Goal: Task Accomplishment & Management: Manage account settings

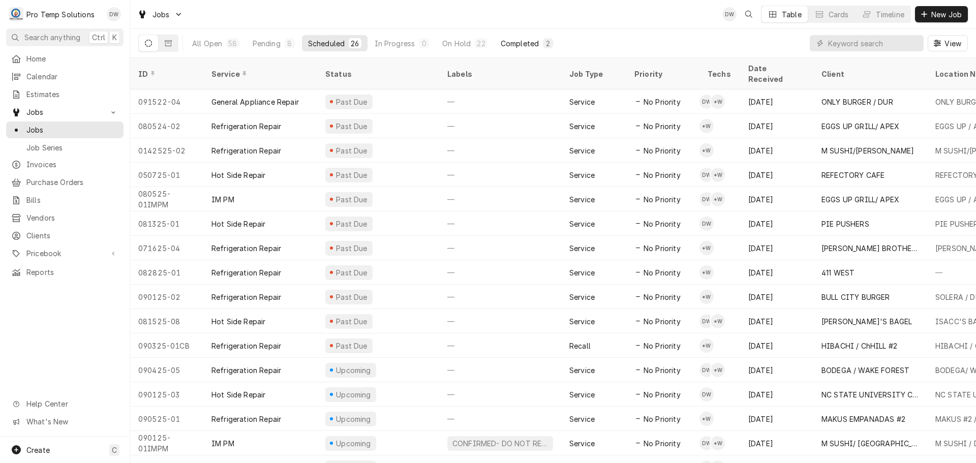
click at [522, 41] on div "Completed" at bounding box center [520, 43] width 38 height 11
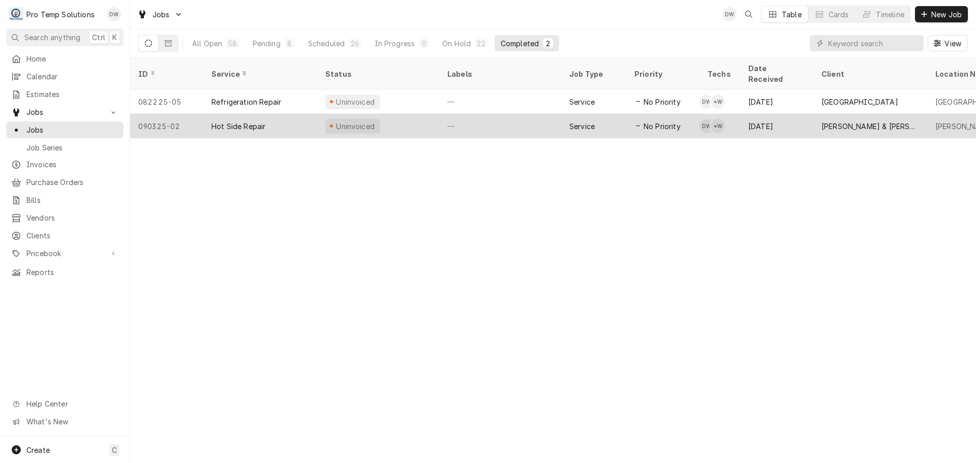
click at [514, 114] on div "—" at bounding box center [500, 126] width 122 height 24
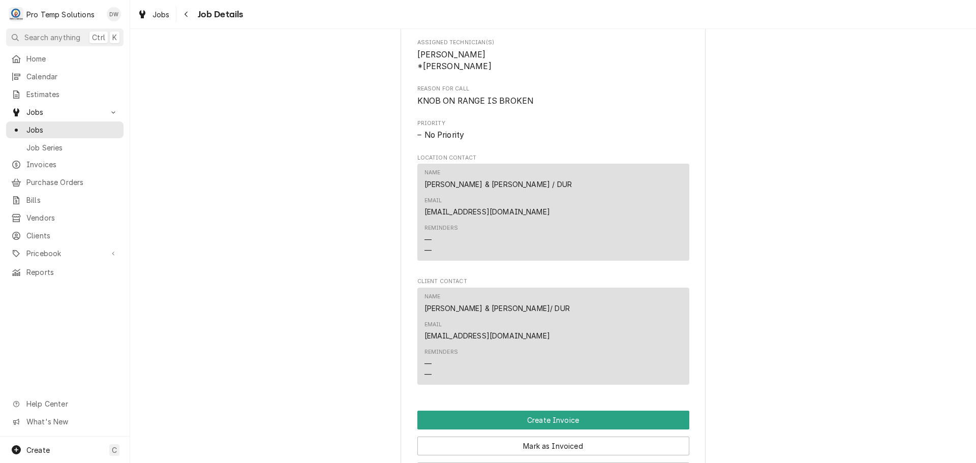
scroll to position [661, 0]
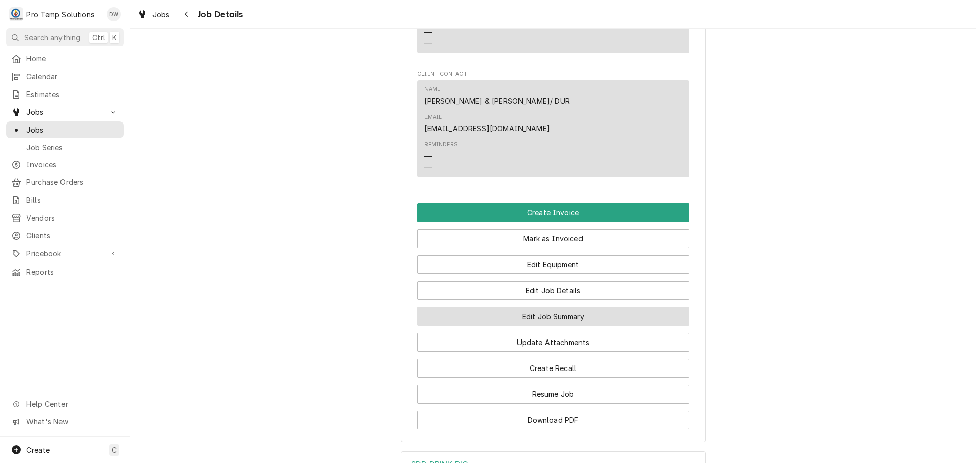
click at [543, 307] on button "Edit Job Summary" at bounding box center [553, 316] width 272 height 19
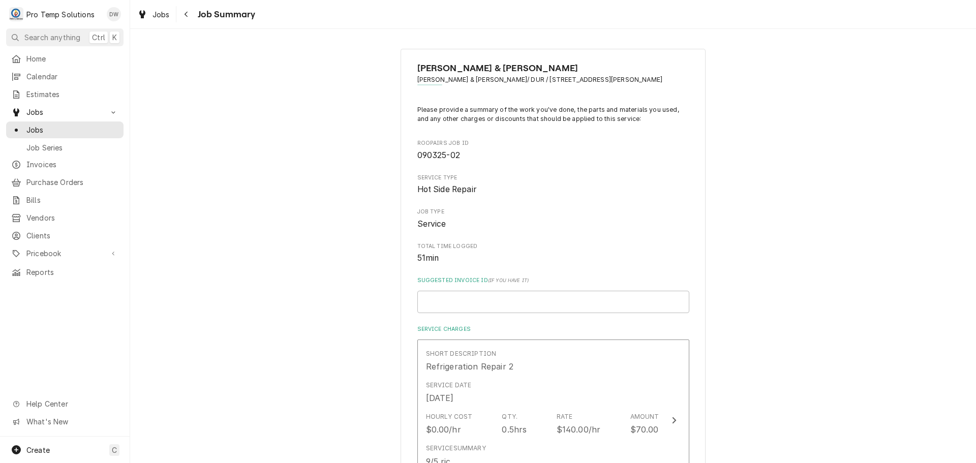
scroll to position [51, 0]
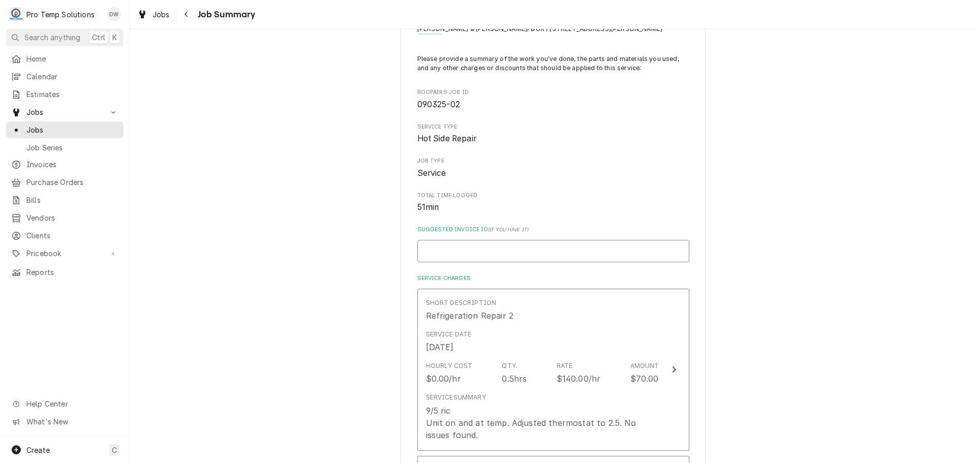
click at [575, 243] on input "Suggested Invoice ID ( if you have it )" at bounding box center [553, 251] width 272 height 22
type textarea "x"
type input "#"
type textarea "x"
type input "#0"
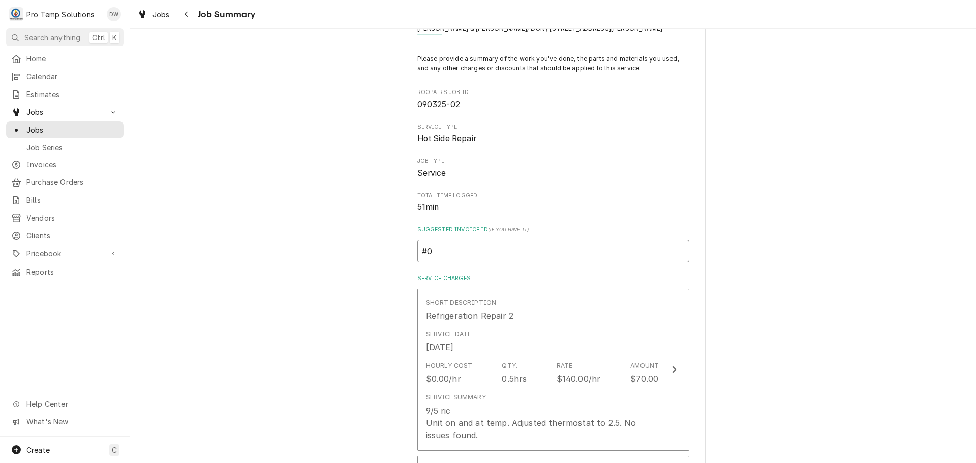
type textarea "x"
type input "#09"
type textarea "x"
type input "#090"
type textarea "x"
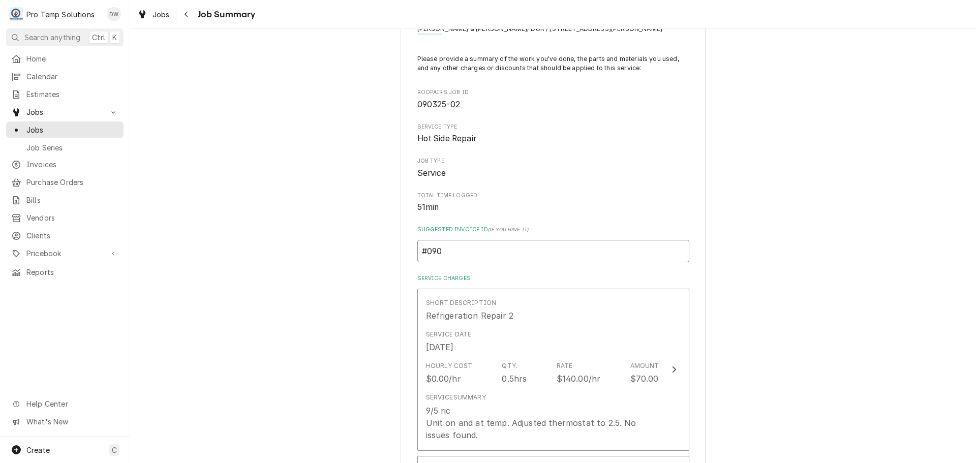
type input "#0905"
type textarea "x"
type input "#09052"
type textarea "x"
type input "#090525"
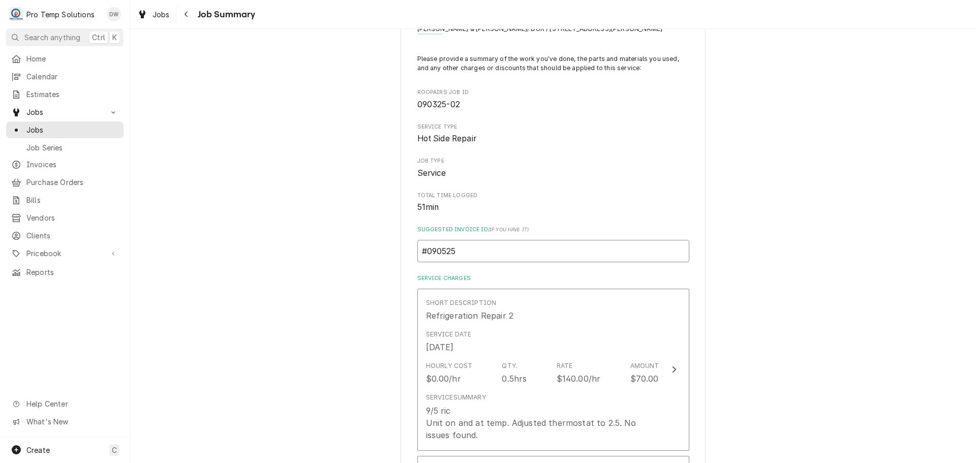
type textarea "x"
type input "#0905250"
type textarea "x"
type input "#09052500"
type textarea "x"
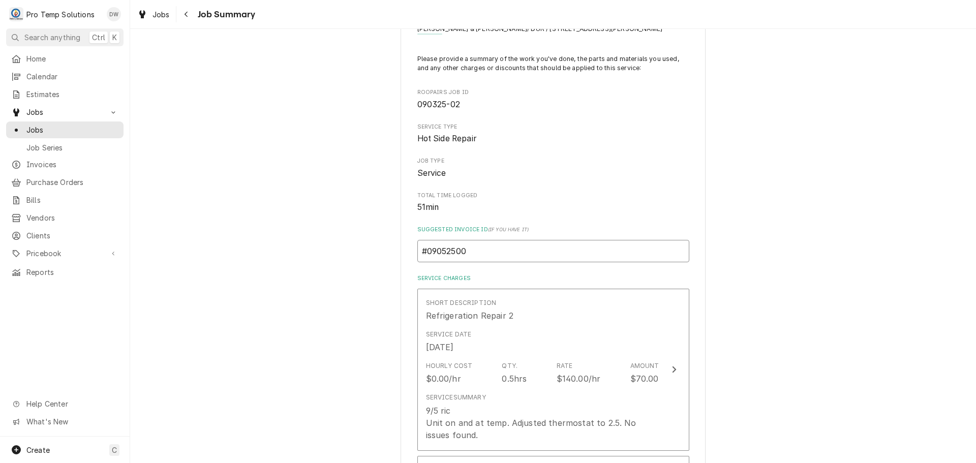
type input "#090525001"
type textarea "x"
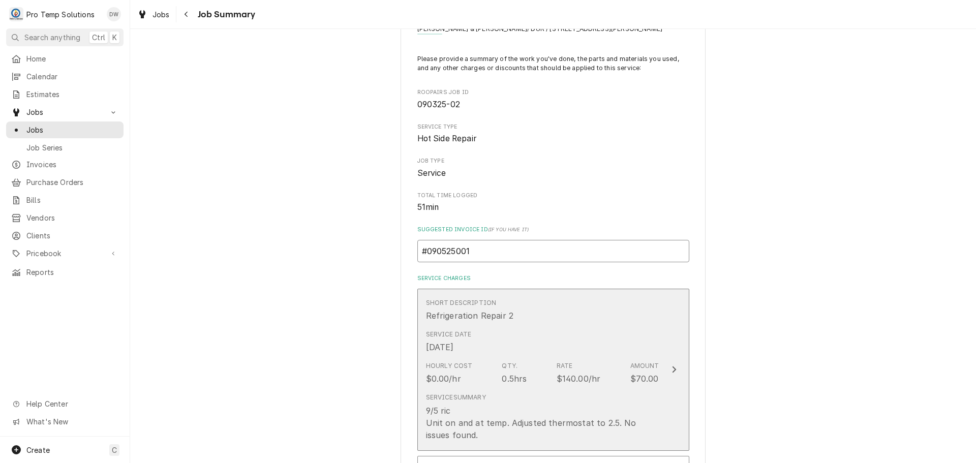
type input "#090525001"
click at [673, 366] on div "Update Line Item" at bounding box center [673, 369] width 13 height 12
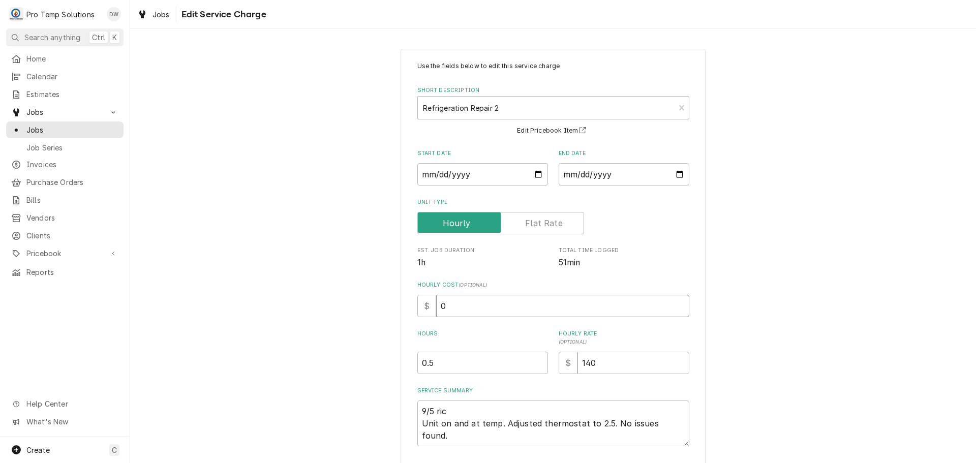
click at [454, 308] on input "0" at bounding box center [562, 306] width 253 height 22
type textarea "x"
type input "1"
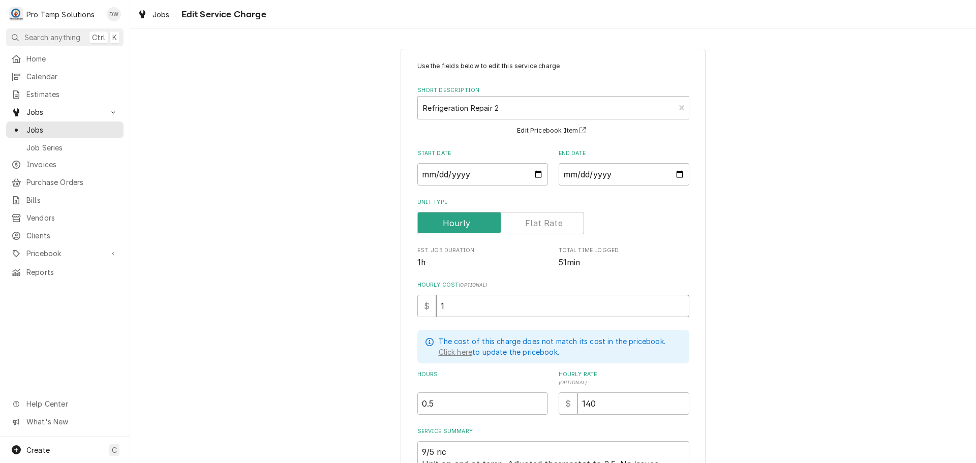
type textarea "x"
type input "18"
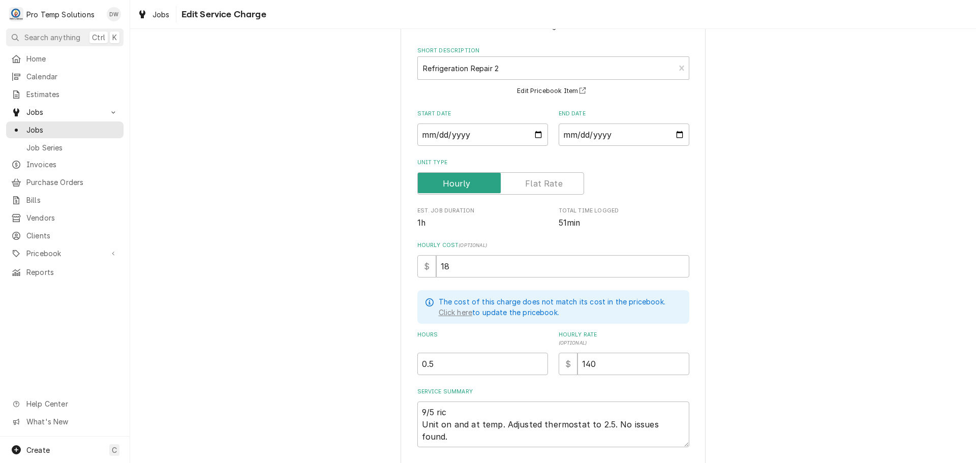
scroll to position [111, 0]
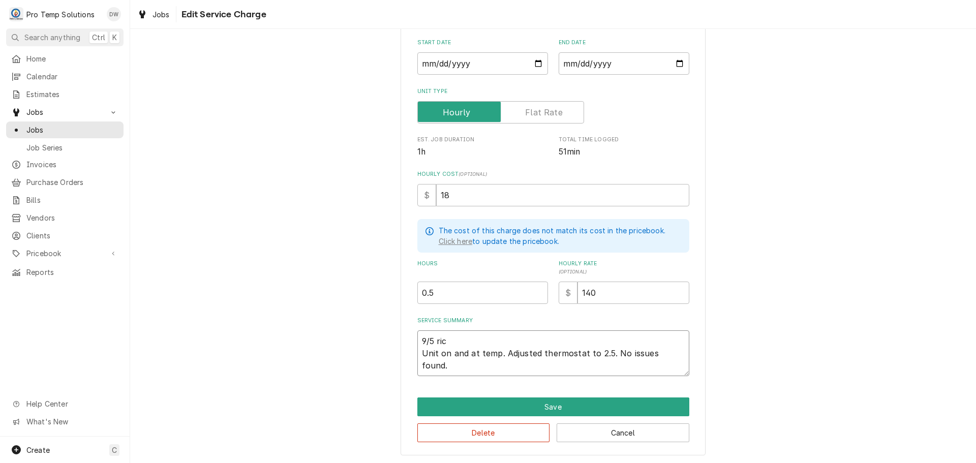
click at [446, 335] on textarea "9/5 ric Unit on and at temp. Adjusted thermostat to 2.5. No issues found." at bounding box center [553, 353] width 272 height 46
type textarea "x"
type textarea "9/5 ri Unit on and at temp. Adjusted thermostat to 2.5. No issues found."
type textarea "x"
type textarea "9/5 r Unit on and at temp. Adjusted thermostat to 2.5. No issues found."
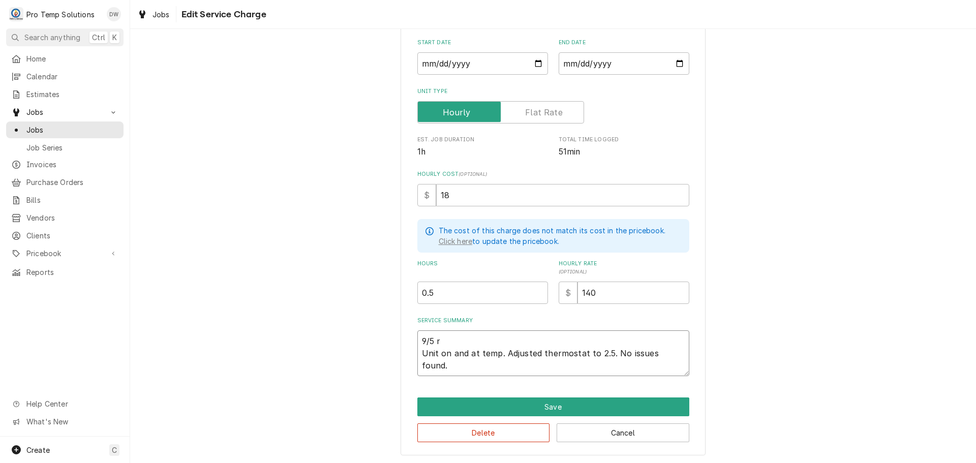
type textarea "x"
type textarea "9/5 Unit on and at temp. Adjusted thermostat to 2.5. No issues found."
type textarea "x"
type textarea "9/5 R Unit on and at temp. Adjusted thermostat to 2.5. No issues found."
type textarea "x"
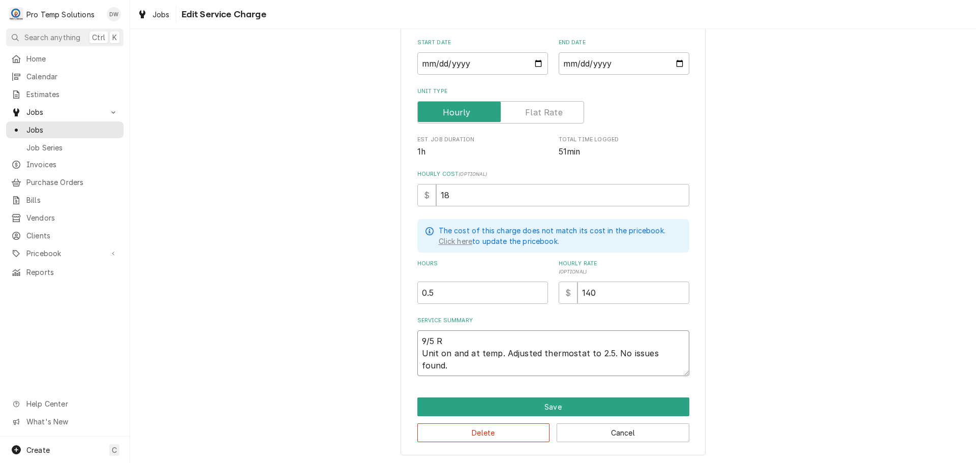
type textarea "9/5 RI Unit on and at temp. Adjusted thermostat to 2.5. No issues found."
type textarea "x"
type textarea "9/5 RIC Unit on and at temp. Adjusted thermostat to 2.5. No issues found."
type textarea "x"
type textarea "9/5 RIC Unit on and at temp. Adjusted thermostat to 2.5. No issues found."
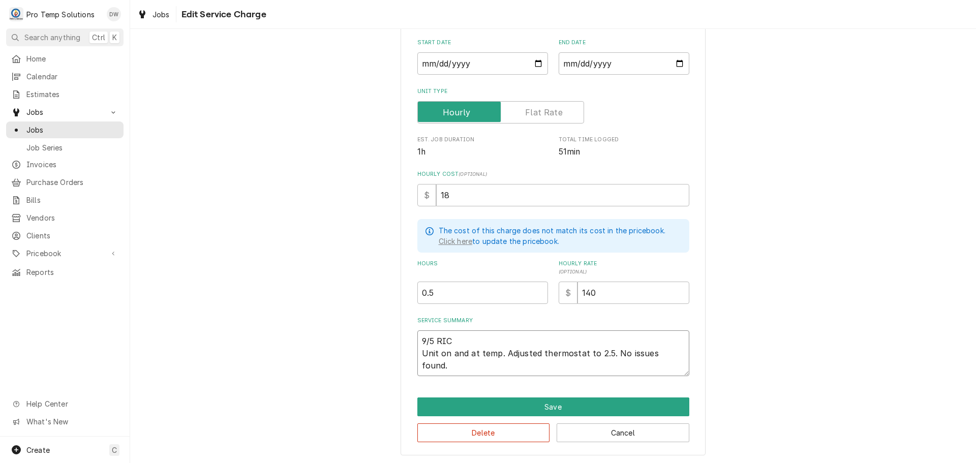
type textarea "x"
type textarea "9/5 RIC 8 Unit on and at temp. Adjusted thermostat to 2.5. No issues found."
type textarea "x"
type textarea "9/5 RIC 83 Unit on and at temp. Adjusted thermostat to 2.5. No issues found."
type textarea "x"
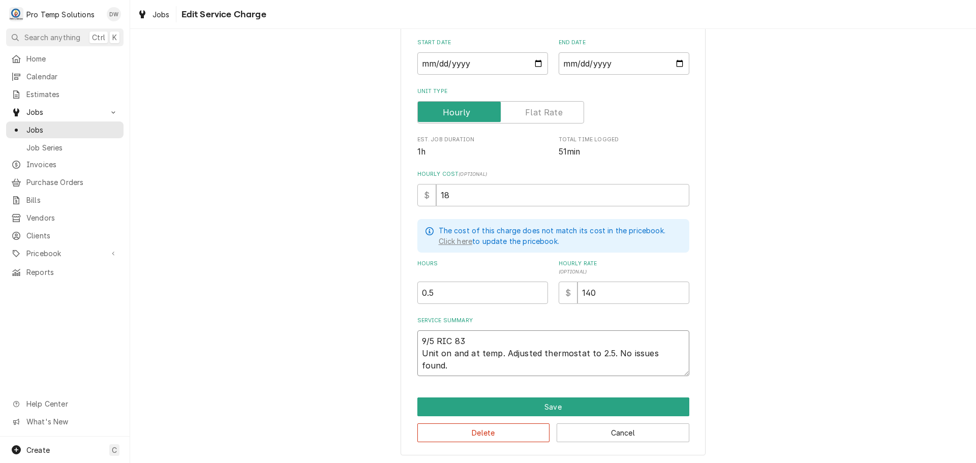
type textarea "9/5 RIC 830 Unit on and at temp. Adjusted thermostat to 2.5. No issues found."
type textarea "x"
type textarea "9/5 RIC 830- Unit on and at temp. Adjusted thermostat to 2.5. No issues found."
type textarea "x"
type textarea "9/5 RIC 830-9 Unit on and at temp. Adjusted thermostat to 2.5. No issues found."
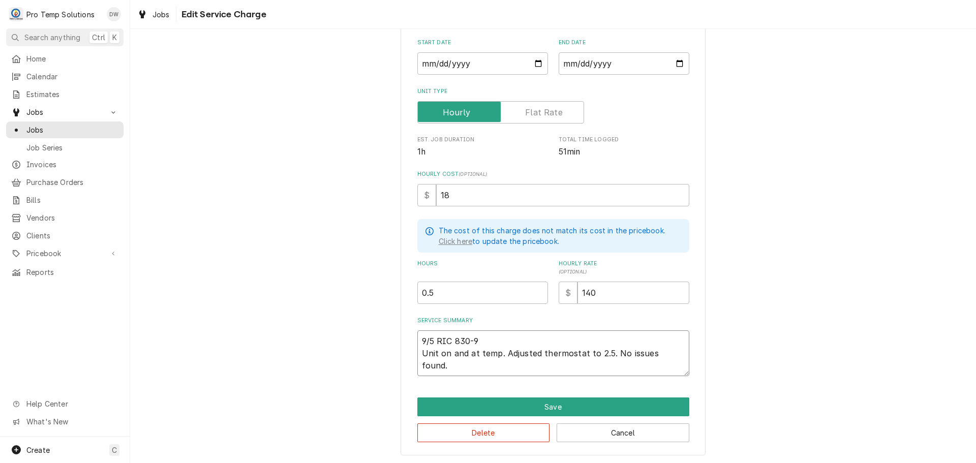
type textarea "x"
type textarea "9/5 RIC 830-90 Unit on and at temp. Adjusted thermostat to 2.5. No issues found."
type textarea "x"
type textarea "9/5 RIC 830-900 Unit on and at temp. Adjusted thermostat to 2.5. No issues foun…"
type textarea "x"
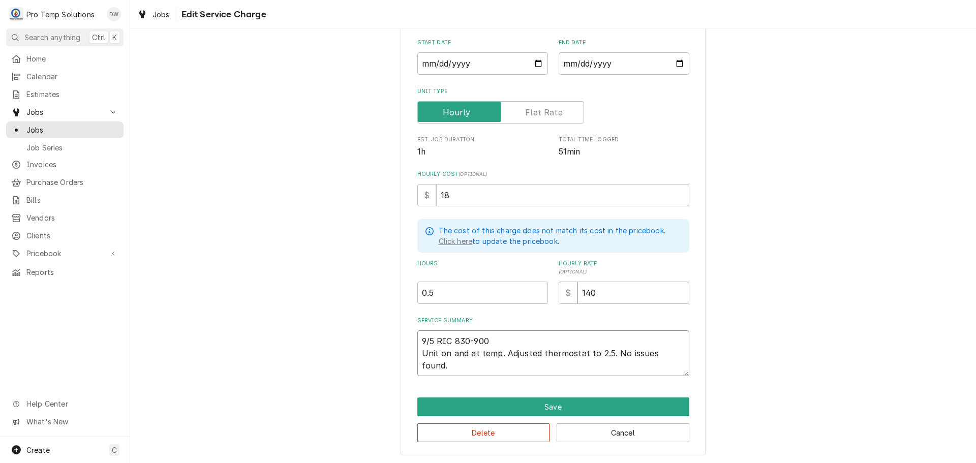
type textarea "9/5 RIC 830-900 Unit on and at temp. Adjusted thermostat to 2.5. No issues foun…"
type textarea "x"
type textarea "9/5 RIC 830-900 K Unit on and at temp. Adjusted thermostat to 2.5. No issues fo…"
type textarea "x"
type textarea "9/5 RIC 830-900 KE Unit on and at temp. Adjusted thermostat to 2.5. No issues f…"
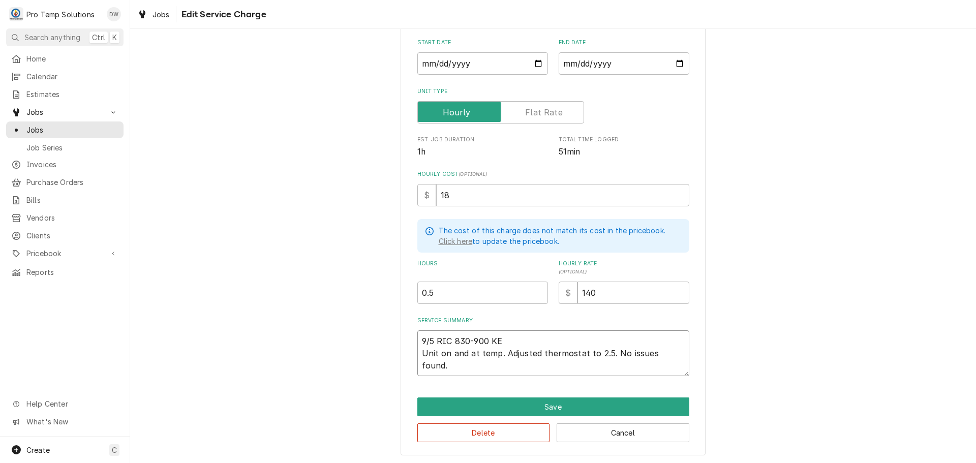
type textarea "x"
type textarea "9/5 RIC 830-900 KEV Unit on and at temp. Adjusted thermostat to 2.5. No issues …"
type textarea "x"
type textarea "9/5 RIC 830-900 KEVI Unit on and at temp. Adjusted thermostat to 2.5. No issues…"
type textarea "x"
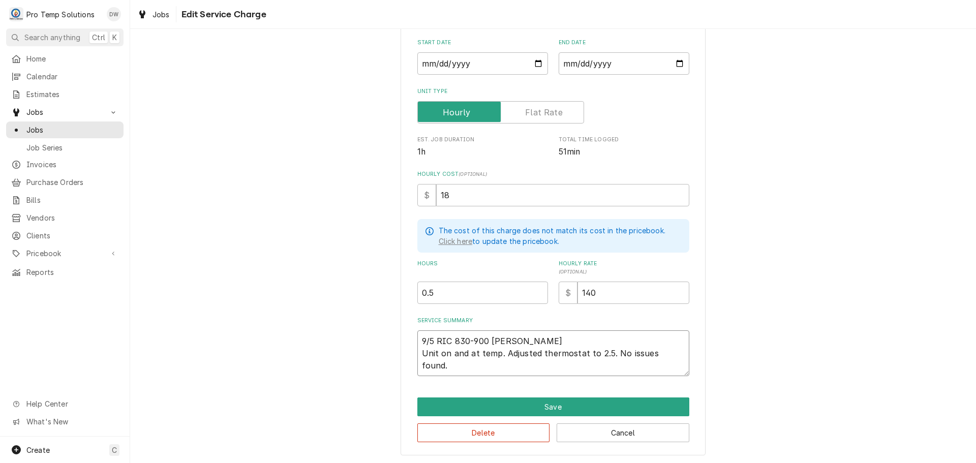
type textarea "9/5 RIC 830-900 KEVIN Unit on and at temp. Adjusted thermostat to 2.5. No issue…"
type textarea "x"
type textarea "9/5 RIC 830-900 KEVIN K Unit on and at temp. Adjusted thermostat to 2.5. No iss…"
type textarea "x"
type textarea "9/5 RIC 830-900 KEVIN KO Unit on and at temp. Adjusted thermostat to 2.5. No is…"
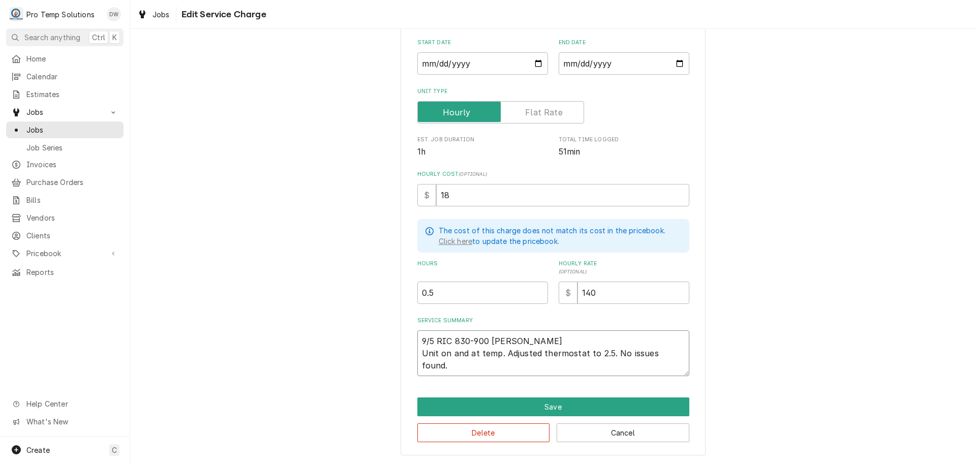
type textarea "x"
type textarea "9/5 RIC 830-900 KEVIN KOT Unit on and at temp. Adjusted thermostat to 2.5. No i…"
type textarea "x"
type textarea "9/5 RIC 830-900 KEVIN KOTY Unit on and at temp. Adjusted thermostat to 2.5. No …"
type textarea "x"
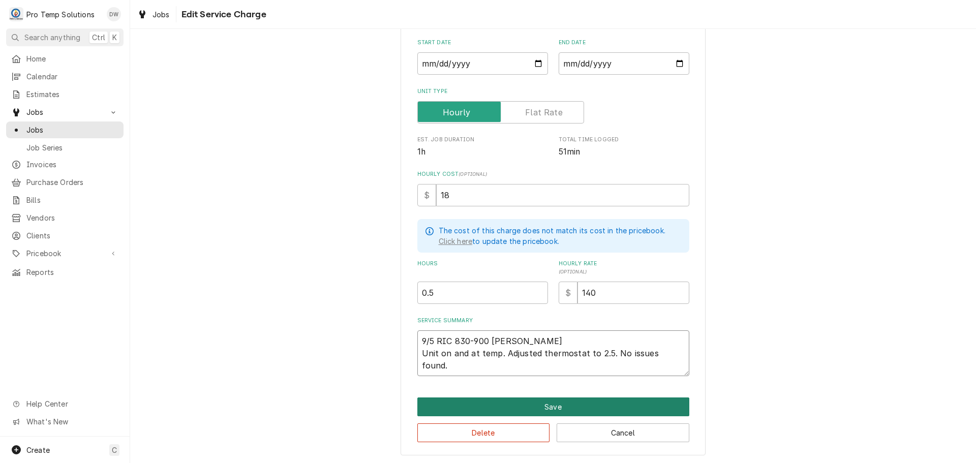
type textarea "9/5 RIC 830-900 KEVIN KOTY Unit on and at temp. Adjusted thermostat to 2.5. No …"
click at [547, 406] on button "Save" at bounding box center [553, 407] width 272 height 19
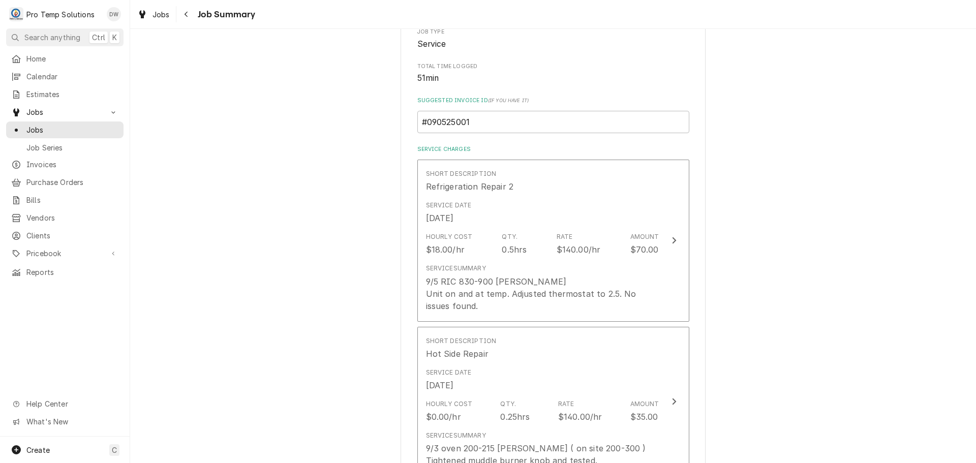
scroll to position [143, 0]
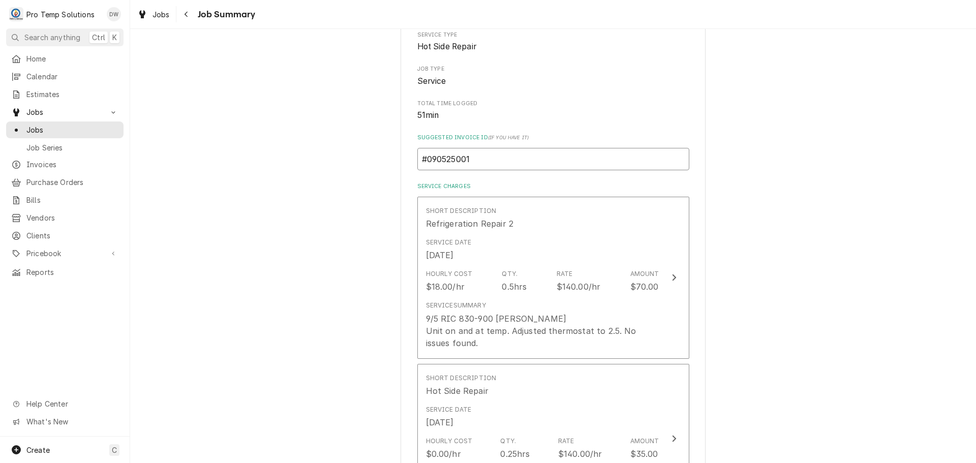
click at [485, 162] on input "#090525001" at bounding box center [553, 159] width 272 height 22
type textarea "x"
type input "#090525001"
type textarea "x"
type input "#09052500"
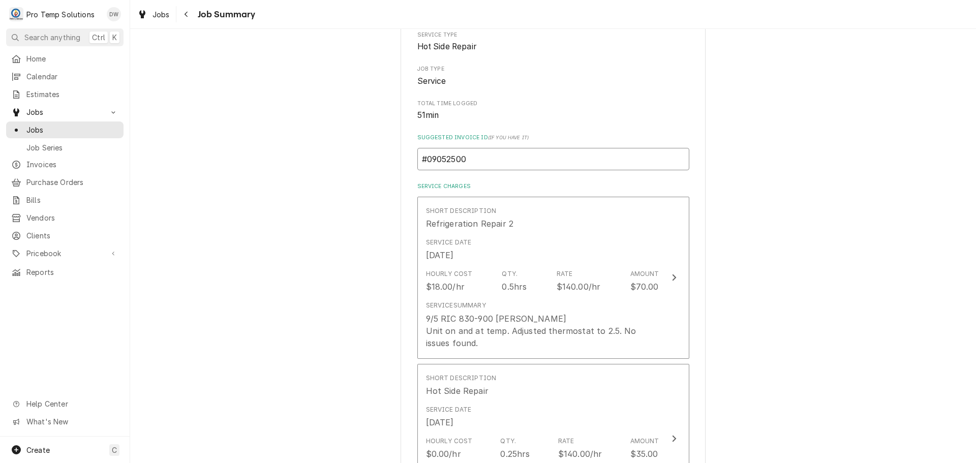
type textarea "x"
type input "#0905250"
type textarea "x"
type input "#090525"
type textarea "x"
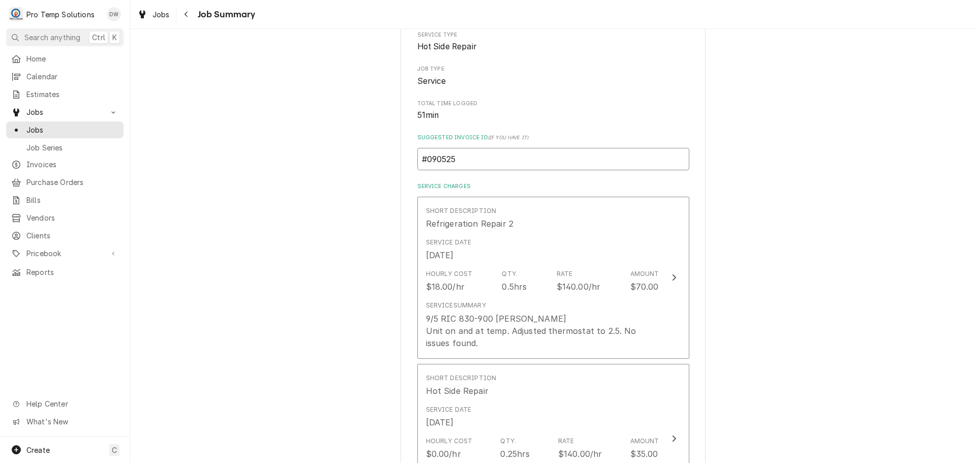
type input "#09052"
type textarea "x"
type input "#0905"
type textarea "x"
type input "#090"
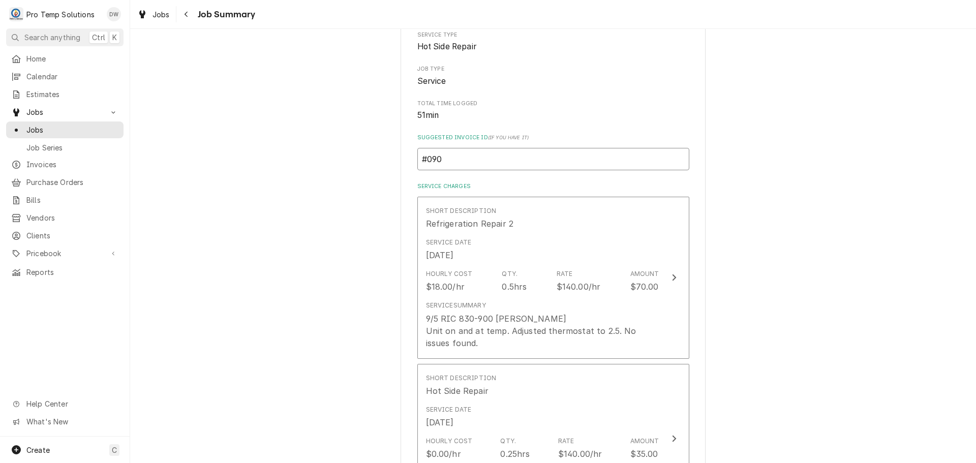
type textarea "x"
type input "#09"
type textarea "x"
type input "#0"
type textarea "x"
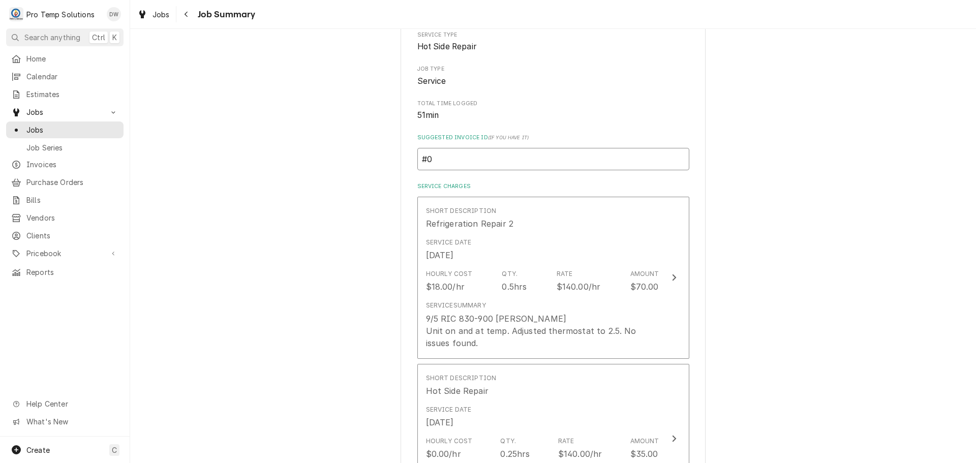
type input "#"
type textarea "x"
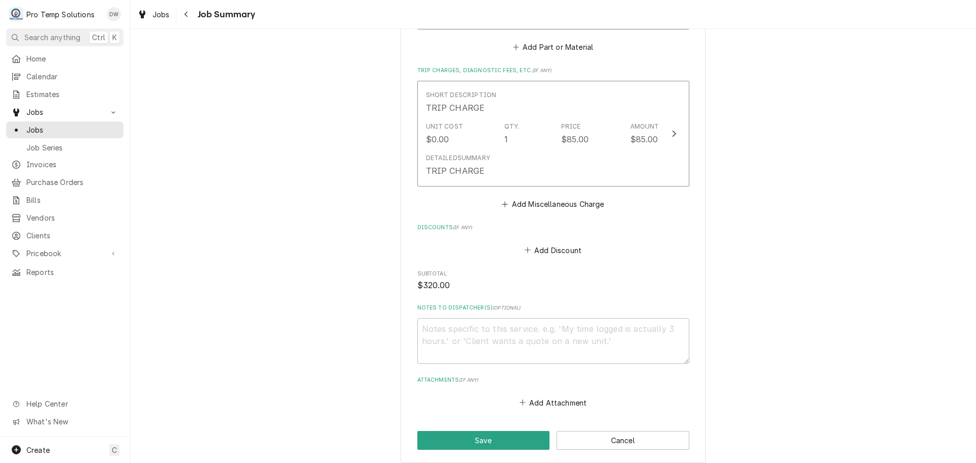
scroll to position [1159, 0]
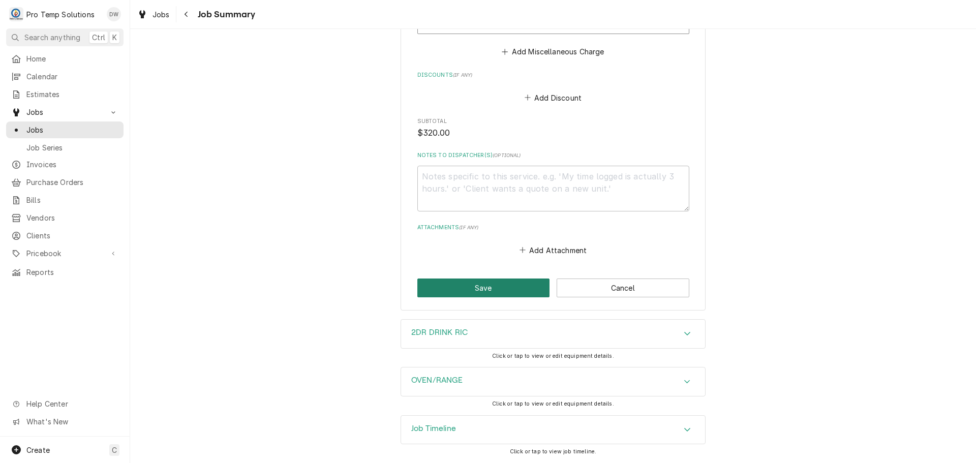
click at [477, 285] on button "Save" at bounding box center [483, 288] width 133 height 19
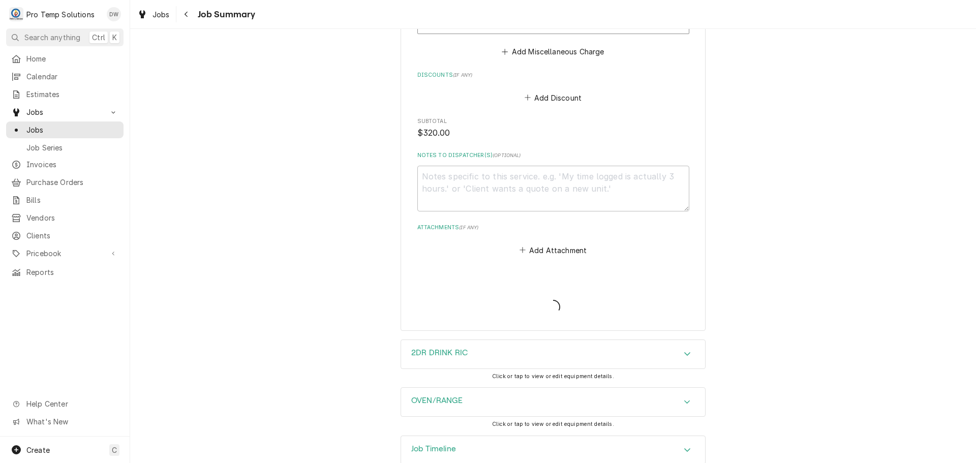
type textarea "x"
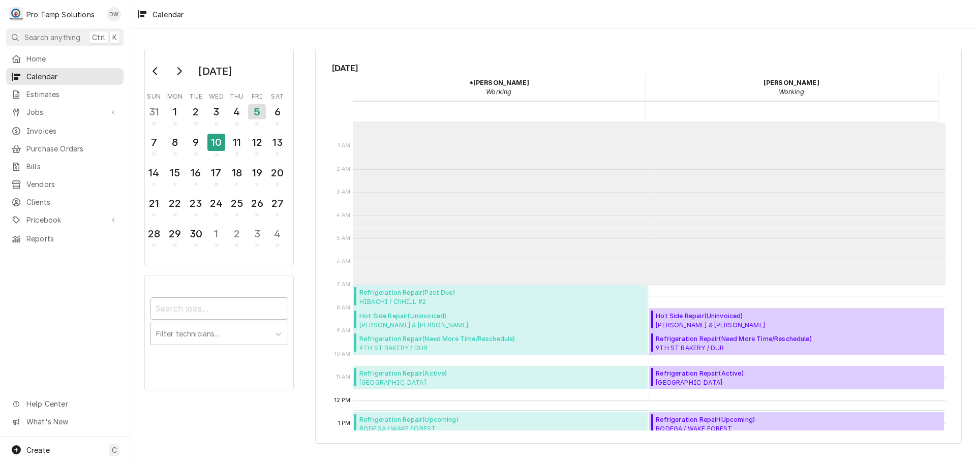
scroll to position [162, 0]
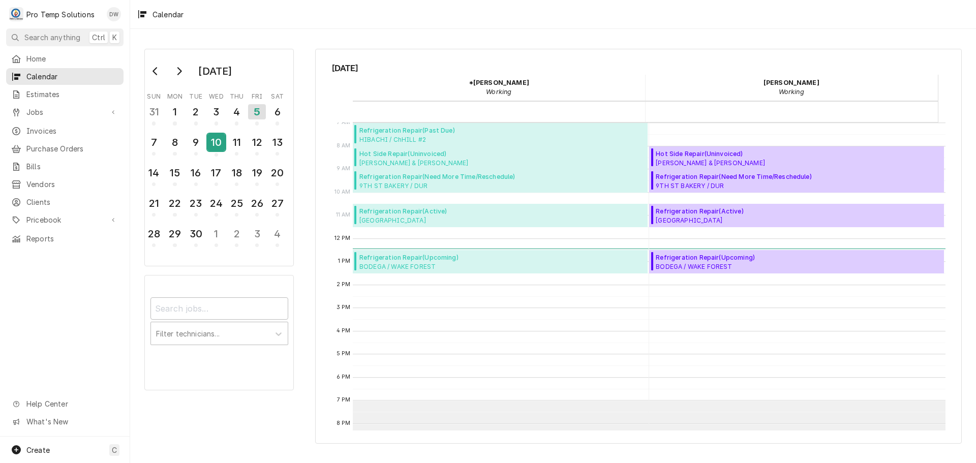
click at [218, 142] on div "10" at bounding box center [216, 142] width 18 height 17
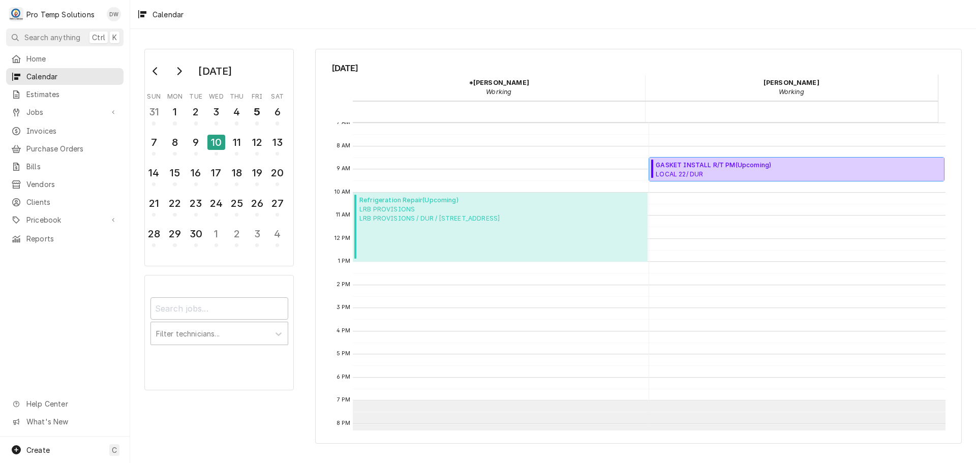
click at [742, 170] on span "LOCAL 22/ DUR LOCAL22 / DURHAM / 2200 W Main St, Durham, NC 27705" at bounding box center [739, 174] width 166 height 8
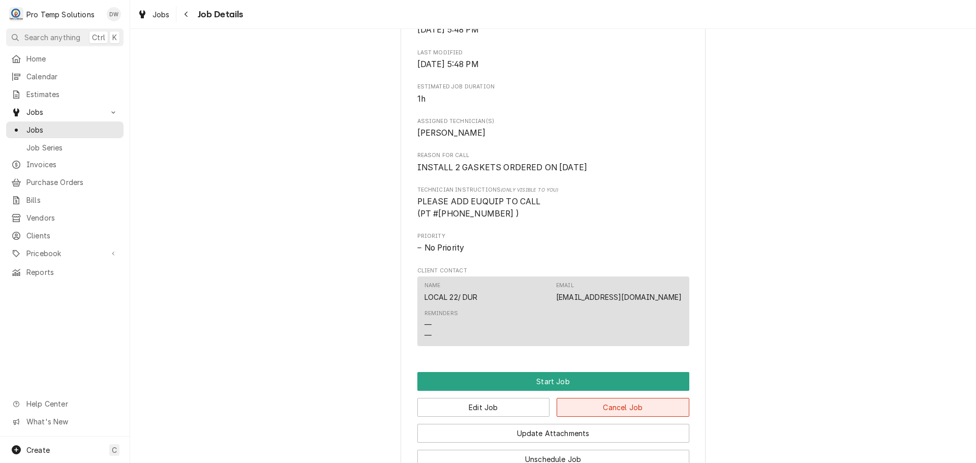
scroll to position [502, 0]
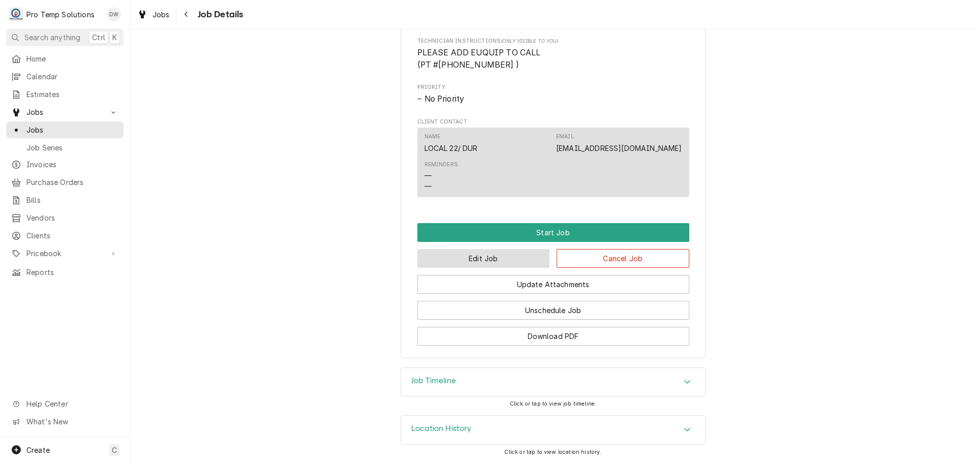
click at [504, 259] on button "Edit Job" at bounding box center [483, 258] width 133 height 19
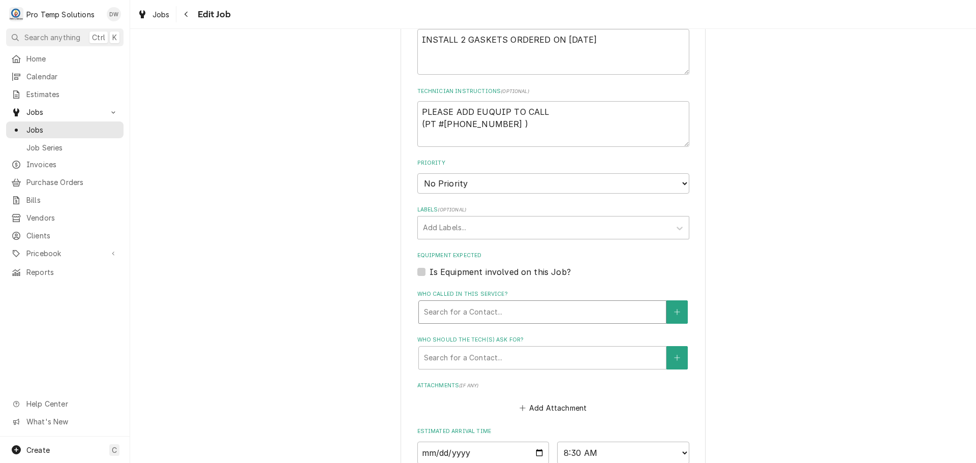
scroll to position [617, 0]
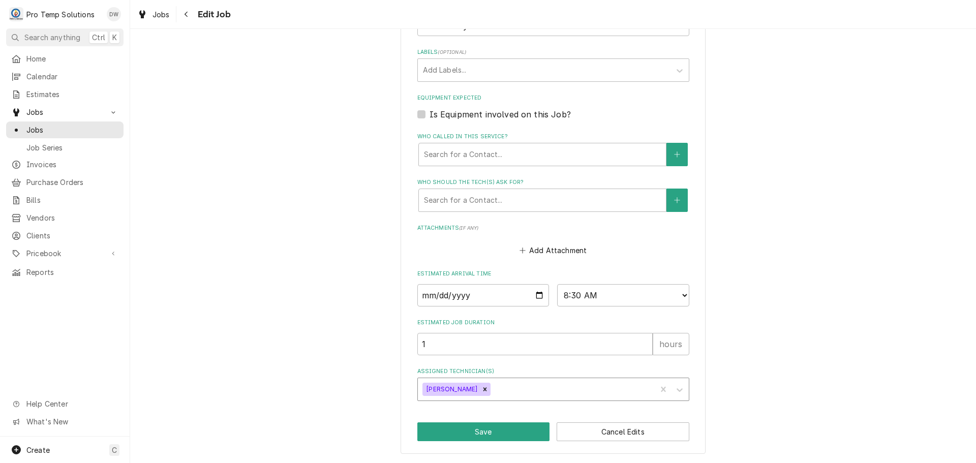
click at [509, 387] on div "Assigned Technician(s)" at bounding box center [572, 389] width 159 height 18
click at [496, 409] on div "*[PERSON_NAME]" at bounding box center [553, 411] width 271 height 16
click at [482, 433] on button "Save" at bounding box center [483, 431] width 133 height 19
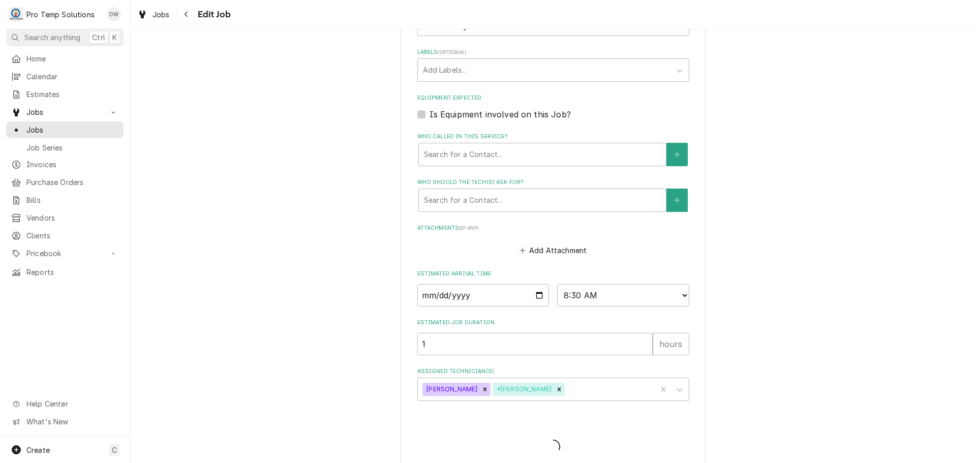
type textarea "x"
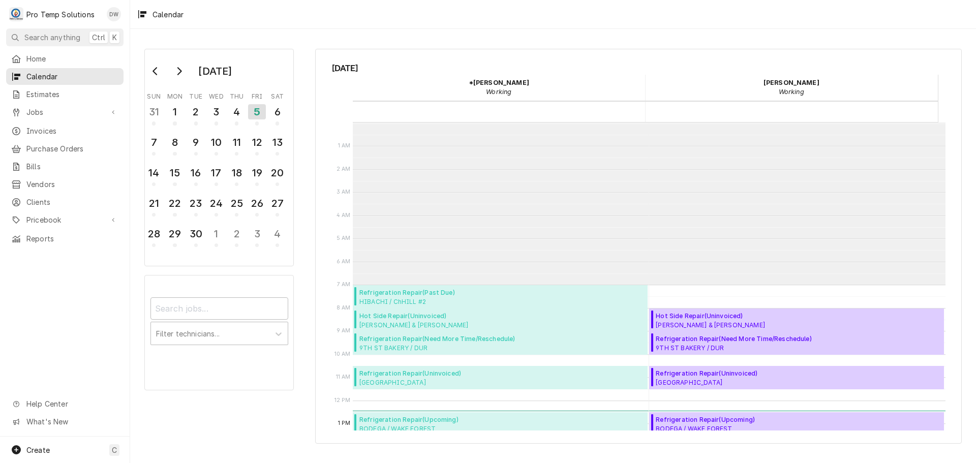
scroll to position [162, 0]
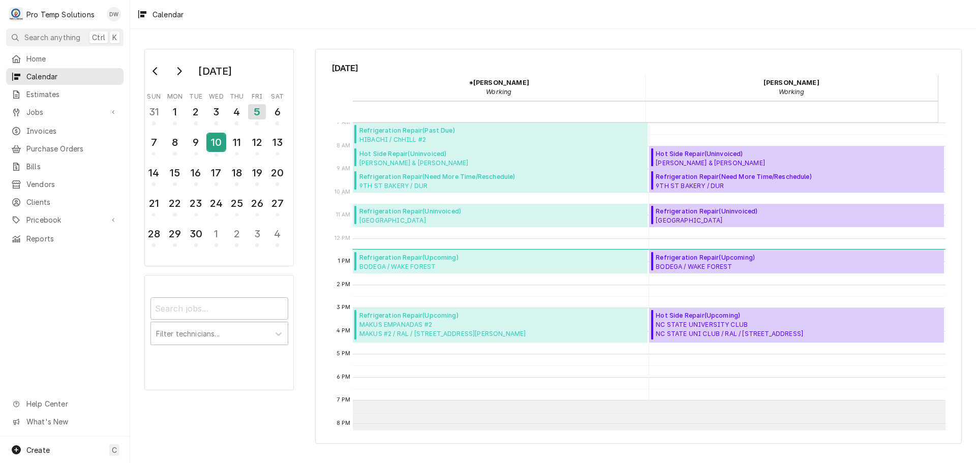
click at [220, 138] on div "10" at bounding box center [216, 142] width 18 height 17
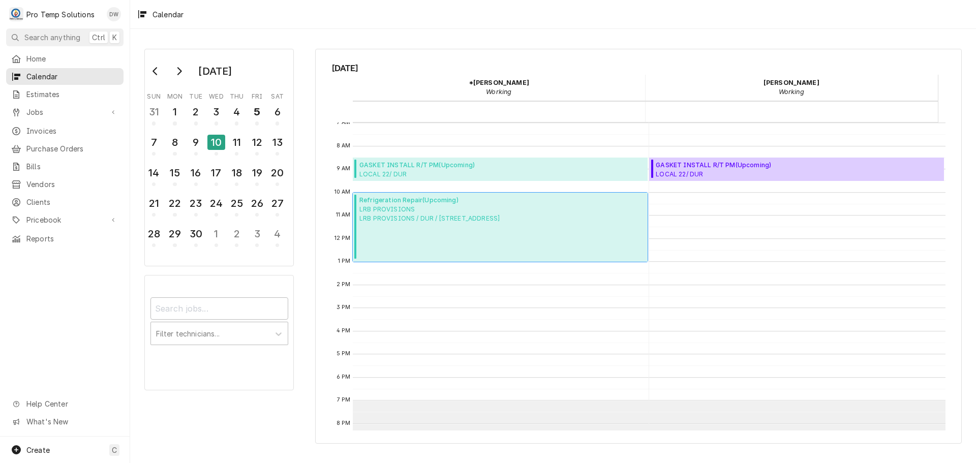
click at [472, 231] on div "Refrigeration Repair ( Upcoming ) LRB PROVISIONS LRB PROVISIONS / DUR / 2009 Gu…" at bounding box center [429, 228] width 140 height 64
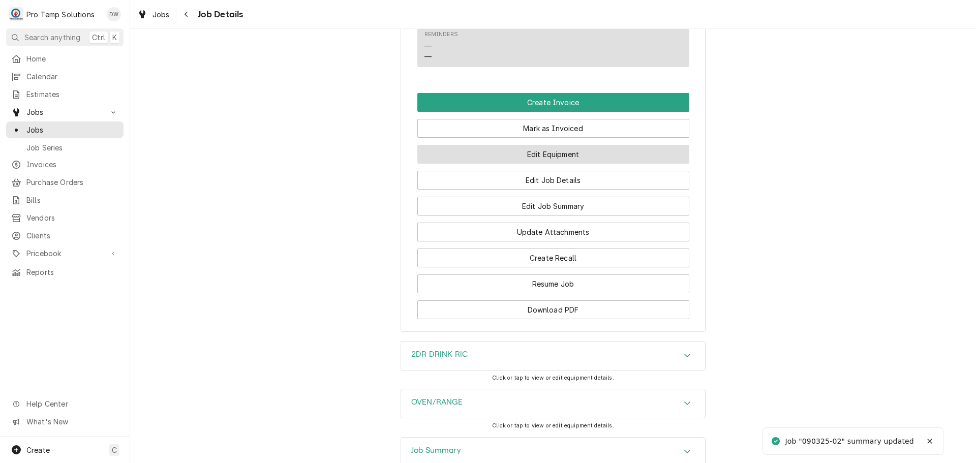
scroll to position [813, 0]
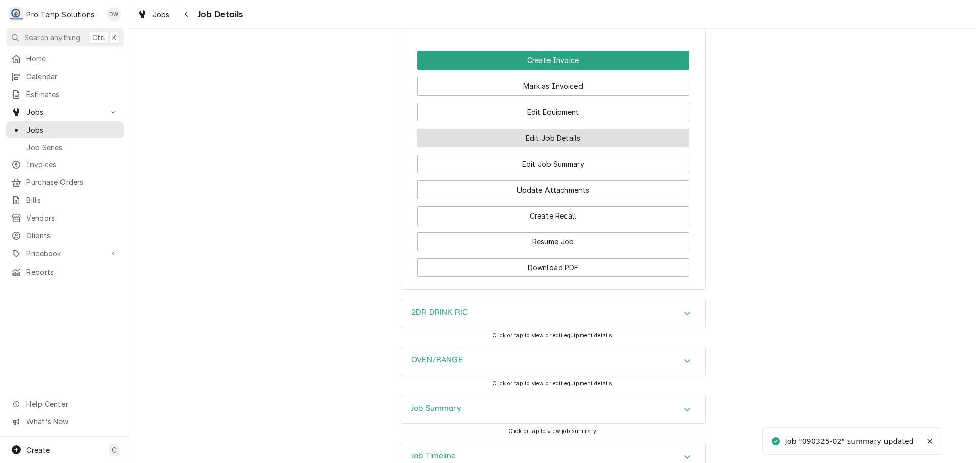
click at [551, 129] on button "Edit Job Details" at bounding box center [553, 138] width 272 height 19
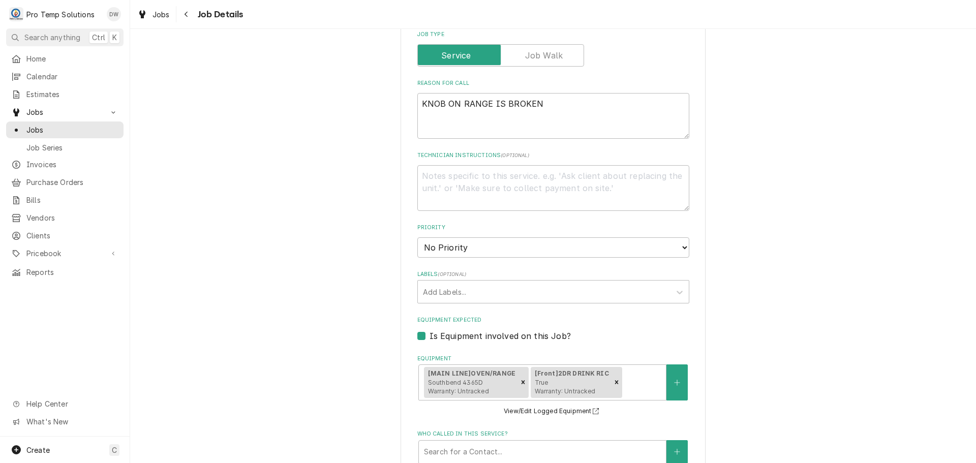
scroll to position [203, 0]
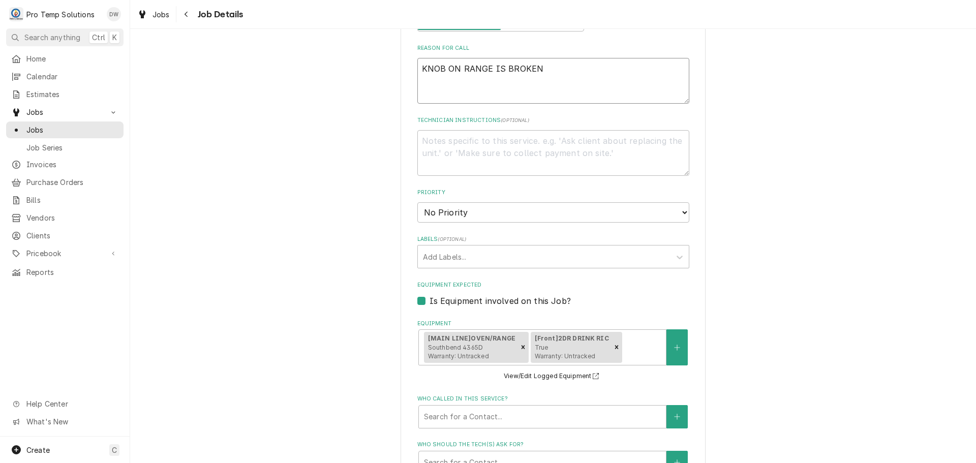
click at [563, 72] on textarea "KNOB ON RANGE IS BROKEN" at bounding box center [553, 81] width 272 height 46
type textarea "x"
type textarea "KNOB ON RANGE IS BROKE"
type textarea "x"
type textarea "KNOB ON RANGE IS BROK"
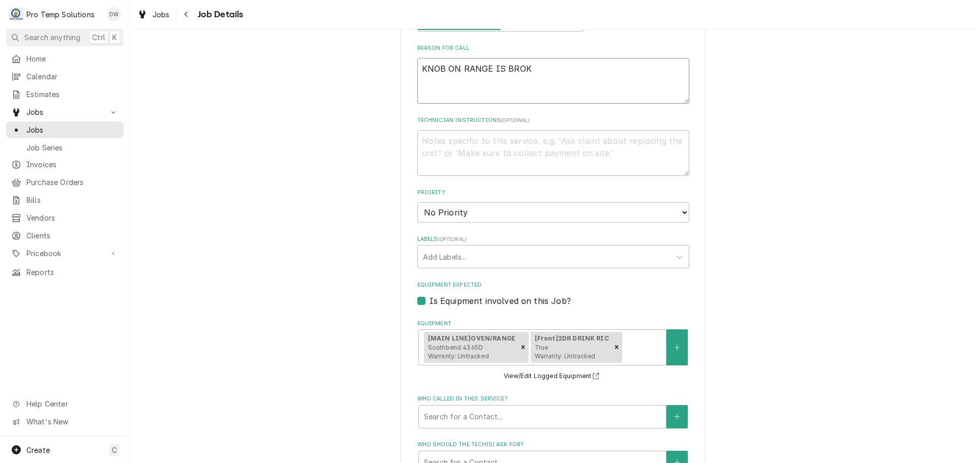
type textarea "x"
type textarea "KNOB ON RANGE IS BRO"
type textarea "x"
type textarea "KNOB ON RANGE IS B"
type textarea "x"
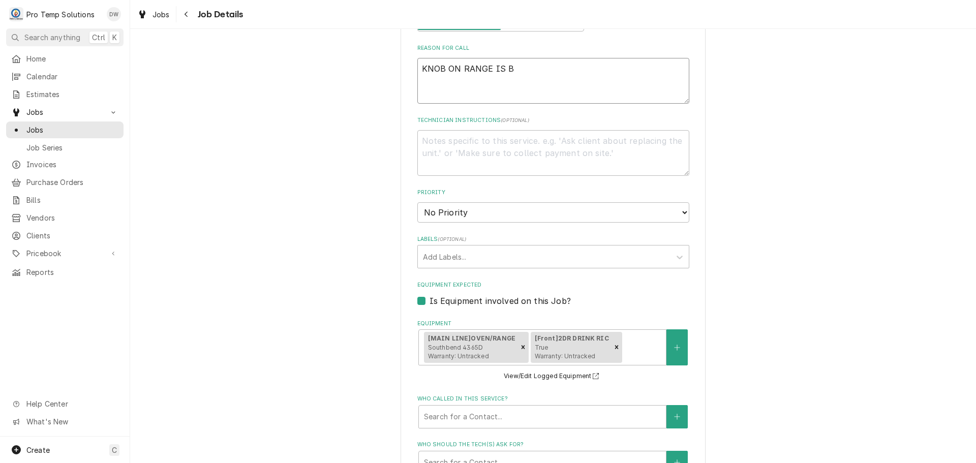
type textarea "KNOB ON RANGE IS BR"
type textarea "x"
type textarea "KNOB ON RANGE IS BRO"
type textarea "x"
type textarea "KNOB ON RANGE IS BROK"
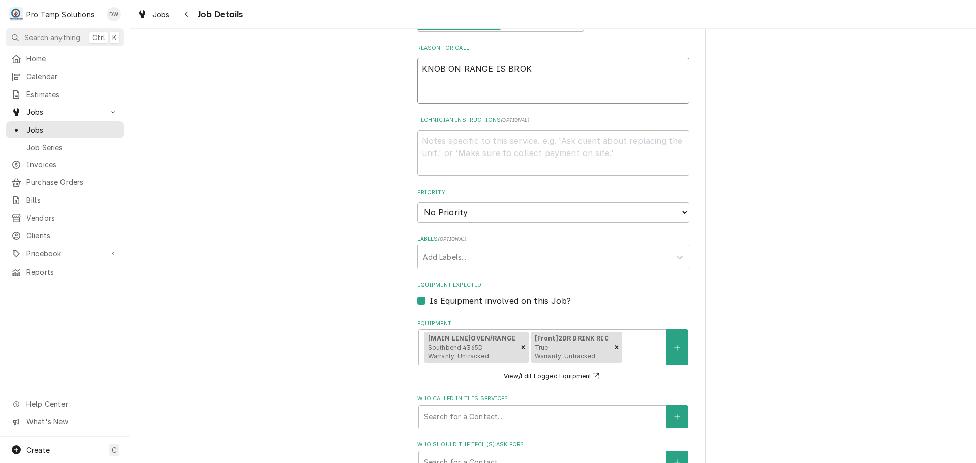
type textarea "x"
type textarea "KNOB ON RANGE IS BROKE"
type textarea "x"
type textarea "KNOB ON RANGE IS BROKEN"
click at [546, 82] on textarea "KNOB ON RANGE IS BROKEN" at bounding box center [553, 81] width 272 height 46
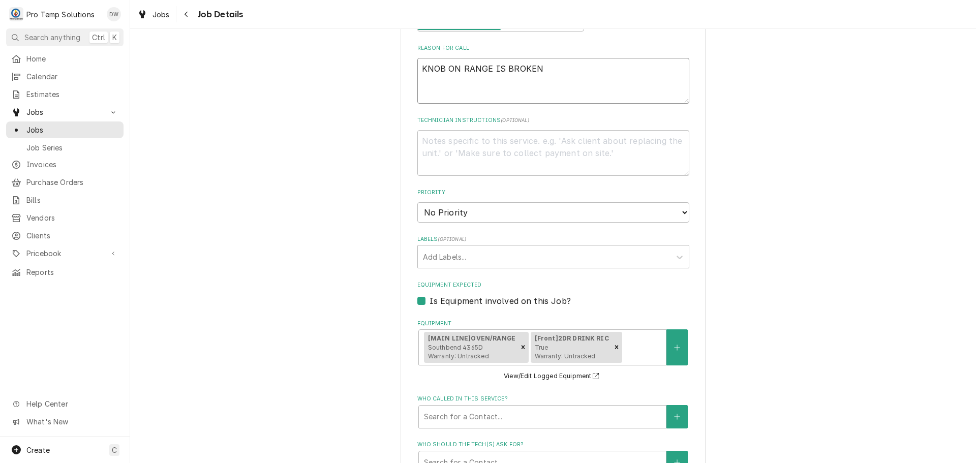
click at [452, 86] on textarea "KNOB ON RANGE IS BROKEN" at bounding box center [553, 81] width 272 height 46
click at [538, 70] on textarea "KNOB ON RANGE IS BROKEN" at bounding box center [553, 81] width 272 height 46
type textarea "x"
type textarea "KNOB ON RANGE IS BROKEN"
type textarea "x"
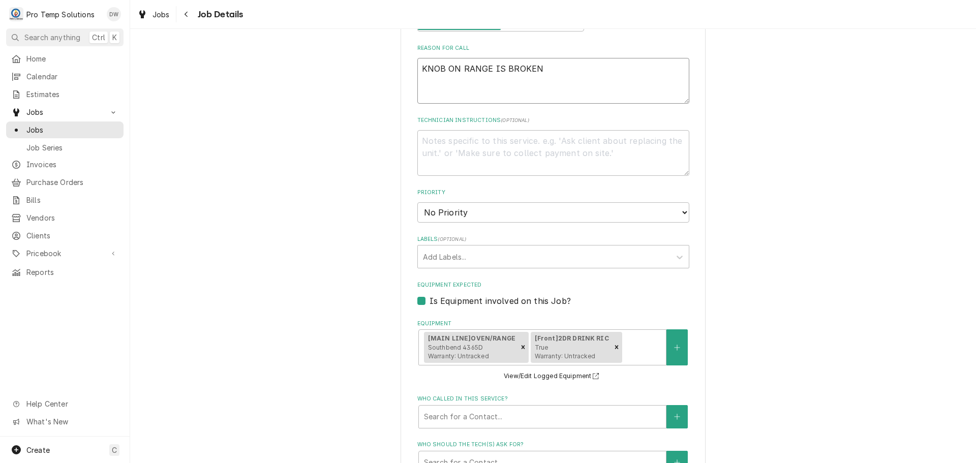
type textarea "KNOB ON RANGE IS BROKEN 0"
type textarea "x"
type textarea "KNOB ON RANGE IS BROKEN 09"
type textarea "x"
type textarea "KNOB ON RANGE IS BROKEN 09/"
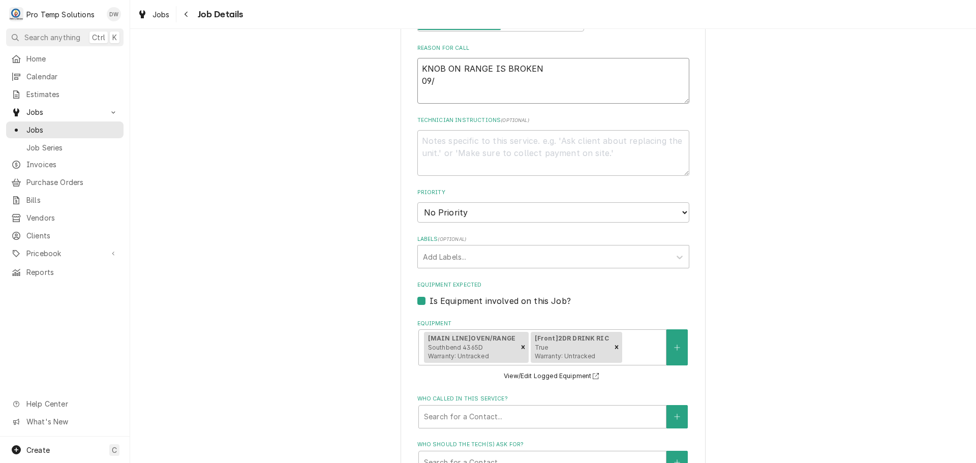
type textarea "x"
type textarea "KNOB ON RANGE IS BROKEN 09/1"
type textarea "x"
type textarea "KNOB ON RANGE IS BROKEN 09/10"
type textarea "x"
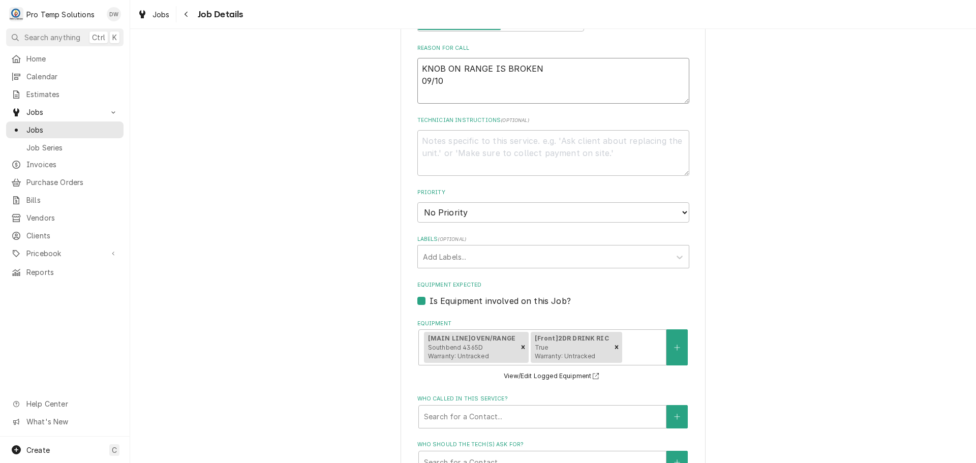
type textarea "KNOB ON RANGE IS BROKEN 09/10"
type textarea "x"
type textarea "KNOB ON RANGE IS BROKEN 09/10 I"
type textarea "x"
type textarea "KNOB ON RANGE IS BROKEN 09/10 IN"
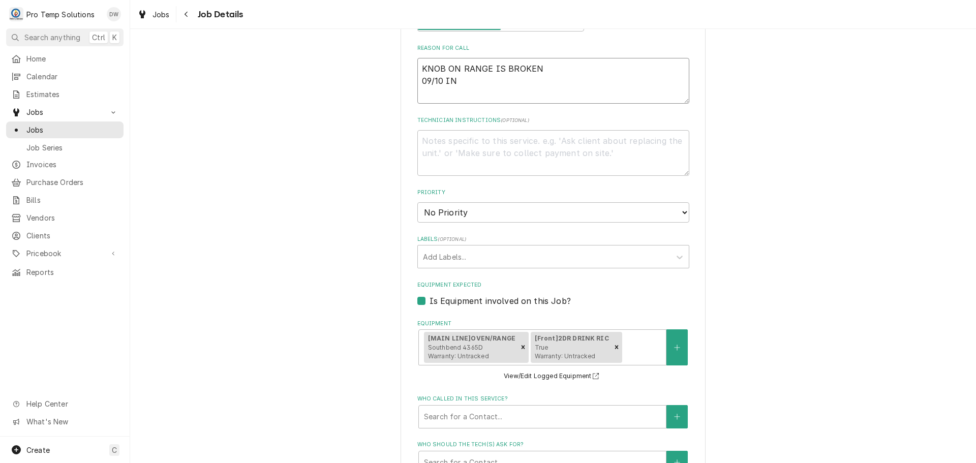
type textarea "x"
type textarea "KNOB ON RANGE IS BROKEN 09/10 INS"
type textarea "x"
type textarea "KNOB ON RANGE IS BROKEN 09/10 INST"
type textarea "x"
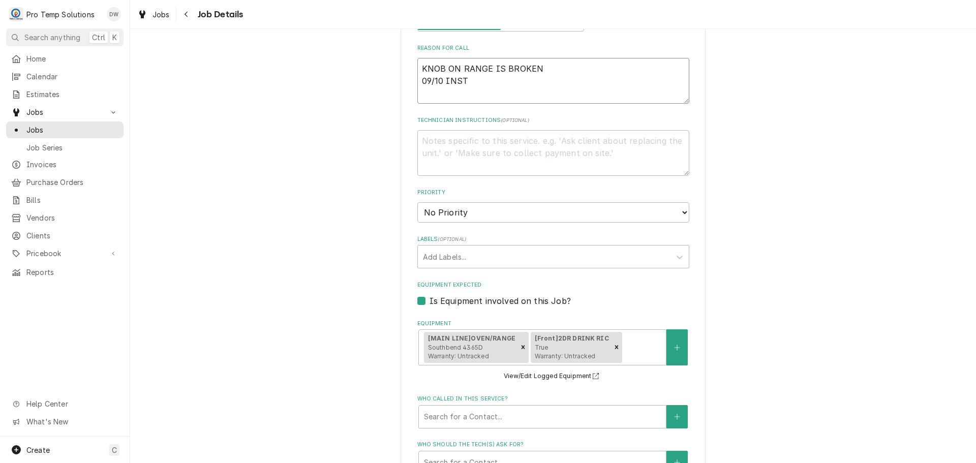
type textarea "KNOB ON RANGE IS BROKEN 09/10 INSTA"
type textarea "x"
type textarea "KNOB ON RANGE IS BROKEN 09/10 INSTAL"
type textarea "x"
type textarea "KNOB ON RANGE IS BROKEN 09/10 INSTALL"
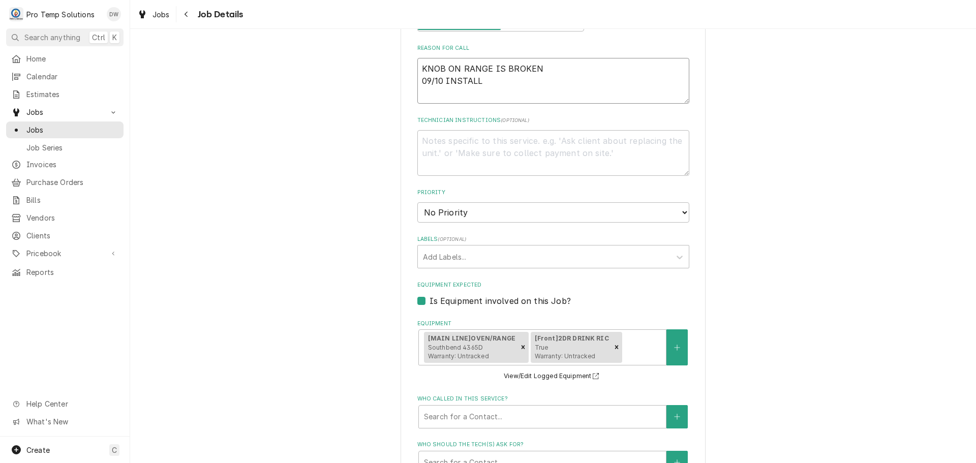
type textarea "x"
type textarea "KNOB ON RANGE IS BROKEN 09/10 INSTALL"
type textarea "x"
type textarea "KNOB ON RANGE IS BROKEN 09/10 INSTALL S"
type textarea "x"
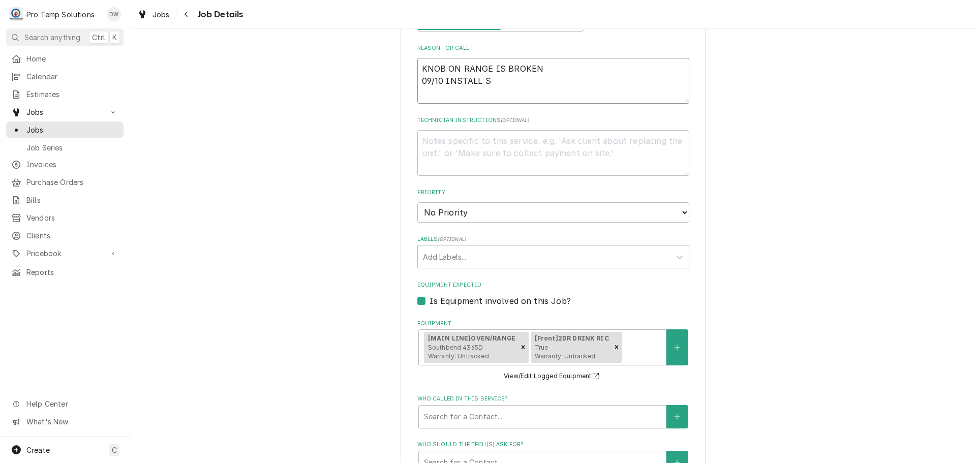
type textarea "KNOB ON RANGE IS BROKEN 09/10 INSTALL SP"
type textarea "x"
type textarea "KNOB ON RANGE IS BROKEN 09/10 INSTALL SPR"
type textarea "x"
type textarea "KNOB ON RANGE IS BROKEN 09/10 INSTALL SP"
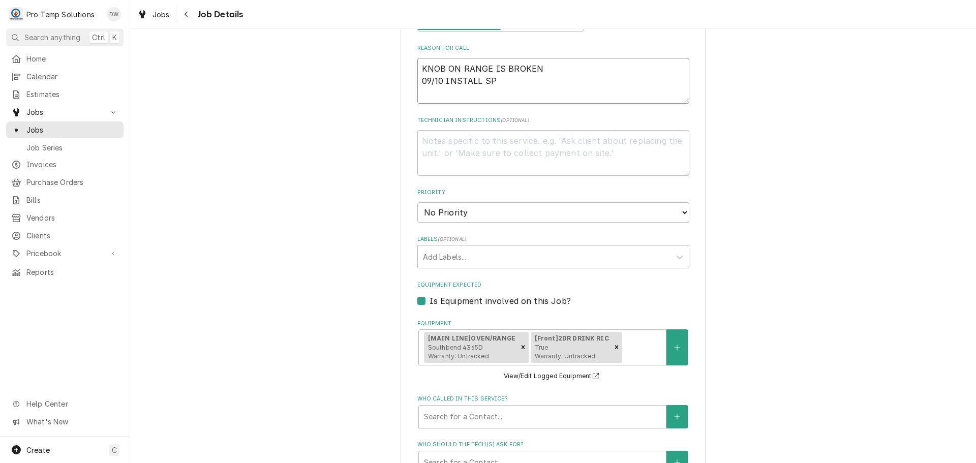
type textarea "x"
type textarea "KNOB ON RANGE IS BROKEN 09/10 INSTALL S"
type textarea "x"
type textarea "KNOB ON RANGE IS BROKEN 09/10 INSTALL"
type textarea "x"
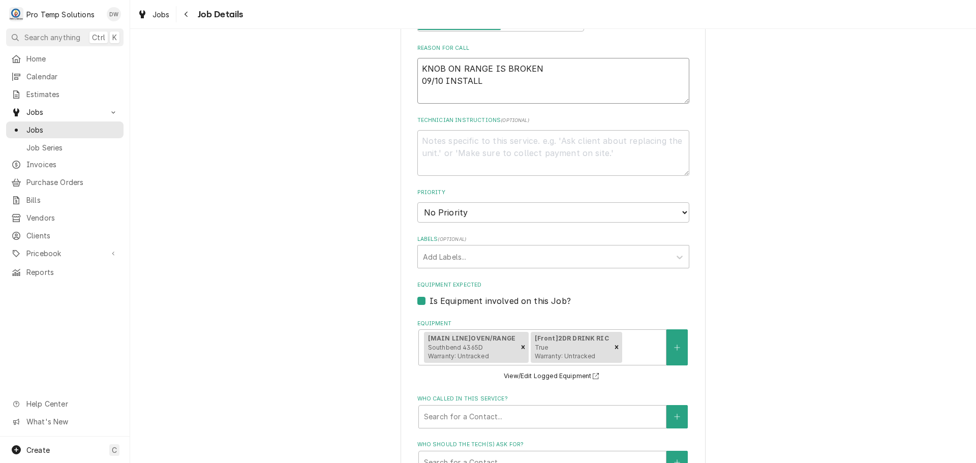
type textarea "KNOB ON RANGE IS BROKEN 09/10 INSTALL D"
type textarea "x"
type textarea "KNOB ON RANGE IS BROKEN 09/10 INSTALL DO"
type textarea "x"
type textarea "KNOB ON RANGE IS BROKEN 09/10 INSTALL DOO"
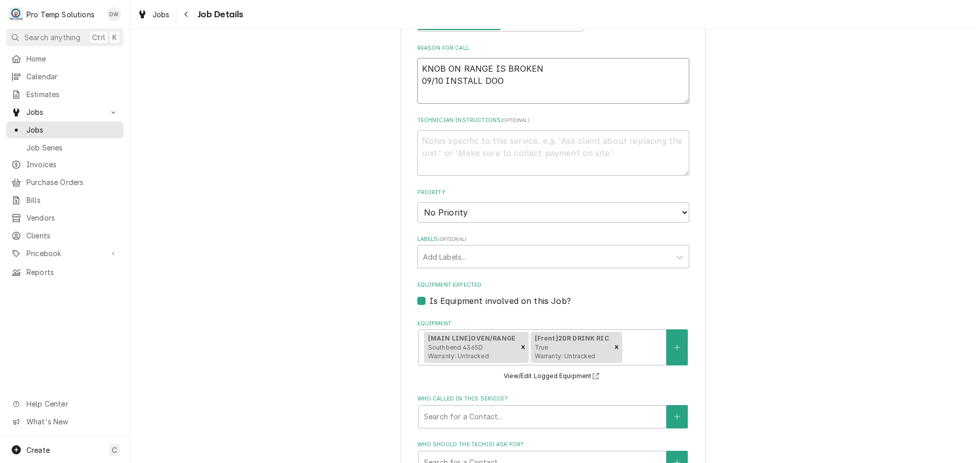
type textarea "x"
type textarea "KNOB ON RANGE IS BROKEN 09/10 INSTALL DOOR"
type textarea "x"
type textarea "KNOB ON RANGE IS BROKEN 09/10 INSTALL DOOR"
type textarea "x"
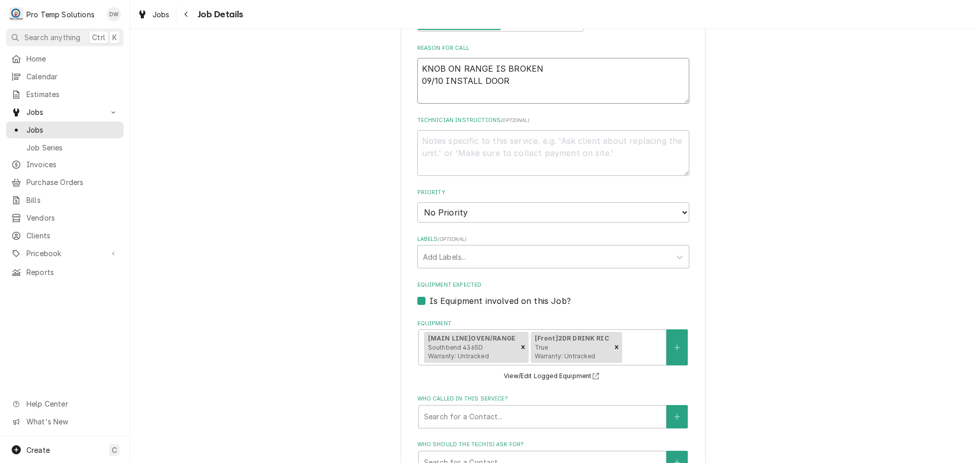
type textarea "KNOB ON RANGE IS BROKEN 09/10 INSTALL DOOR S"
type textarea "x"
type textarea "KNOB ON RANGE IS BROKEN 09/10 INSTALL DOOR SP"
type textarea "x"
type textarea "KNOB ON RANGE IS BROKEN 09/10 INSTALL DOOR SPRI"
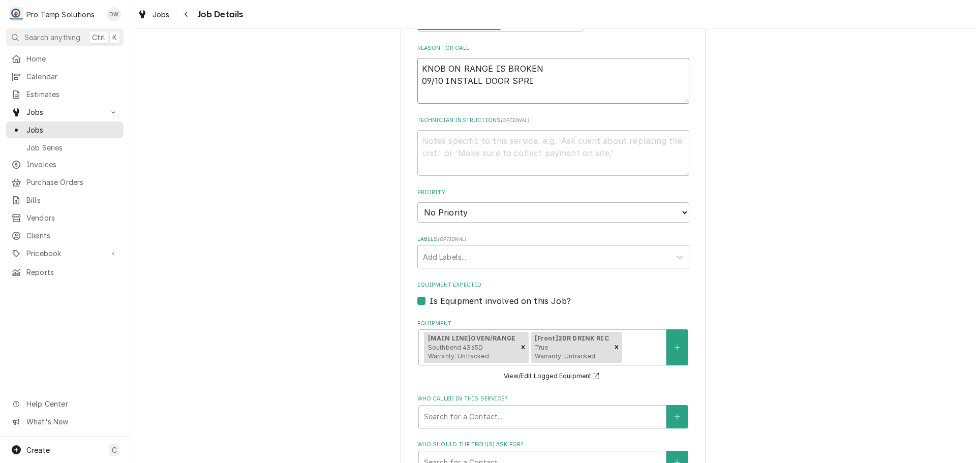
type textarea "x"
type textarea "KNOB ON RANGE IS BROKEN 09/10 INSTALL DOOR SPRIN"
type textarea "x"
type textarea "KNOB ON RANGE IS BROKEN 09/10 INSTALL DOOR SPRING"
type textarea "x"
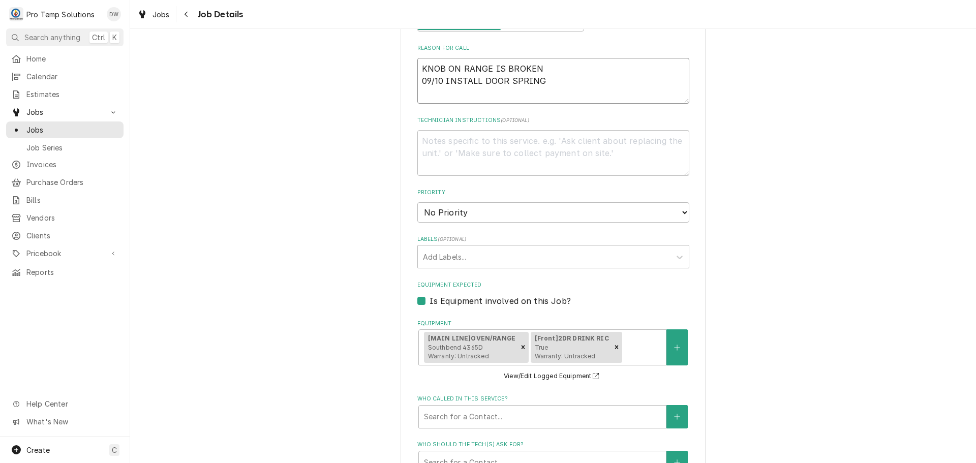
type textarea "KNOB ON RANGE IS BROKEN 09/10 INSTALL DOOR SPRING"
type textarea "x"
type textarea "KNOB ON RANGE IS BROKEN 09/10 INSTALL DOOR SPRING O"
type textarea "x"
type textarea "KNOB ON RANGE IS BROKEN 09/10 INSTALL DOOR SPRING ON"
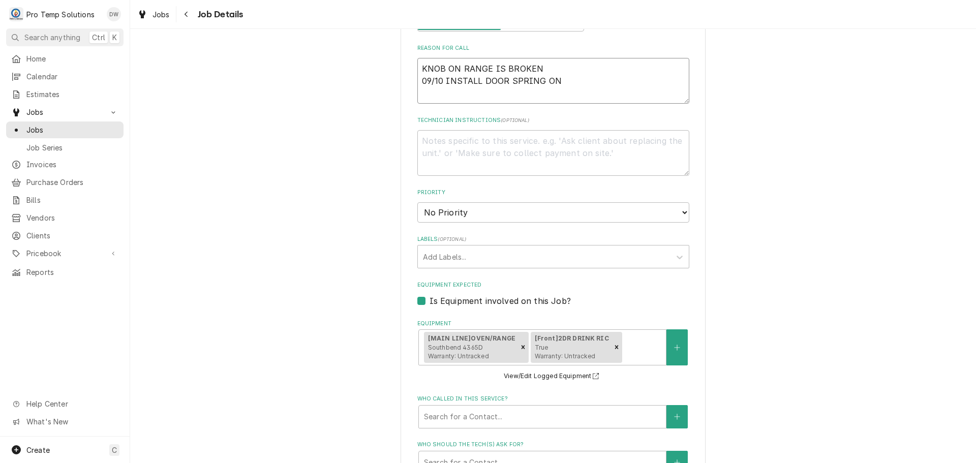
type textarea "x"
type textarea "KNOB ON RANGE IS BROKEN 09/10 INSTALL DOOR SPRING ON"
type textarea "x"
type textarea "KNOB ON RANGE IS BROKEN 09/10 INSTALL DOOR SPRING ON R"
type textarea "x"
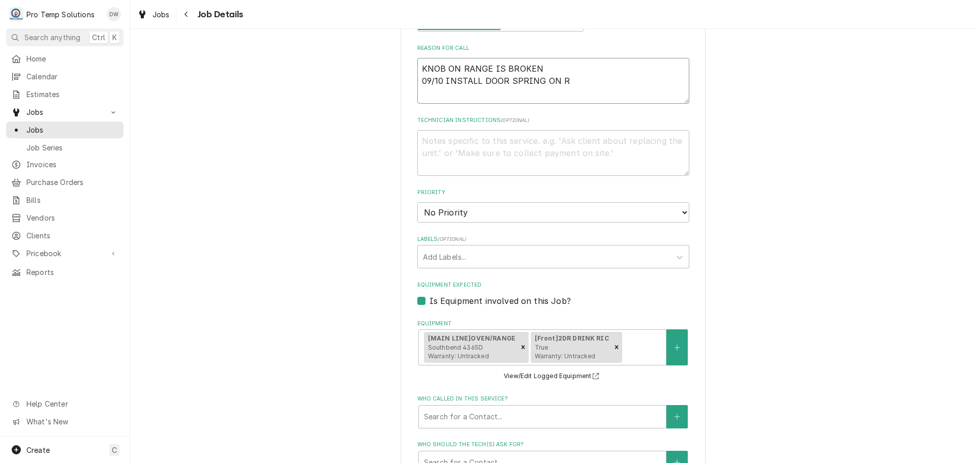
type textarea "KNOB ON RANGE IS BROKEN 09/10 INSTALL DOOR SPRING ON RI"
type textarea "x"
type textarea "KNOB ON RANGE IS BROKEN 09/10 INSTALL DOOR SPRING ON RIC"
type textarea "x"
type textarea "KNOB ON RANGE IS BROKEN 09/10 INSTALL DOOR SPRING ON RIC"
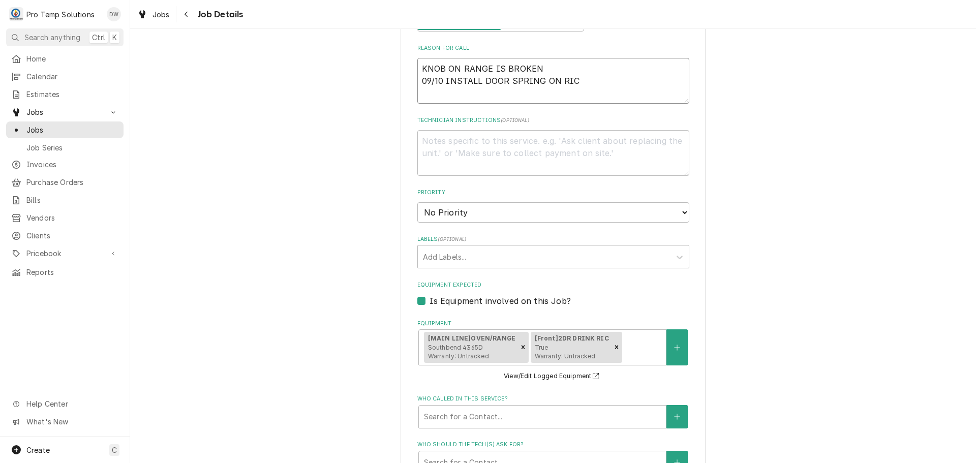
click at [543, 66] on textarea "KNOB ON RANGE IS BROKEN 09/10 INSTALL DOOR SPRING ON RIC" at bounding box center [553, 81] width 272 height 46
click at [417, 68] on textarea "KNOB ON RANGE IS BROKEN 09/10 INSTALL DOOR SPRING ON RIC" at bounding box center [553, 81] width 272 height 46
click at [542, 70] on textarea "KNOB ON RANGE IS BROKEN 09/10 INSTALL DOOR SPRING ON RIC" at bounding box center [553, 81] width 272 height 46
type textarea "x"
type textarea "KNOB ON RANGE IS BROKE 09/10 INSTALL DOOR SPRING ON RIC"
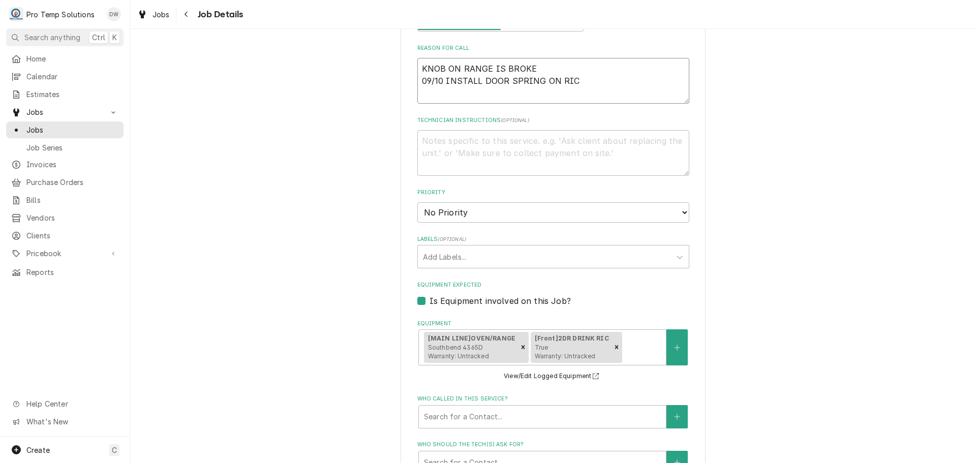
type textarea "x"
type textarea "KNOB ON RANGE IS BROK 09/10 INSTALL DOOR SPRING ON RIC"
type textarea "x"
type textarea "KNOB ON RANGE IS BRO 09/10 INSTALL DOOR SPRING ON RIC"
type textarea "x"
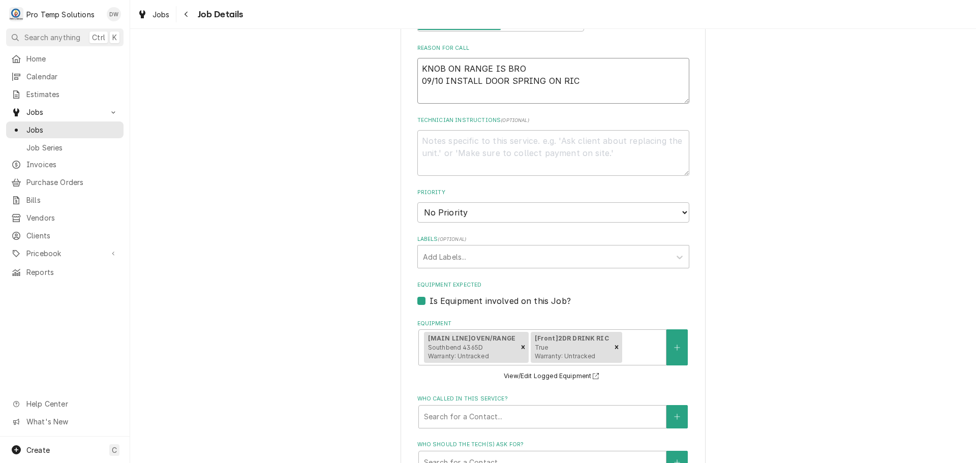
type textarea "KNOB ON RANGE IS BR 09/10 INSTALL DOOR SPRING ON RIC"
type textarea "x"
type textarea "KNOB ON RANGE IS B 09/10 INSTALL DOOR SPRING ON RIC"
type textarea "x"
type textarea "KNOB ON RANGE I 09/10 INSTALL DOOR SPRING ON RIC"
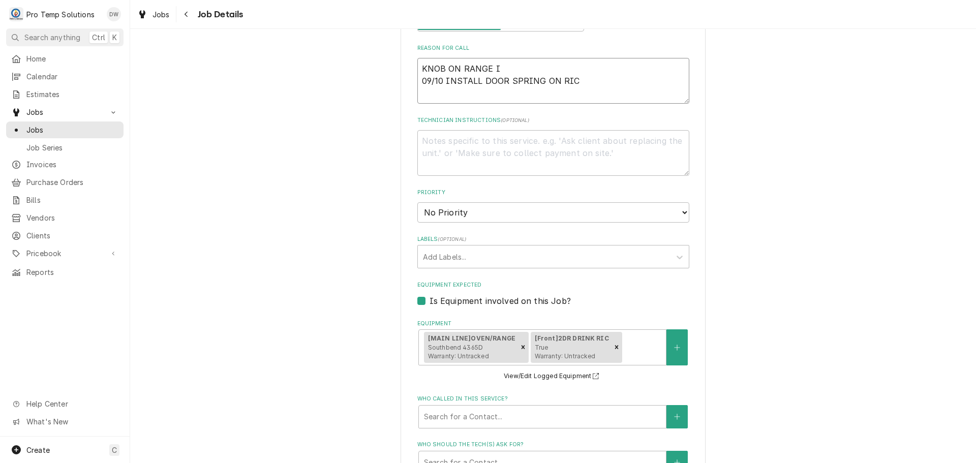
type textarea "x"
type textarea "KNOB ON RANGE 09/10 INSTALL DOOR SPRING ON RIC"
type textarea "x"
type textarea "KNOB ON RANGE 09/10 INSTALL DOOR SPRING ON RIC"
type textarea "x"
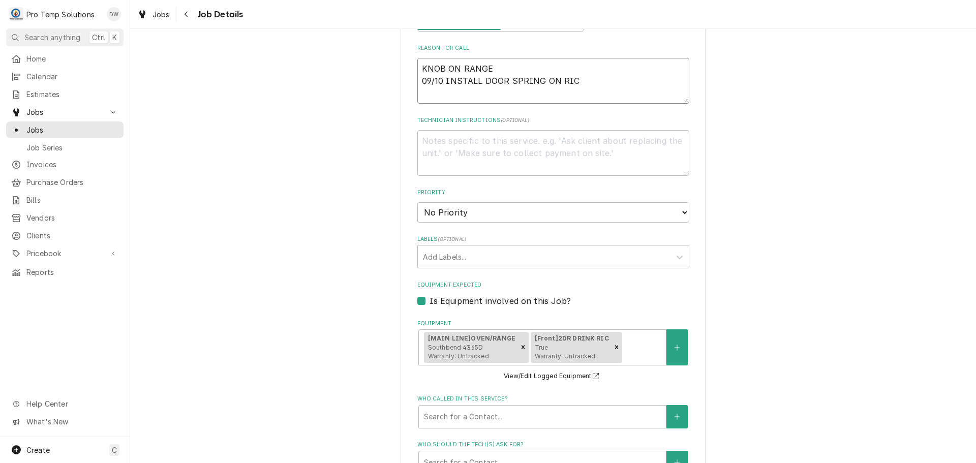
type textarea "KNOB ON RANG 09/10 INSTALL DOOR SPRING ON RIC"
type textarea "x"
type textarea "KNOB ON RAN 09/10 INSTALL DOOR SPRING ON RIC"
type textarea "x"
type textarea "KNOB ON RA 09/10 INSTALL DOOR SPRING ON RIC"
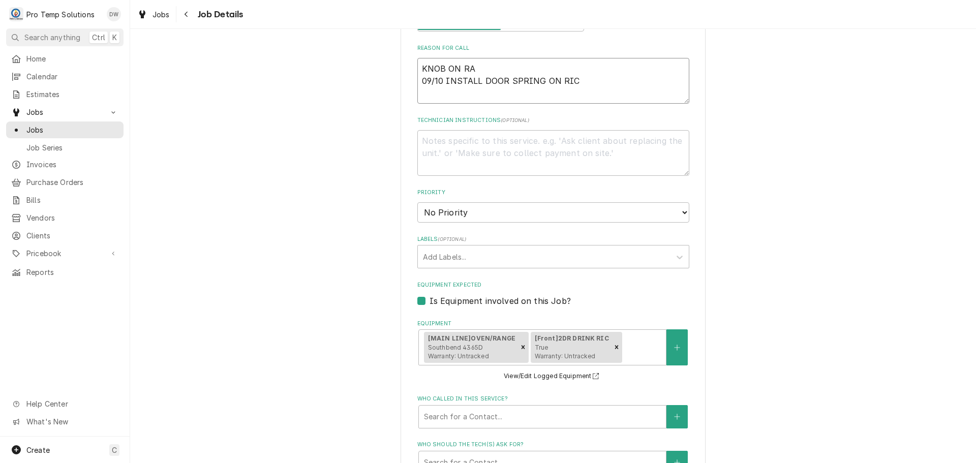
type textarea "x"
type textarea "KNOB ON R 09/10 INSTALL DOOR SPRING ON RIC"
type textarea "x"
type textarea "KNOB ON 09/10 INSTALL DOOR SPRING ON RIC"
type textarea "x"
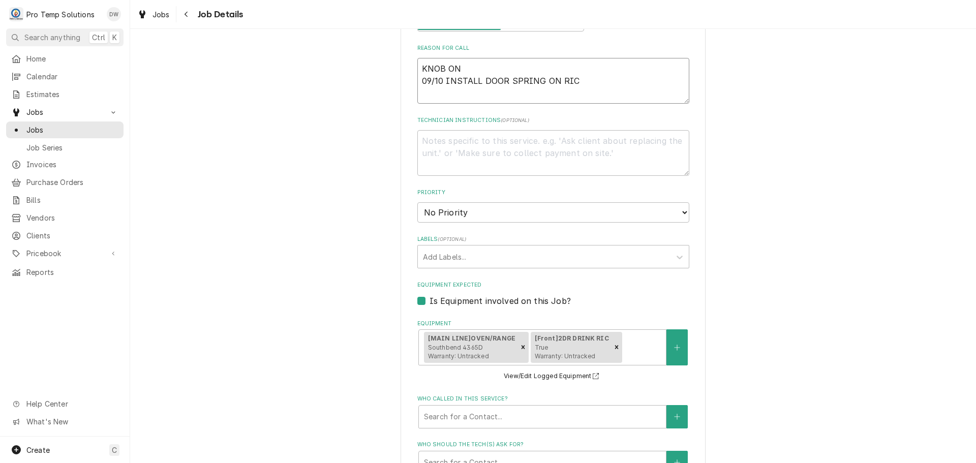
type textarea "KNOB ON 09/10 INSTALL DOOR SPRING ON RIC"
type textarea "x"
type textarea "KNOB O 09/10 INSTALL DOOR SPRING ON RIC"
type textarea "x"
type textarea "KNOB 09/10 INSTALL DOOR SPRING ON RIC"
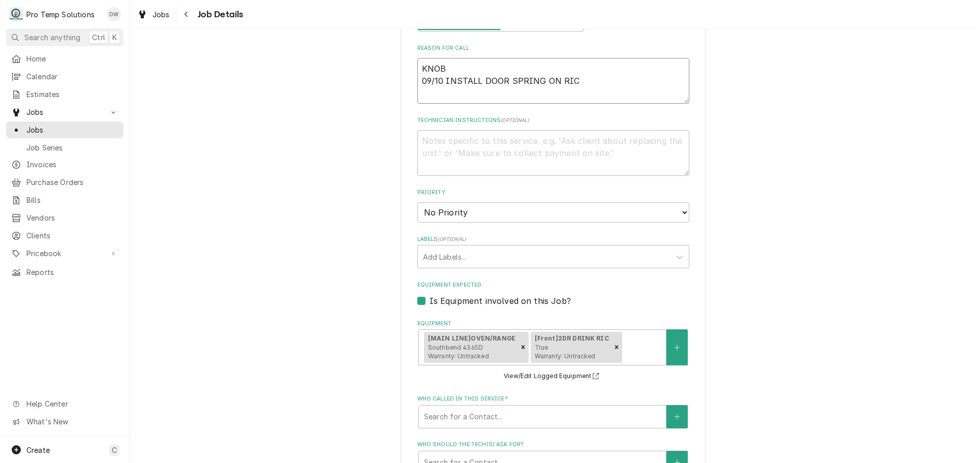
type textarea "x"
type textarea "KNOB 09/10 INSTALL DOOR SPRING ON RIC"
type textarea "x"
type textarea "KNO 09/10 INSTALL DOOR SPRING ON RIC"
type textarea "x"
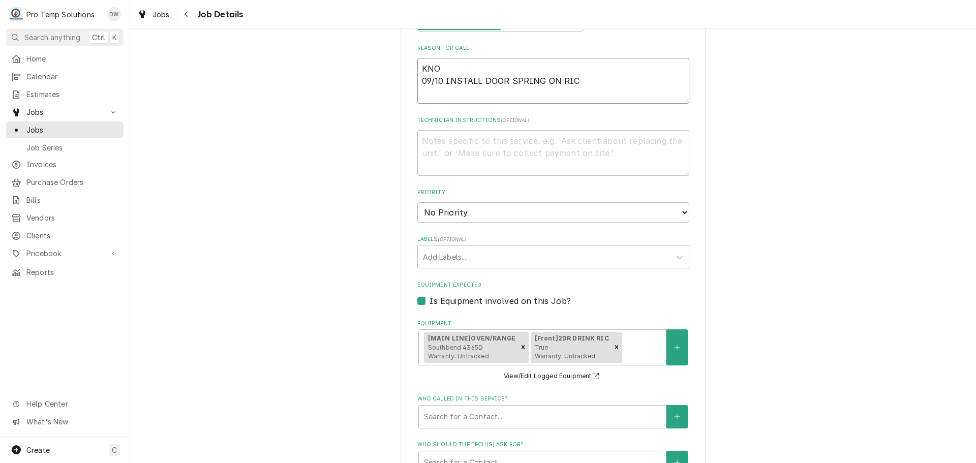
type textarea "KN 09/10 INSTALL DOOR SPRING ON RIC"
type textarea "x"
type textarea "K 09/10 INSTALL DOOR SPRING ON RIC"
type textarea "x"
type textarea "09/10 INSTALL DOOR SPRING ON RIC"
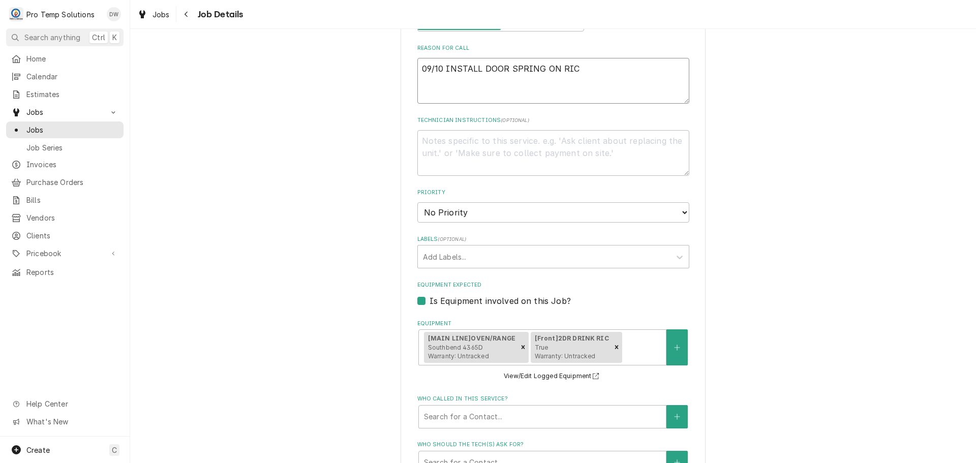
click at [417, 80] on textarea "09/10 INSTALL DOOR SPRING ON RIC" at bounding box center [553, 81] width 272 height 46
type textarea "x"
type textarea "09/10 INSTALL DOOR SPRING ON RIC"
click at [604, 67] on textarea "09/10 INSTALL DOOR SPRING ON RIC" at bounding box center [553, 81] width 272 height 46
type textarea "x"
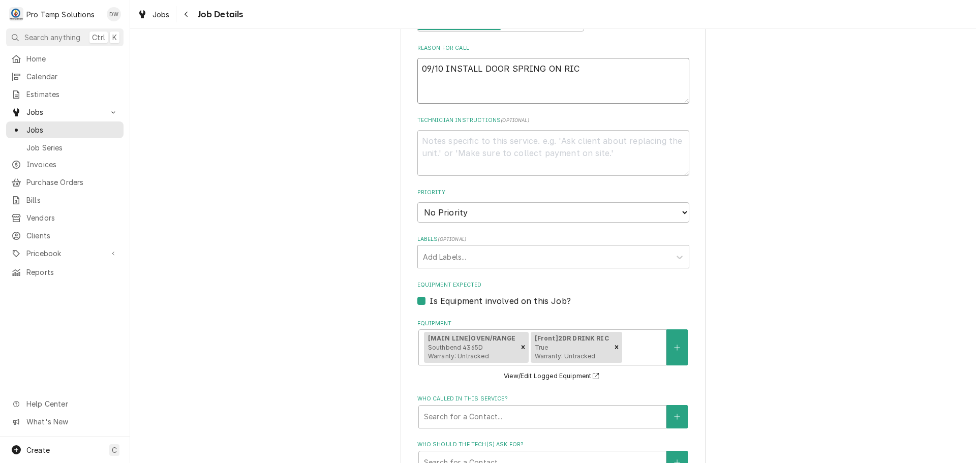
type textarea "09/10 INSTALL DOOR SPRING ON RIC ("
type textarea "x"
type textarea "09/10 INSTALL DOOR SPRING ON RIC ("
type textarea "x"
type textarea "09/10 INSTALL DOOR SPRING ON RIC ( P"
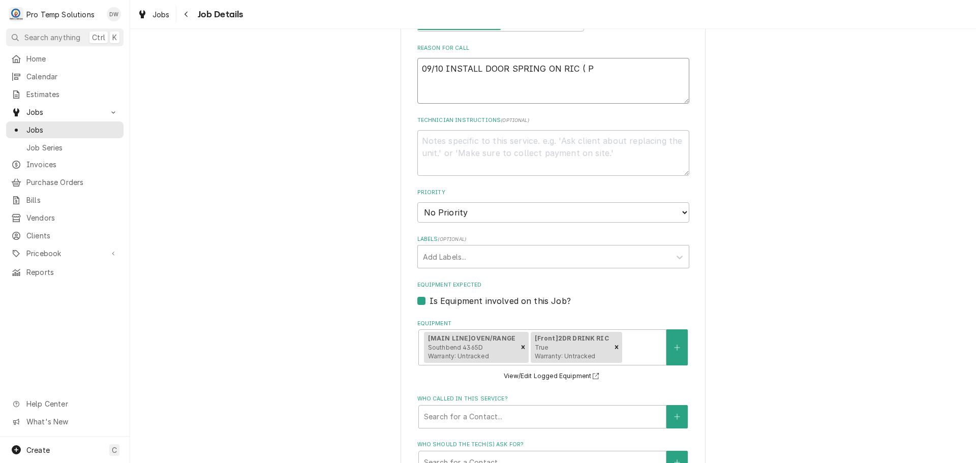
type textarea "x"
type textarea "09/10 INSTALL DOOR SPRING ON RIC ( PT"
type textarea "x"
type textarea "09/10 INSTALL DOOR SPRING ON RIC ( PT"
type textarea "x"
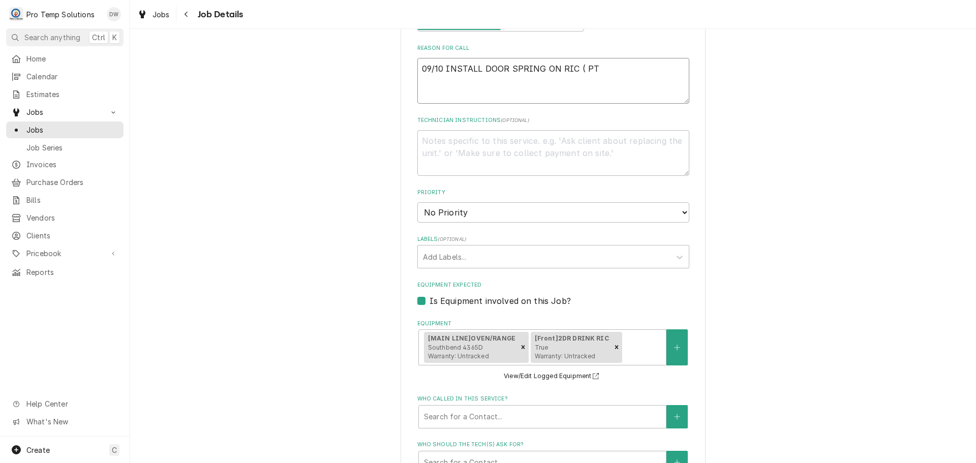
type textarea "09/10 INSTALL DOOR SPRING ON RIC ( PT 7"
type textarea "x"
type textarea "09/10 INSTALL DOOR SPRING ON RIC ( PT 79"
type textarea "x"
type textarea "09/10 INSTALL DOOR SPRING ON RIC ( PT 79."
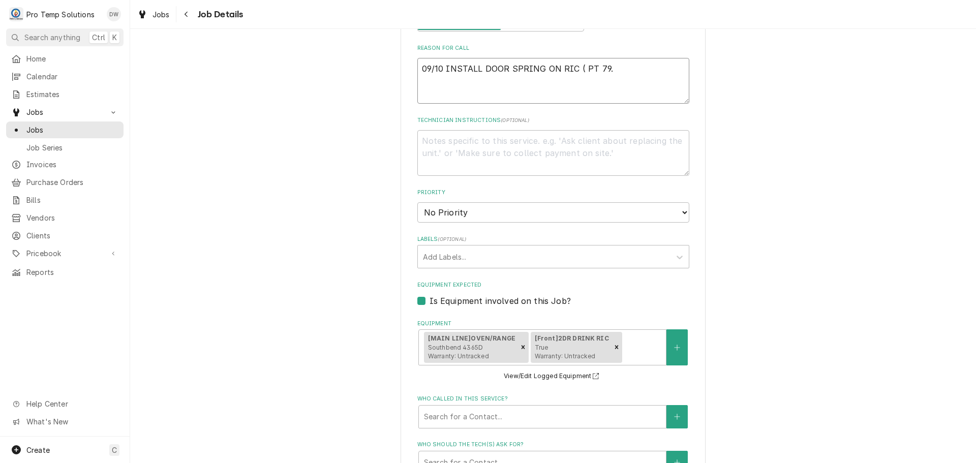
type textarea "x"
type textarea "09/10 INSTALL DOOR SPRING ON RIC ( PT 79.0"
type textarea "x"
type textarea "09/10 INSTALL DOOR SPRING ON RIC ( PT 79.04"
type textarea "x"
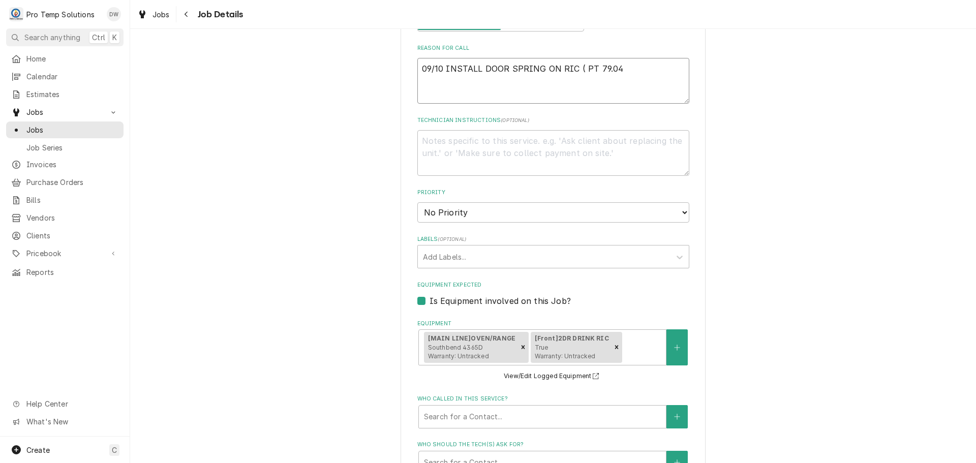
type textarea "09/10 INSTALL DOOR SPRING ON RIC ( PT 79.04"
type textarea "x"
type textarea "09/10 INSTALL DOOR SPRING ON RIC ( PT 79.04 )"
type textarea "x"
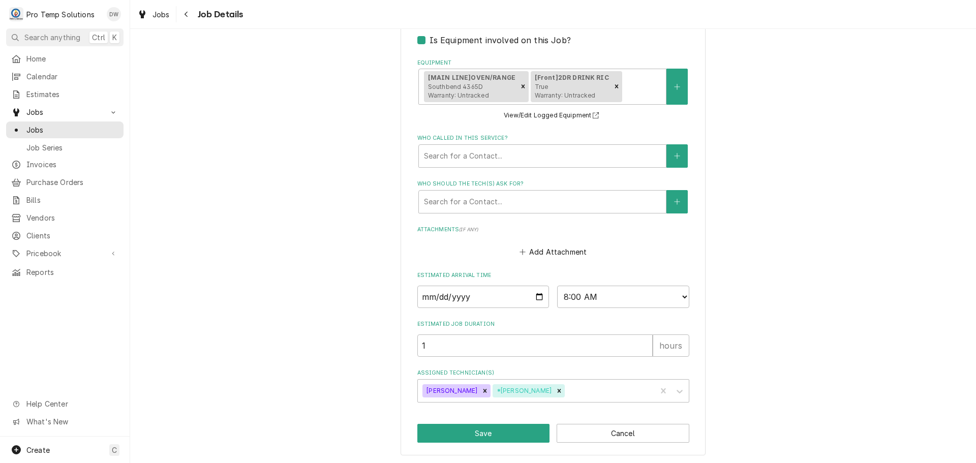
scroll to position [466, 0]
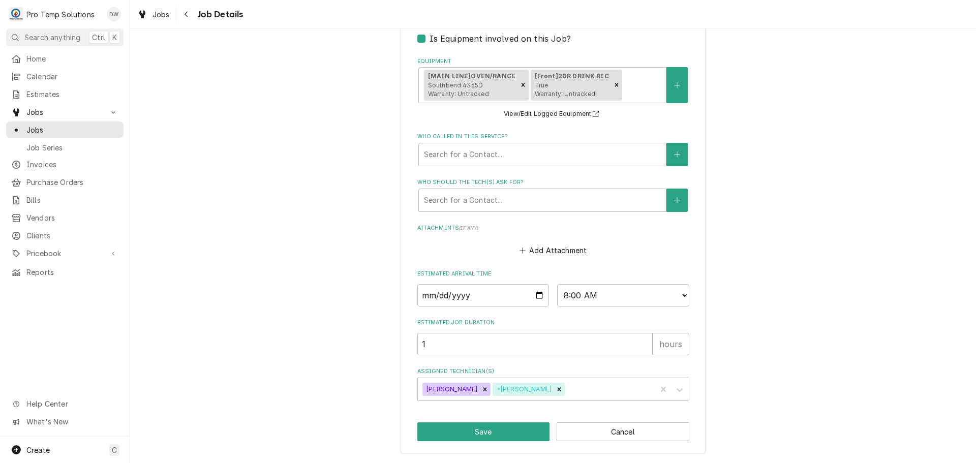
type textarea "09/10 INSTALL DOOR SPRING ON RIC ( PT 79.04 )"
click at [535, 295] on input "[DATE]" at bounding box center [483, 295] width 132 height 22
type textarea "x"
type input "2025-09-10"
click at [679, 294] on select "AM / PM 6:00 AM 6:15 AM 6:30 AM 6:45 AM 7:00 AM 7:15 AM 7:30 AM 7:45 AM 8:00 AM…" at bounding box center [623, 295] width 132 height 22
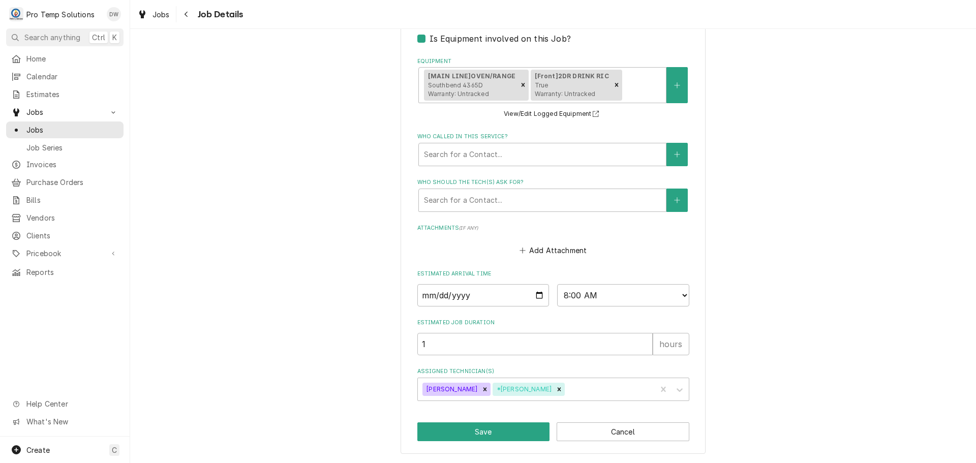
type textarea "x"
click at [677, 292] on select "AM / PM 6:00 AM 6:15 AM 6:30 AM 6:45 AM 7:00 AM 7:15 AM 7:30 AM 7:45 AM 8:00 AM…" at bounding box center [623, 295] width 132 height 22
select select "10:00:00"
click at [557, 284] on select "AM / PM 6:00 AM 6:15 AM 6:30 AM 6:45 AM 7:00 AM 7:15 AM 7:30 AM 7:45 AM 8:00 AM…" at bounding box center [623, 295] width 132 height 22
click at [479, 433] on button "Save" at bounding box center [483, 431] width 133 height 19
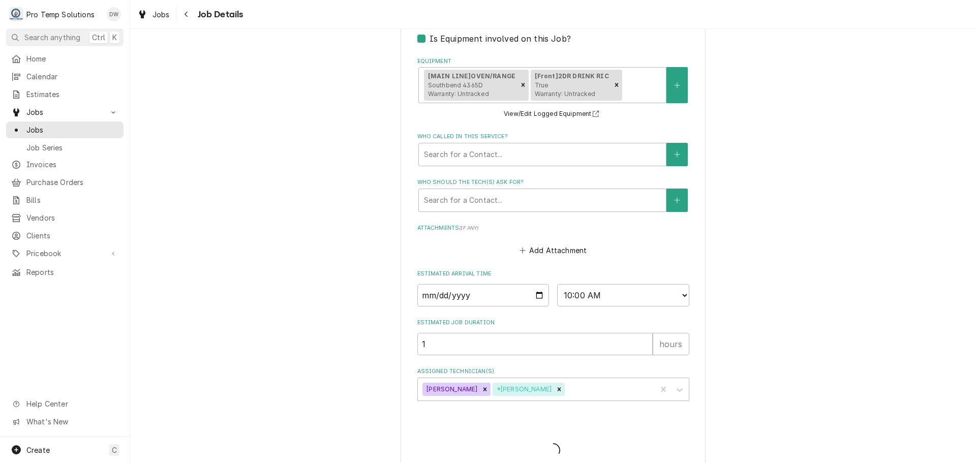
type textarea "x"
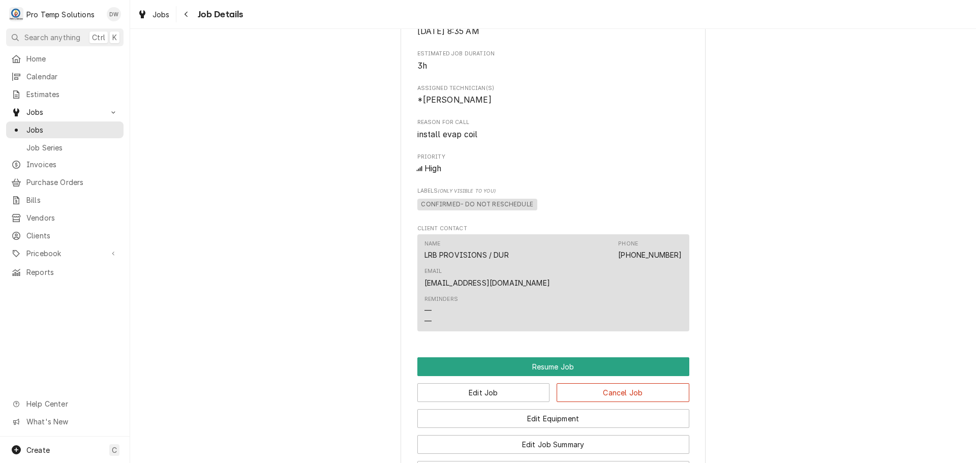
scroll to position [966, 0]
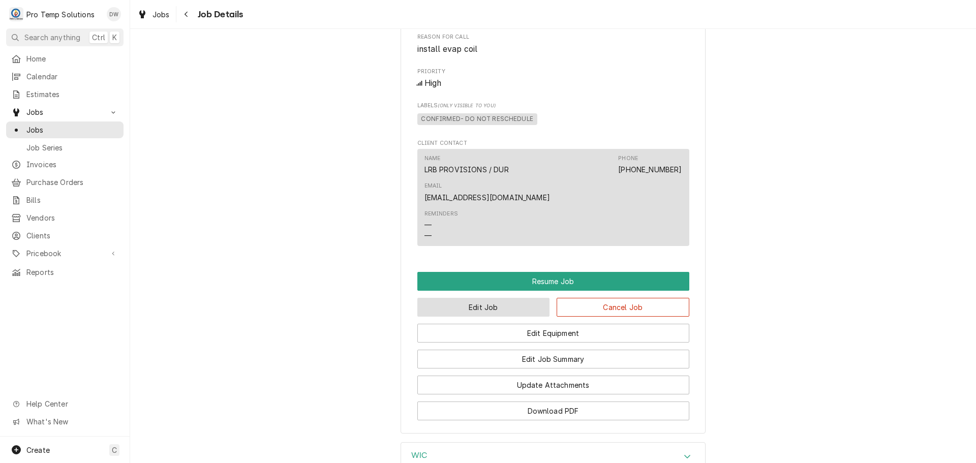
click at [486, 298] on button "Edit Job" at bounding box center [483, 307] width 133 height 19
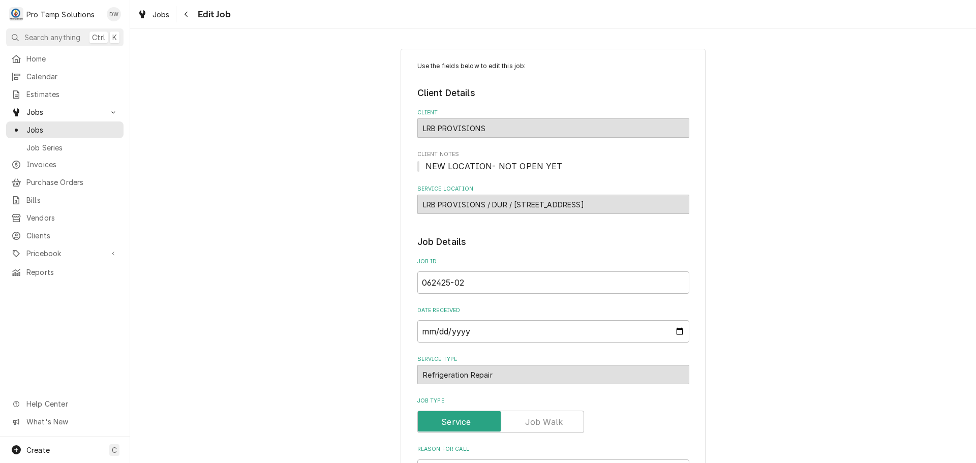
type textarea "x"
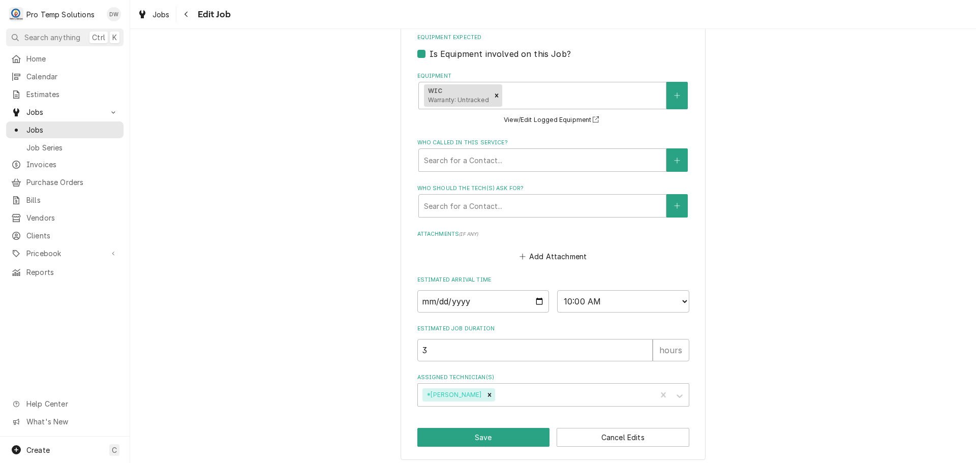
scroll to position [654, 0]
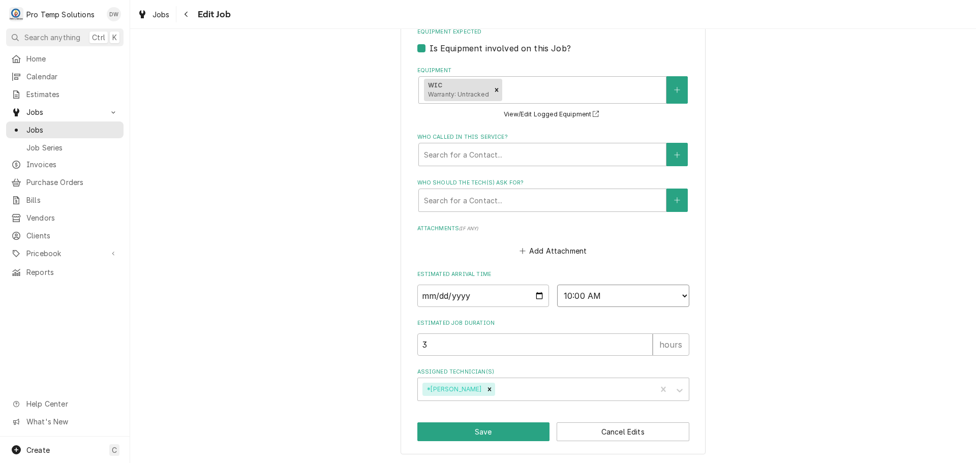
click at [677, 297] on select "AM / PM 6:00 AM 6:15 AM 6:30 AM 6:45 AM 7:00 AM 7:15 AM 7:30 AM 7:45 AM 8:00 AM…" at bounding box center [623, 296] width 132 height 22
select select "14:00:00"
click at [557, 285] on select "AM / PM 6:00 AM 6:15 AM 6:30 AM 6:45 AM 7:00 AM 7:15 AM 7:30 AM 7:45 AM 8:00 AM…" at bounding box center [623, 296] width 132 height 22
click at [524, 390] on div "Assigned Technician(s)" at bounding box center [574, 389] width 155 height 18
click at [505, 414] on div "[PERSON_NAME]" at bounding box center [553, 412] width 271 height 16
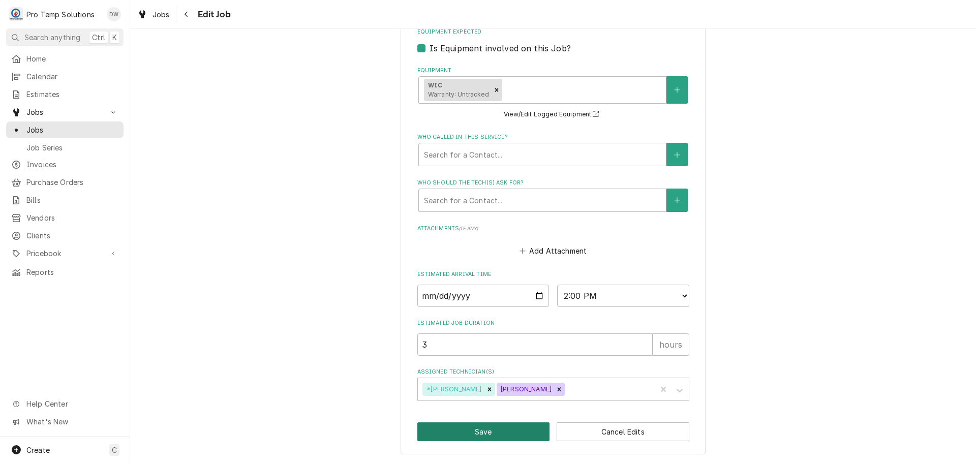
click at [480, 433] on button "Save" at bounding box center [483, 431] width 133 height 19
type textarea "x"
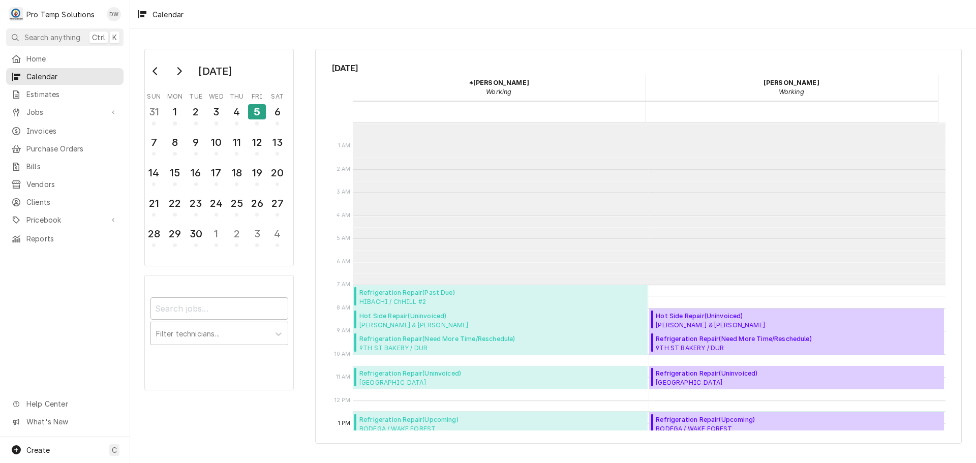
scroll to position [162, 0]
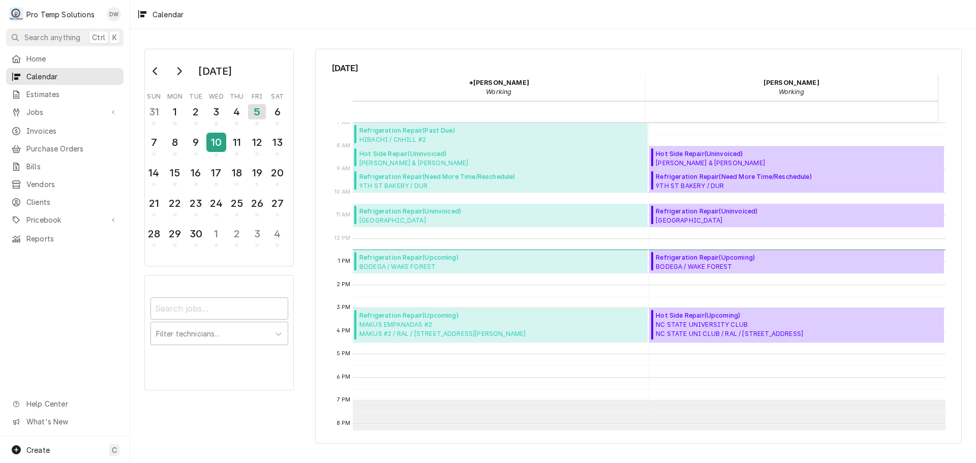
click at [212, 141] on div "10" at bounding box center [216, 142] width 18 height 17
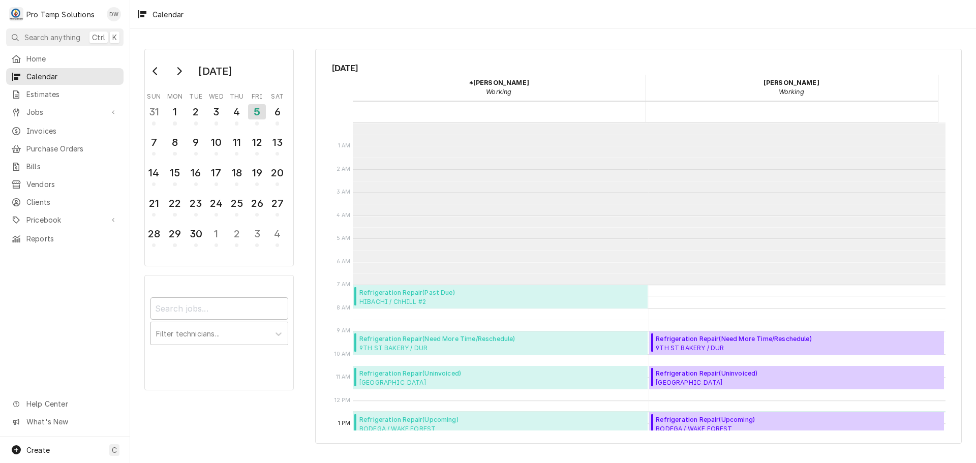
scroll to position [162, 0]
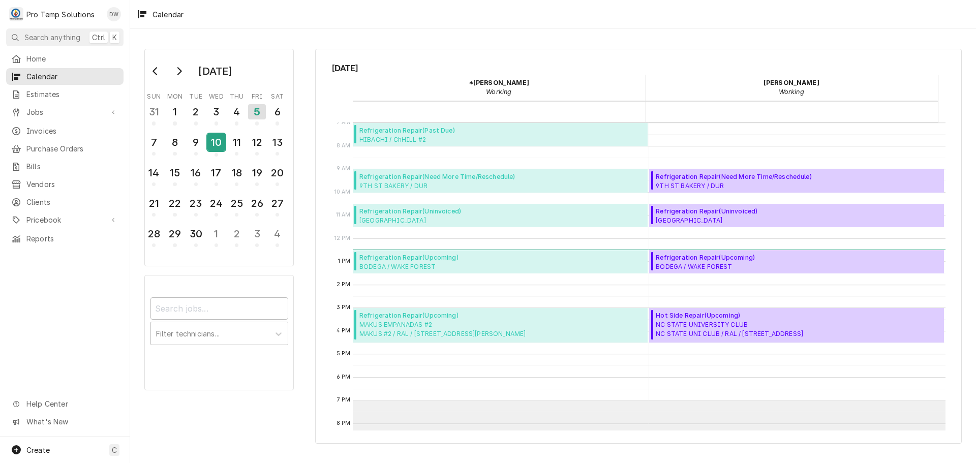
click at [214, 143] on div "10" at bounding box center [216, 142] width 18 height 17
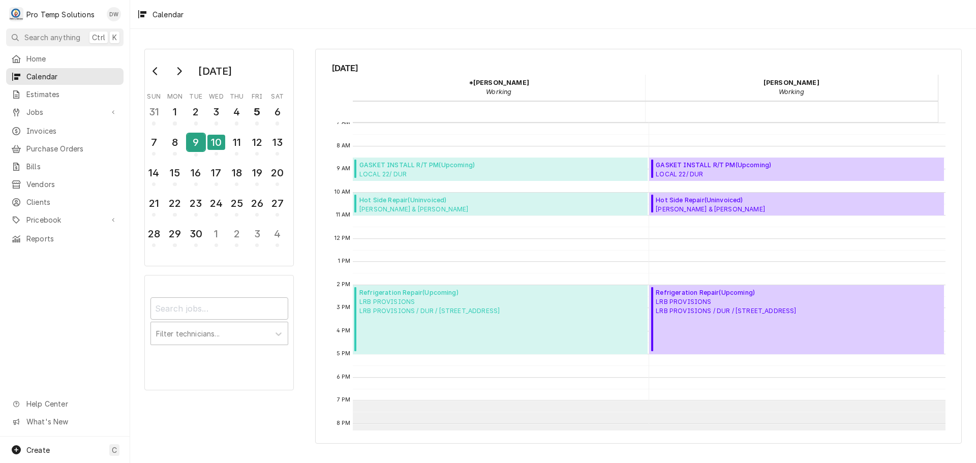
click at [195, 145] on div "9" at bounding box center [196, 142] width 18 height 17
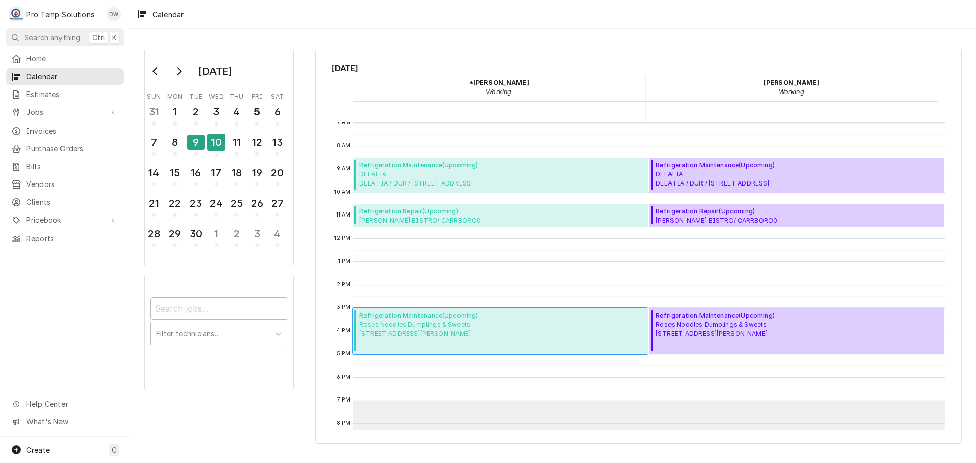
click at [465, 333] on span "Roses Noodles Dumplings & Sweets 121 N Gregson St, Durham, NC 27701" at bounding box center [418, 329] width 119 height 18
click at [562, 179] on div "Refrigeration Maintenance ( Upcoming ) DELAFIA DELA FIA / DUR / 1103 S Roxboro …" at bounding box center [500, 175] width 295 height 35
click at [684, 212] on span "Refrigeration Repair ( Upcoming )" at bounding box center [758, 211] width 204 height 9
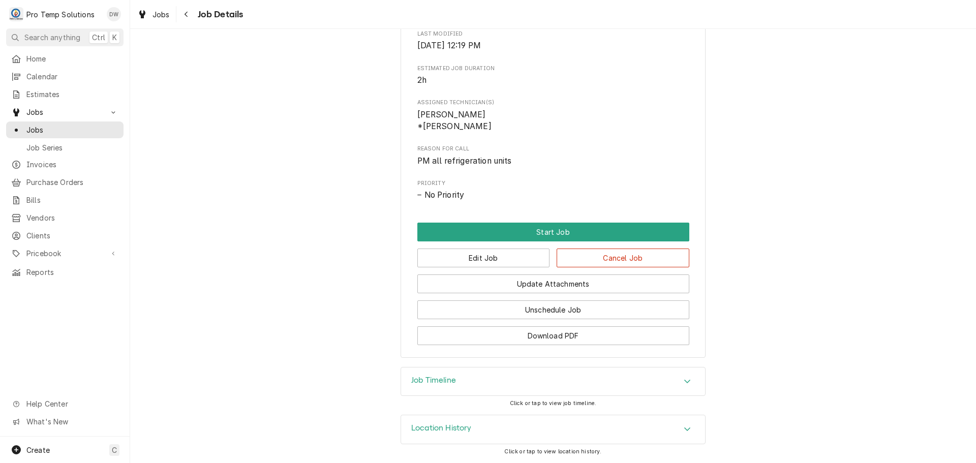
scroll to position [359, 0]
click at [685, 379] on icon "Accordion Header" at bounding box center [687, 381] width 7 height 8
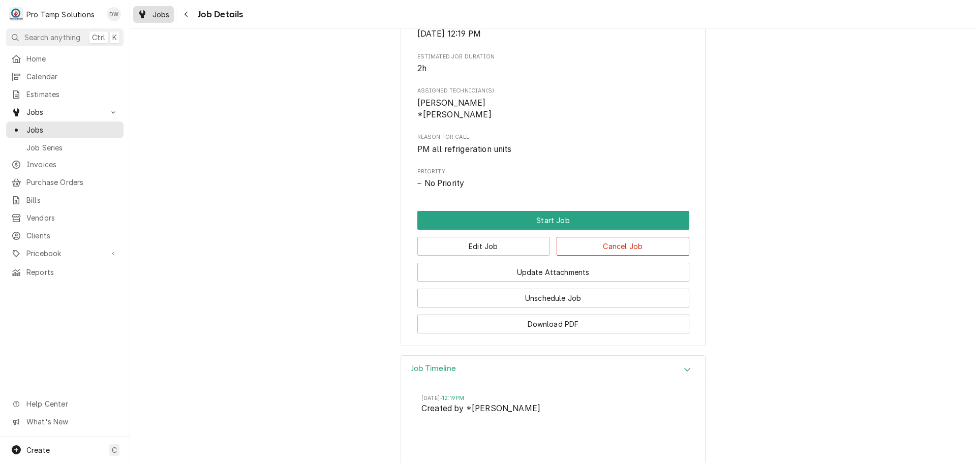
click at [159, 14] on span "Jobs" at bounding box center [160, 14] width 17 height 11
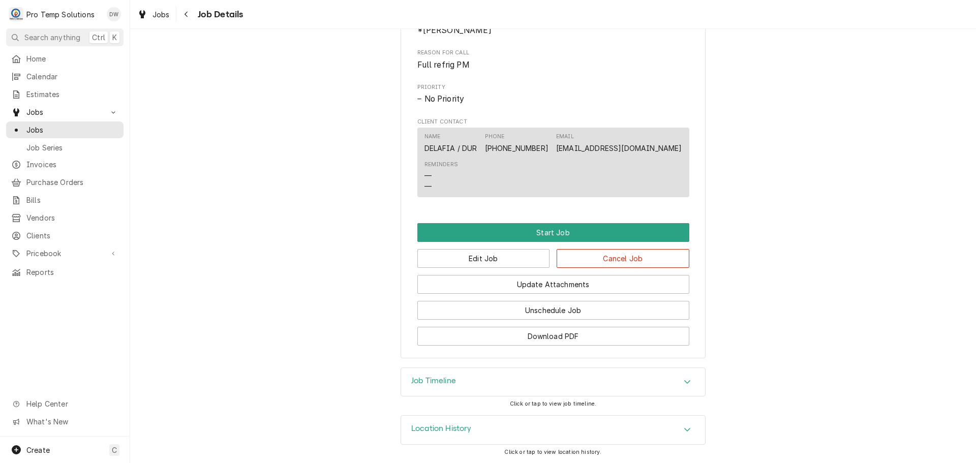
scroll to position [502, 0]
click at [501, 257] on button "Edit Job" at bounding box center [483, 258] width 133 height 19
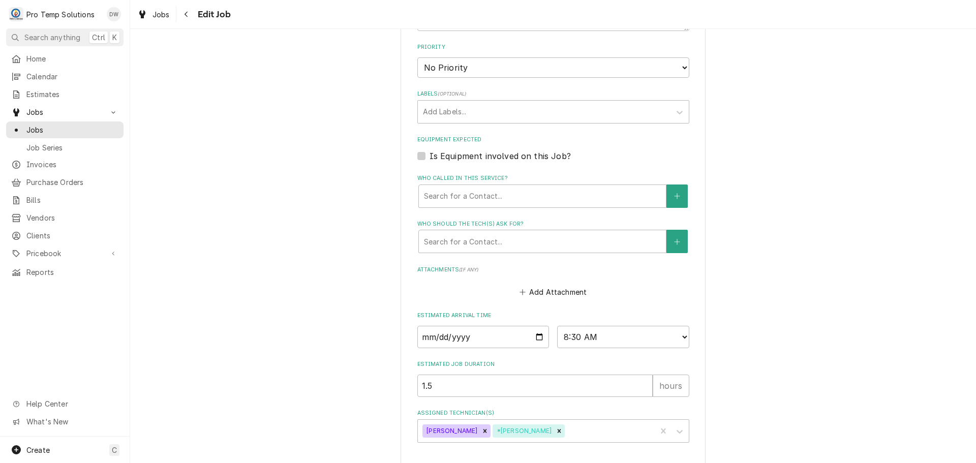
scroll to position [652, 0]
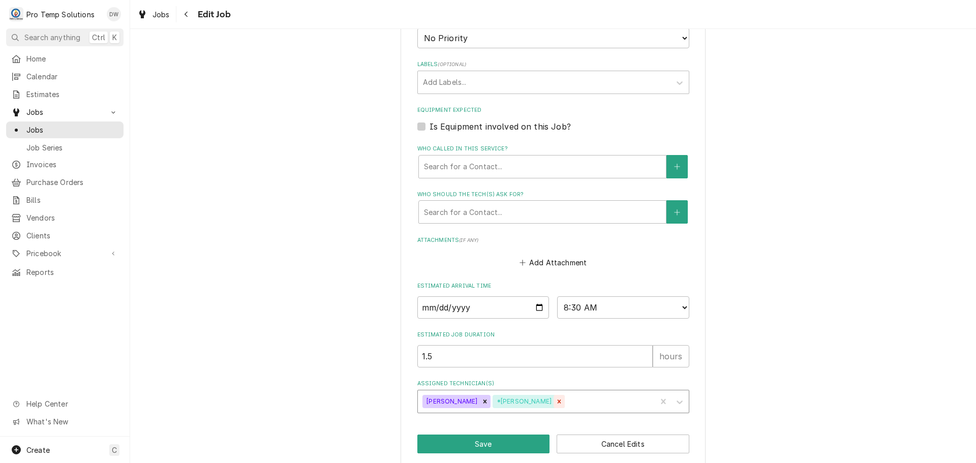
click at [556, 398] on icon "Remove *Kevin Williams" at bounding box center [559, 401] width 7 height 7
click at [490, 435] on button "Save" at bounding box center [483, 444] width 133 height 19
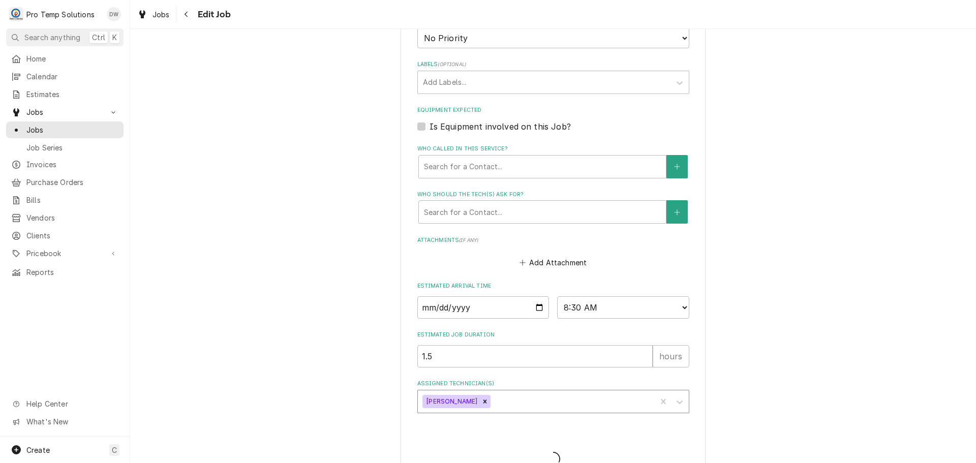
type textarea "x"
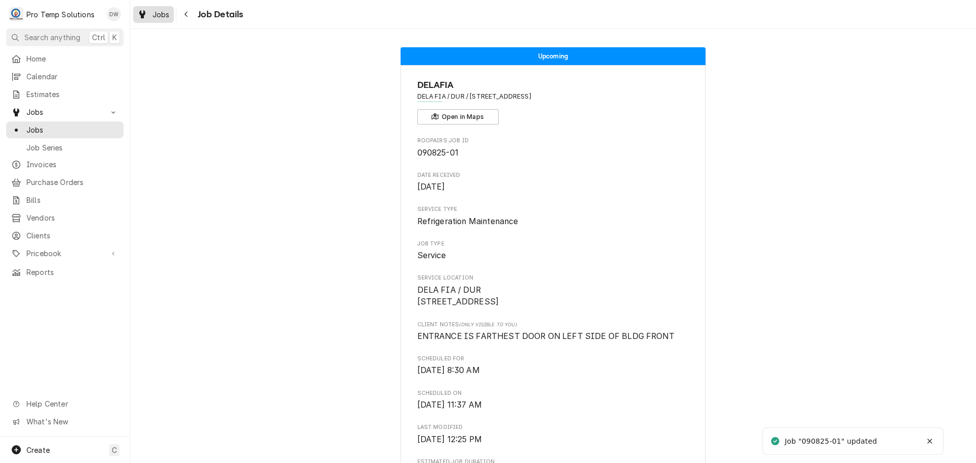
click at [158, 15] on span "Jobs" at bounding box center [160, 14] width 17 height 11
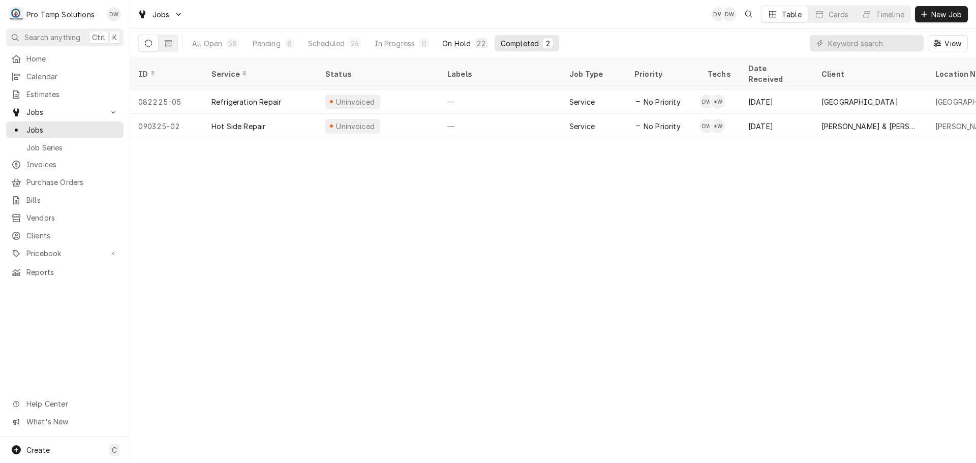
click at [459, 44] on div "On Hold" at bounding box center [456, 43] width 28 height 11
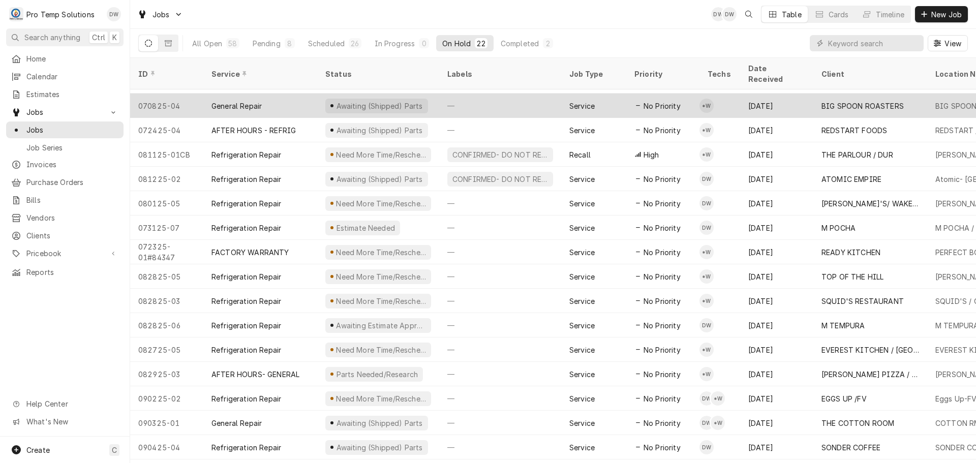
scroll to position [159, 0]
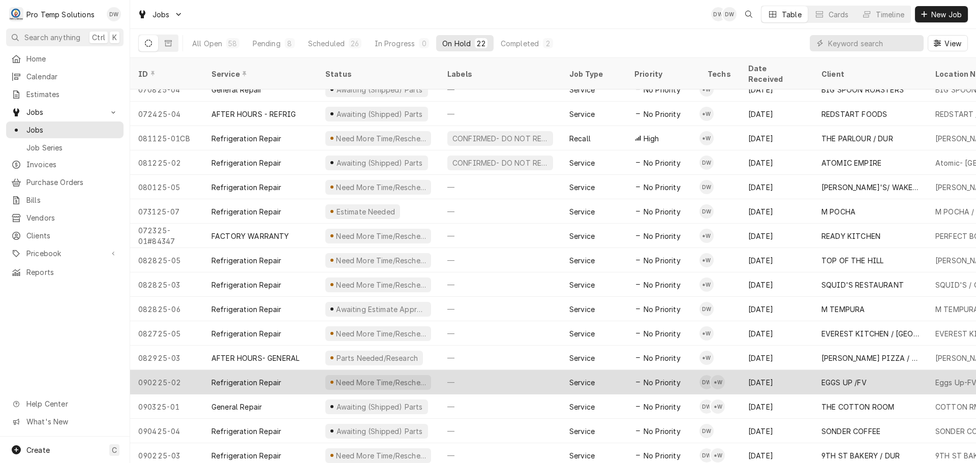
click at [509, 370] on div "—" at bounding box center [500, 382] width 122 height 24
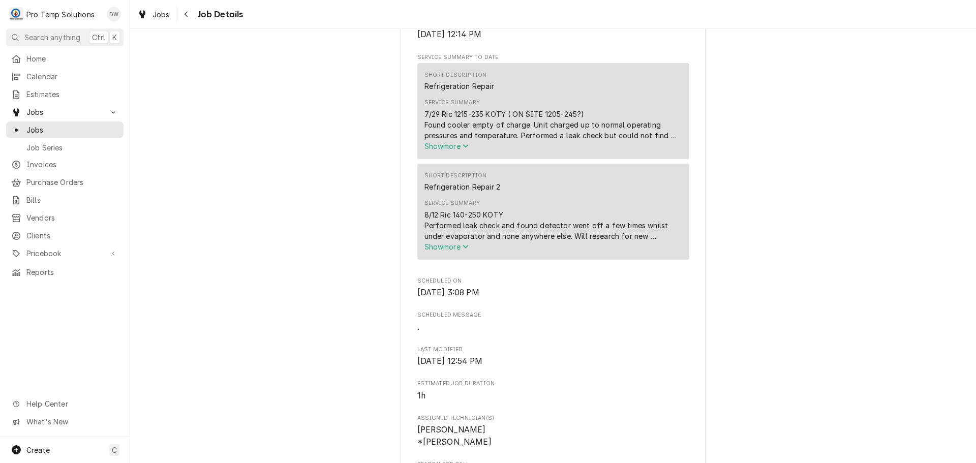
scroll to position [356, 0]
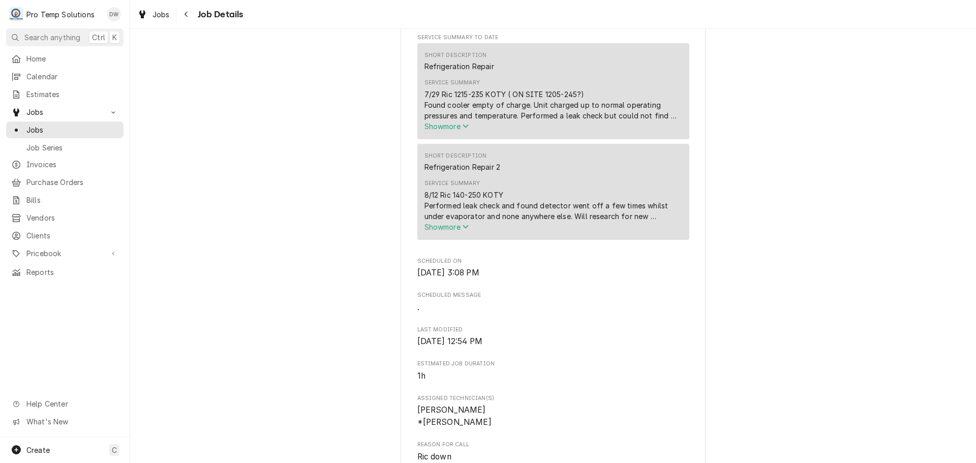
click at [447, 231] on span "Show more" at bounding box center [446, 227] width 45 height 9
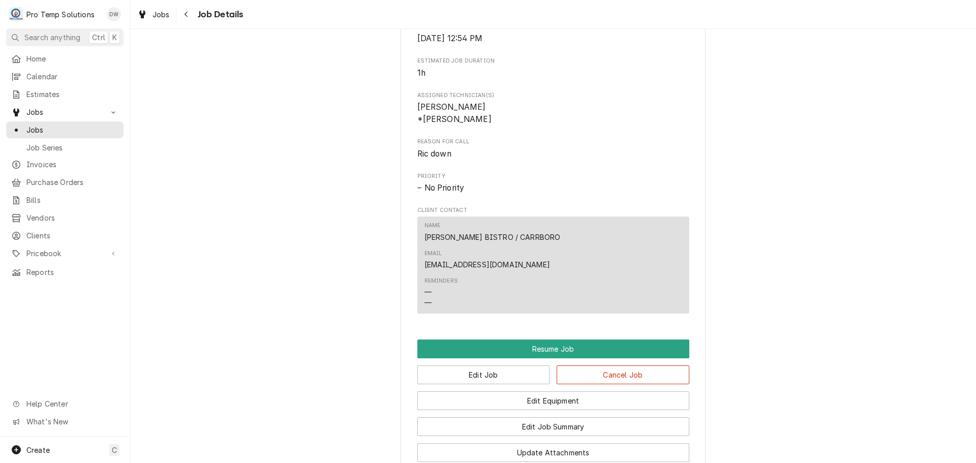
scroll to position [844, 0]
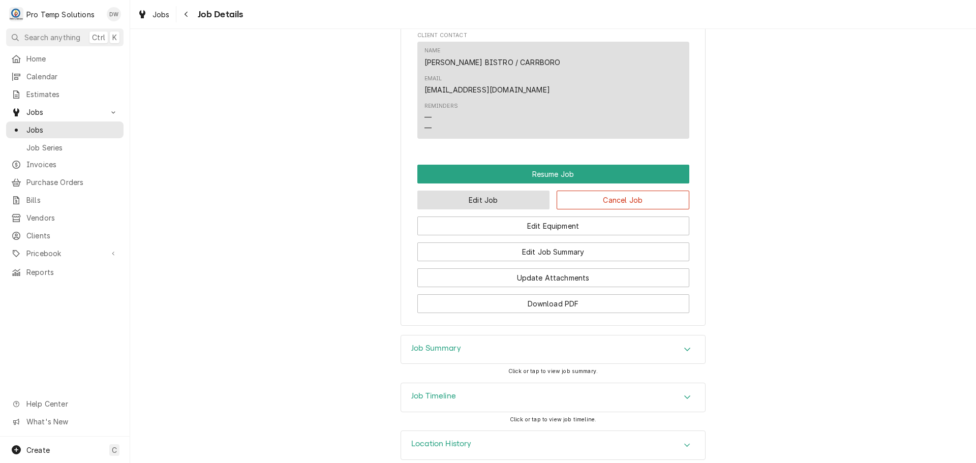
click at [512, 191] on button "Edit Job" at bounding box center [483, 200] width 133 height 19
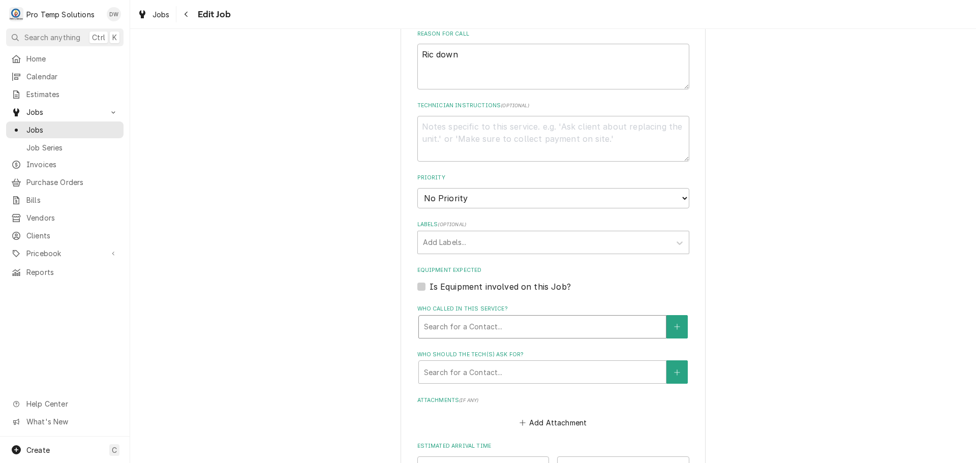
scroll to position [554, 0]
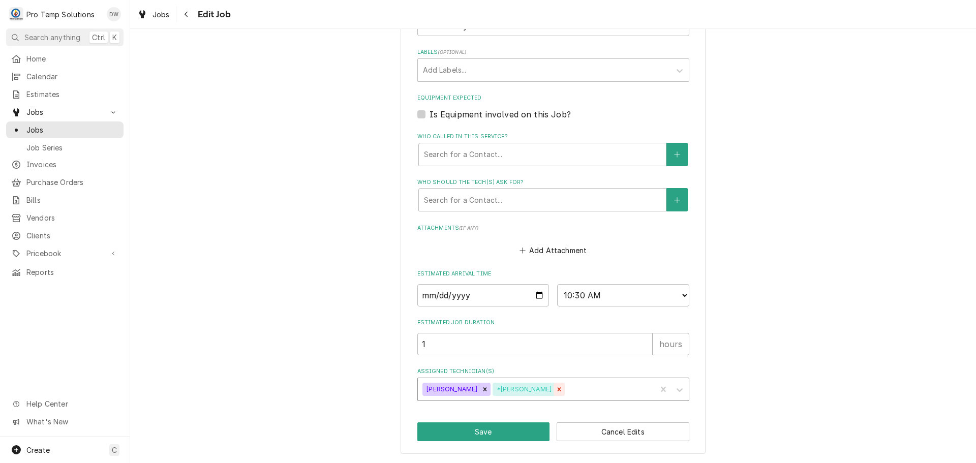
click at [558, 388] on icon "Remove *Kevin Williams" at bounding box center [560, 389] width 4 height 4
click at [485, 429] on button "Save" at bounding box center [483, 431] width 133 height 19
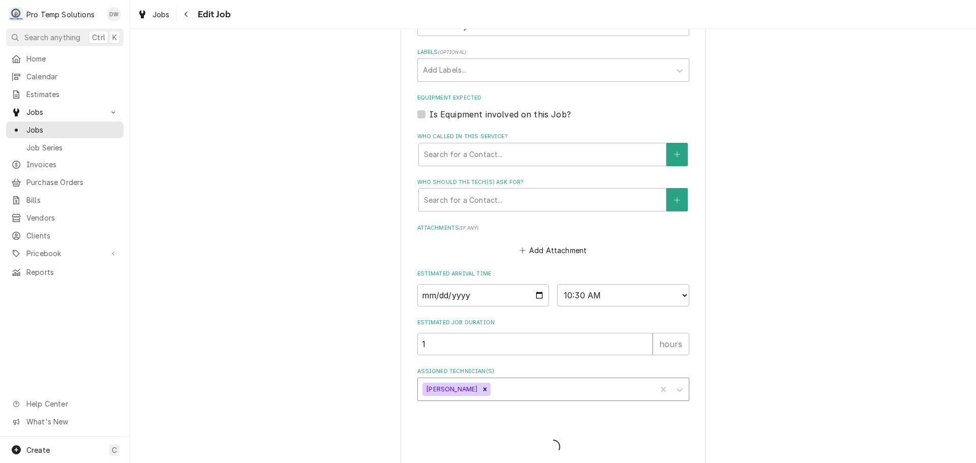
type textarea "x"
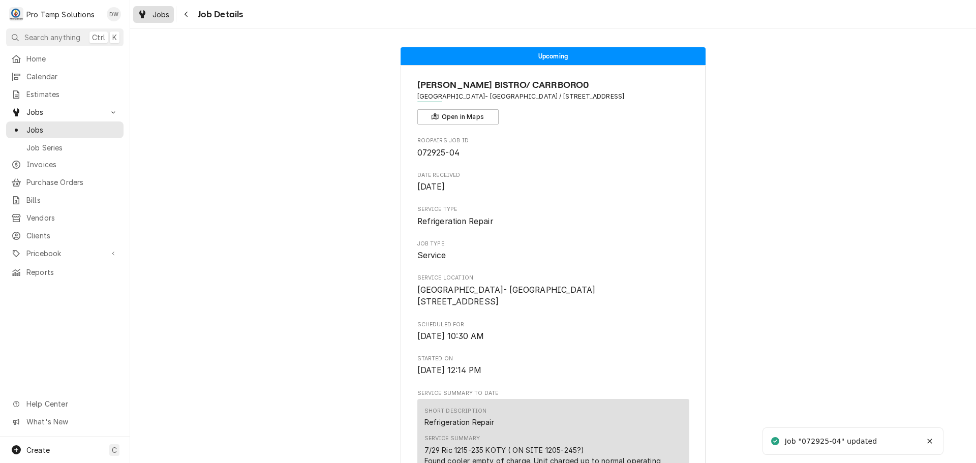
click at [164, 17] on span "Jobs" at bounding box center [160, 14] width 17 height 11
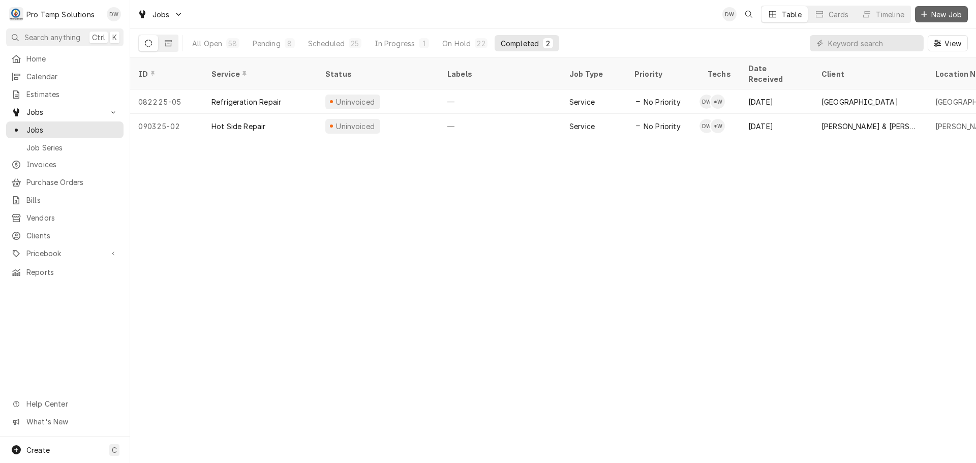
click at [937, 12] on span "New Job" at bounding box center [946, 14] width 35 height 11
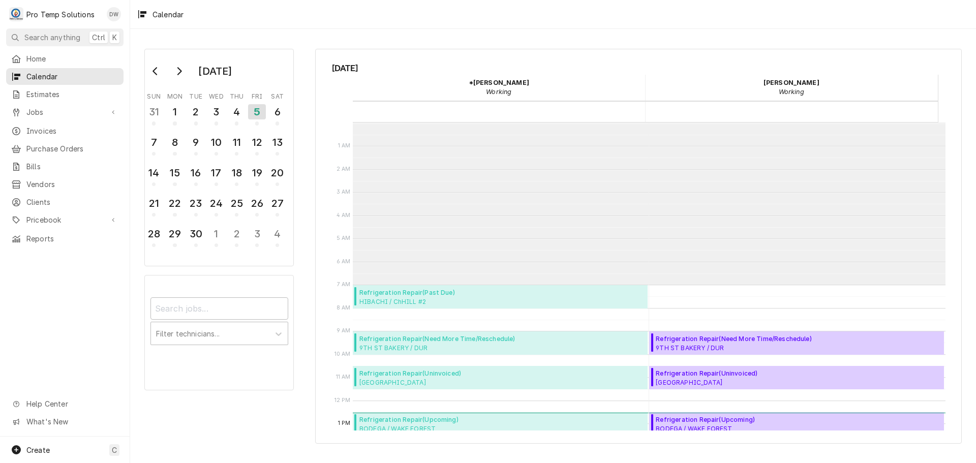
scroll to position [162, 0]
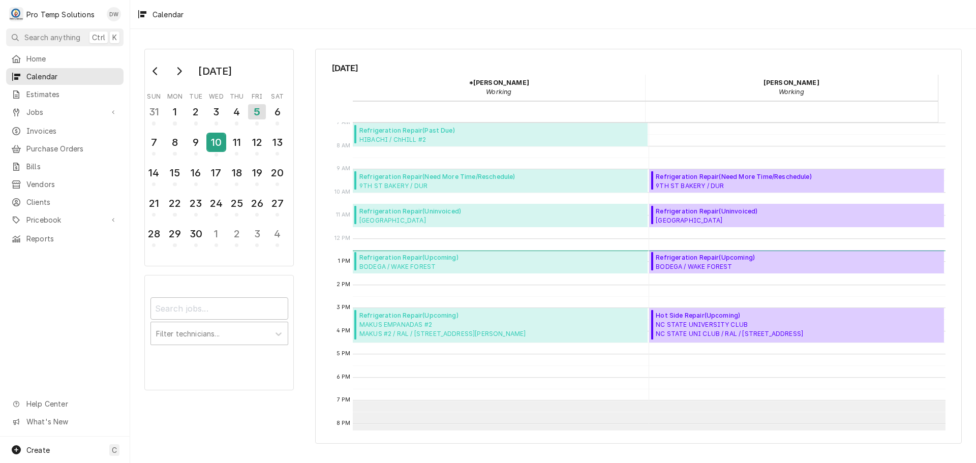
click at [215, 140] on div "10" at bounding box center [216, 142] width 18 height 17
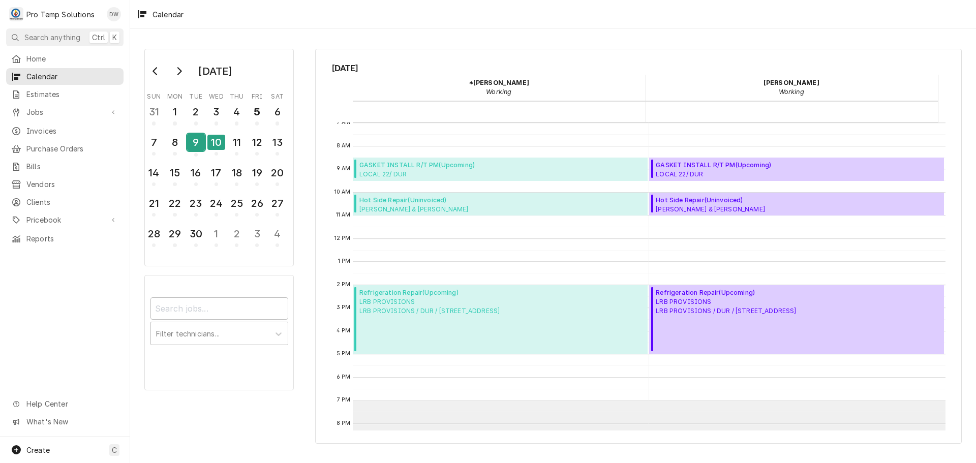
click at [192, 140] on div "9" at bounding box center [196, 142] width 18 height 17
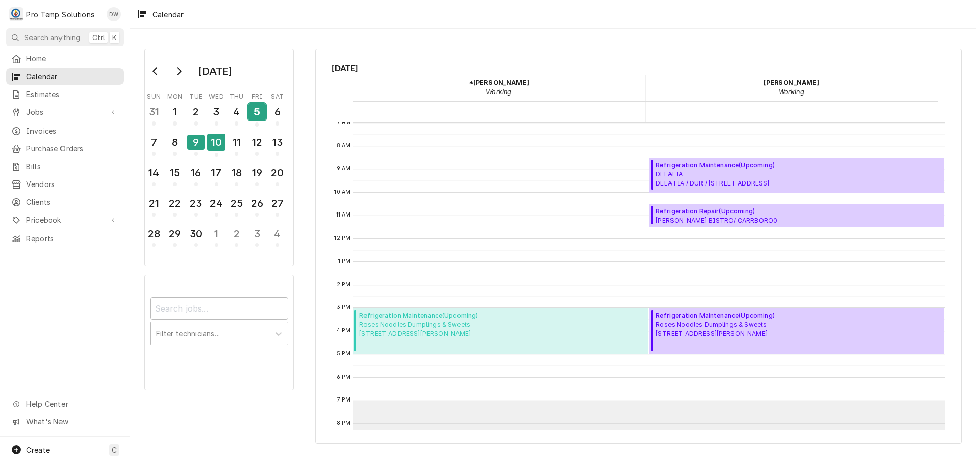
click at [256, 113] on div "5" at bounding box center [257, 111] width 18 height 17
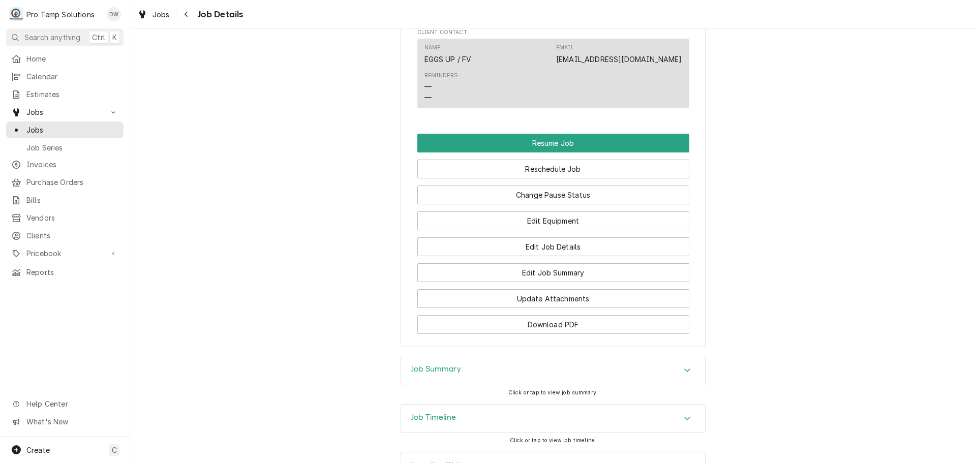
scroll to position [820, 0]
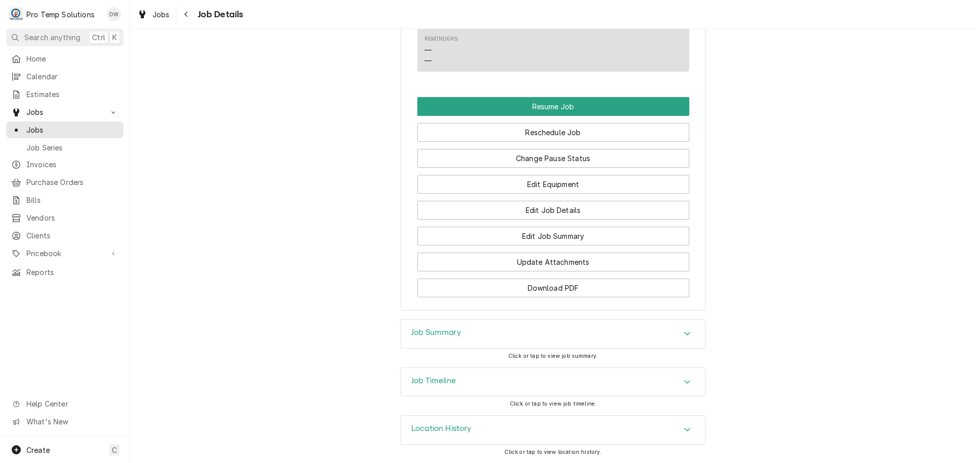
click at [684, 381] on icon "Accordion Header" at bounding box center [687, 382] width 7 height 8
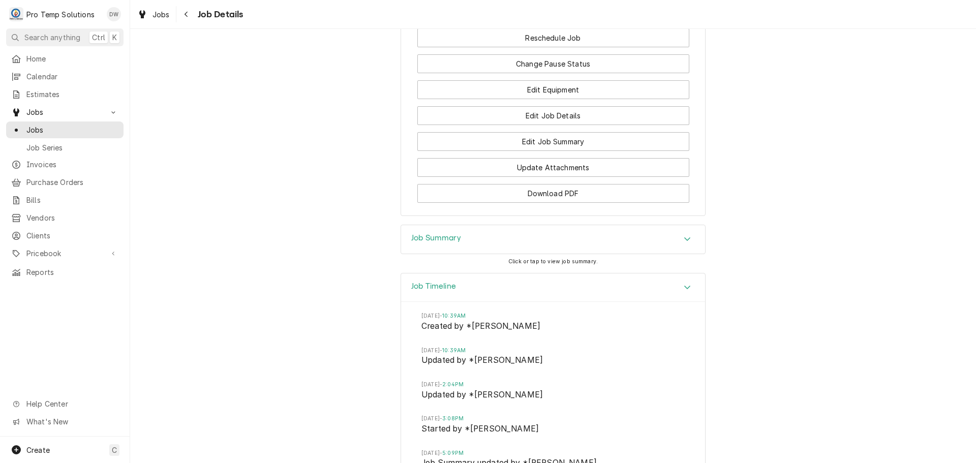
scroll to position [1063, 0]
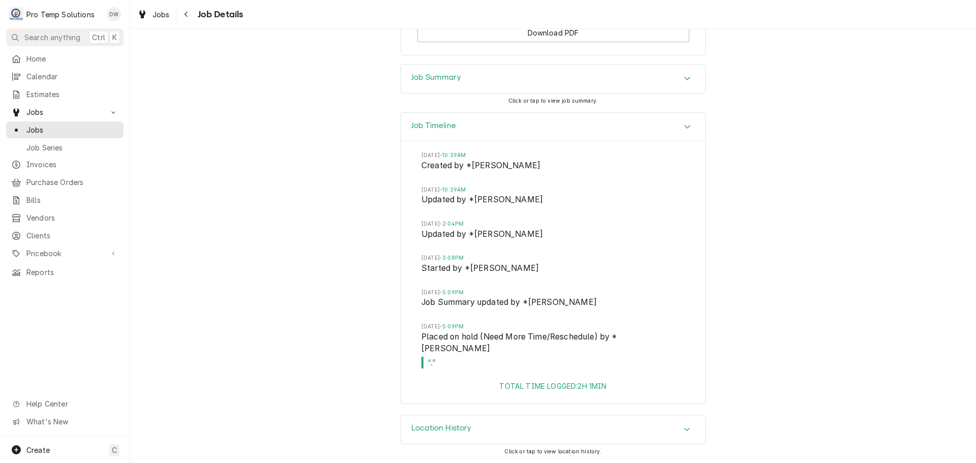
click at [684, 131] on icon "Accordion Header" at bounding box center [687, 127] width 7 height 8
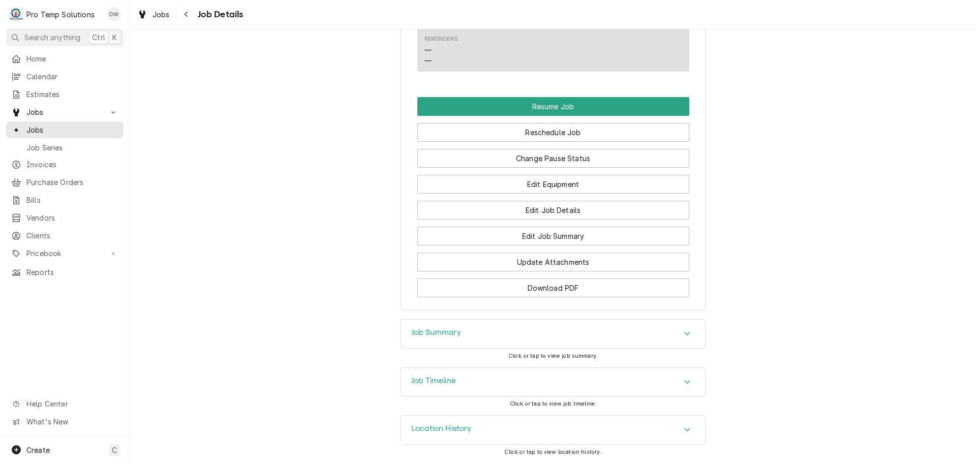
click at [684, 426] on icon "Accordion Header" at bounding box center [687, 429] width 7 height 8
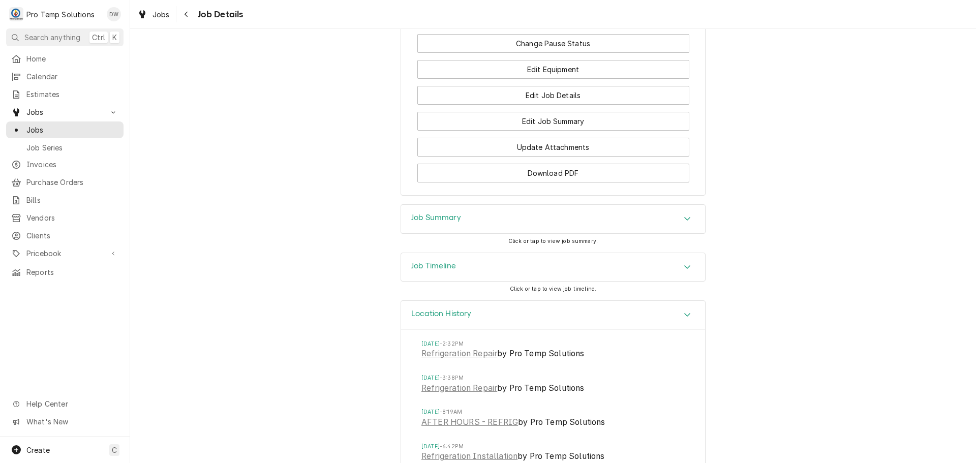
scroll to position [922, 0]
click at [684, 320] on icon "Accordion Header" at bounding box center [687, 316] width 7 height 8
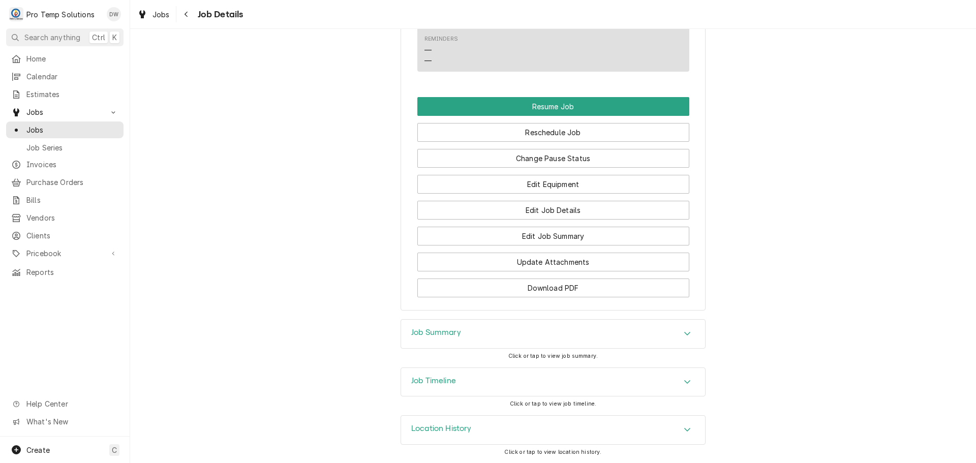
scroll to position [820, 0]
click at [684, 379] on icon "Accordion Header" at bounding box center [687, 382] width 7 height 8
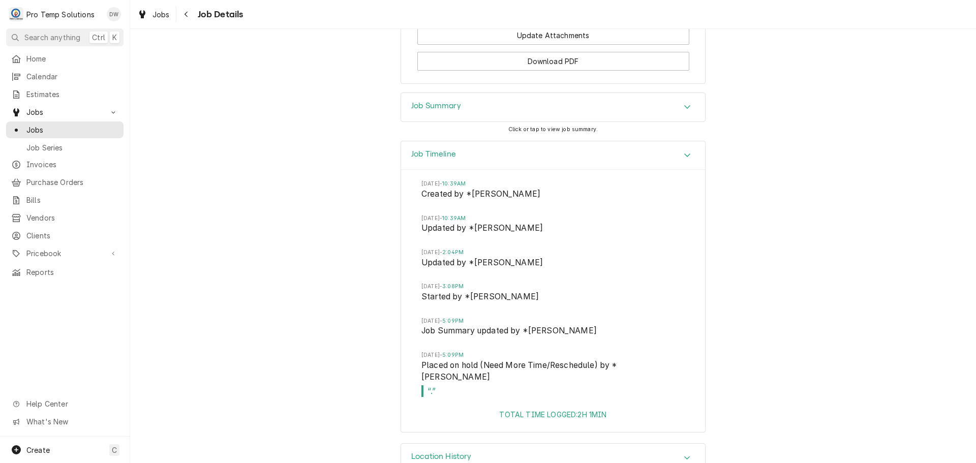
scroll to position [1063, 0]
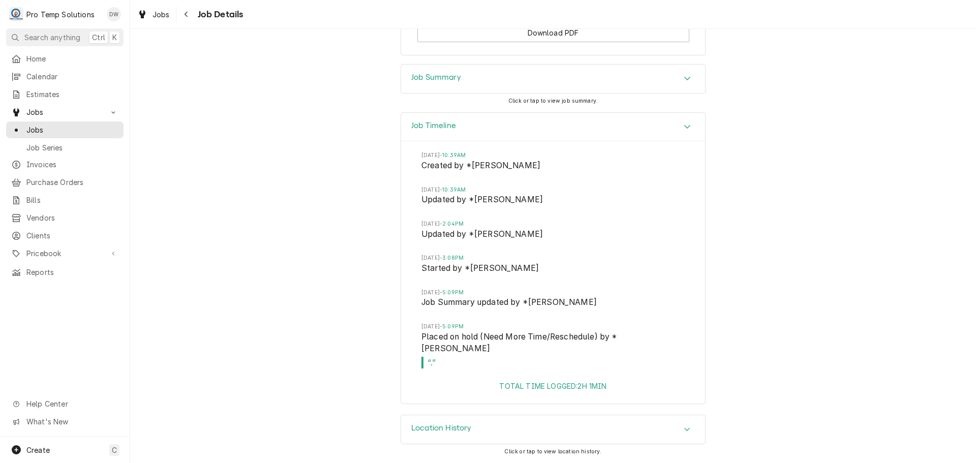
click at [684, 427] on icon "Accordion Header" at bounding box center [687, 429] width 7 height 8
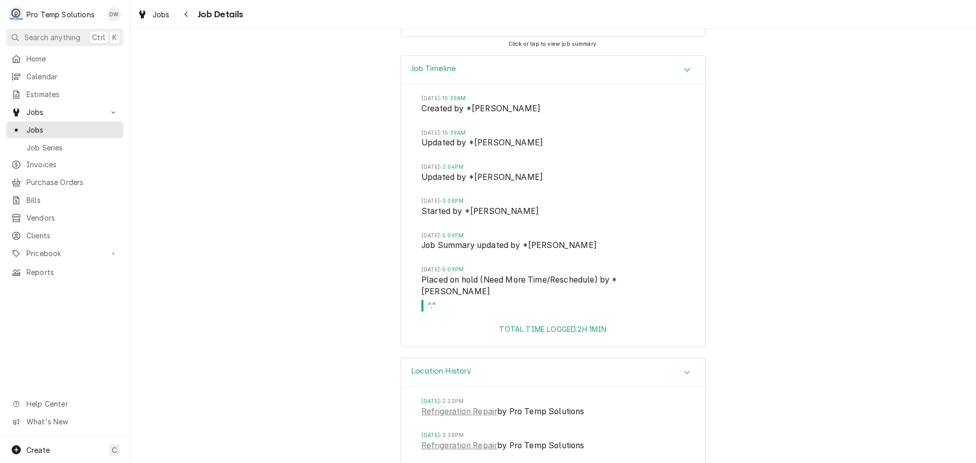
scroll to position [1419, 0]
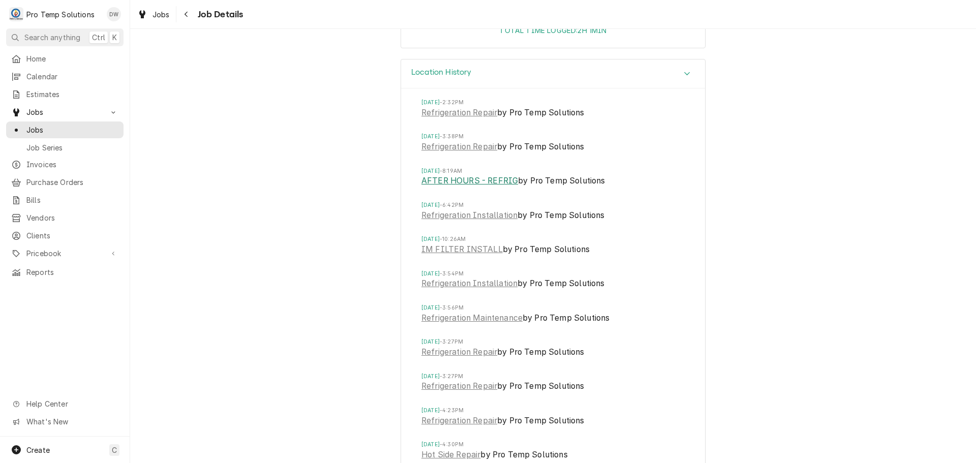
click at [495, 184] on link "AFTER HOURS - REFRIG" at bounding box center [469, 181] width 97 height 12
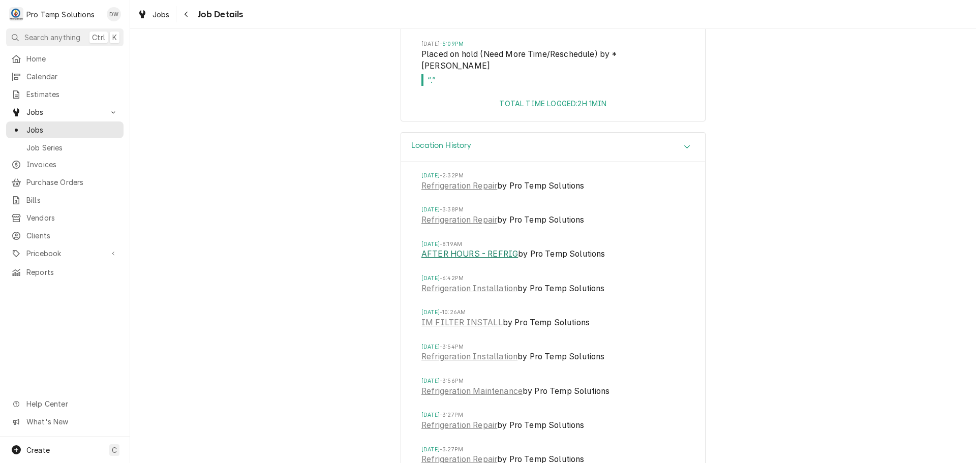
scroll to position [1368, 0]
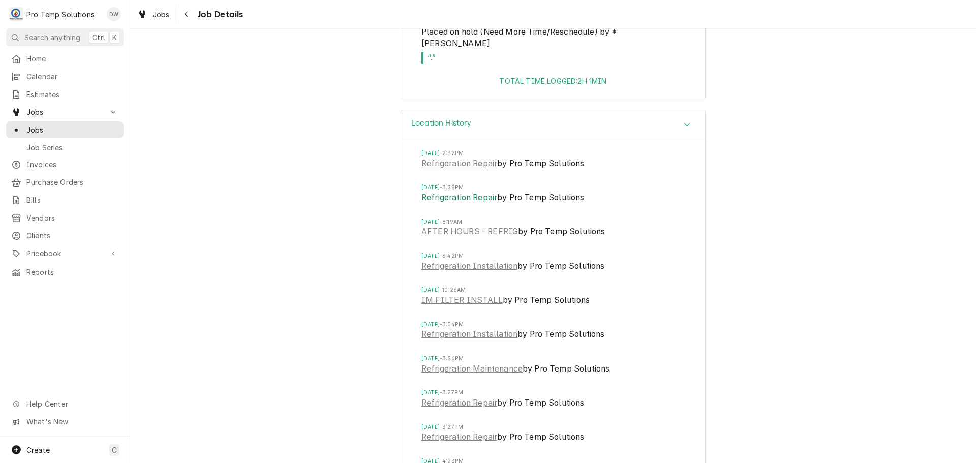
click at [461, 198] on link "Refrigeration Repair" at bounding box center [459, 198] width 76 height 12
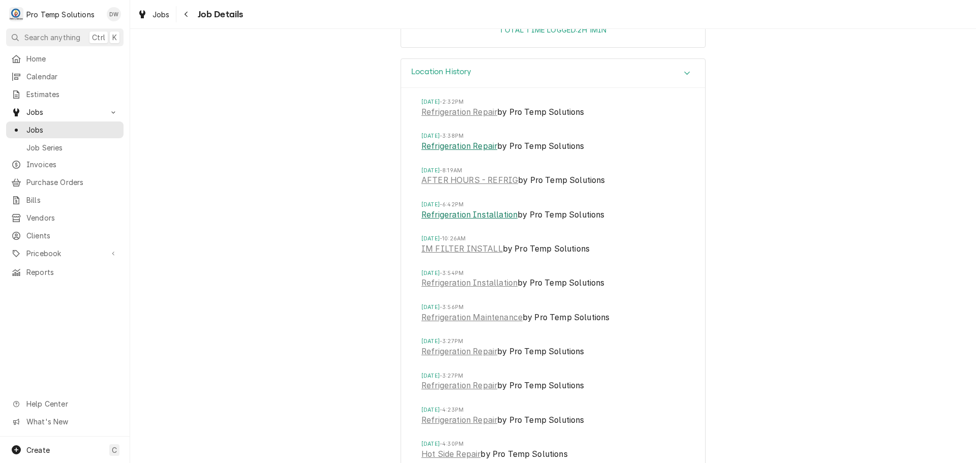
scroll to position [1419, 0]
click at [463, 117] on link "Refrigeration Repair" at bounding box center [459, 113] width 76 height 12
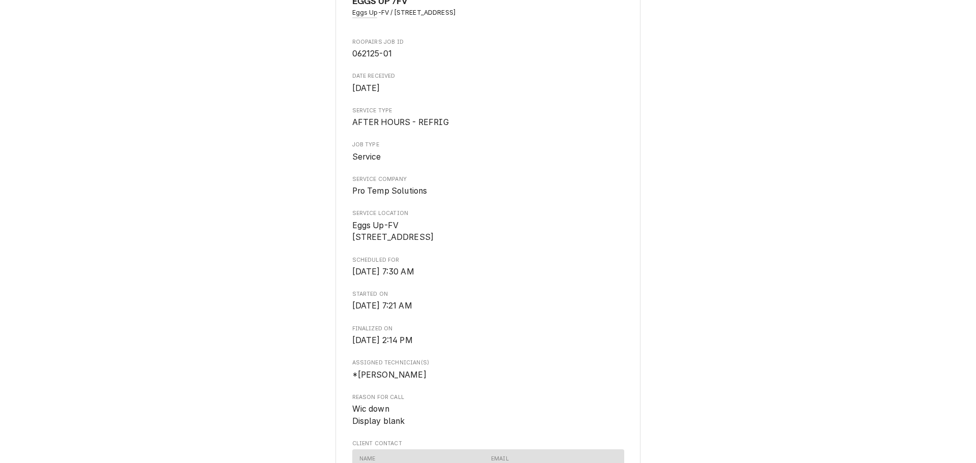
scroll to position [51, 0]
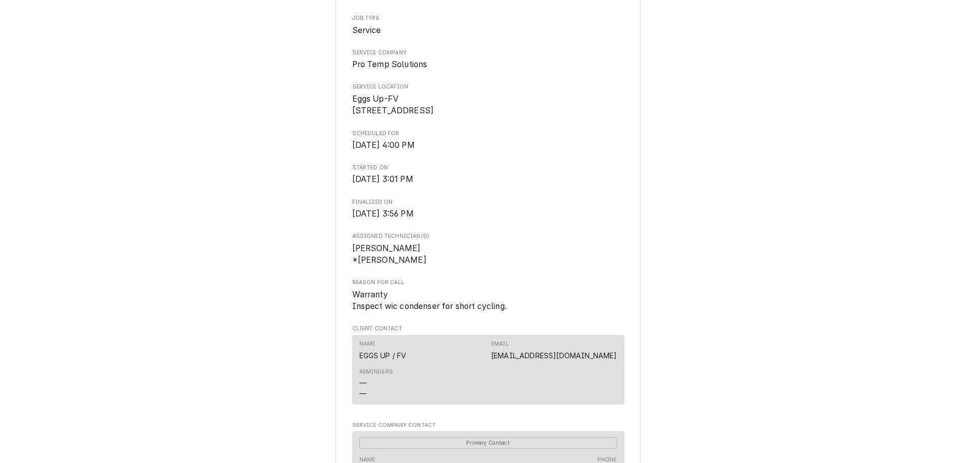
scroll to position [203, 0]
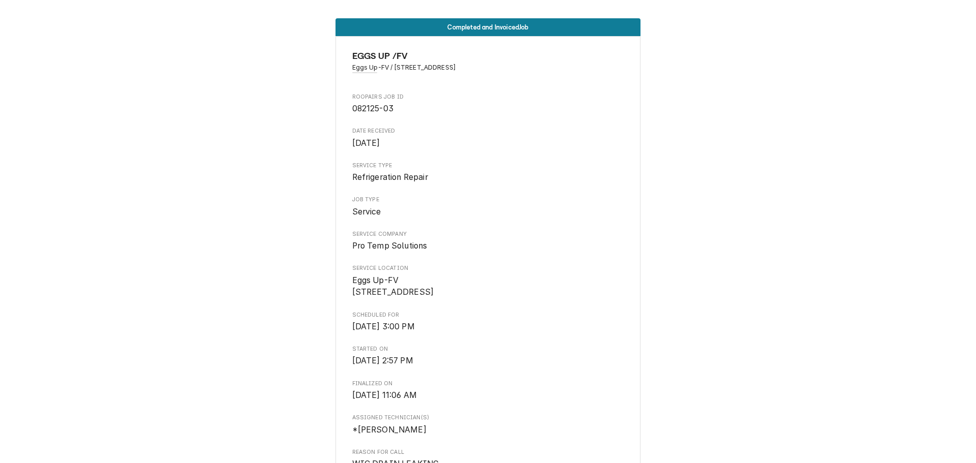
scroll to position [254, 0]
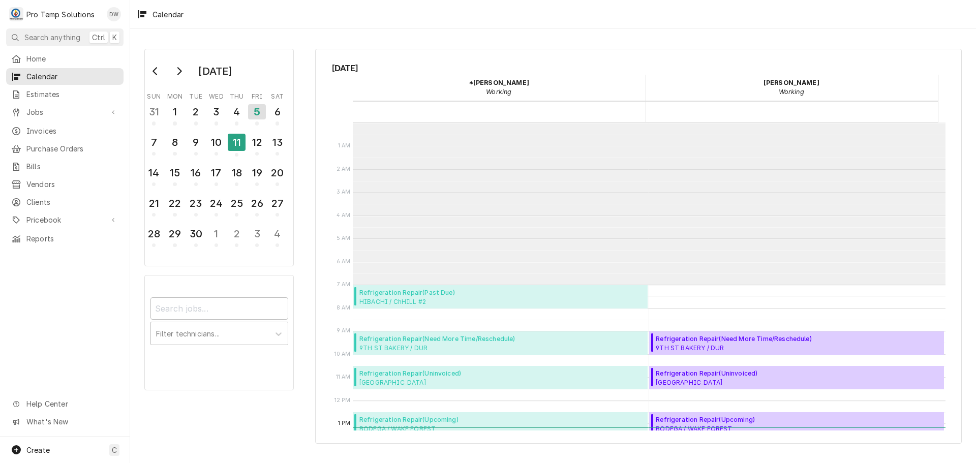
scroll to position [162, 0]
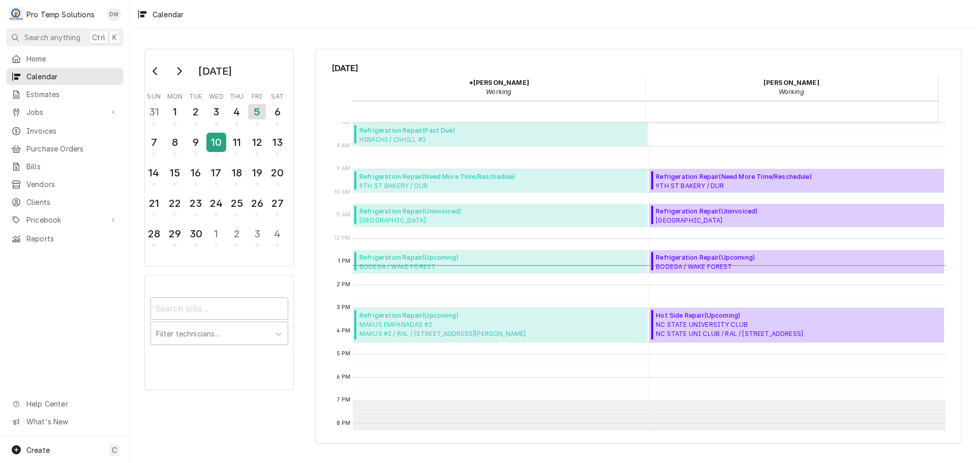
click at [221, 141] on div "10" at bounding box center [216, 142] width 18 height 17
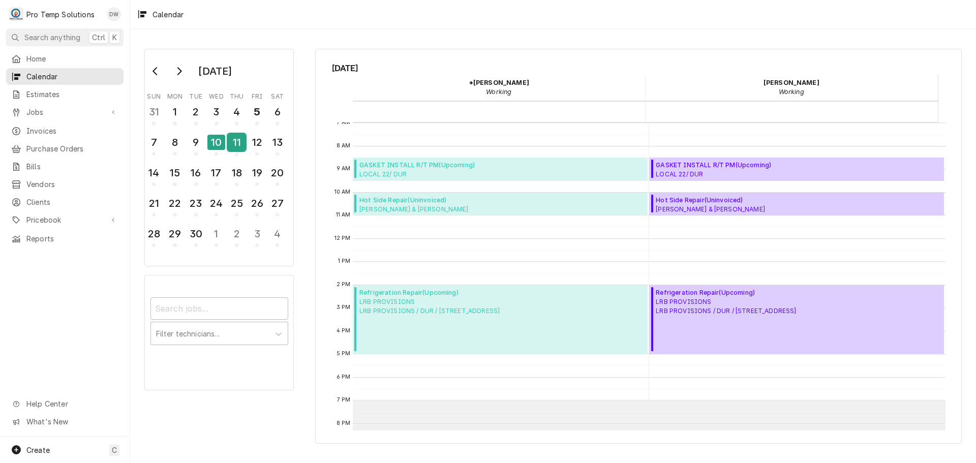
click at [240, 141] on div "11" at bounding box center [237, 142] width 18 height 17
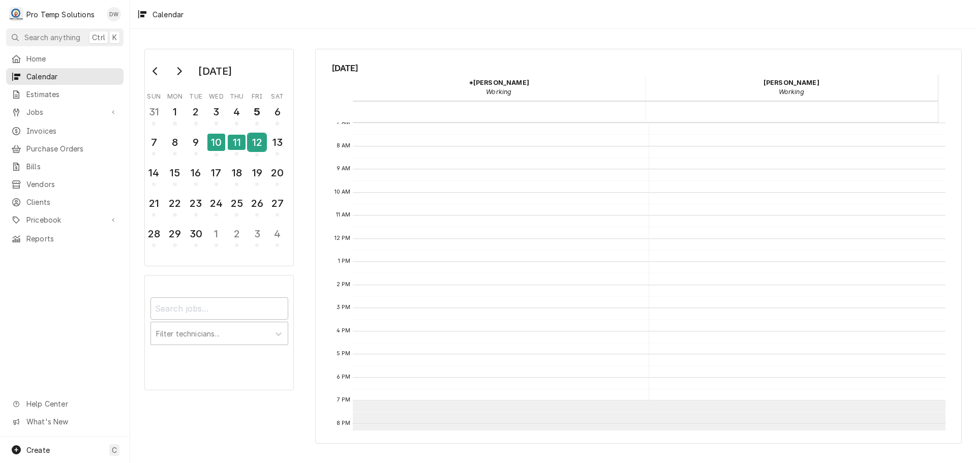
click at [255, 143] on div "12" at bounding box center [257, 142] width 18 height 17
click at [236, 144] on div "11" at bounding box center [237, 142] width 18 height 17
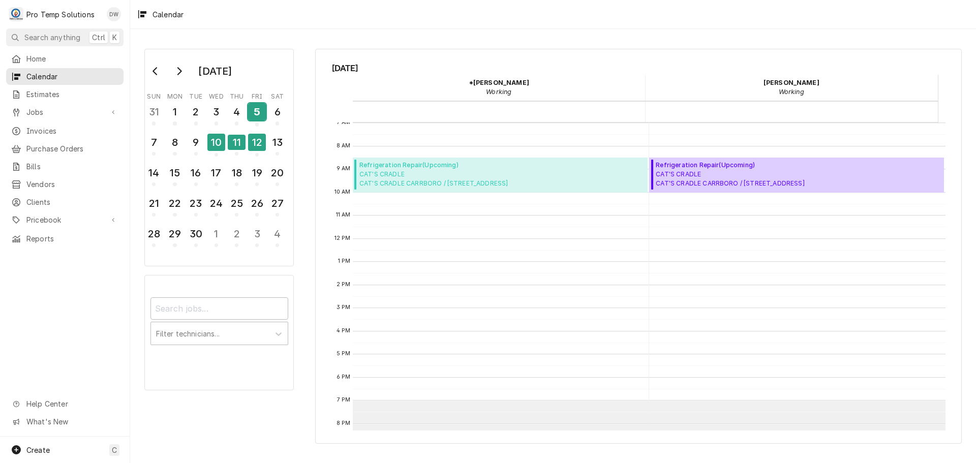
click at [255, 113] on div "5" at bounding box center [257, 111] width 18 height 17
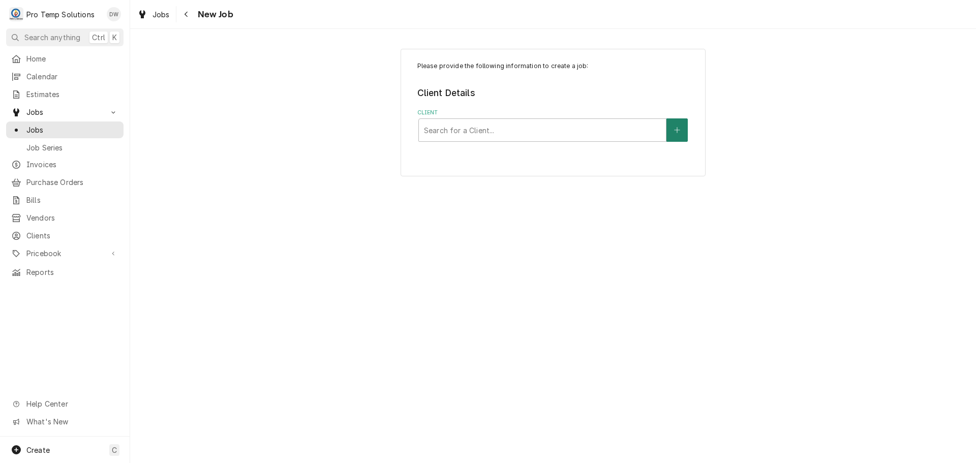
click at [677, 128] on icon "Create New Client" at bounding box center [677, 130] width 6 height 7
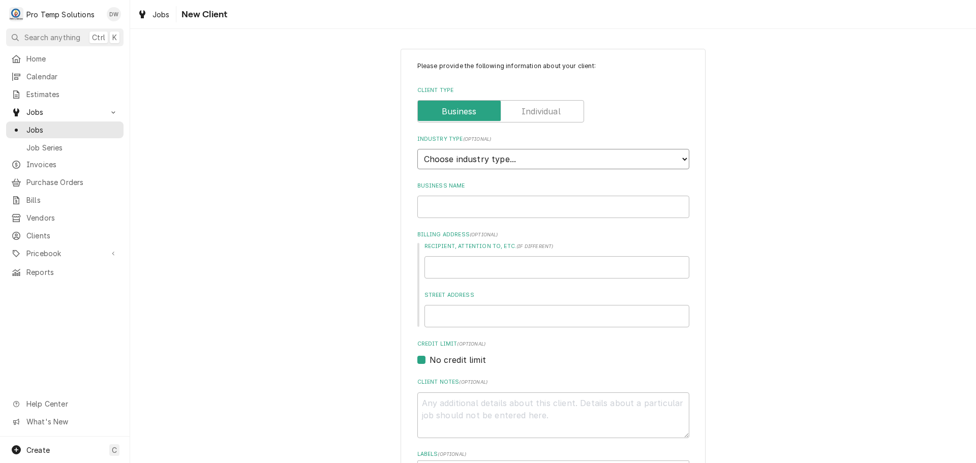
click at [671, 156] on select "Choose industry type... Residential Commercial Industrial Government" at bounding box center [553, 159] width 272 height 20
select select "2"
click at [417, 149] on select "Choose industry type... Residential Commercial Industrial Government" at bounding box center [553, 159] width 272 height 20
click at [647, 204] on input "Business Name" at bounding box center [553, 207] width 272 height 22
type textarea "x"
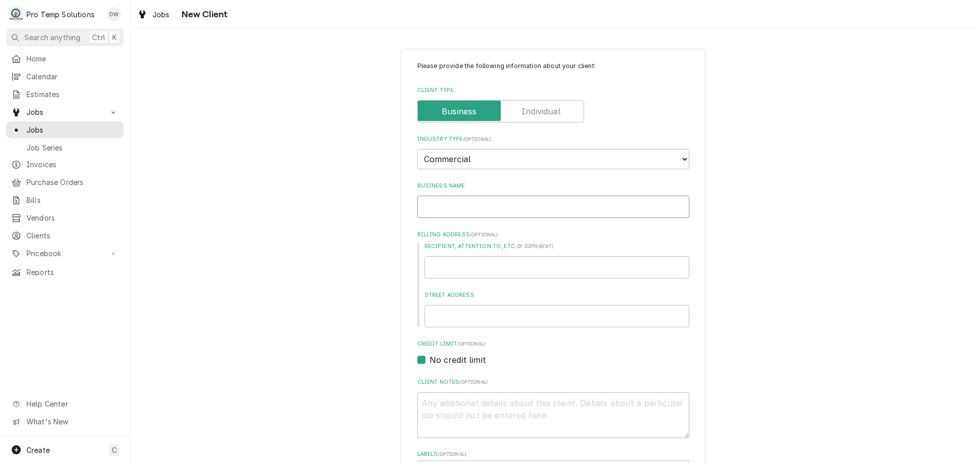
type input "C"
type textarea "x"
type input "CA"
type textarea "x"
type input "CAT"
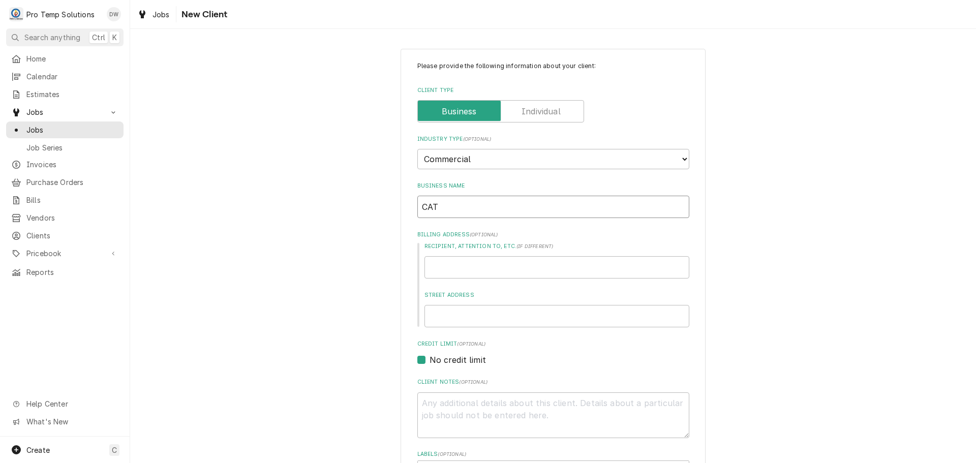
type textarea "x"
type input "CAT'"
type textarea "x"
type input "CAT'S"
type textarea "x"
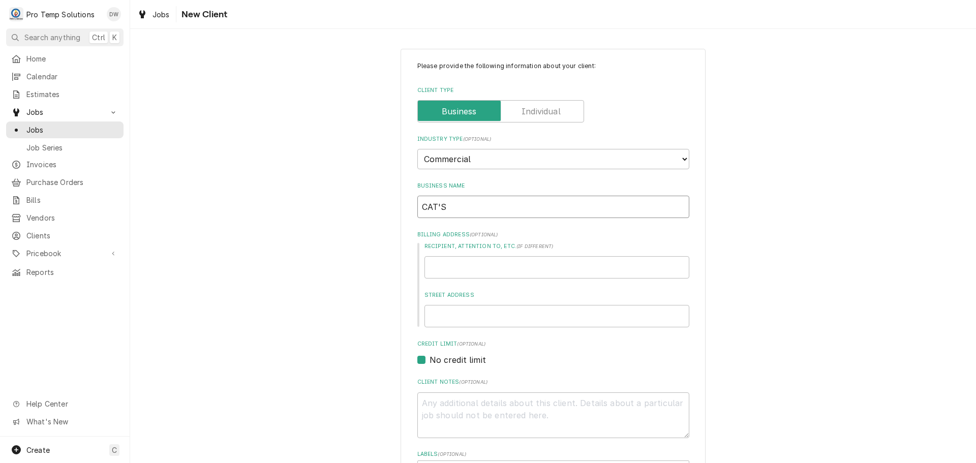
type input "CAT'S"
type textarea "x"
type input "CAT'S C"
type textarea "x"
type input "CAT'S CR"
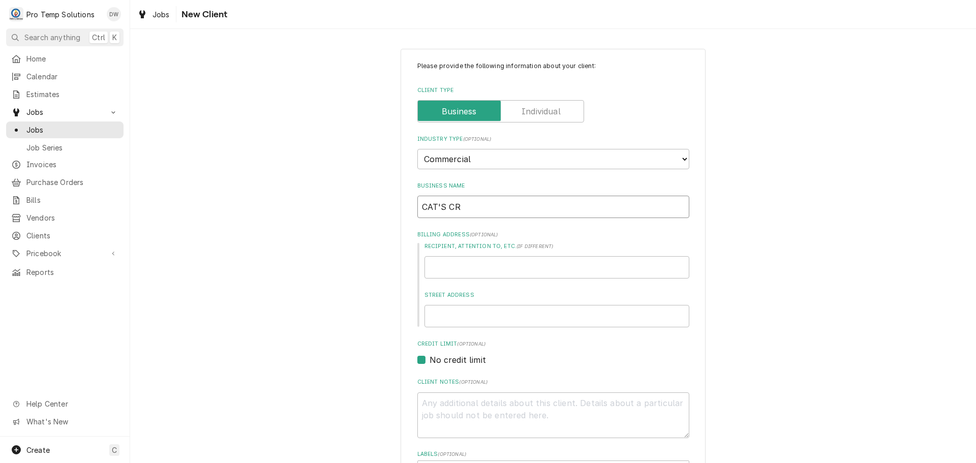
type textarea "x"
type input "CAT'S CRA"
type textarea "x"
type input "CAT'S CRAD"
type textarea "x"
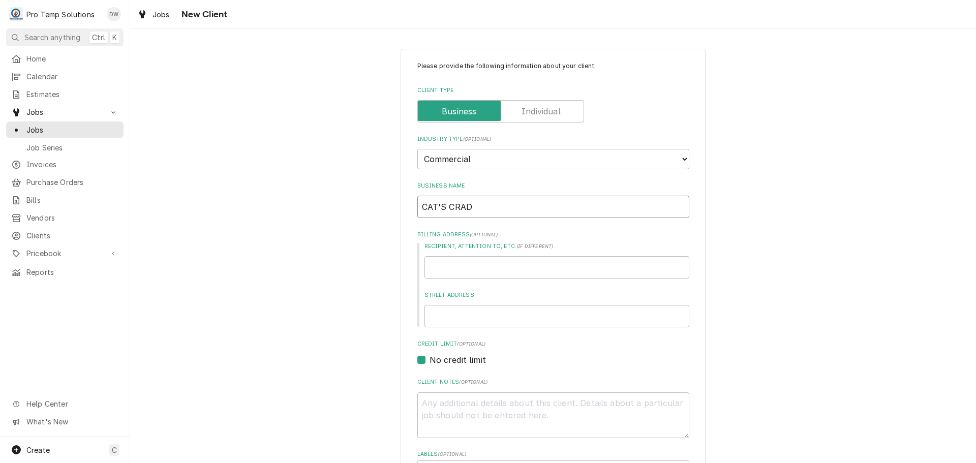
type input "CAT'S CRADL"
type textarea "x"
type input "CAT'S CRADLE"
type textarea "x"
type input "CAT'S CRADLE"
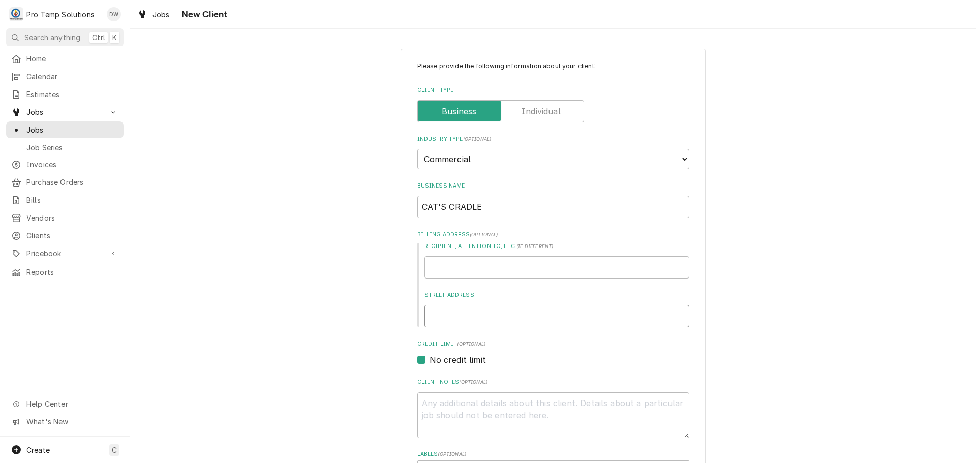
click at [497, 315] on input "Street Address" at bounding box center [556, 316] width 265 height 22
type textarea "x"
type input "3"
type textarea "x"
type input "30"
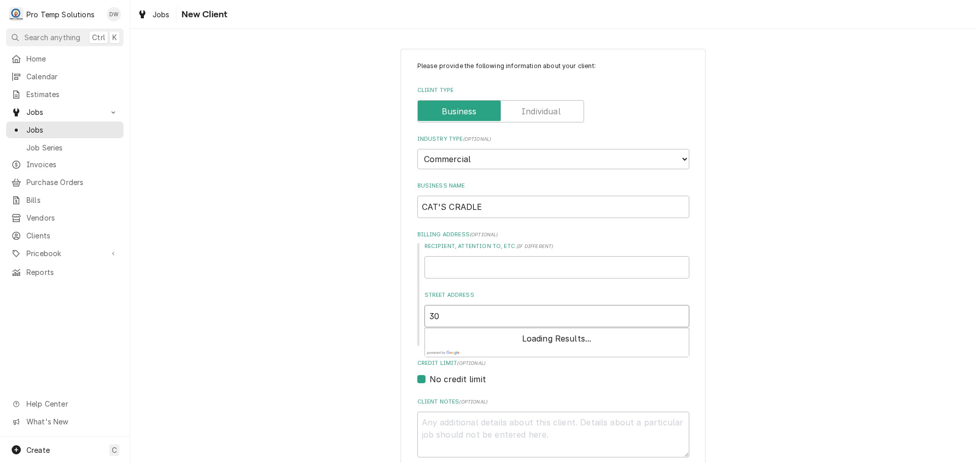
type textarea "x"
type input "300"
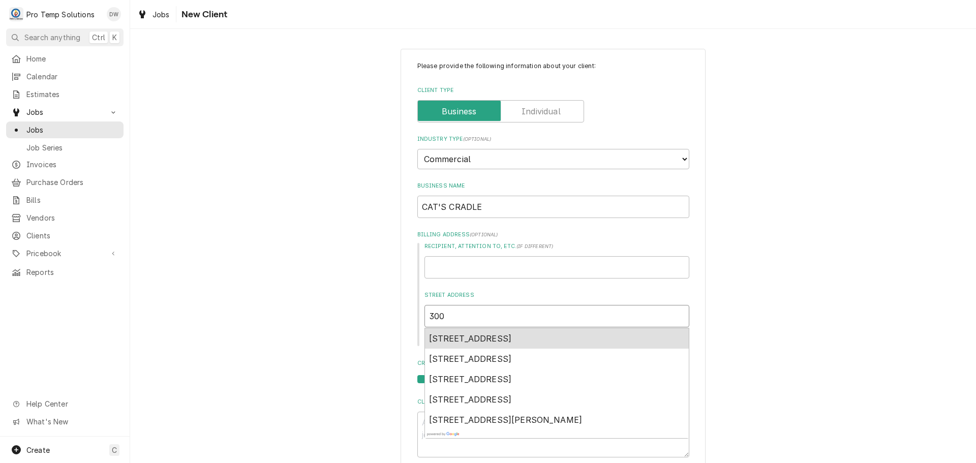
type textarea "x"
type input "300"
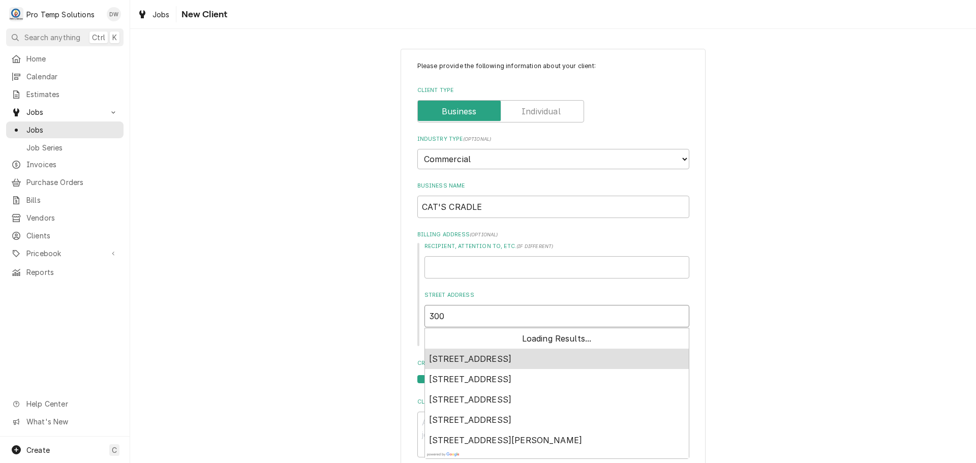
type textarea "x"
type input "300 A"
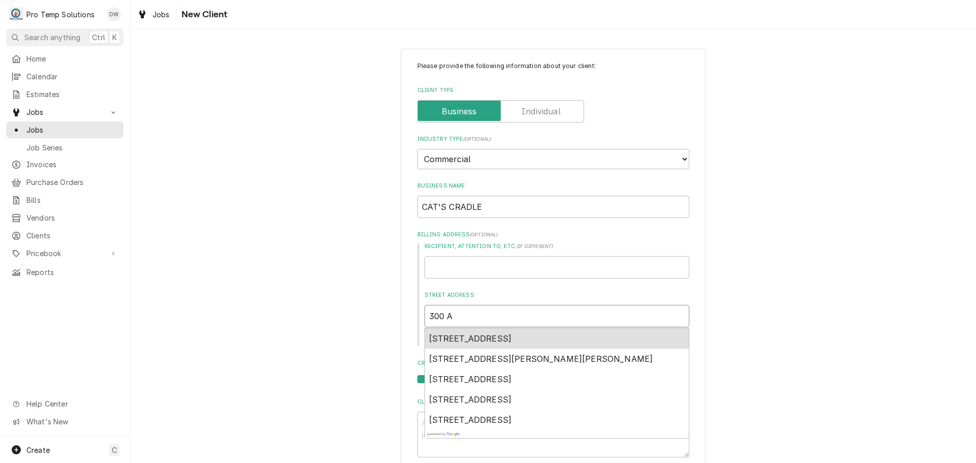
type textarea "x"
type input "300 A"
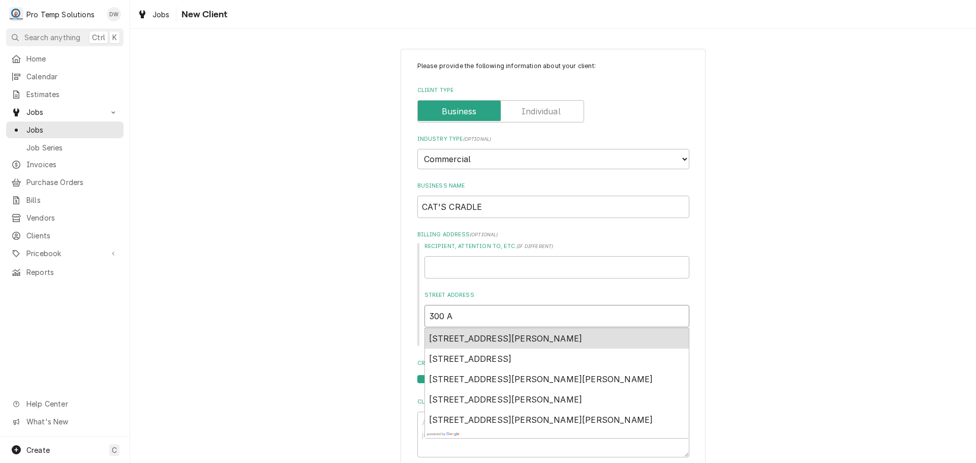
type textarea "x"
type input "300 A M"
type textarea "x"
type input "300 A MA"
type textarea "x"
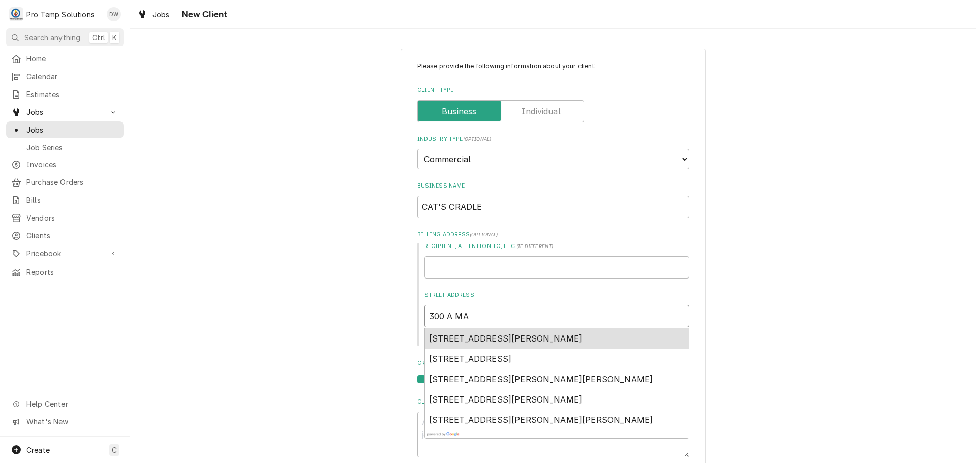
type input "300 A MAI"
type textarea "x"
type input "300 A MAIN"
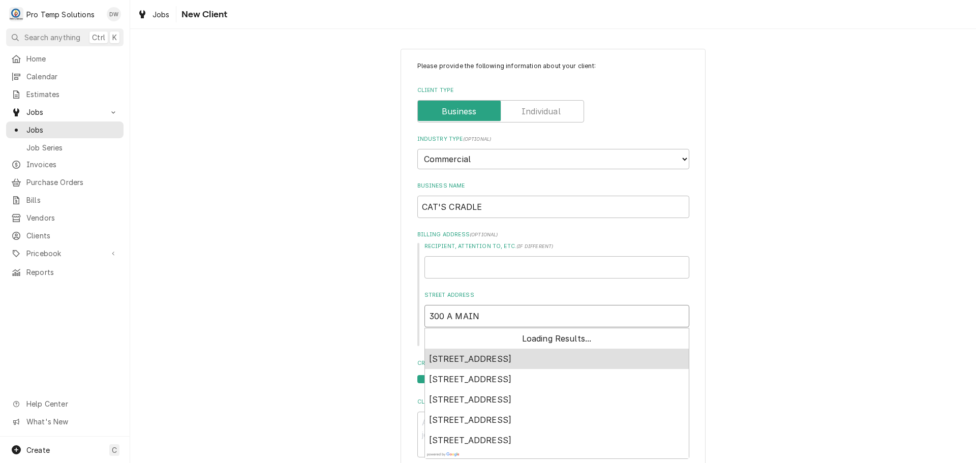
type textarea "x"
type input "300 A MAIN"
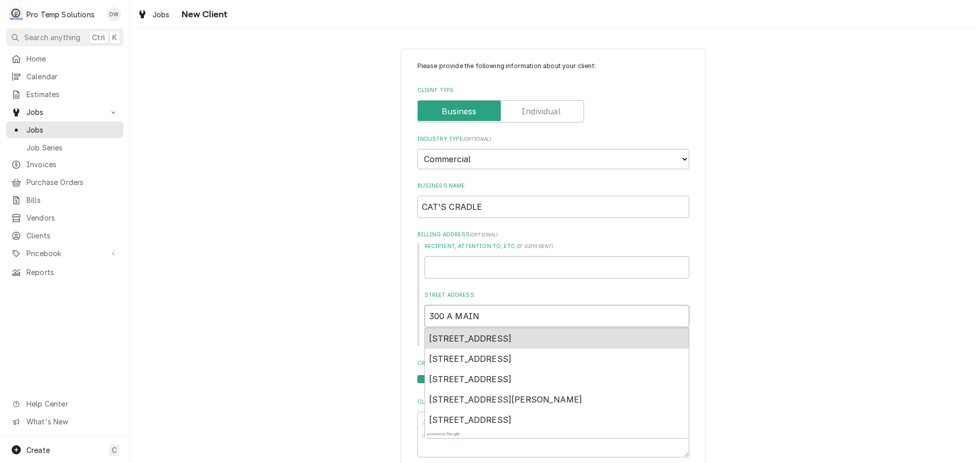
type textarea "x"
type input "300 A MAIN S"
type textarea "x"
type input "300 A MAIN ST"
type textarea "x"
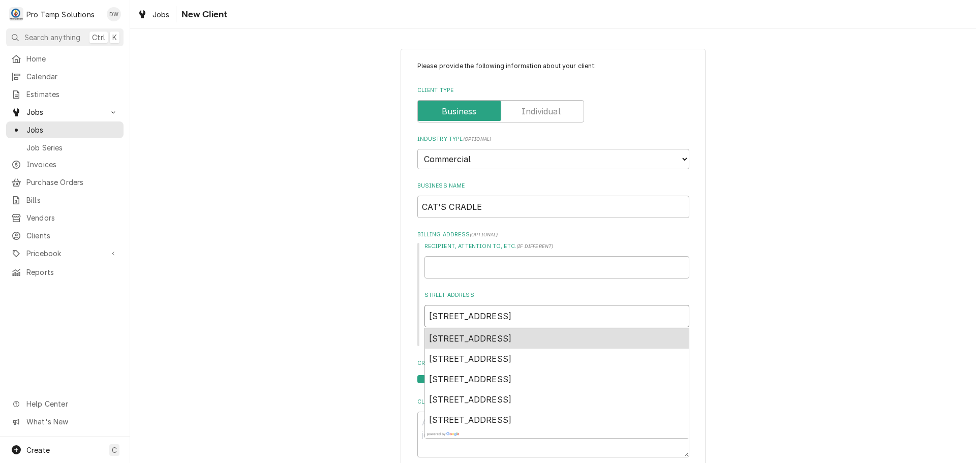
type input "300 A MAIN ST"
click at [838, 323] on div "Please provide the following information about your client: Client Type Industr…" at bounding box center [553, 364] width 846 height 649
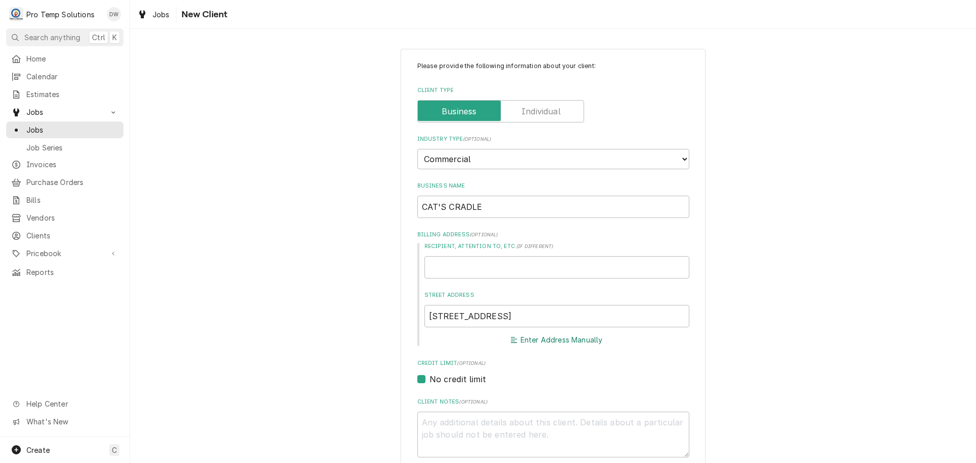
click at [559, 342] on button "Enter Address Manually" at bounding box center [557, 340] width 96 height 14
click at [462, 414] on input "City" at bounding box center [556, 414] width 265 height 22
type textarea "x"
type input "C"
type textarea "x"
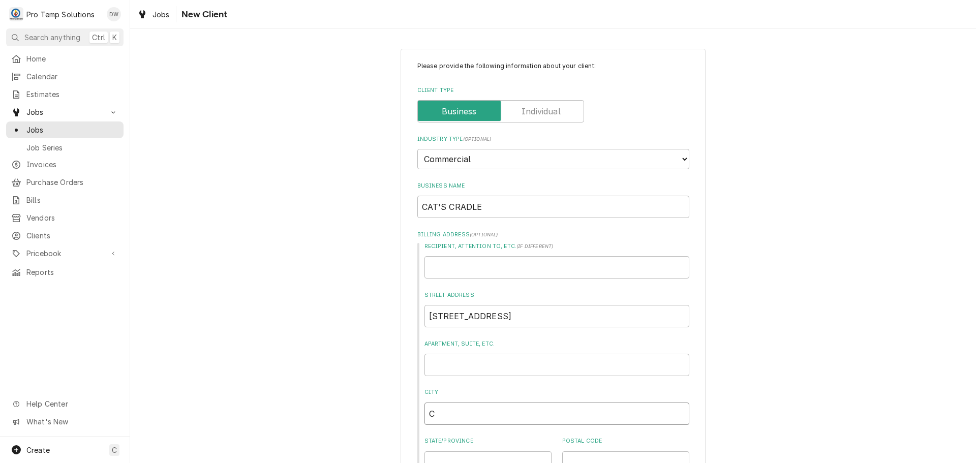
type input "CA"
type textarea "x"
type input "CAR"
type textarea "x"
type input "CARB"
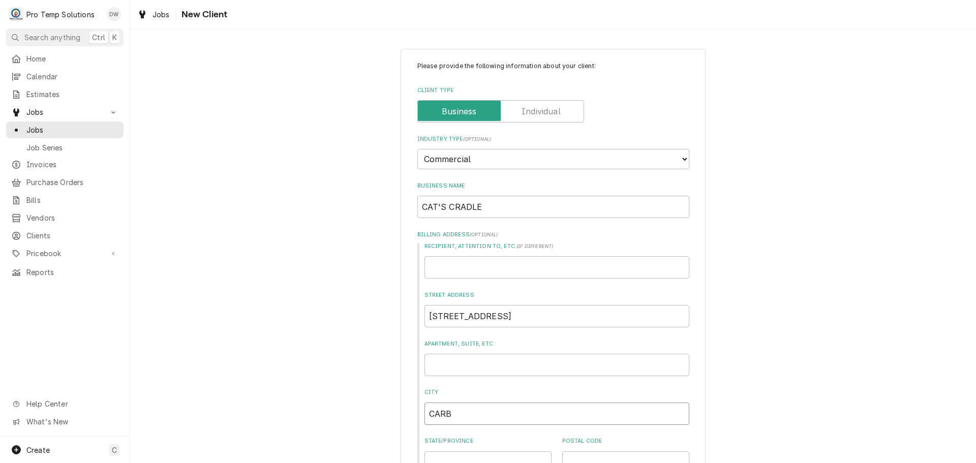
type textarea "x"
type input "CARBO"
type textarea "x"
type input "CARBOR"
type textarea "x"
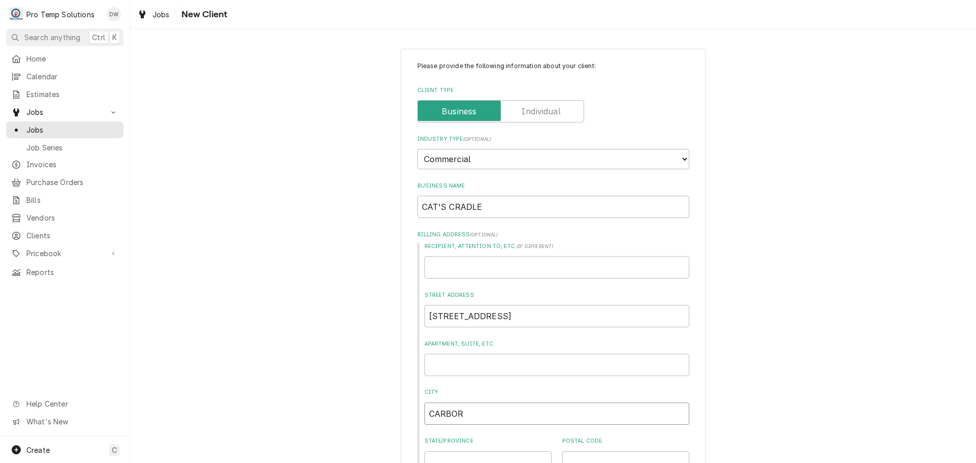
type input "CARBORR"
type textarea "x"
type input "CARBORRO"
type textarea "x"
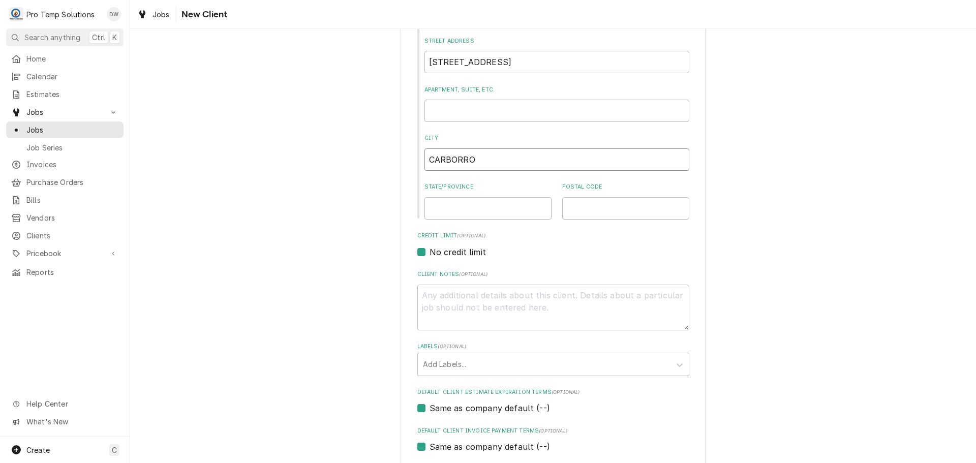
type input "CARBORRO"
click at [491, 205] on input "State/Province" at bounding box center [487, 208] width 127 height 22
type textarea "x"
type input "N"
type textarea "x"
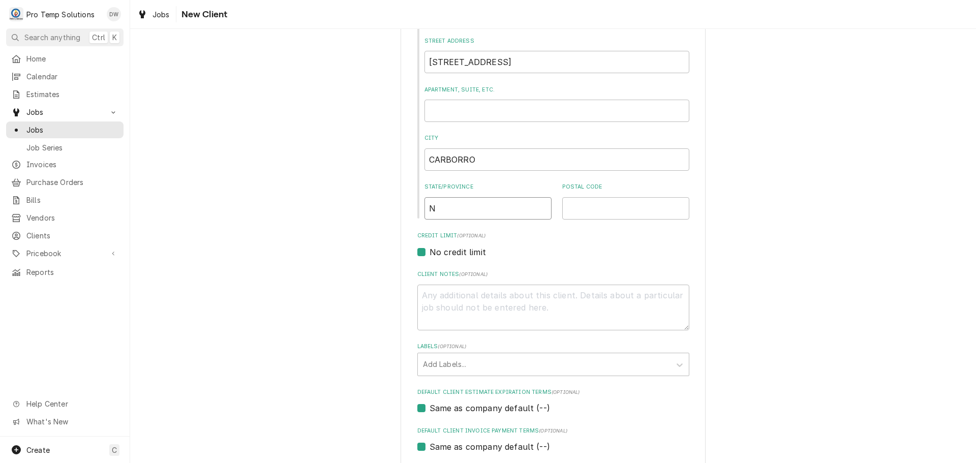
type input "NC"
type textarea "x"
type input "NC"
click at [628, 208] on input "Postal Code" at bounding box center [625, 208] width 127 height 22
type textarea "x"
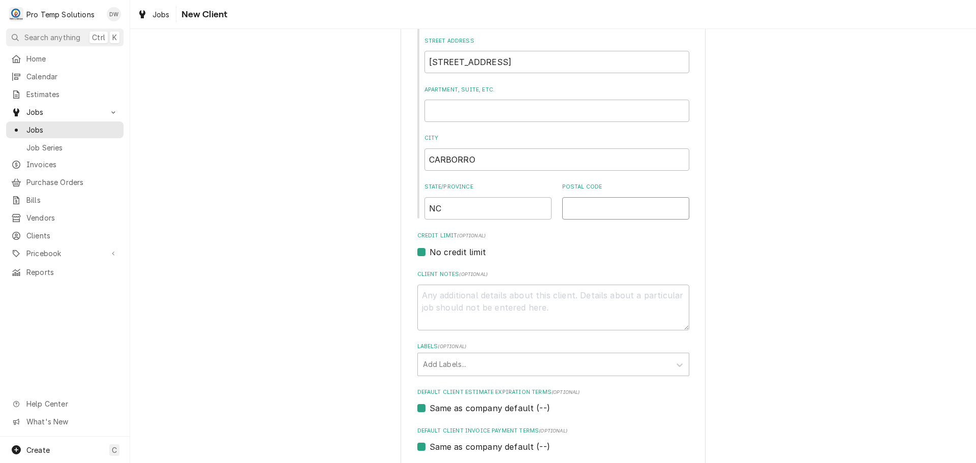
type input "2"
type textarea "x"
type input "27"
type textarea "x"
type input "275"
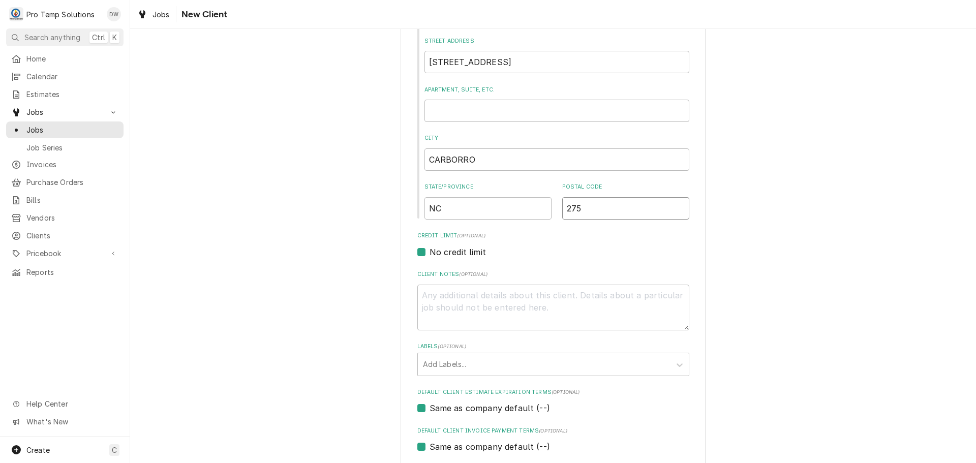
type textarea "x"
type input "2751"
type textarea "x"
type input "27510"
type textarea "x"
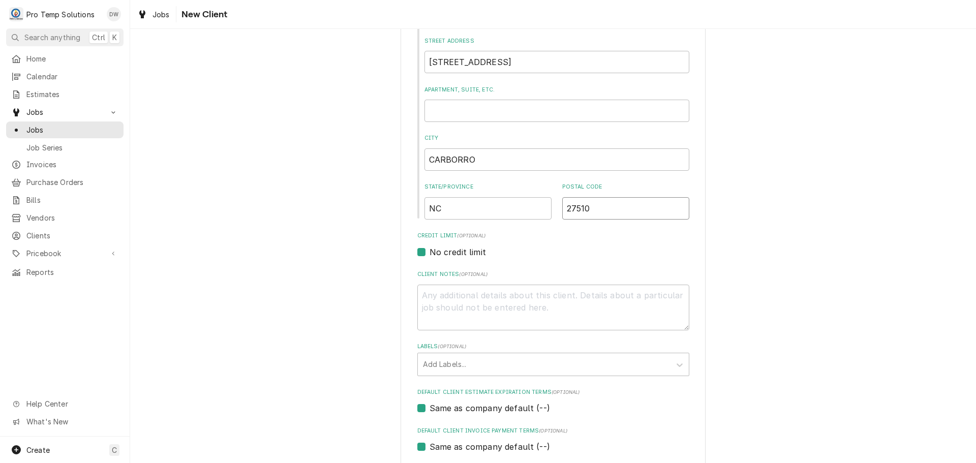
type input "27510"
click at [472, 307] on textarea "Client Notes ( optional )" at bounding box center [553, 308] width 272 height 46
type textarea "x"
type textarea "P"
type textarea "x"
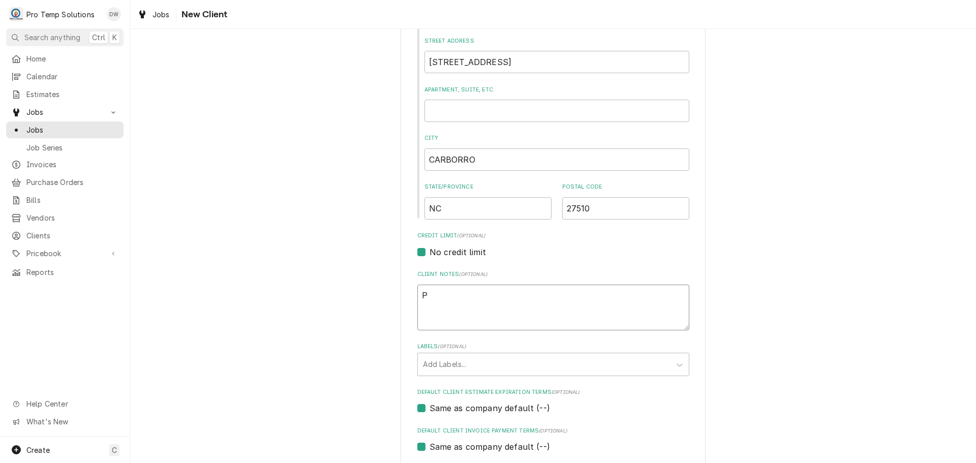
type textarea "PA"
type textarea "x"
type textarea "PAR"
type textarea "x"
type textarea "PARK"
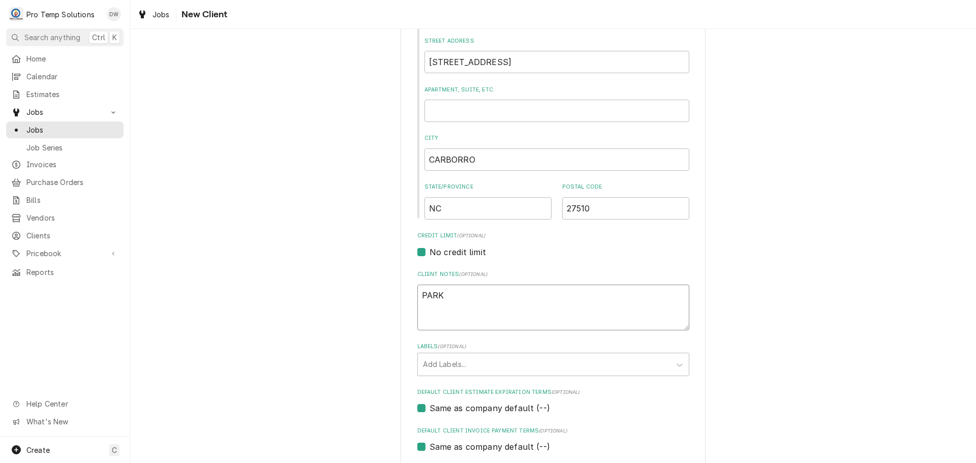
type textarea "x"
type textarea "PARKI"
type textarea "x"
type textarea "PARKIN"
type textarea "x"
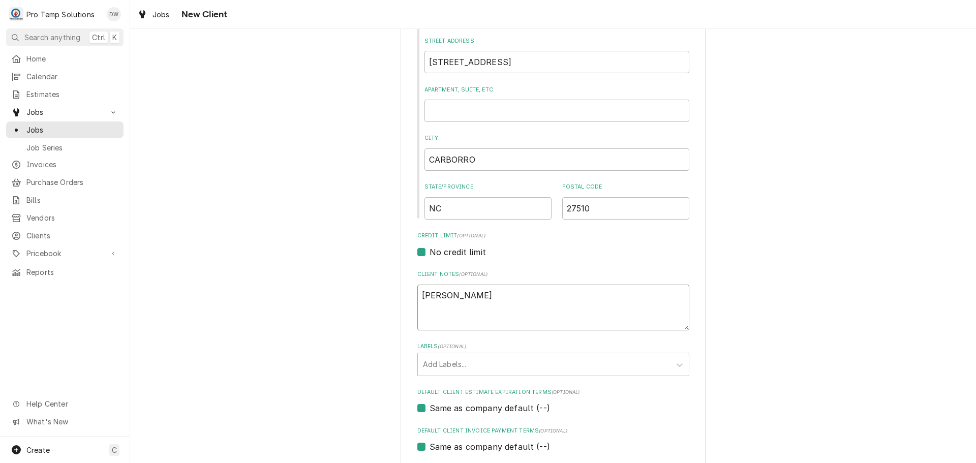
type textarea "PARKING"
type textarea "x"
type textarea "PARKING"
type textarea "x"
type textarea "PARKING I"
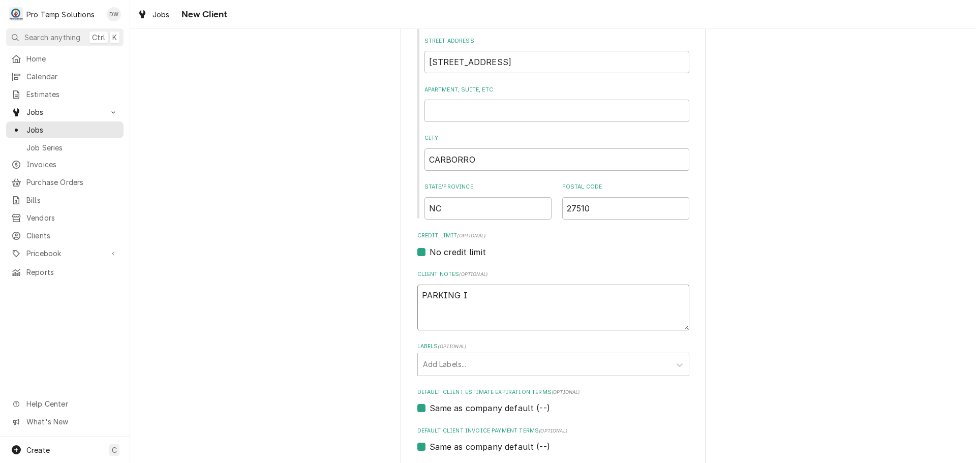
type textarea "x"
type textarea "PARKING IN"
type textarea "x"
type textarea "PARKING IN"
type textarea "x"
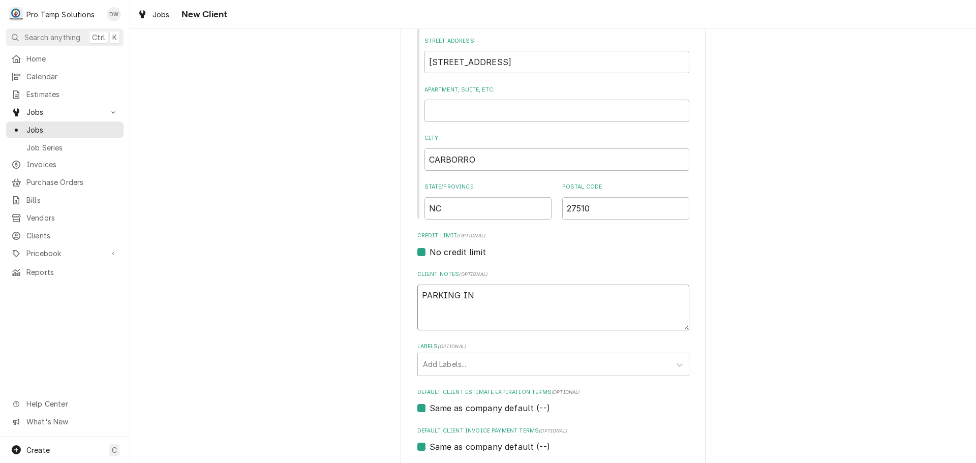
type textarea "PARKING IN B"
type textarea "x"
type textarea "PARKING IN BA"
type textarea "x"
type textarea "PARKING IN BAC"
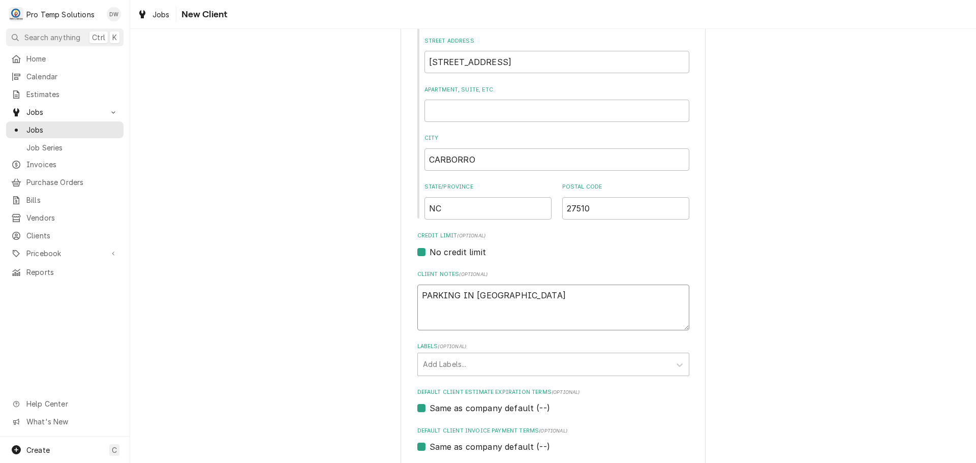
type textarea "x"
type textarea "PARKING IN BACK"
type textarea "x"
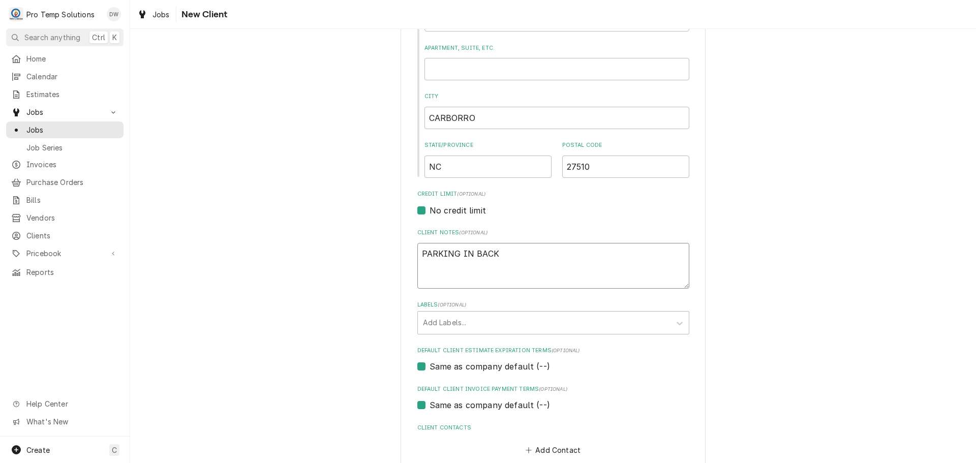
scroll to position [352, 0]
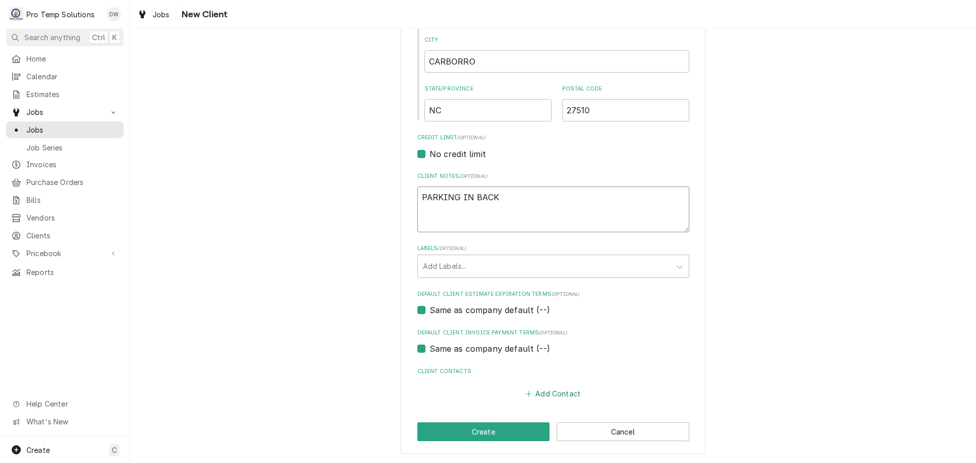
type textarea "PARKING IN BACK"
click at [554, 392] on button "Add Contact" at bounding box center [553, 394] width 58 height 14
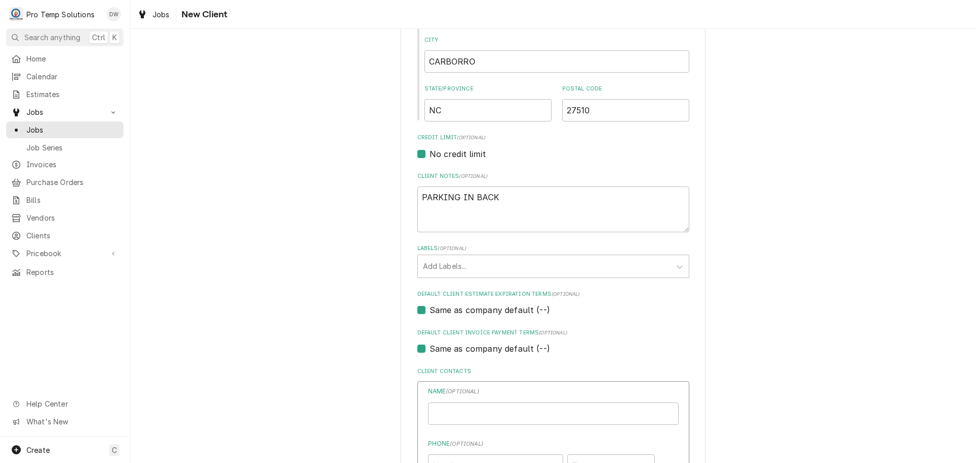
type textarea "x"
click at [523, 417] on input "Business Name" at bounding box center [553, 414] width 251 height 22
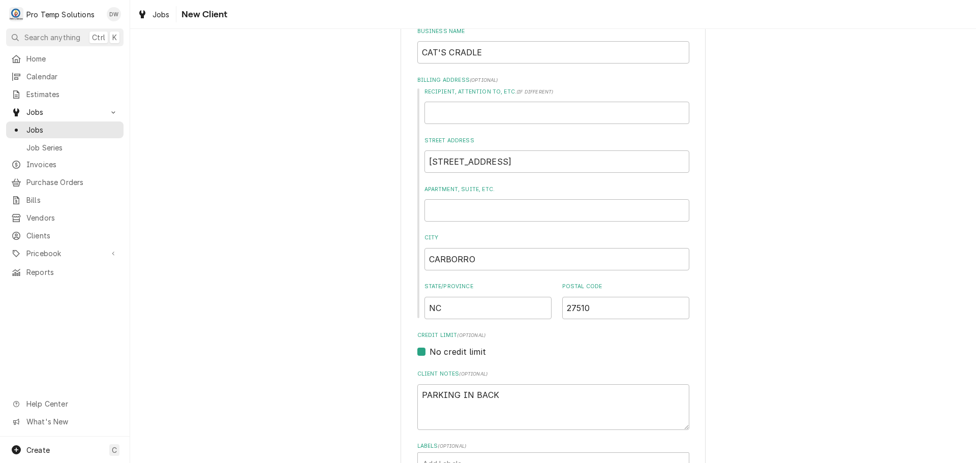
scroll to position [149, 0]
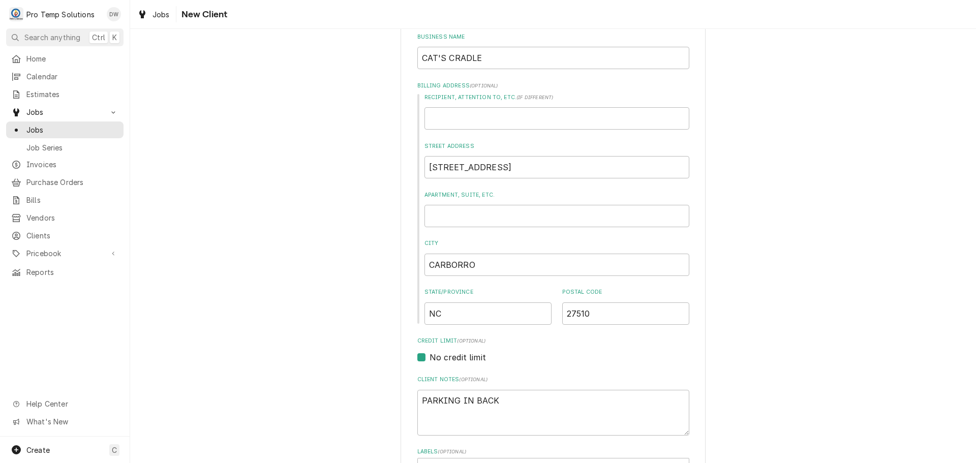
type input "CAT'S CRADLE / CARRBORO"
click at [442, 264] on input "CARBORRO" at bounding box center [556, 265] width 265 height 22
type textarea "x"
type input "CARRBORRO"
click at [470, 263] on input "CARRBORRO" at bounding box center [556, 265] width 265 height 22
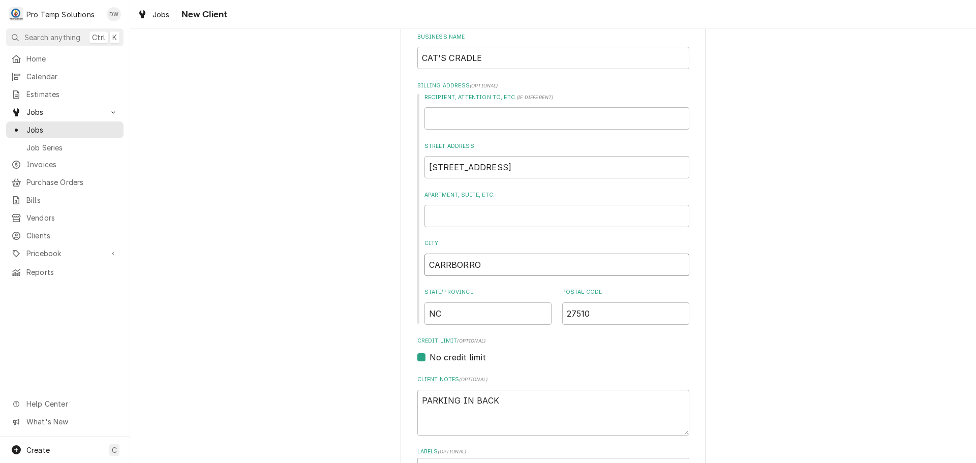
type textarea "x"
type input "CARRBORO"
type textarea "x"
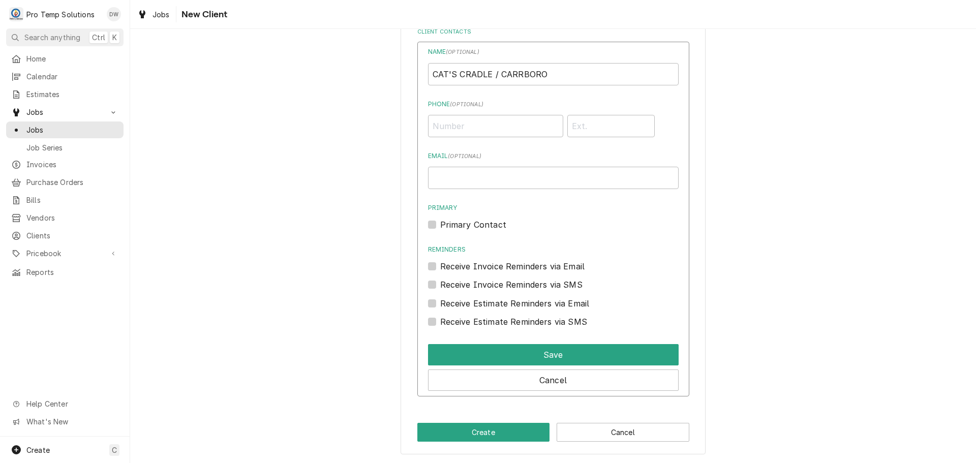
scroll to position [692, 0]
type input "CARRBORO"
click at [519, 127] on input "Phone ( optional )" at bounding box center [495, 125] width 135 height 22
type input "(919) 967-9053"
click at [519, 178] on input "Email ( optional )" at bounding box center [553, 177] width 251 height 22
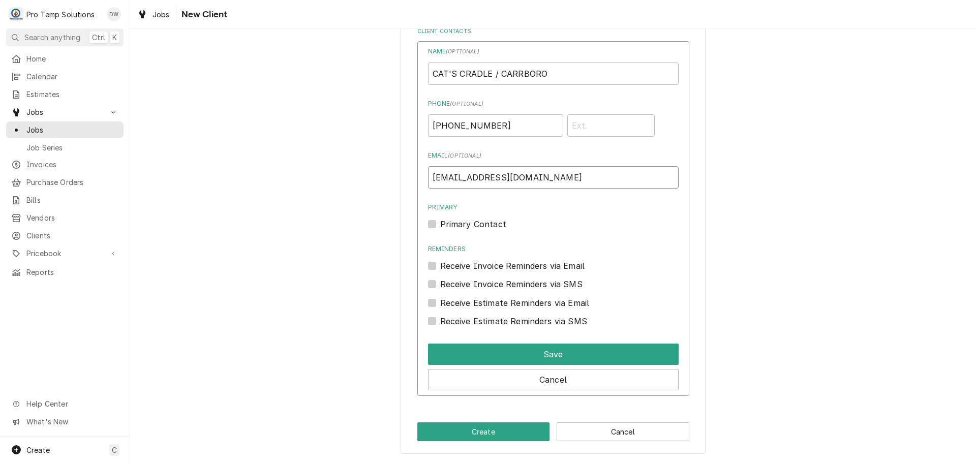
type input "protempsolutions@gmail.com"
click at [440, 226] on label "Primary Contact" at bounding box center [473, 224] width 66 height 12
click at [440, 226] on input "Primary" at bounding box center [565, 229] width 251 height 22
checkbox input "true"
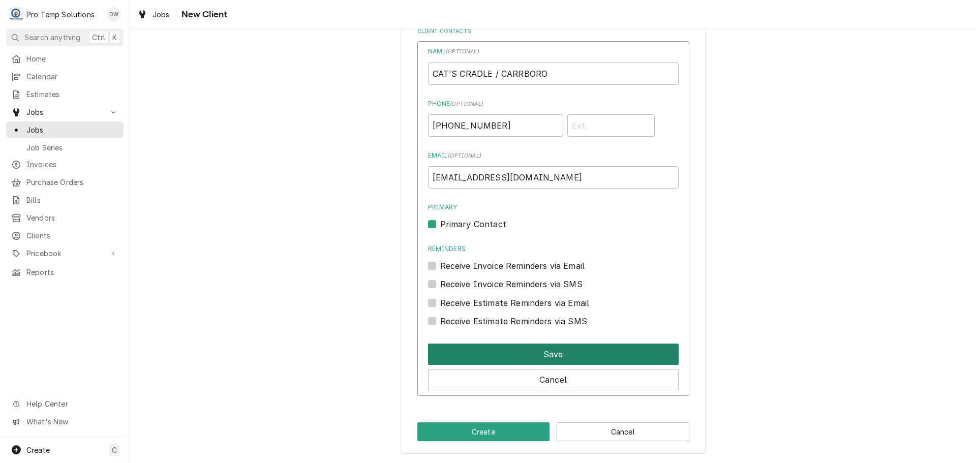
click at [546, 354] on button "Save" at bounding box center [553, 354] width 251 height 21
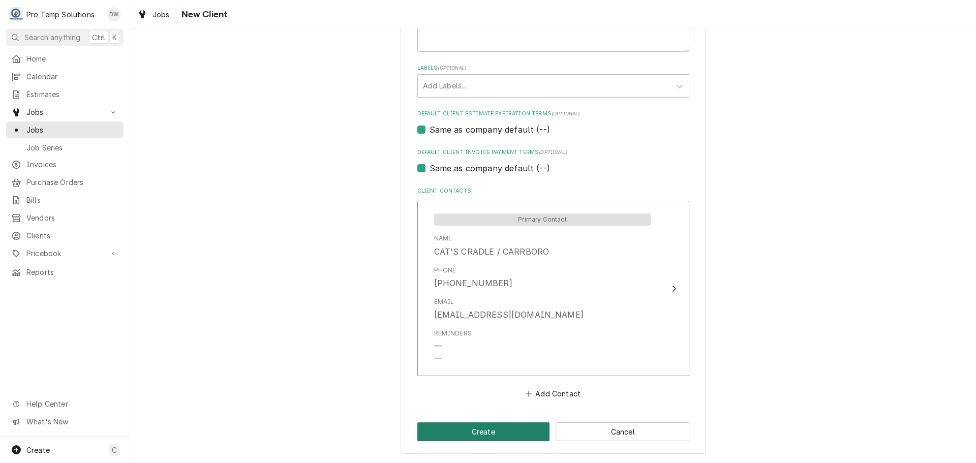
click at [486, 432] on button "Create" at bounding box center [483, 431] width 133 height 19
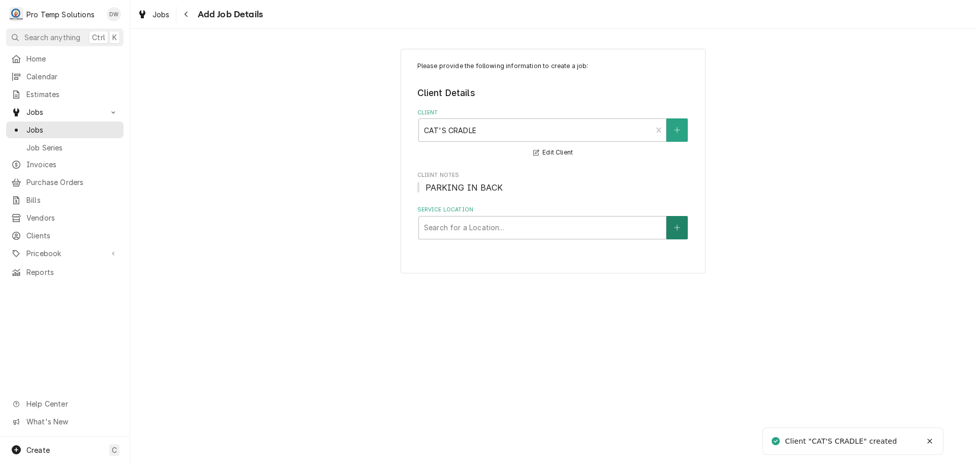
click at [679, 230] on icon "Create New Location" at bounding box center [677, 227] width 6 height 7
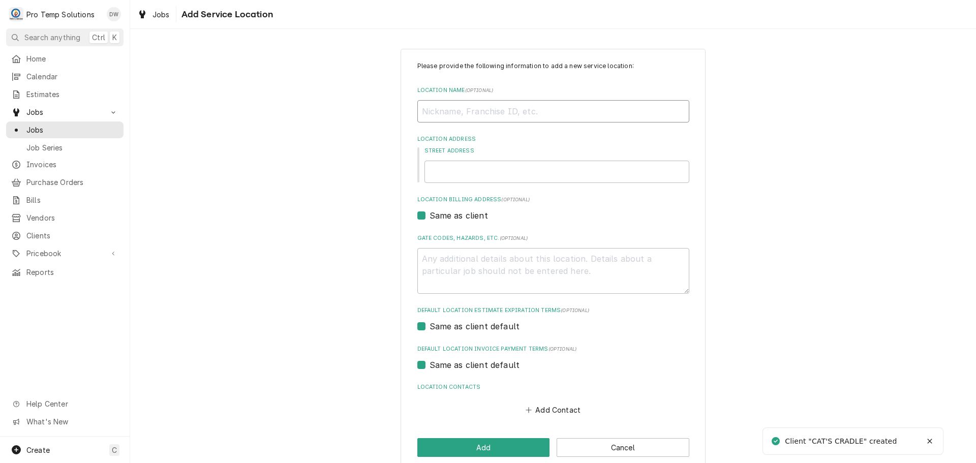
click at [474, 113] on input "Location Name ( optional )" at bounding box center [553, 111] width 272 height 22
type textarea "x"
type input "c"
type textarea "x"
type input "ca"
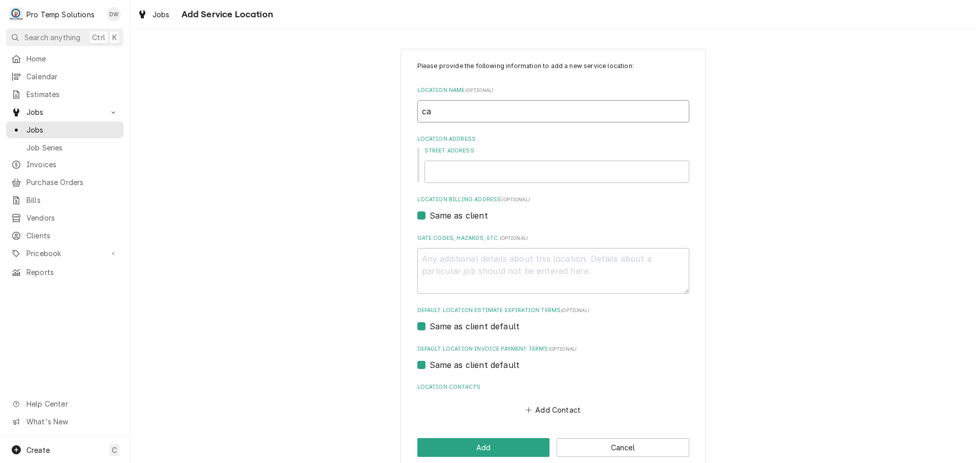
type textarea "x"
type input "cat"
type textarea "x"
type input "cat'"
type textarea "x"
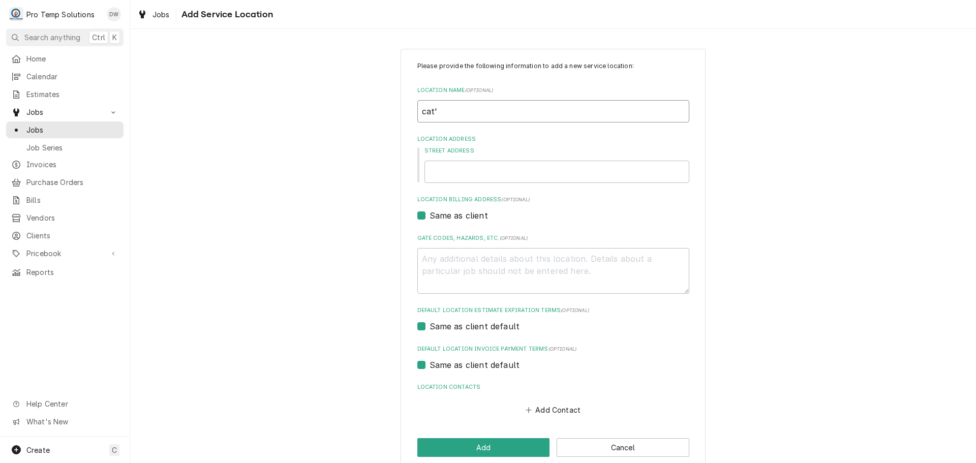
type input "cat's"
type textarea "x"
type input "cat's"
type textarea "x"
type input "cat's c"
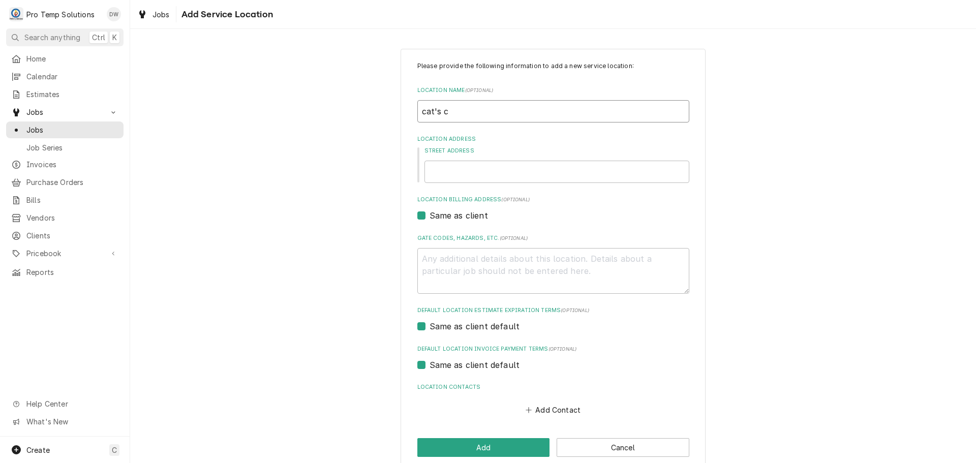
type textarea "x"
type input "cat's cr"
type textarea "x"
type input "cat's cra"
type textarea "x"
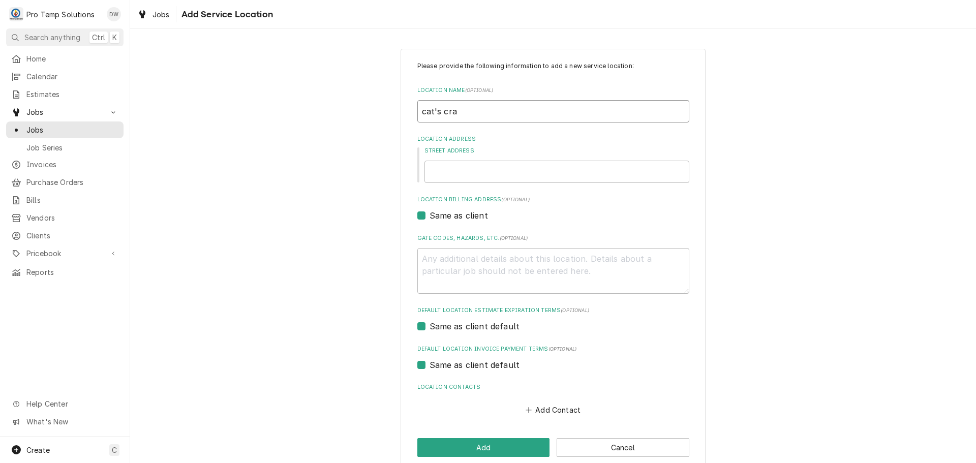
type input "cat's crad"
type textarea "x"
type input "cat's cradl"
type textarea "x"
type input "cat's cradle"
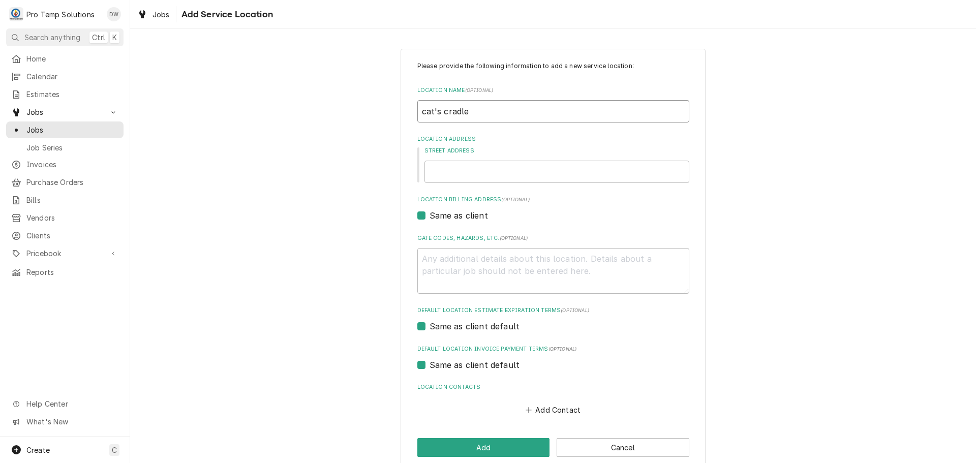
type textarea "x"
type input "cat's cradle"
type textarea "x"
type input "cat's cradle /"
type textarea "x"
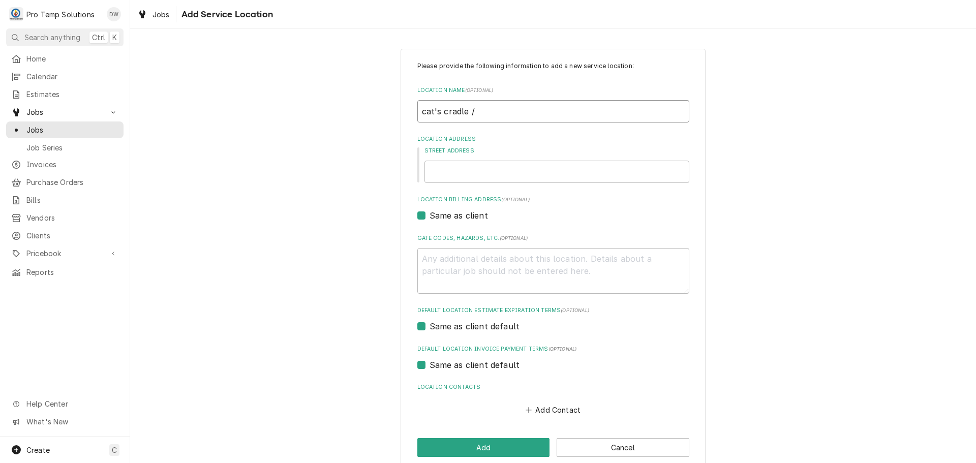
type input "cat's cradle /"
type textarea "x"
type input "cat's cradle / c"
type textarea "x"
type input "cat's cradle / ca"
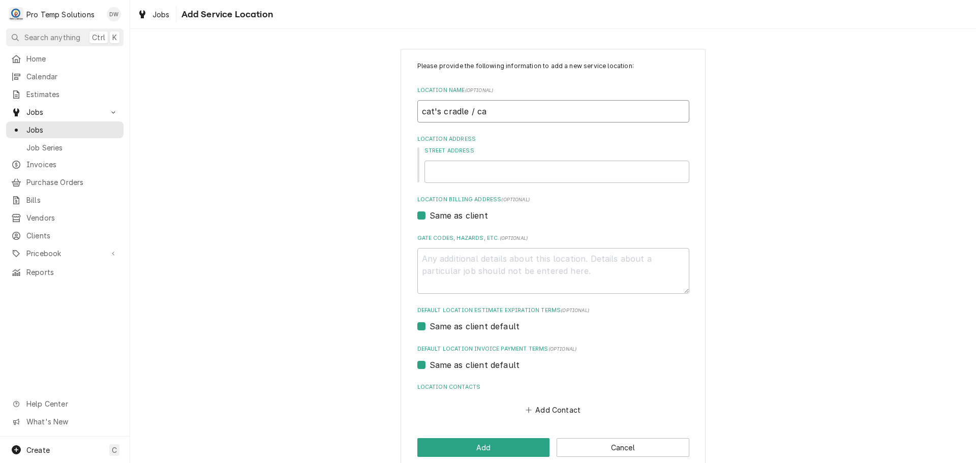
type textarea "x"
type input "cat's cradle / car"
type textarea "x"
type input "cat's cradle / carr"
type textarea "x"
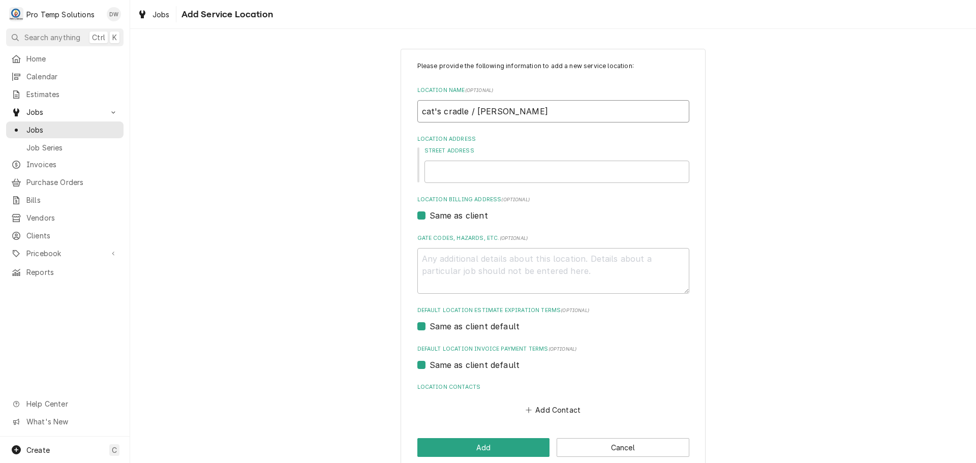
type input "cat's cradle / carrb"
type textarea "x"
type input "cat's cradle / carrbo"
type textarea "x"
type input "cat's cradle / carrbor"
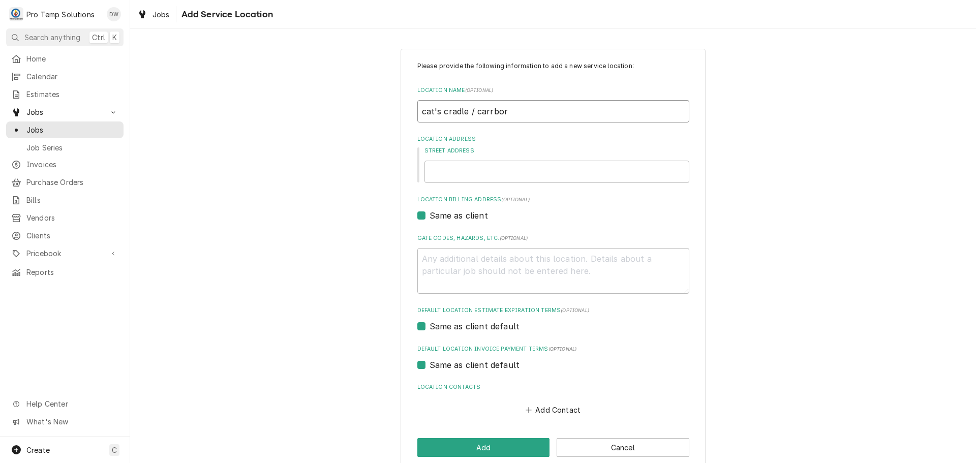
type textarea "x"
type input "cat's cradle / carrboro"
type textarea "x"
type input "cat's cradle / carrbor"
type textarea "x"
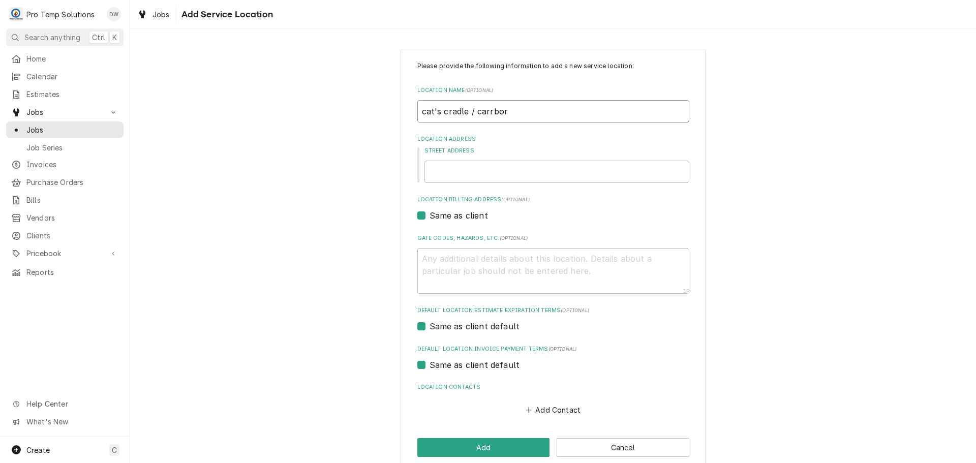
type input "cat's cradle / carrbo"
type textarea "x"
type input "cat's cradle / carrb"
type textarea "x"
type input "cat's cradle / carr"
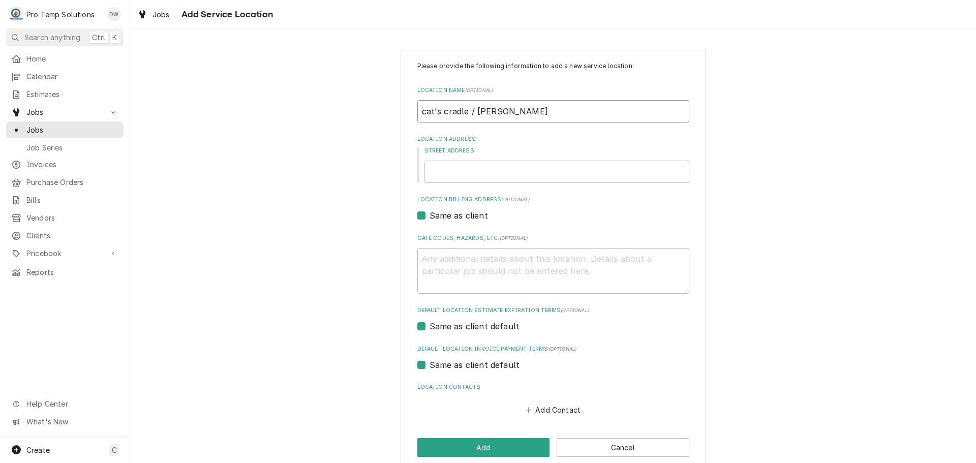
type textarea "x"
type input "cat's cradle / car"
type textarea "x"
type input "cat's cradle / ca"
type textarea "x"
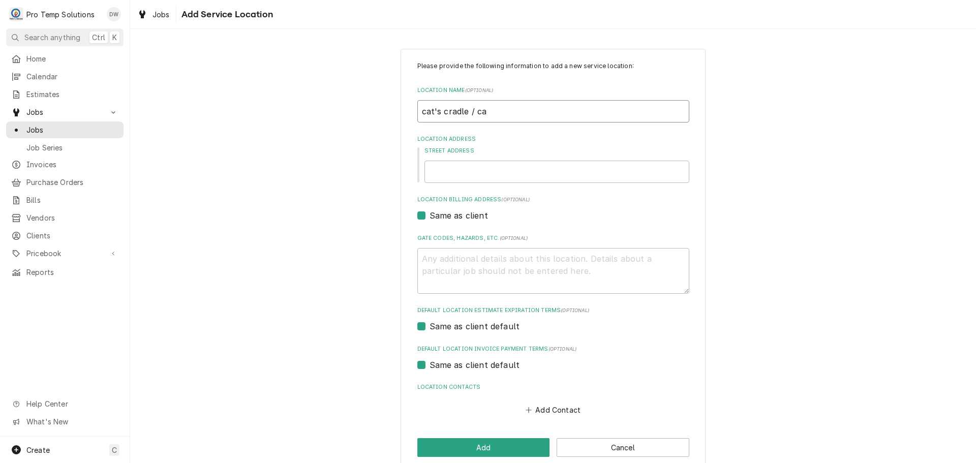
type input "cat's cradle / c"
type textarea "x"
type input "cat's cradle /"
type textarea "x"
type input "cat's cradle /"
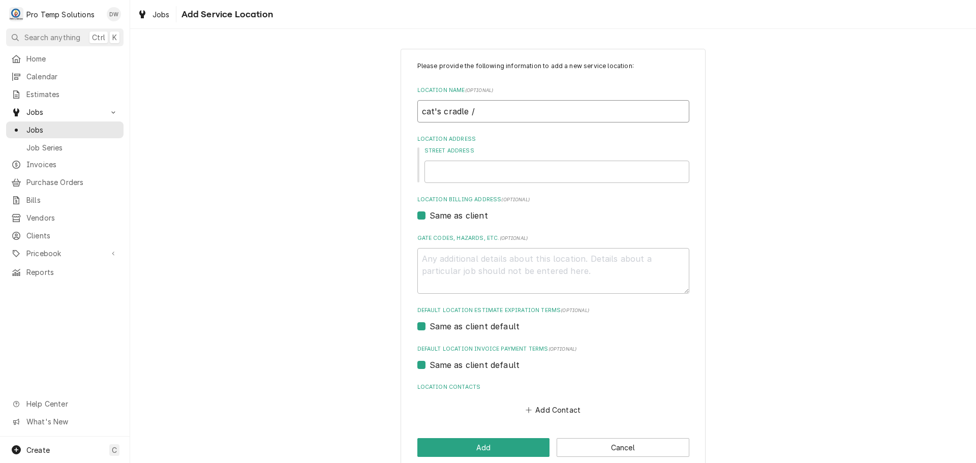
type textarea "x"
type input "cat's cradle"
click at [453, 166] on input "Street Address" at bounding box center [556, 172] width 265 height 22
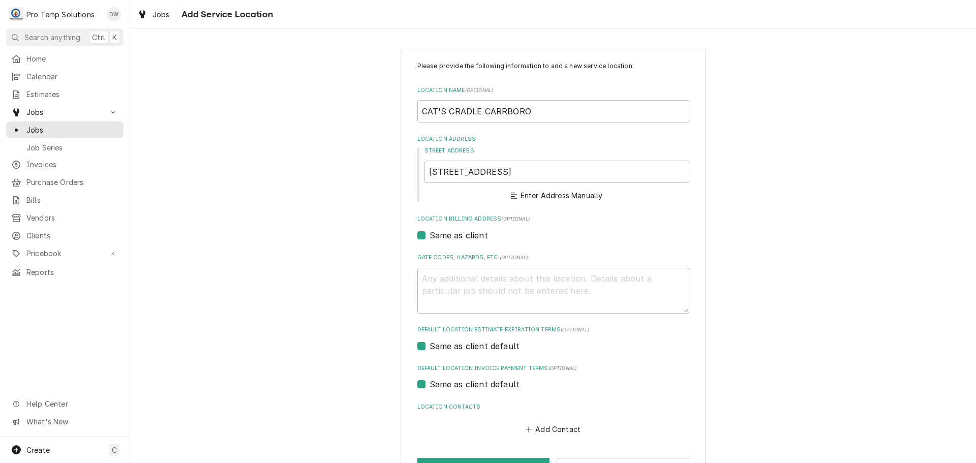
click at [783, 133] on div "Please provide the following information to add a new service location: Locatio…" at bounding box center [553, 269] width 846 height 459
click at [546, 195] on button "Enter Address Manually" at bounding box center [557, 196] width 96 height 14
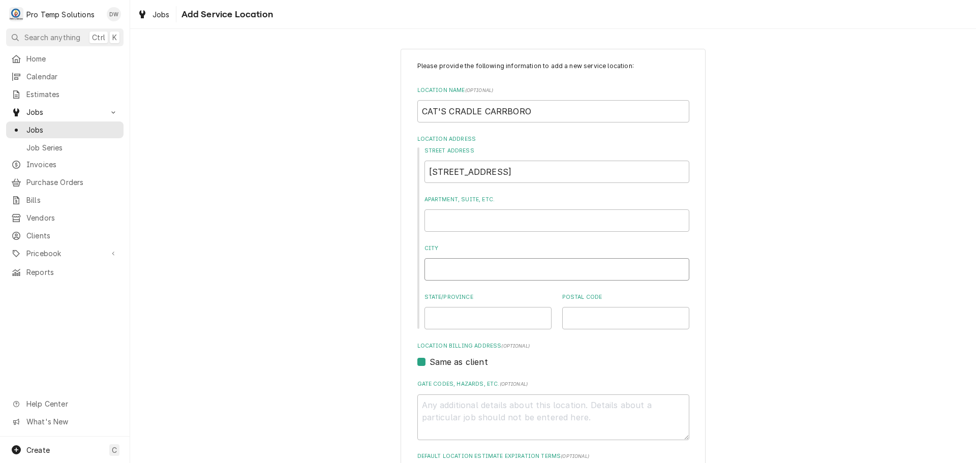
click at [479, 273] on input "City" at bounding box center [556, 269] width 265 height 22
click at [495, 312] on input "State/Province" at bounding box center [487, 318] width 127 height 22
click at [640, 317] on input "Postal Code" at bounding box center [625, 318] width 127 height 22
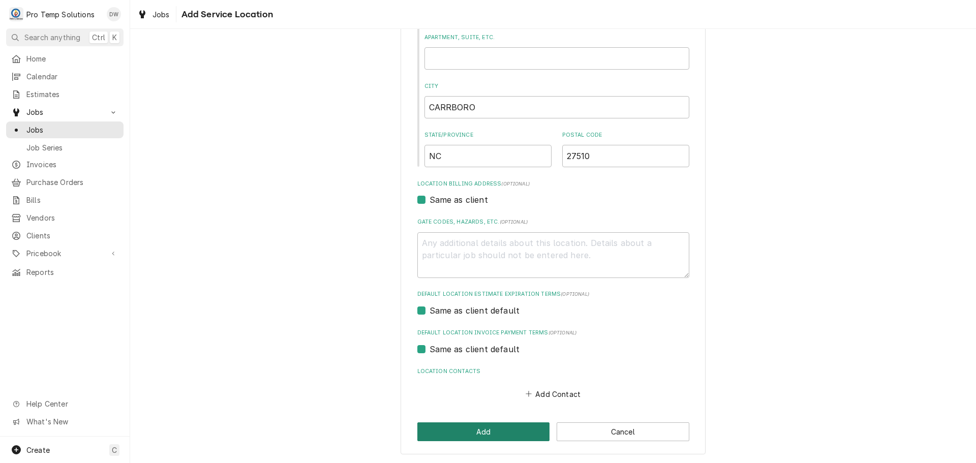
click at [478, 433] on button "Add" at bounding box center [483, 431] width 133 height 19
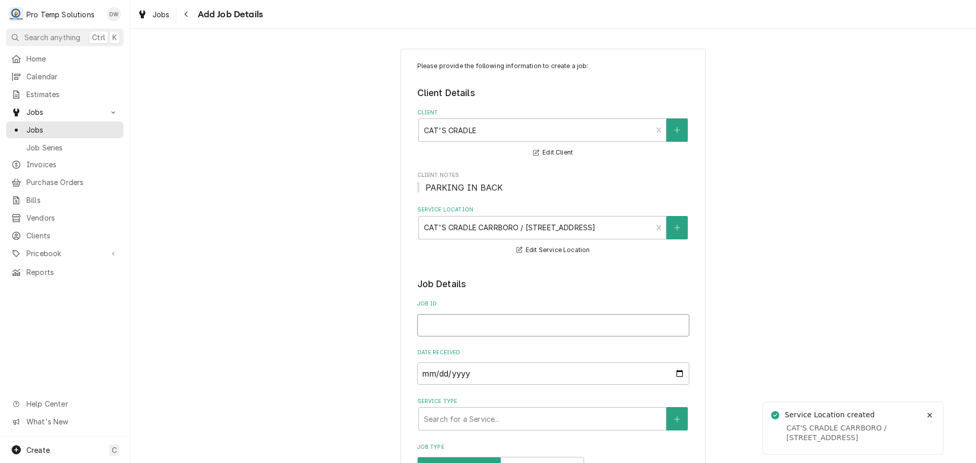
click at [557, 324] on input "Job ID" at bounding box center [553, 325] width 272 height 22
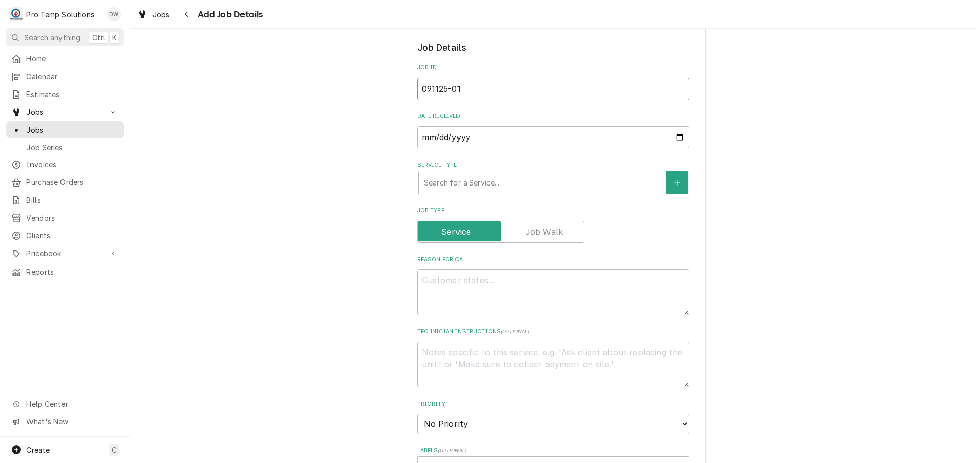
scroll to position [254, 0]
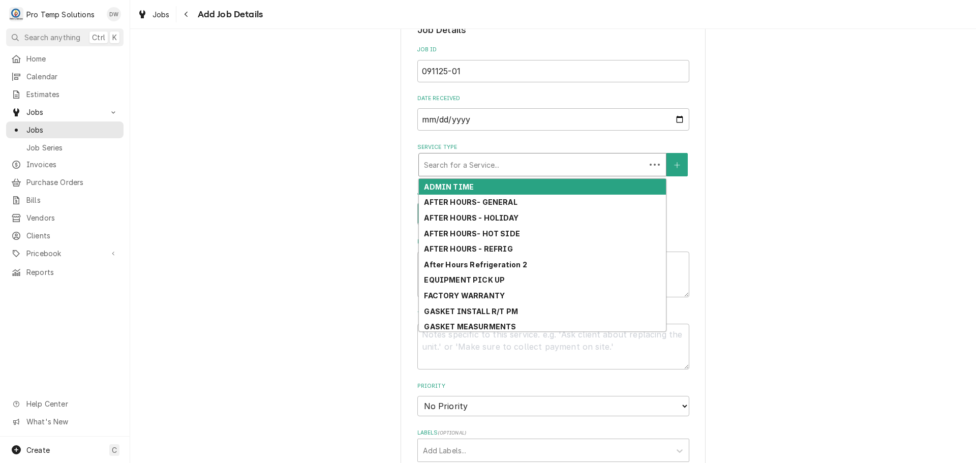
click at [466, 166] on div "Service Type" at bounding box center [532, 165] width 217 height 18
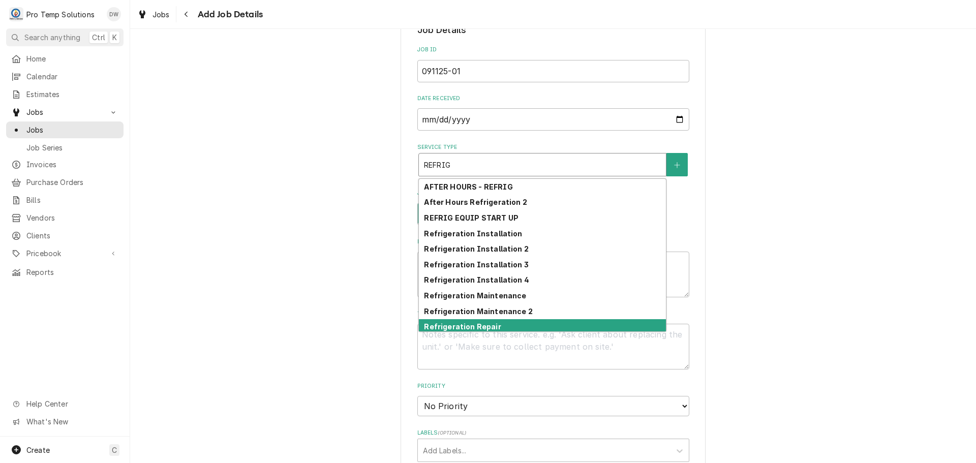
click at [514, 325] on div "Refrigeration Repair" at bounding box center [542, 327] width 247 height 16
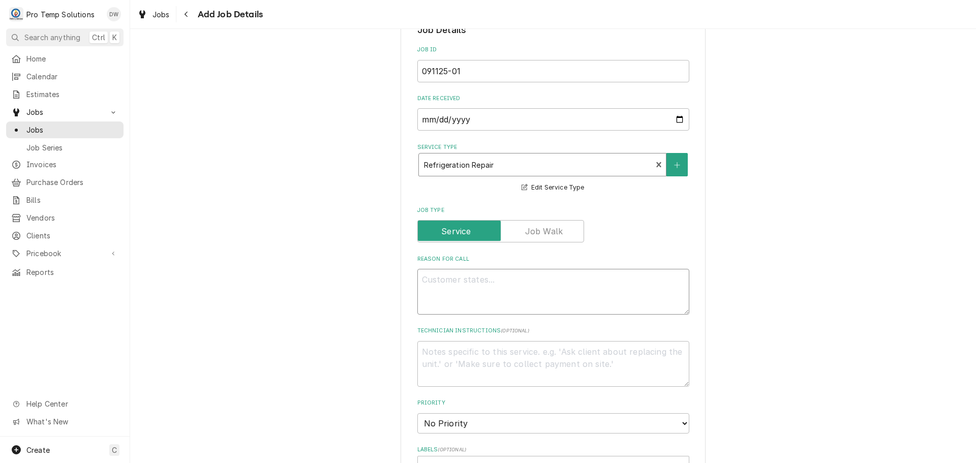
click at [450, 277] on textarea "Reason For Call" at bounding box center [553, 292] width 272 height 46
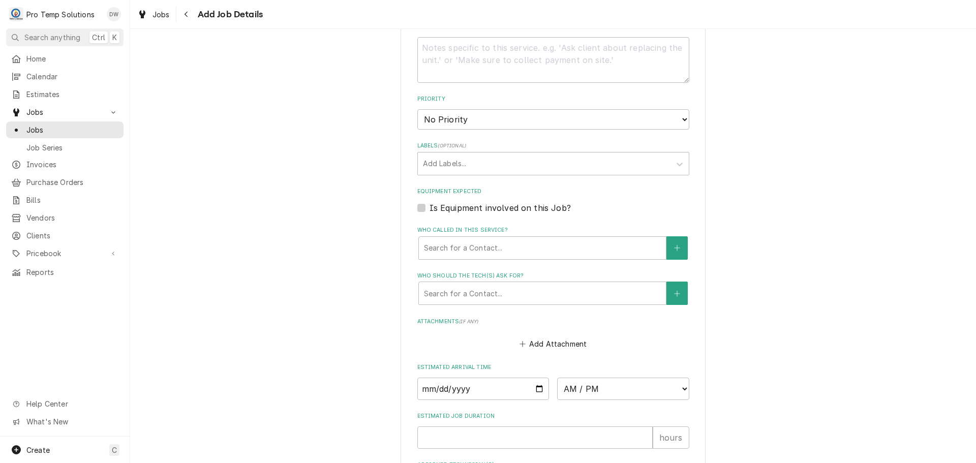
scroll to position [559, 0]
click at [430, 206] on label "Is Equipment involved on this Job?" at bounding box center [500, 207] width 141 height 12
click at [430, 206] on input "Equipment Expected" at bounding box center [566, 212] width 272 height 22
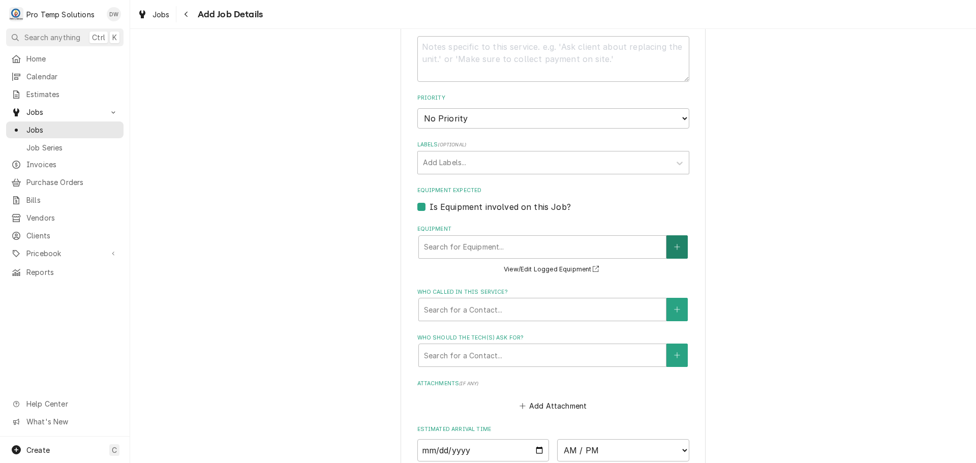
click at [666, 245] on button "Equipment" at bounding box center [676, 246] width 21 height 23
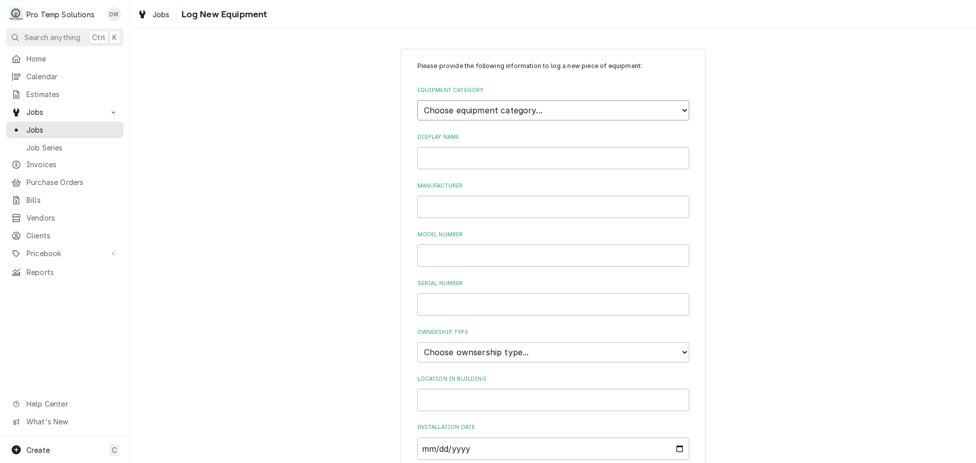
click at [673, 107] on select "Choose equipment category... Cooking Equipment Fryers Ice Machines Ovens and Ra…" at bounding box center [553, 110] width 272 height 20
click at [417, 100] on select "Choose equipment category... Cooking Equipment Fryers Ice Machines Ovens and Ra…" at bounding box center [553, 110] width 272 height 20
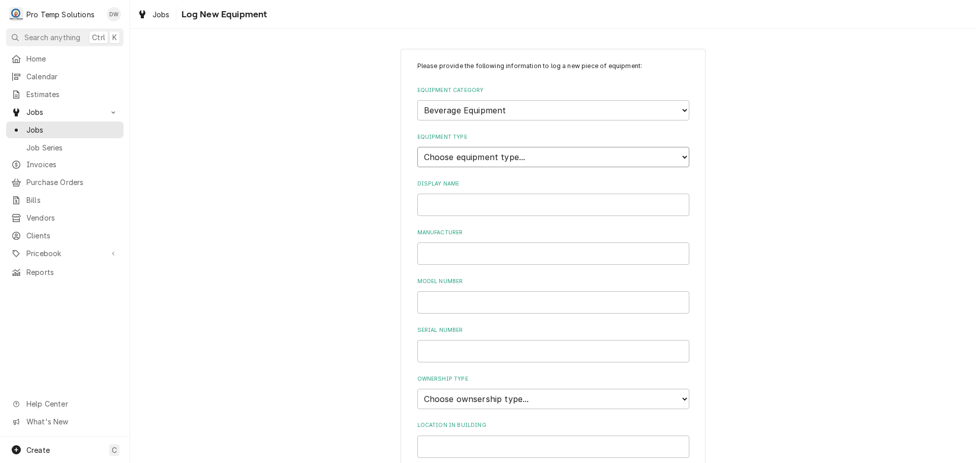
click at [589, 156] on select "Choose equipment type... Bar Blender Coffee Grinder Coffee Maker Coffee Urn Fro…" at bounding box center [553, 157] width 272 height 20
click at [806, 168] on div "Please provide the following information to log a new piece of equipment: Equip…" at bounding box center [553, 363] width 846 height 647
click at [603, 206] on input "Display Name" at bounding box center [553, 205] width 272 height 22
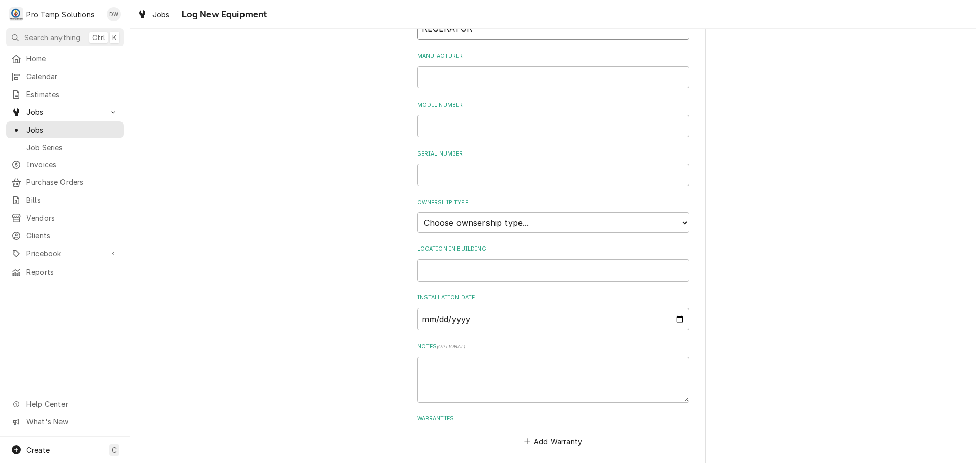
scroll to position [224, 0]
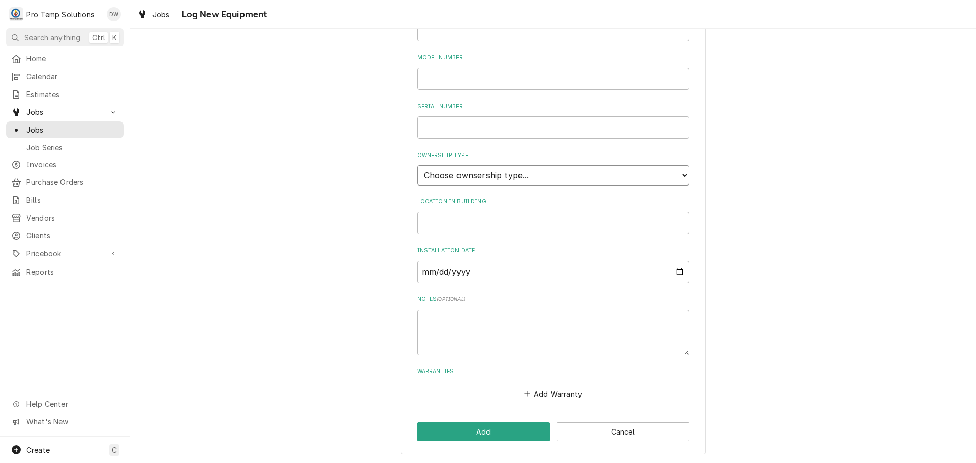
click at [505, 175] on select "Choose ownsership type... Unknown Owned Leased Rented" at bounding box center [553, 175] width 272 height 20
click at [417, 165] on select "Choose ownsership type... Unknown Owned Leased Rented" at bounding box center [553, 175] width 272 height 20
click at [481, 223] on input "Location in Building" at bounding box center [553, 223] width 272 height 22
click at [493, 430] on button "Add" at bounding box center [483, 431] width 133 height 19
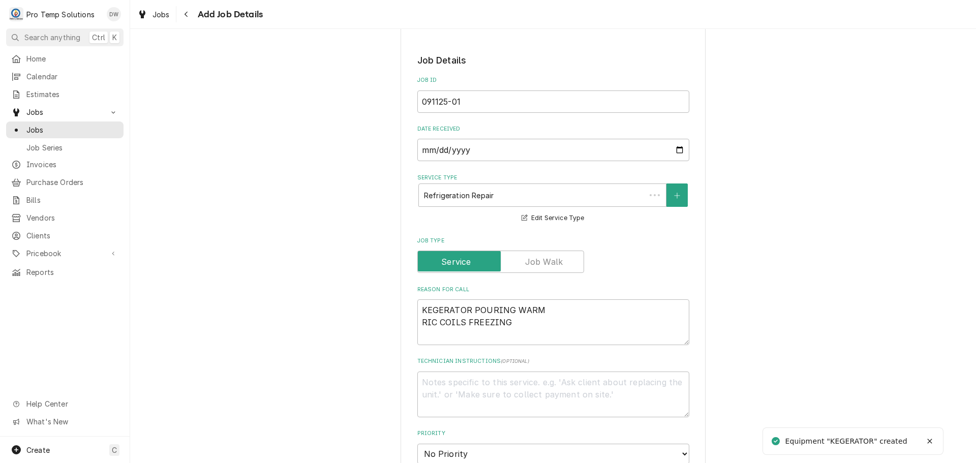
scroll to position [559, 0]
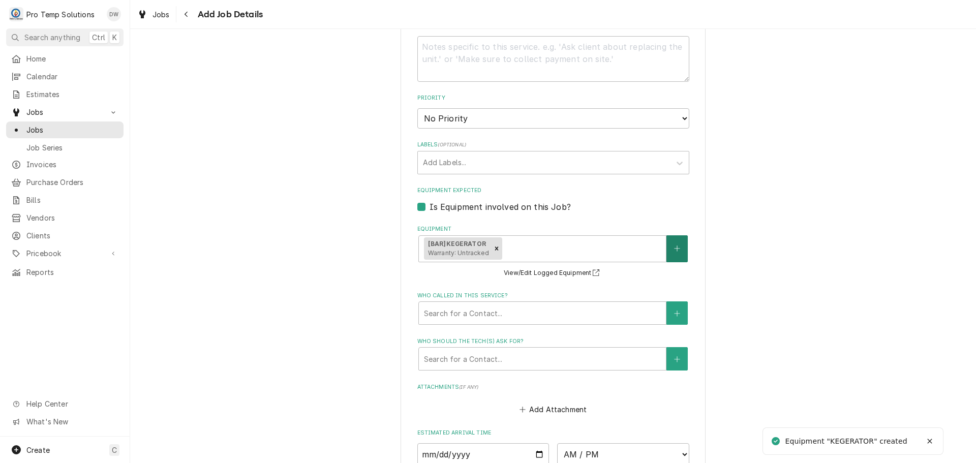
click at [674, 246] on icon "Create New Equipment" at bounding box center [677, 249] width 6 height 6
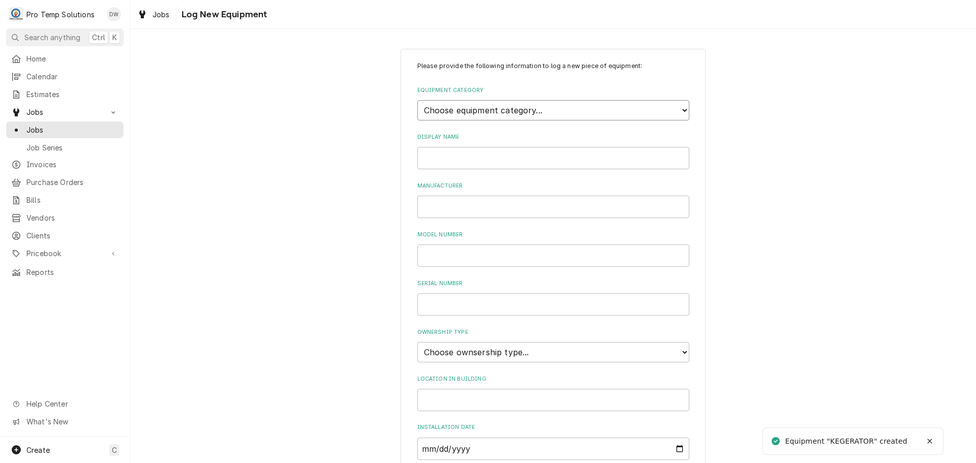
click at [646, 109] on select "Choose equipment category... Cooking Equipment Fryers Ice Machines Ovens and Ra…" at bounding box center [553, 110] width 272 height 20
click at [417, 100] on select "Choose equipment category... Cooking Equipment Fryers Ice Machines Ovens and Ra…" at bounding box center [553, 110] width 272 height 20
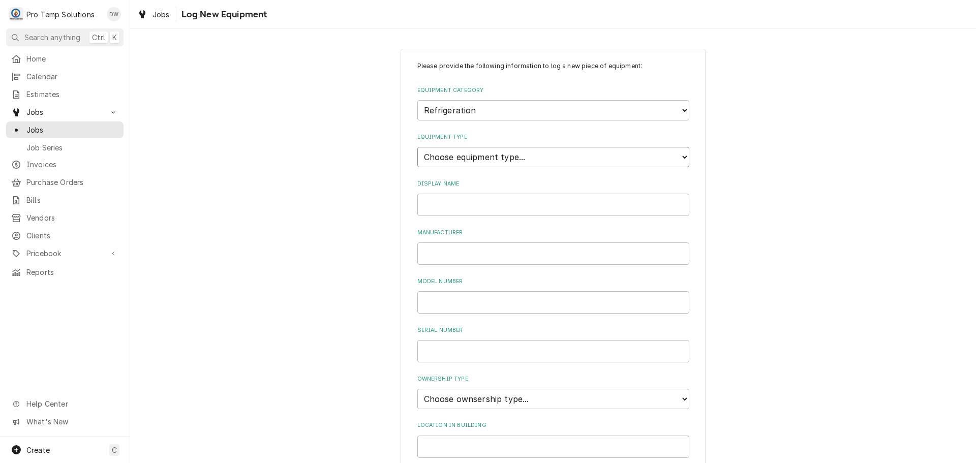
click at [675, 154] on select "Choose equipment type... Bar Refrigeration Blast Chiller Chef Base Freezer Chef…" at bounding box center [553, 157] width 272 height 20
click at [417, 147] on select "Choose equipment type... Bar Refrigeration Blast Chiller Chef Base Freezer Chef…" at bounding box center [553, 157] width 272 height 20
click at [537, 210] on input "Display Name" at bounding box center [553, 205] width 272 height 22
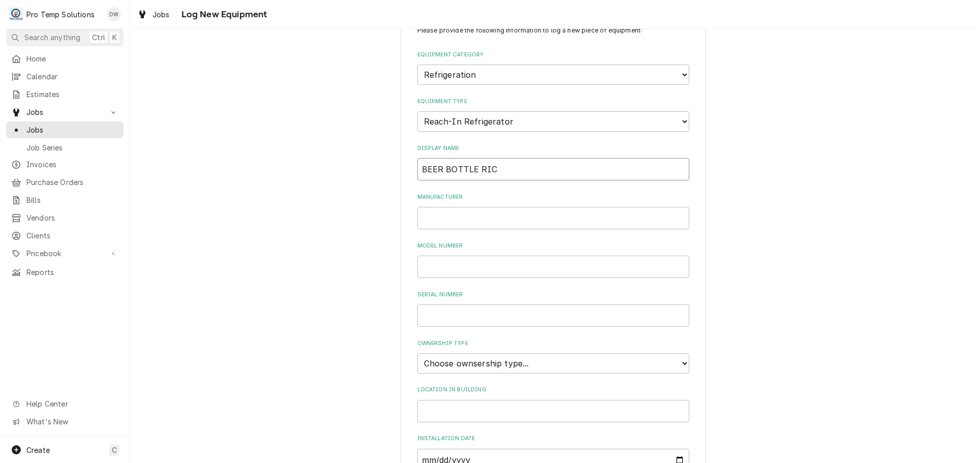
scroll to position [51, 0]
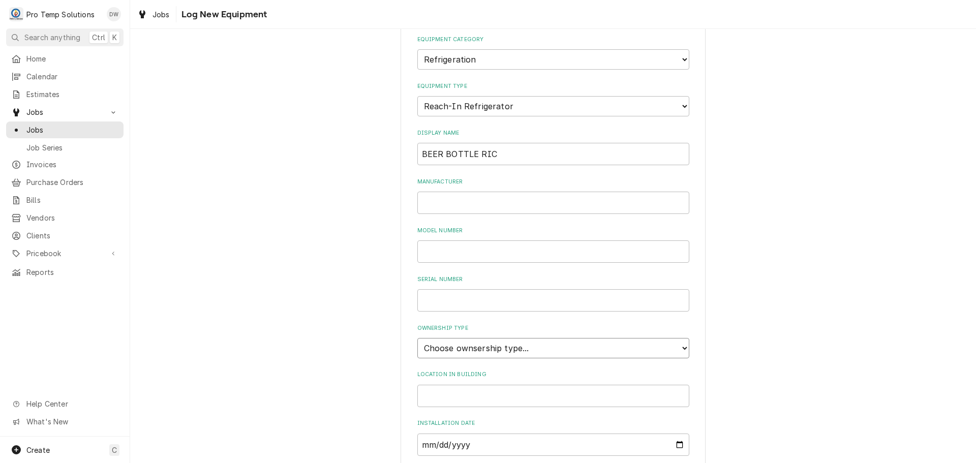
click at [522, 348] on select "Choose ownsership type... Unknown Owned Leased Rented" at bounding box center [553, 348] width 272 height 20
click at [417, 338] on select "Choose ownsership type... Unknown Owned Leased Rented" at bounding box center [553, 348] width 272 height 20
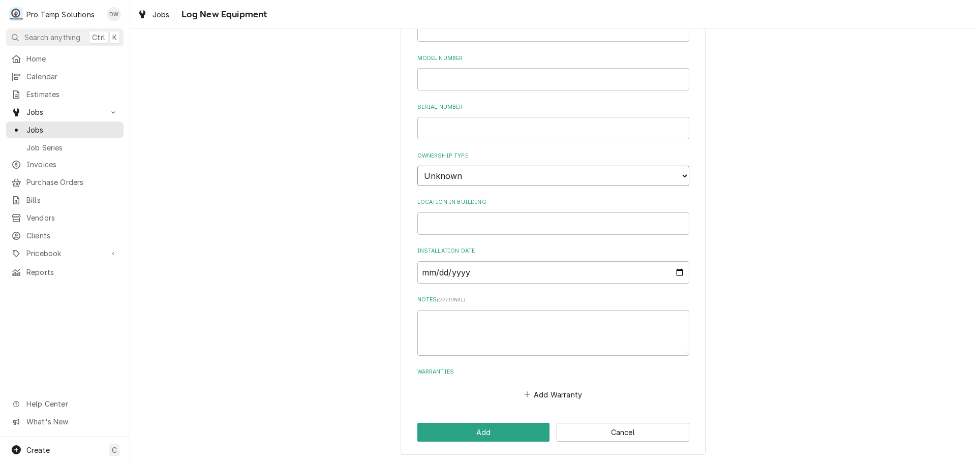
scroll to position [224, 0]
click at [516, 215] on input "Location in Building" at bounding box center [553, 223] width 272 height 22
click at [492, 433] on button "Add" at bounding box center [483, 431] width 133 height 19
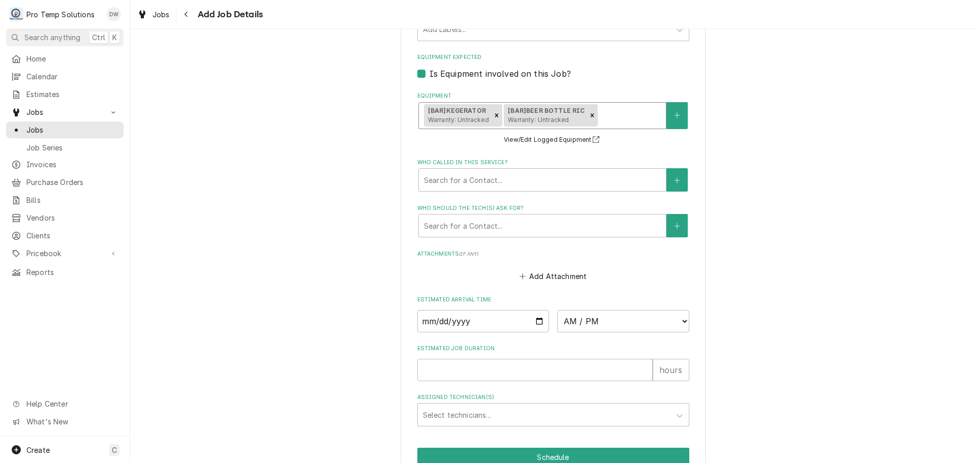
scroll to position [693, 0]
click at [538, 321] on input "Date" at bounding box center [483, 321] width 132 height 22
click at [679, 319] on select "AM / PM 6:00 AM 6:15 AM 6:30 AM 6:45 AM 7:00 AM 7:15 AM 7:30 AM 7:45 AM 8:00 AM…" at bounding box center [623, 321] width 132 height 22
click at [557, 310] on select "AM / PM 6:00 AM 6:15 AM 6:30 AM 6:45 AM 7:00 AM 7:15 AM 7:30 AM 7:45 AM 8:00 AM…" at bounding box center [623, 321] width 132 height 22
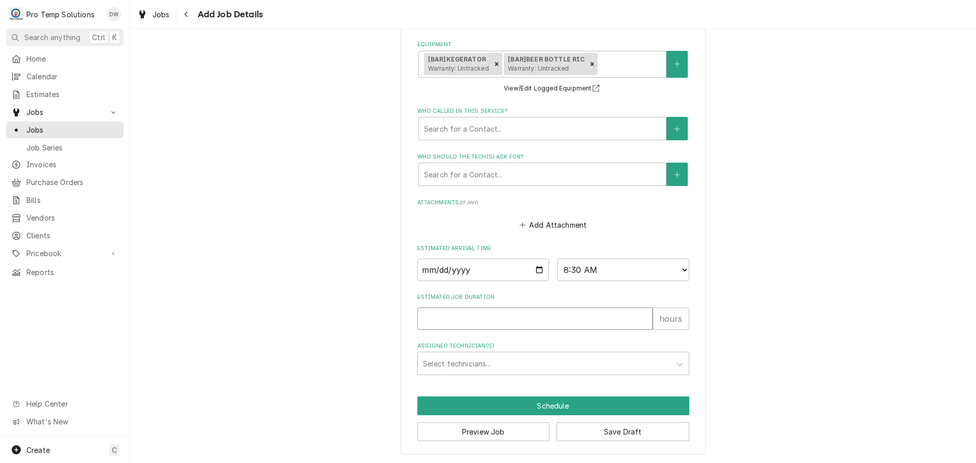
click at [522, 313] on input "Estimated Job Duration" at bounding box center [534, 319] width 235 height 22
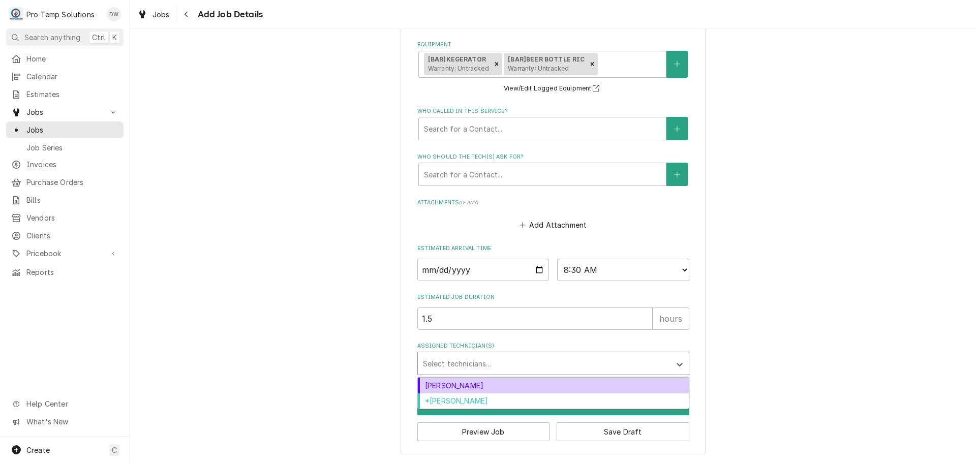
click at [483, 361] on div "Assigned Technician(s)" at bounding box center [544, 363] width 242 height 18
click at [479, 388] on div "Dakota Williams" at bounding box center [553, 386] width 271 height 16
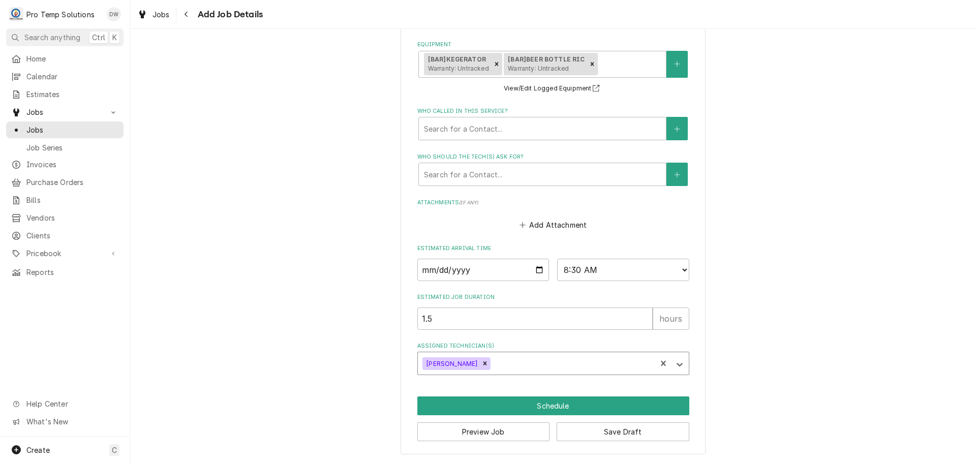
click at [498, 358] on div "Assigned Technician(s)" at bounding box center [572, 363] width 159 height 18
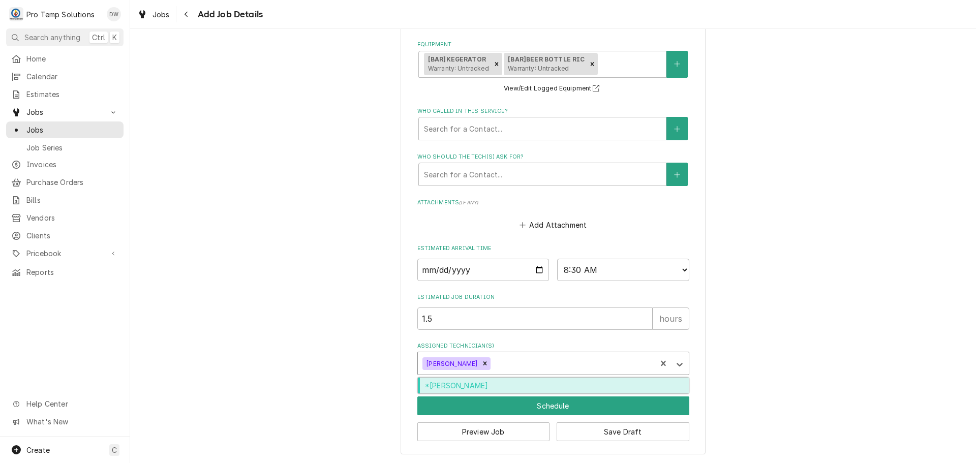
click at [495, 383] on div "*Kevin Williams" at bounding box center [553, 386] width 271 height 16
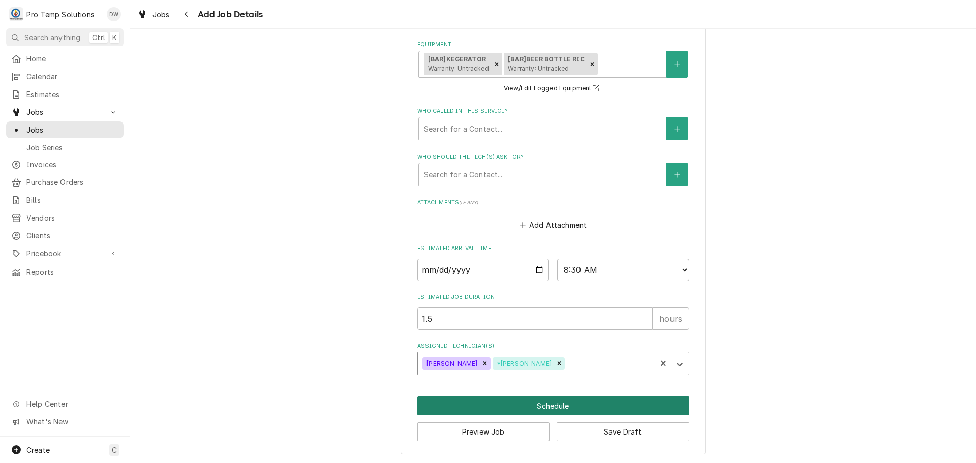
click at [541, 404] on button "Schedule" at bounding box center [553, 405] width 272 height 19
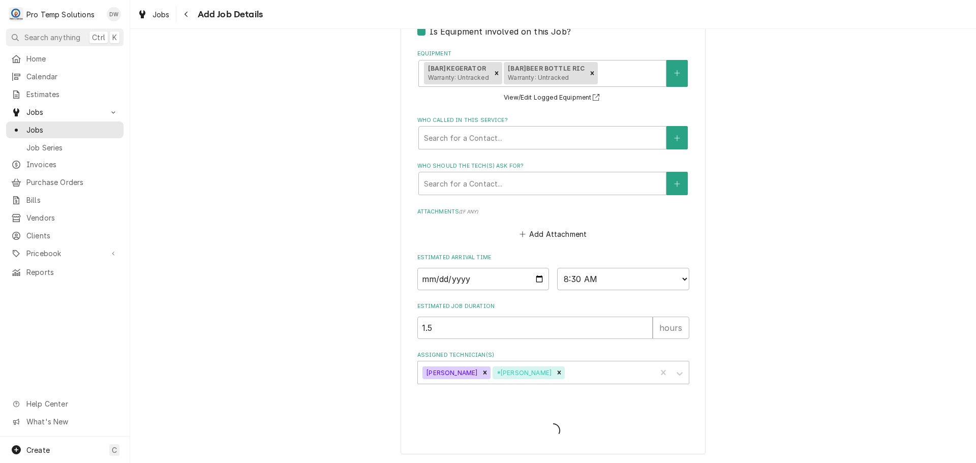
scroll to position [735, 0]
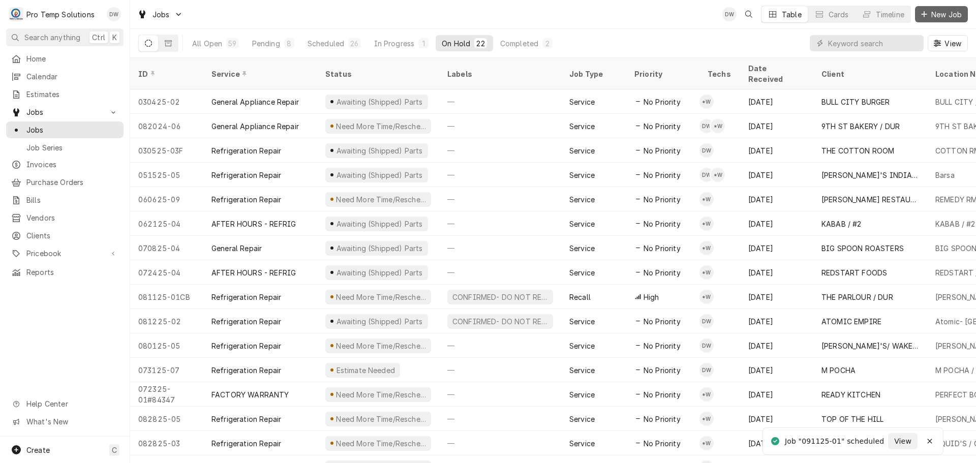
click at [945, 14] on span "New Job" at bounding box center [946, 14] width 35 height 11
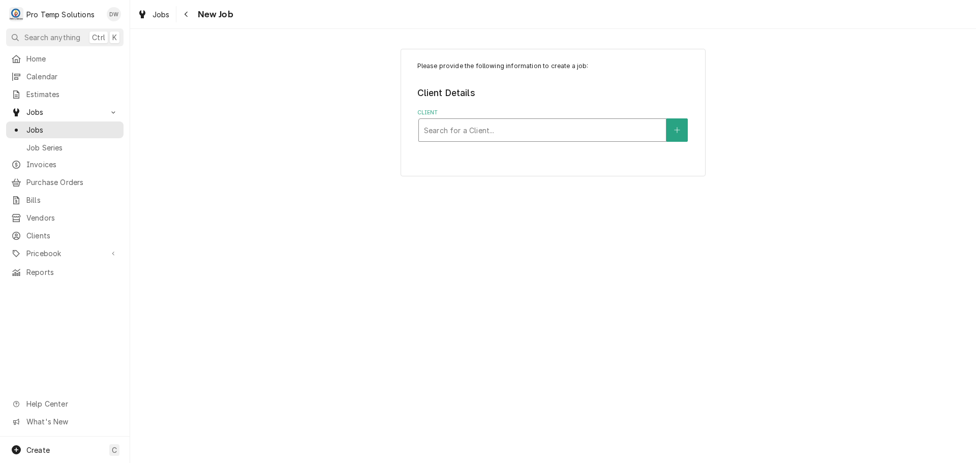
click at [646, 129] on div "Client" at bounding box center [542, 130] width 237 height 18
type input "ABOL"
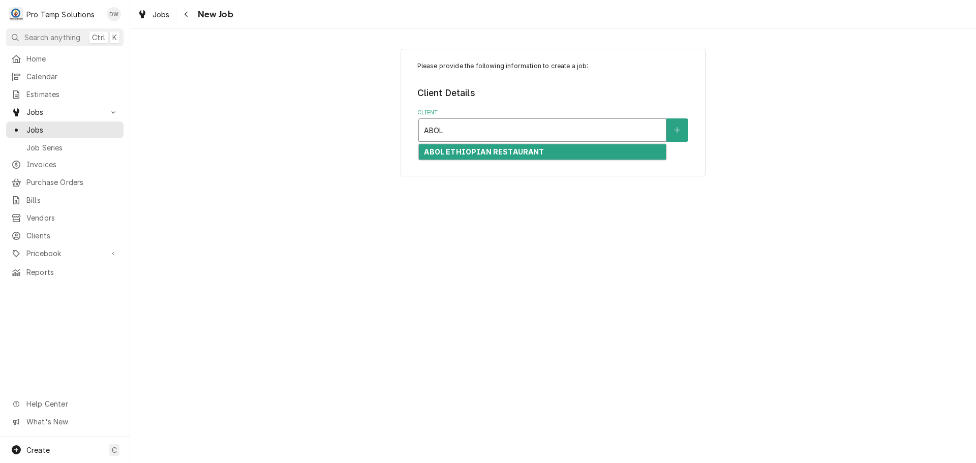
click at [558, 151] on div "ABOL ETHIOPIAN RESTAURANT" at bounding box center [542, 152] width 247 height 16
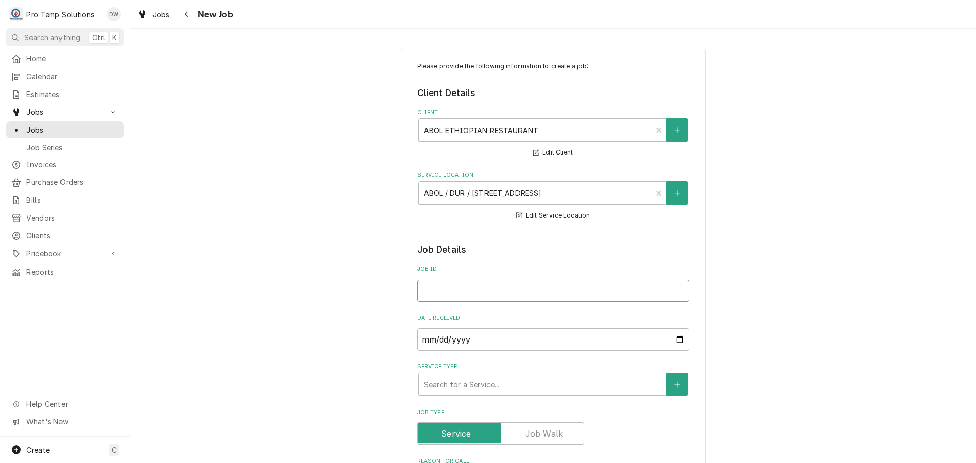
click at [496, 287] on input "Job ID" at bounding box center [553, 291] width 272 height 22
type textarea "x"
type input "0"
type textarea "x"
type input "09"
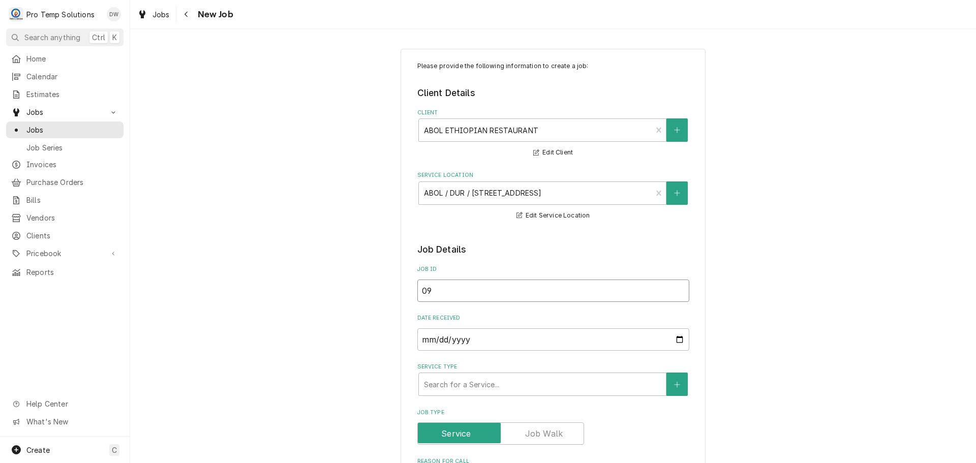
type textarea "x"
type input "091"
type textarea "x"
type input "0912"
type textarea "x"
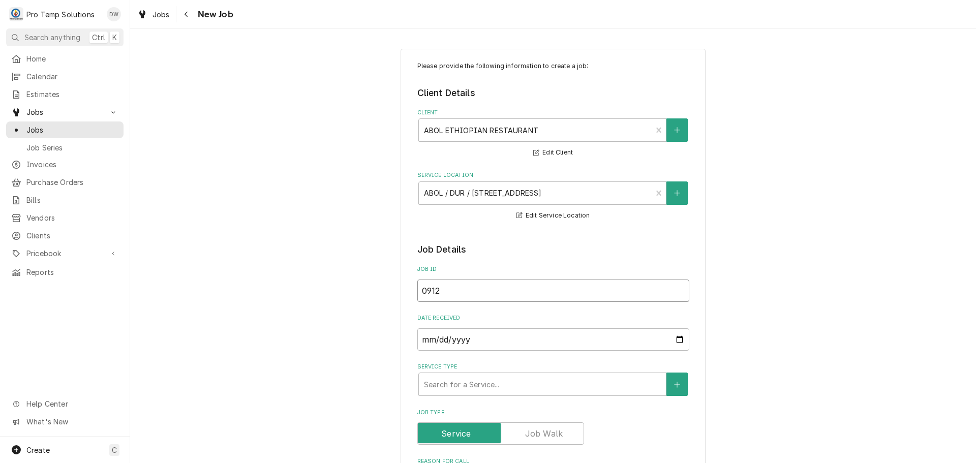
type input "09122"
type textarea "x"
type input "091225"
type textarea "x"
type input "091225-"
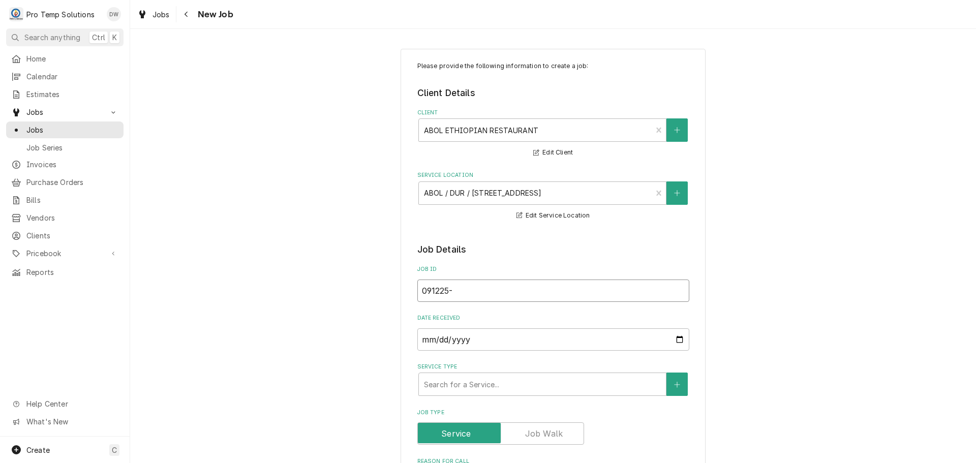
type textarea "x"
type input "091225-0"
type textarea "x"
type input "091225-01"
type textarea "x"
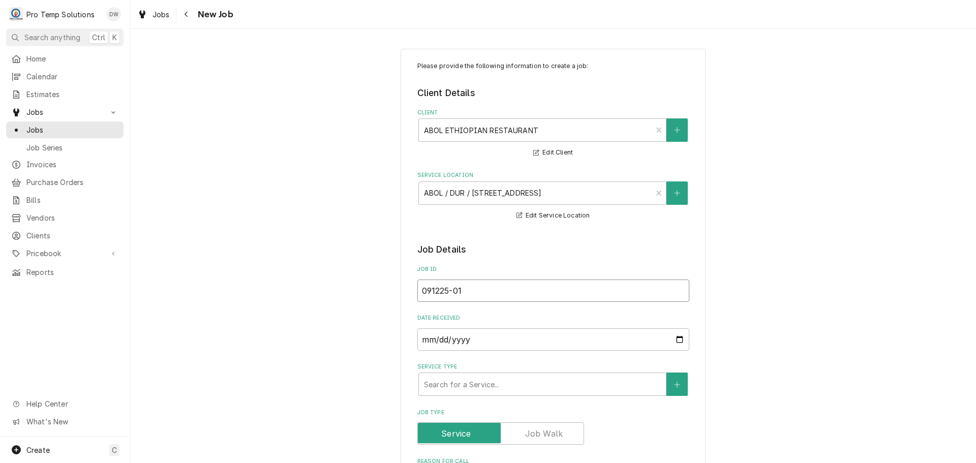
type input "[DATE]01P"
type textarea "x"
type input "[DATE]01PM"
type textarea "x"
type input "[DATE]01PM"
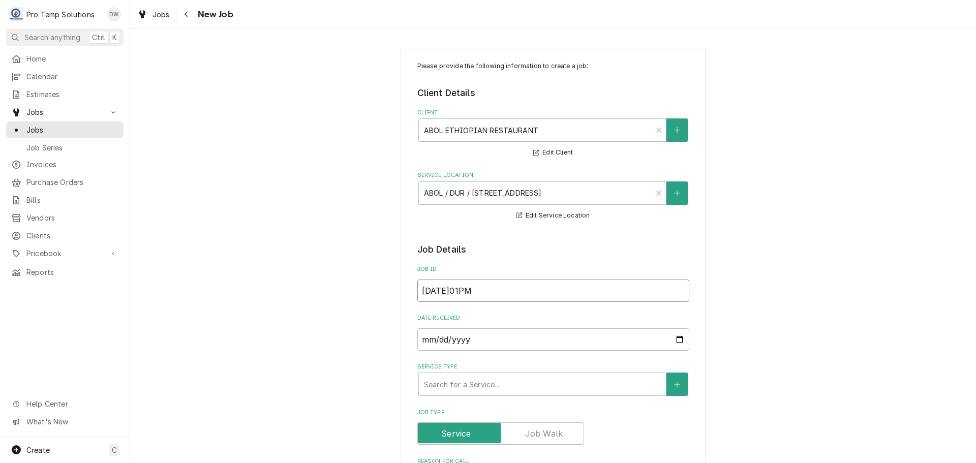
type textarea "x"
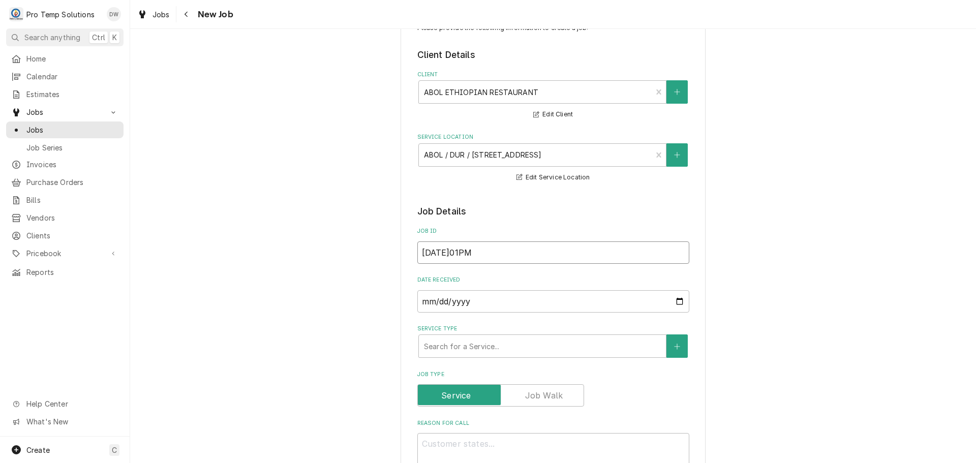
scroll to position [203, 0]
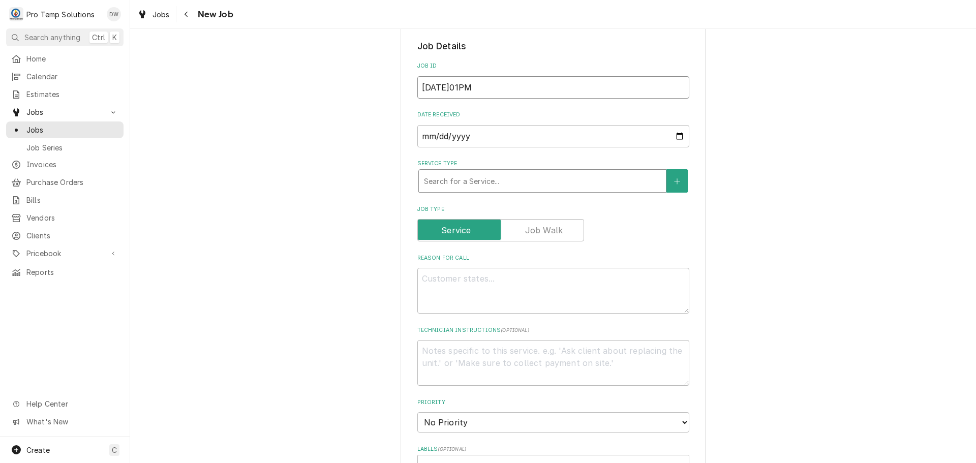
type input "[DATE]01PM"
click at [505, 179] on div "Service Type" at bounding box center [542, 181] width 237 height 18
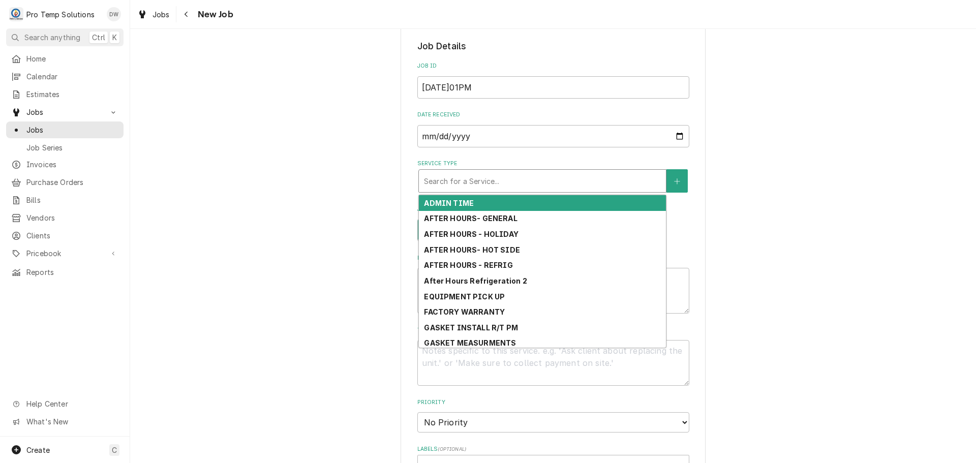
type textarea "x"
type input "P"
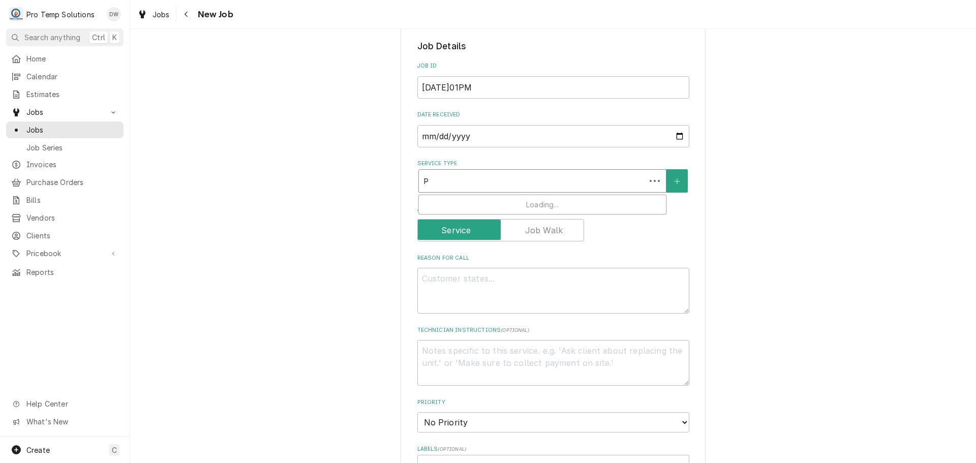
type textarea "x"
type input "P,"
type textarea "x"
type input "P"
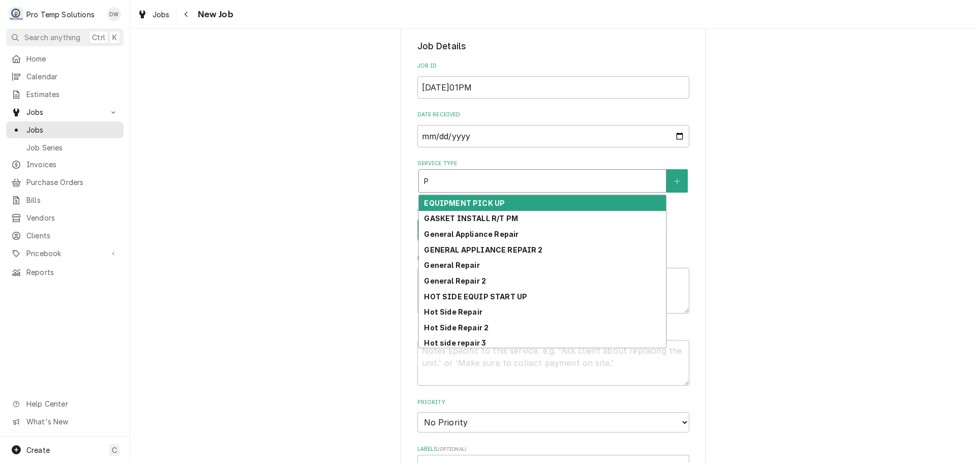
type textarea "x"
type input "PM"
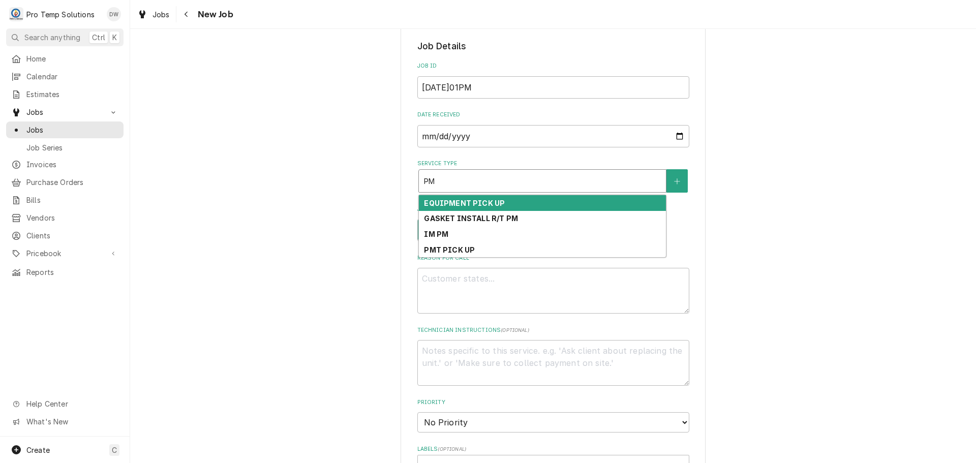
type textarea "x"
type input "P"
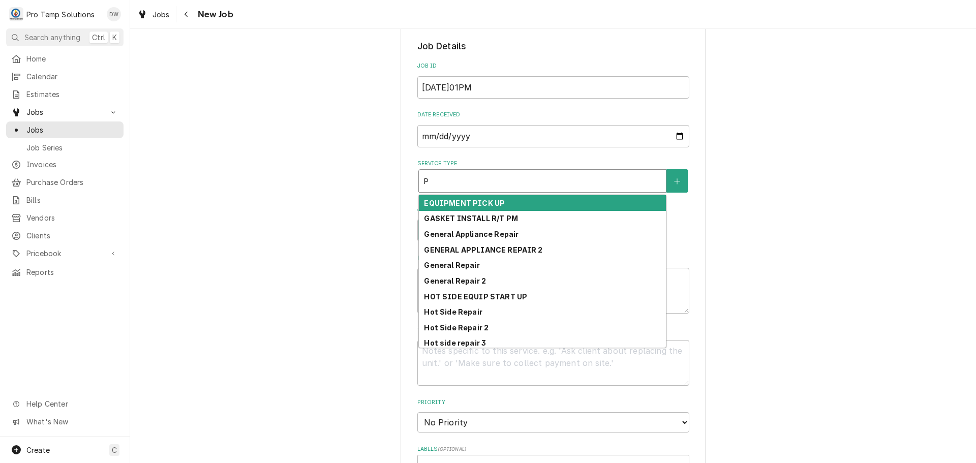
type textarea "x"
type input "R"
type textarea "x"
type input "RE"
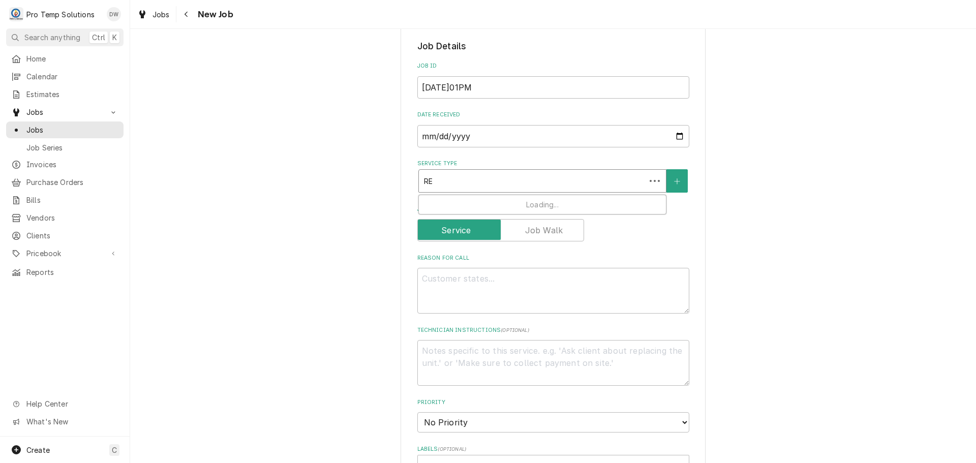
type textarea "x"
type input "REF"
type textarea "x"
type input "REFR"
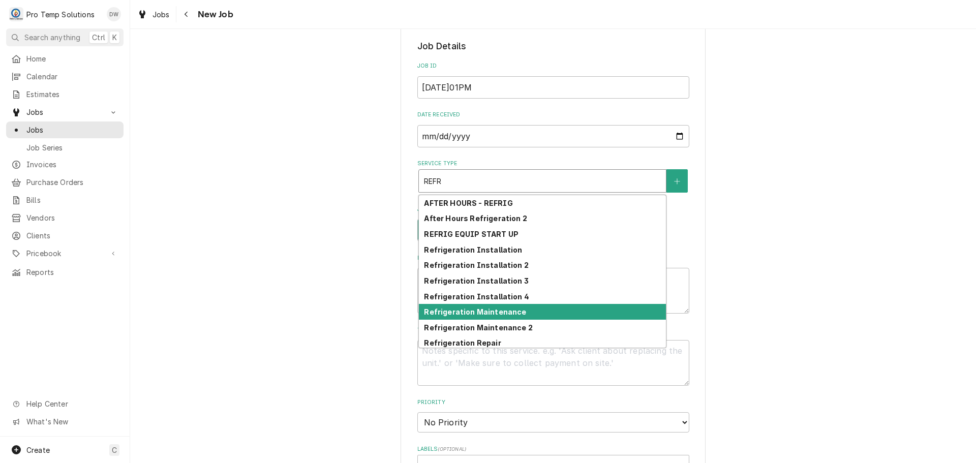
click at [523, 312] on div "Refrigeration Maintenance" at bounding box center [542, 312] width 247 height 16
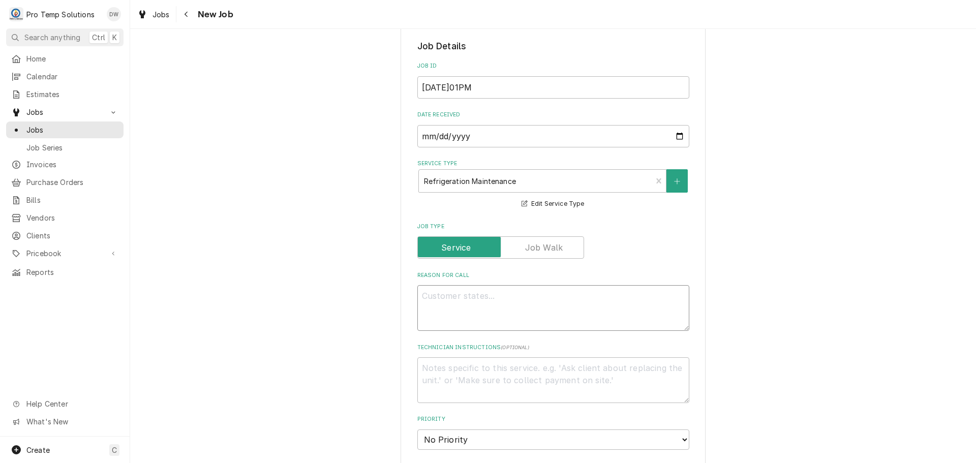
click at [492, 297] on textarea "Reason For Call" at bounding box center [553, 308] width 272 height 46
type textarea "x"
type textarea "P"
type textarea "x"
type textarea "PM"
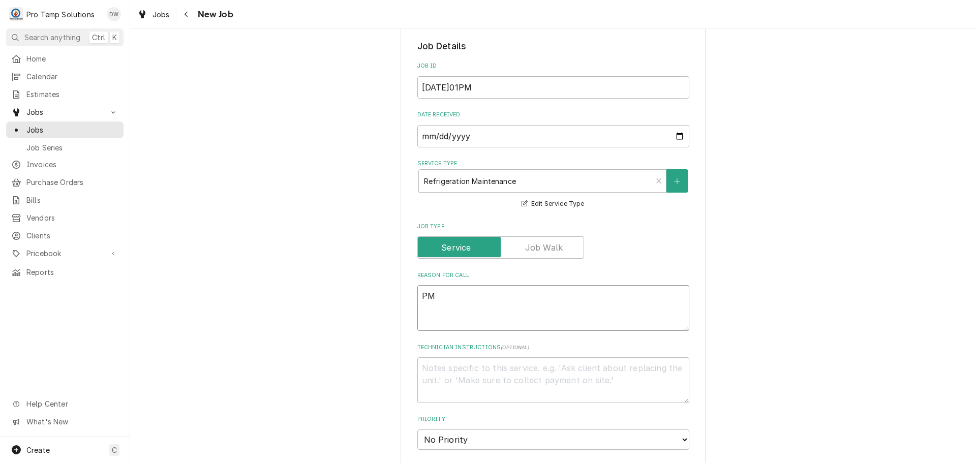
type textarea "x"
type textarea "PM"
type textarea "x"
type textarea "PM O"
type textarea "x"
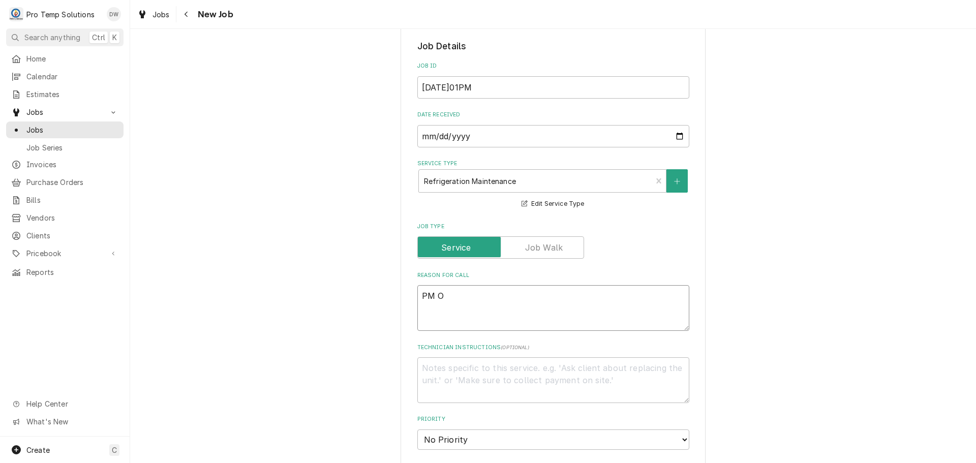
type textarea "PM ON"
type textarea "x"
type textarea "PM ON-"
type textarea "x"
type textarea "PM ON-"
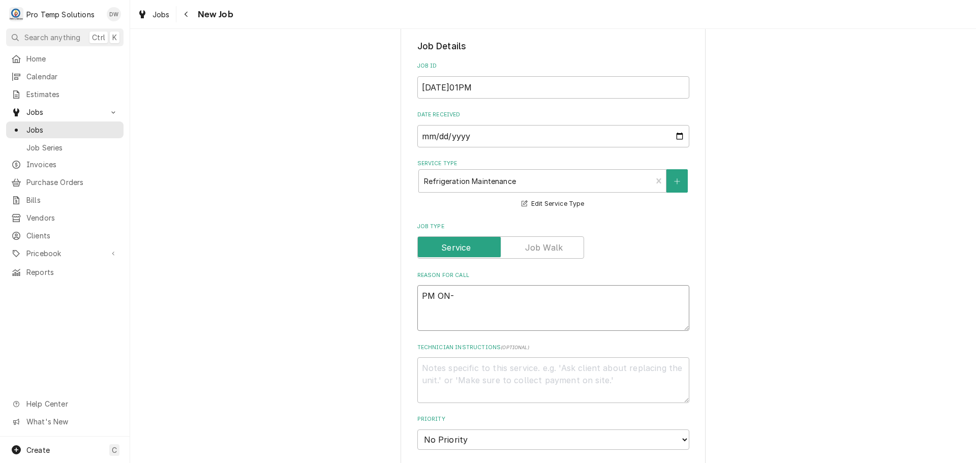
type textarea "x"
type textarea "PM ON- W"
type textarea "x"
type textarea "PM ON- WI"
type textarea "x"
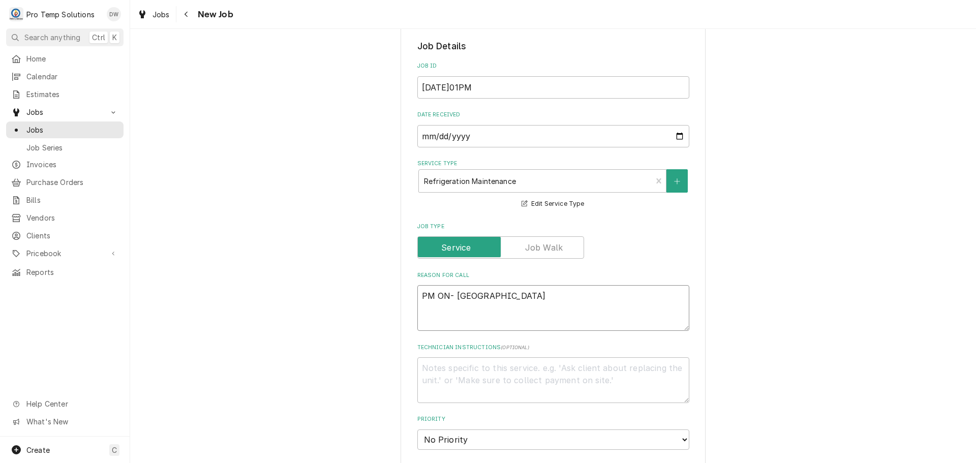
type textarea "PM ON- WIC"
type textarea "x"
type textarea "PM ON- WIC,"
type textarea "x"
type textarea "PM ON- WIC,"
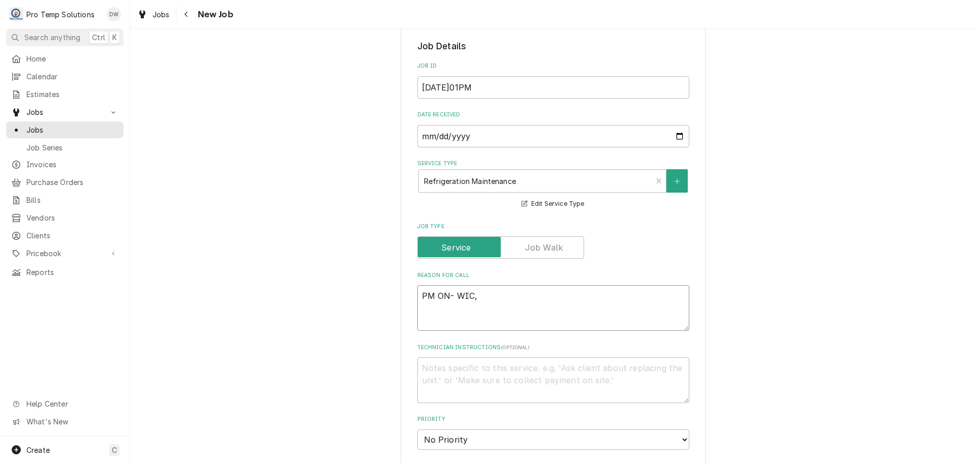
type textarea "x"
type textarea "PM ON- WIC, 2"
type textarea "x"
type textarea "PM ON- WIC, 2D"
type textarea "x"
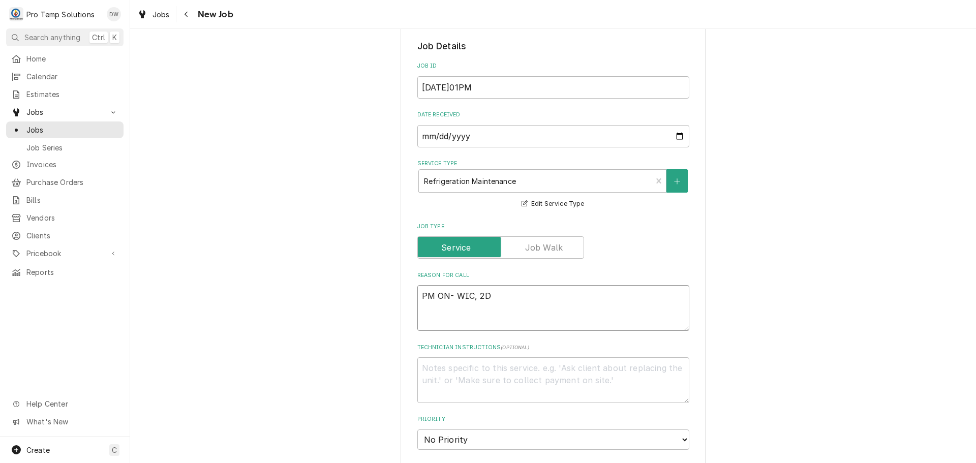
type textarea "PM ON- WIC, 2DR"
type textarea "x"
type textarea "PM ON- WIC, 2DR"
type textarea "x"
type textarea "PM ON- WIC, 2DR R"
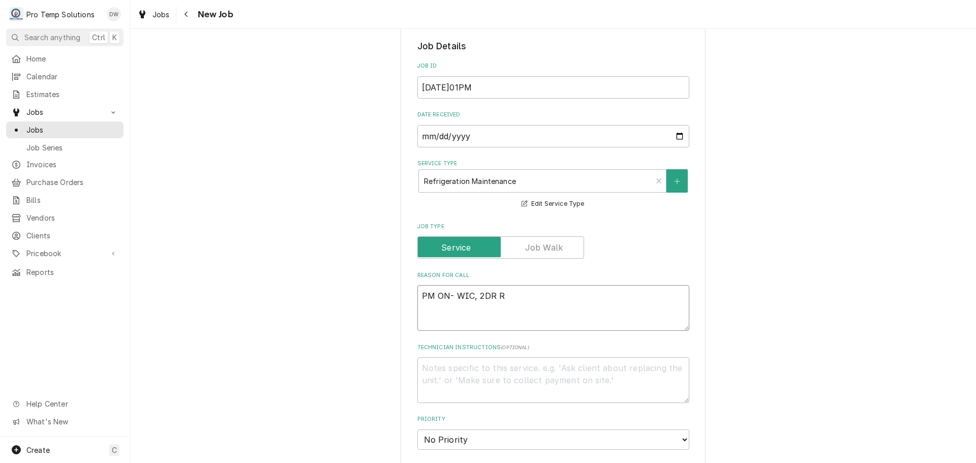
type textarea "x"
type textarea "PM ON- WIC, 2DR RI"
type textarea "x"
type textarea "PM ON- WIC, 2DR RIC"
type textarea "x"
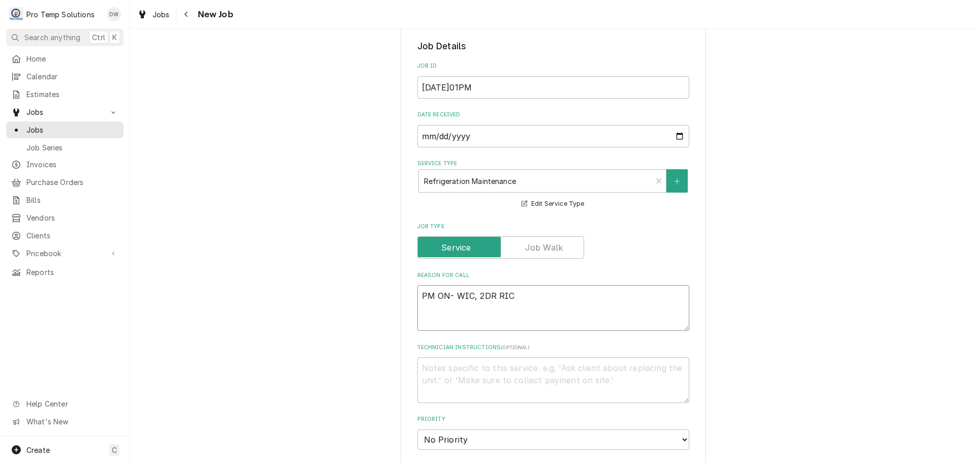
type textarea "PM ON- WIC, 2DR RIC,"
type textarea "x"
type textarea "PM ON- WIC, 2DR RIC,"
type textarea "x"
type textarea "PM ON- WIC, 2DR RIC, P"
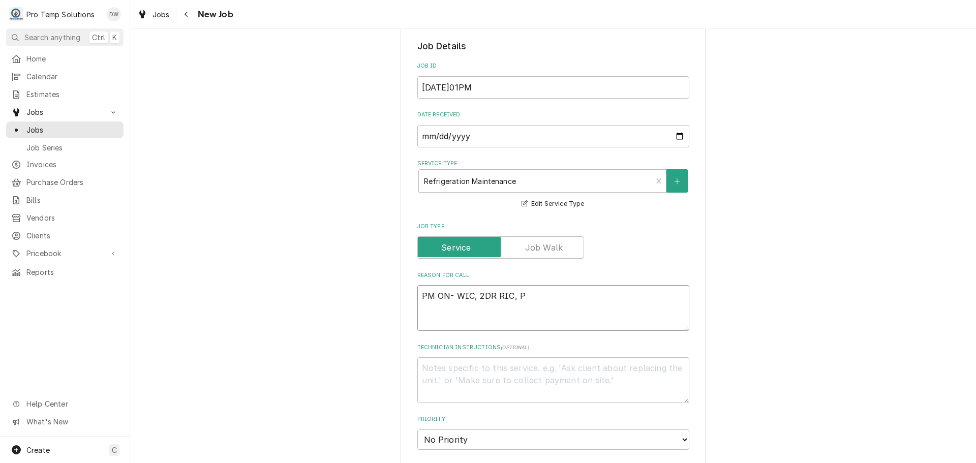
type textarea "x"
type textarea "PM ON- WIC, 2DR RIC, PR"
type textarea "x"
type textarea "PM ON- WIC, 2DR RIC, PRE"
type textarea "x"
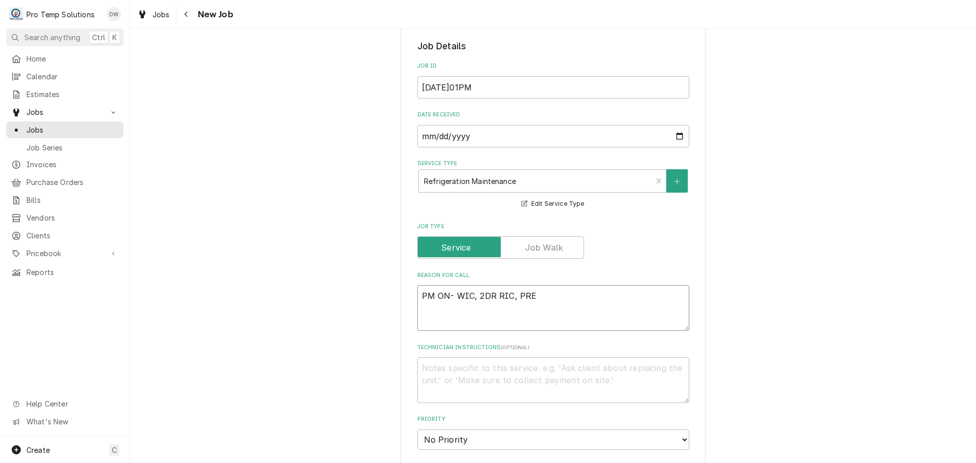
type textarea "PM ON- WIC, 2DR RIC, PREP"
type textarea "x"
type textarea "PM ON- WIC, 2DR RIC, PREP"
type textarea "x"
type textarea "PM ON- WIC, 2DR RIC, PREP R"
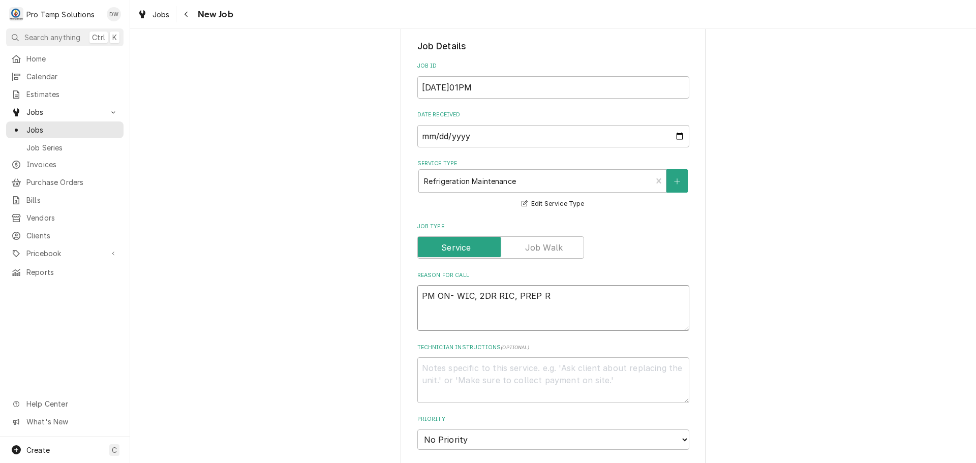
type textarea "x"
type textarea "PM ON- WIC, 2DR RIC, PREP RI"
type textarea "x"
type textarea "PM ON- WIC, 2DR RIC, PREP RIC"
type textarea "x"
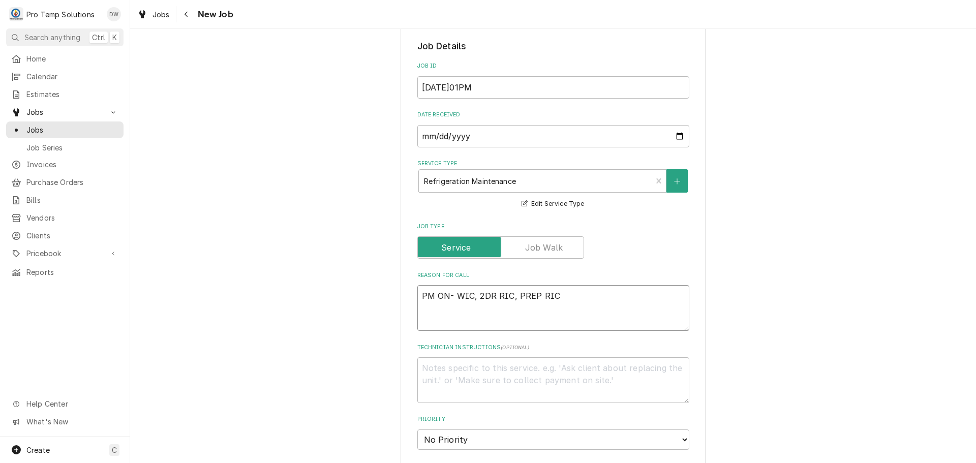
type textarea "PM ON- WIC, 2DR RIC, PREP RIC,"
type textarea "x"
type textarea "PM ON- WIC, 2DR RIC, PREP RIC,"
type textarea "x"
type textarea "PM ON- WIC, 2DR RIC, PREP RIC, R"
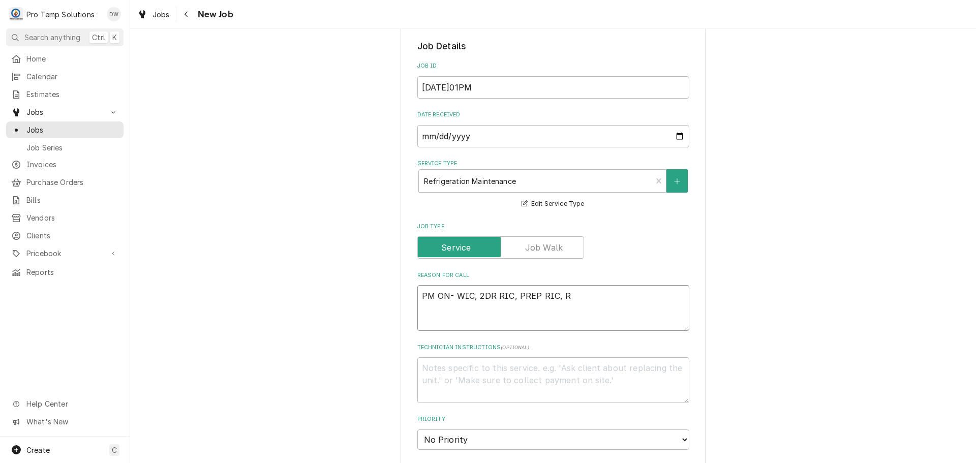
type textarea "x"
type textarea "PM ON- WIC, 2DR RIC, PREP RIC, RI"
type textarea "x"
type textarea "PM ON- WIC, 2DR RIC, PREP RIC, RIF"
type textarea "x"
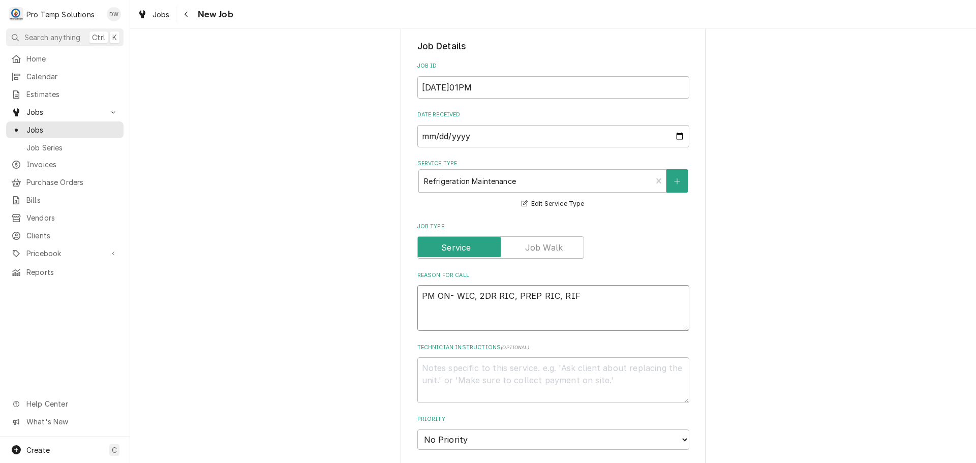
type textarea "PM ON- WIC, 2DR RIC, PREP RIC, RIF"
type textarea "x"
type textarea "PM ON- WIC, 2DR RIC, PREP RIC, RIF"
click at [494, 379] on textarea "Technician Instructions ( optional )" at bounding box center [553, 380] width 272 height 46
type textarea "x"
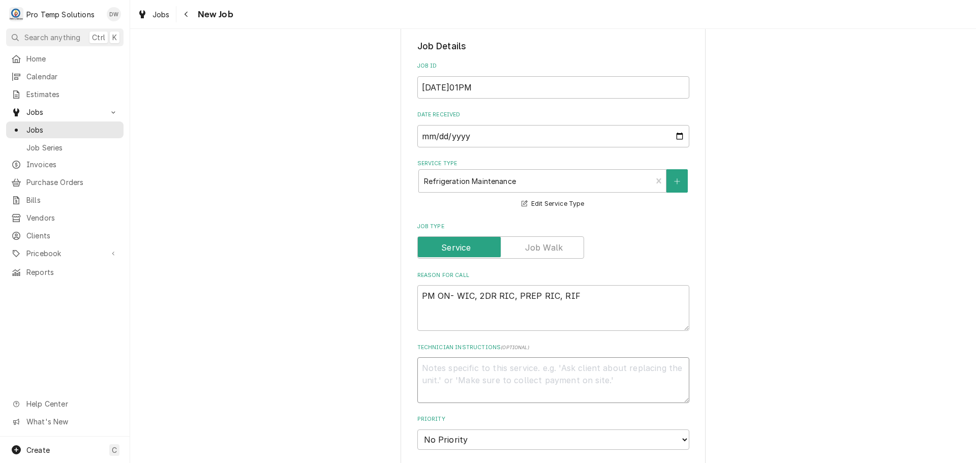
type textarea "P"
type textarea "x"
type textarea "PL"
type textarea "x"
type textarea "PLE"
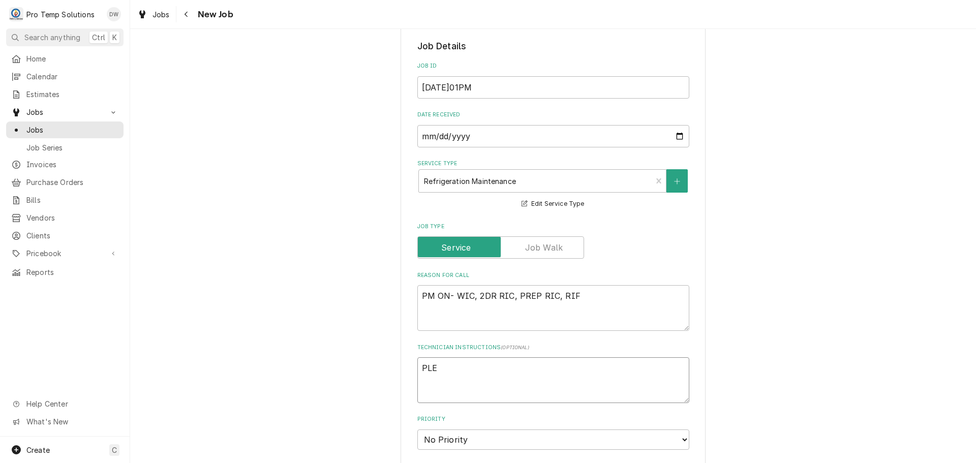
type textarea "x"
type textarea "PLEA"
type textarea "x"
type textarea "PLEAS"
type textarea "x"
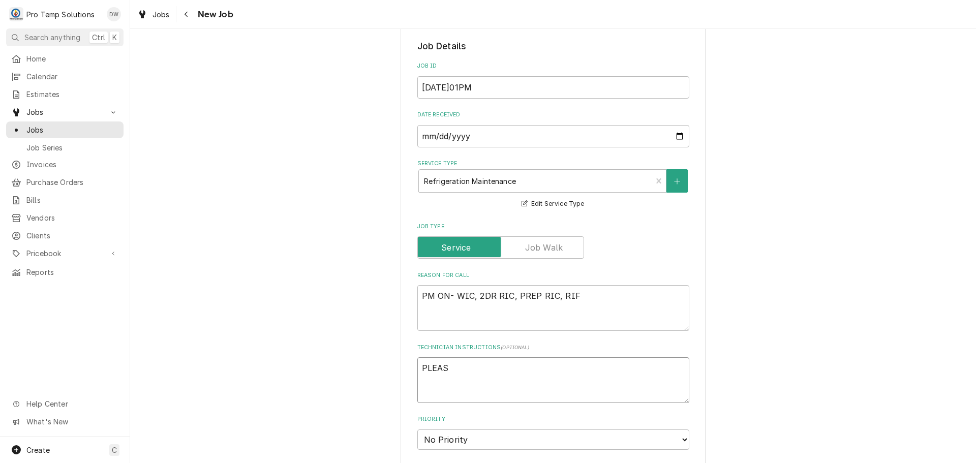
type textarea "PLEASE"
type textarea "x"
type textarea "PLEASE"
type textarea "x"
type textarea "PLEASE A"
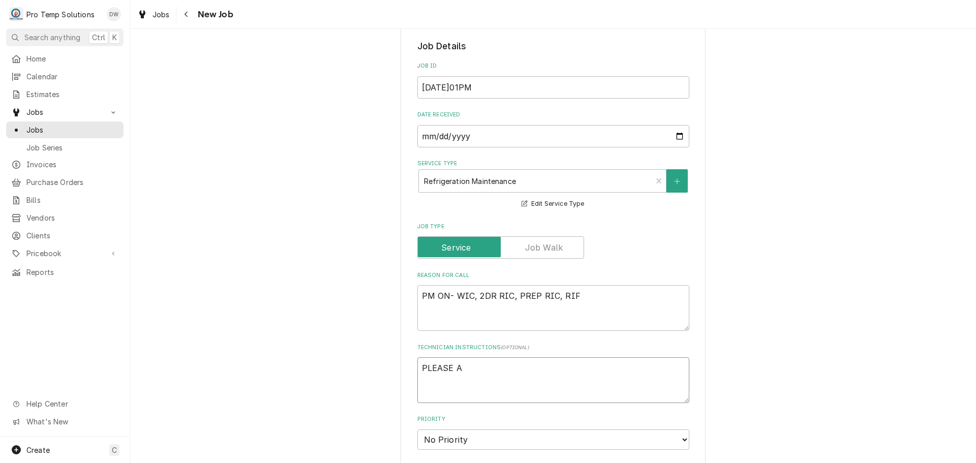
type textarea "x"
type textarea "PLEASE AD"
type textarea "x"
type textarea "PLEASE ADD"
type textarea "x"
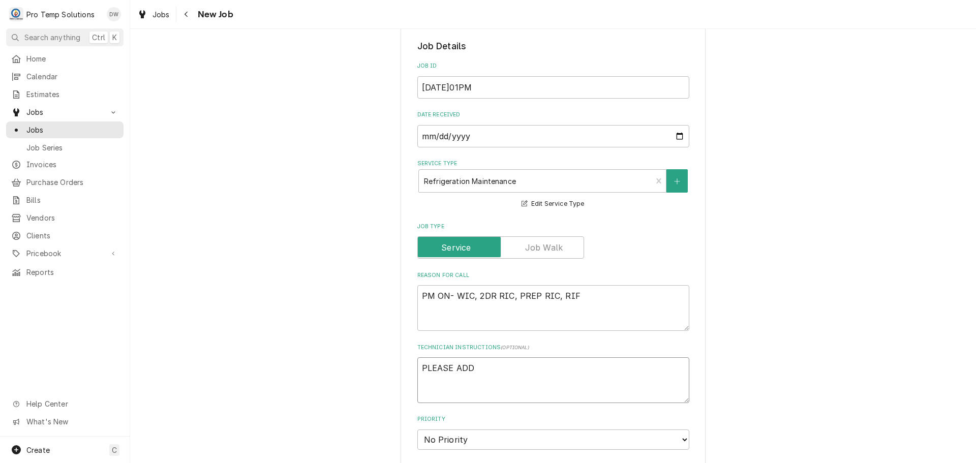
type textarea "PLEASE ADD"
type textarea "x"
type textarea "PLEASE ADD E"
type textarea "x"
type textarea "PLEASE ADD EQ"
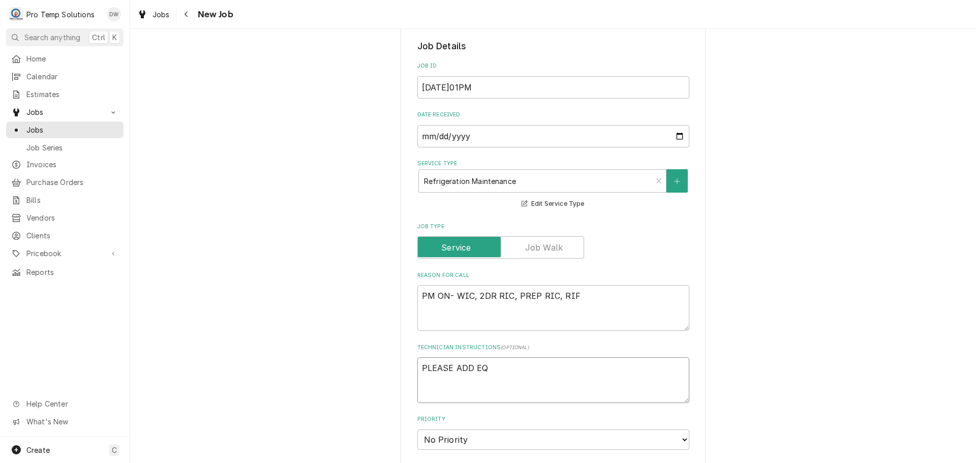
type textarea "x"
type textarea "PLEASE ADD EQU"
type textarea "x"
type textarea "PLEASE ADD EQUI"
type textarea "x"
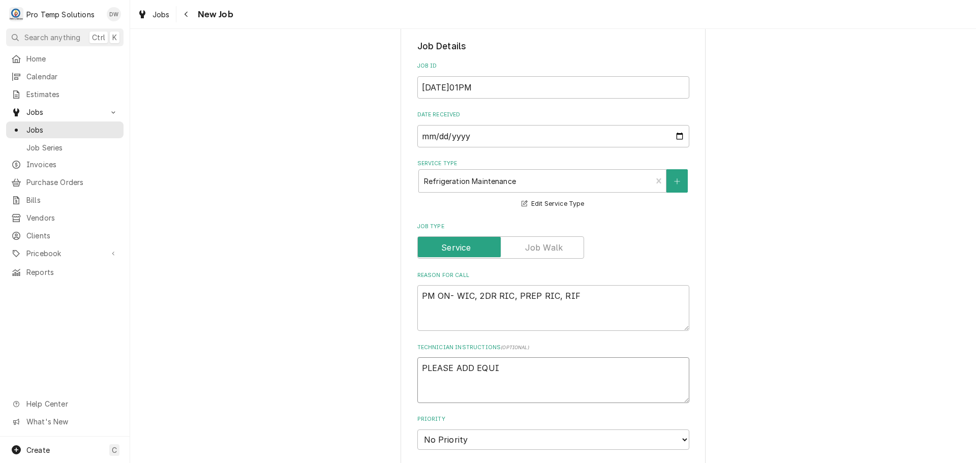
type textarea "PLEASE ADD EQUIP"
type textarea "x"
type textarea "PLEASE ADD EQUIP"
type textarea "x"
type textarea "PLEASE ADD EQUIP I"
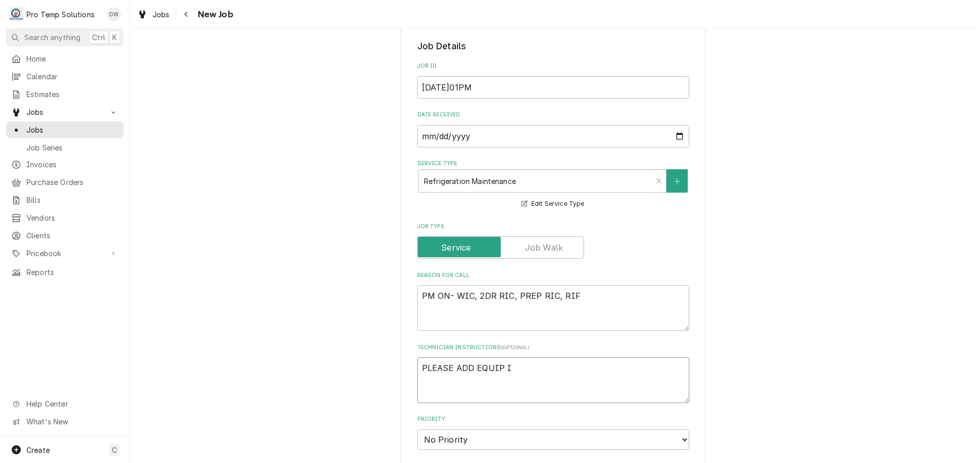
type textarea "x"
type textarea "PLEASE ADD EQUIP IN"
type textarea "x"
type textarea "PLEASE ADD EQUIP INF"
type textarea "x"
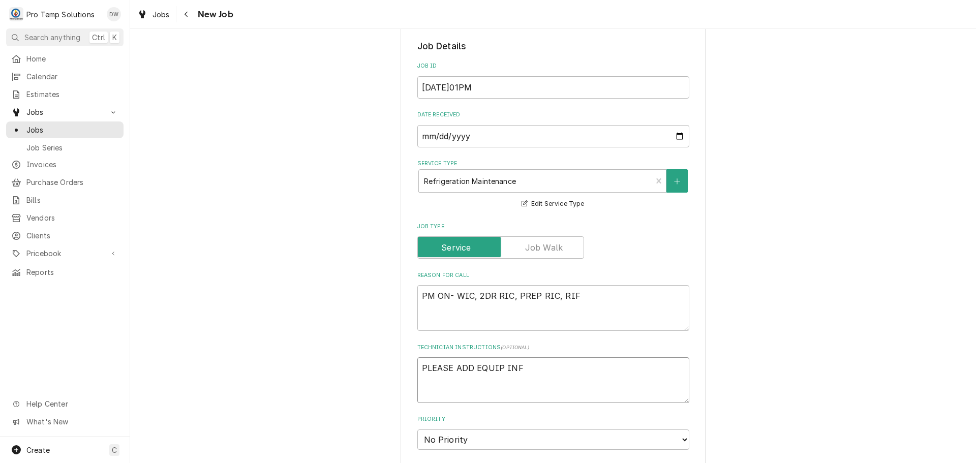
type textarea "PLEASE ADD EQUIP INFO"
type textarea "x"
type textarea "PLEASE ADD EQUIP INFO"
type textarea "x"
type textarea "PLEASE ADD EQUIP INFO T"
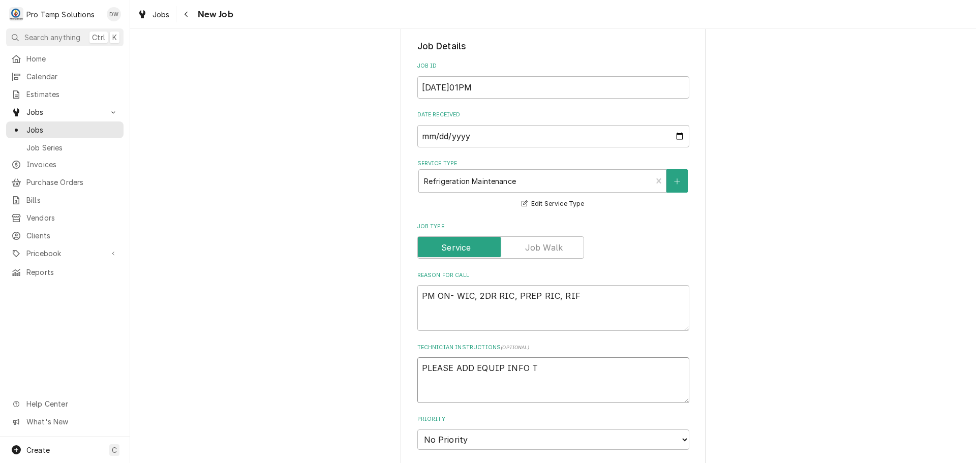
type textarea "x"
type textarea "PLEASE ADD EQUIP INFO TO"
type textarea "x"
type textarea "PLEASE ADD EQUIP INFO TO"
type textarea "x"
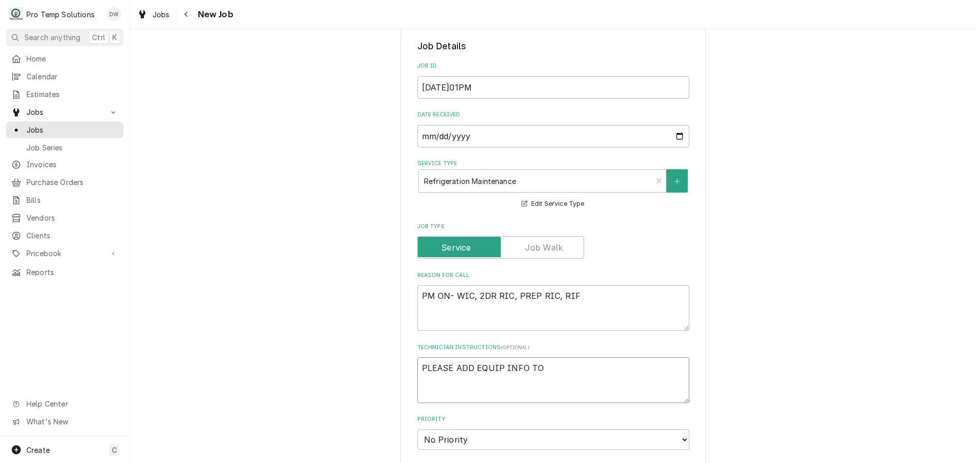
type textarea "PLEASE ADD EQUIP INFO TO C"
type textarea "x"
type textarea "PLEASE ADD EQUIP INFO TO CA"
type textarea "x"
type textarea "PLEASE ADD EQUIP INFO TO CAL"
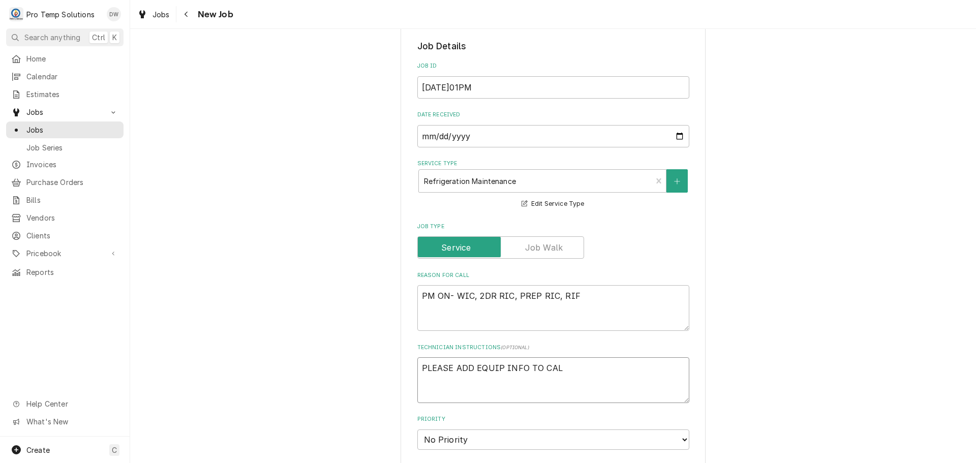
type textarea "x"
type textarea "PLEASE ADD EQUIP INFO TO CALL"
type textarea "x"
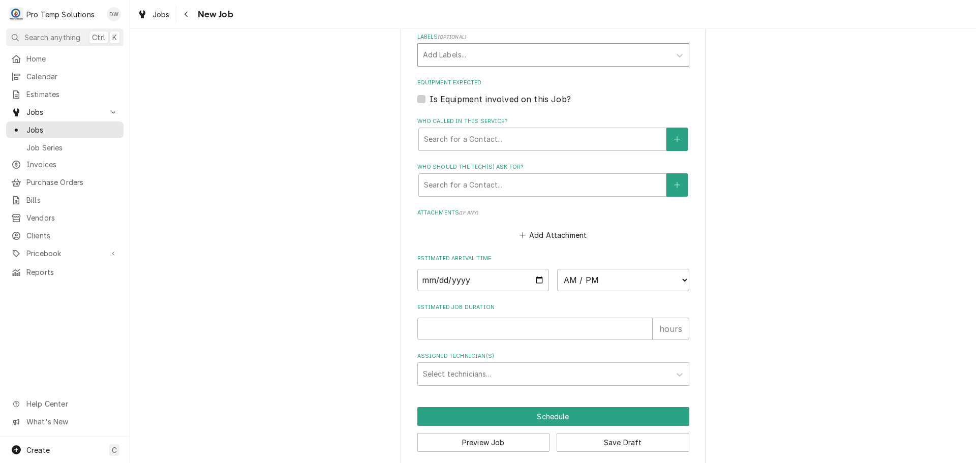
scroll to position [643, 0]
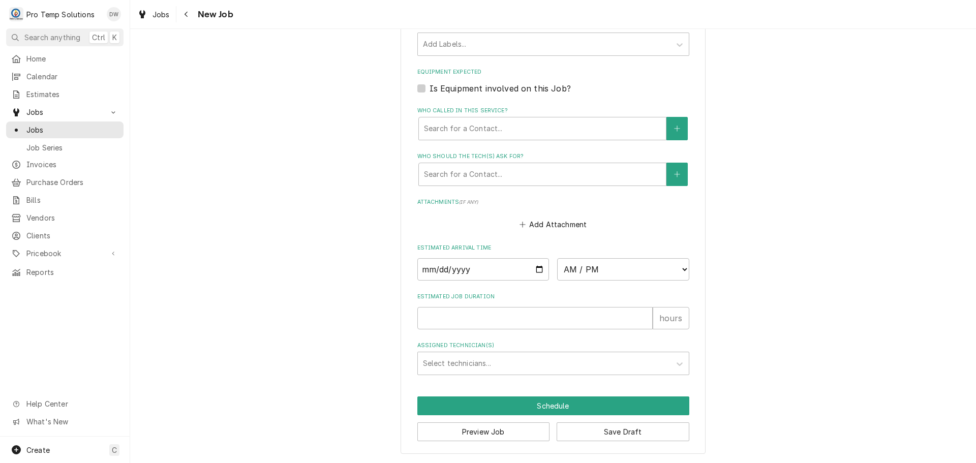
type textarea "PLEASE ADD EQUIP INFO TO CALL"
click at [430, 88] on label "Is Equipment involved on this Job?" at bounding box center [500, 88] width 141 height 12
click at [430, 88] on input "Equipment Expected" at bounding box center [566, 93] width 272 height 22
checkbox input "true"
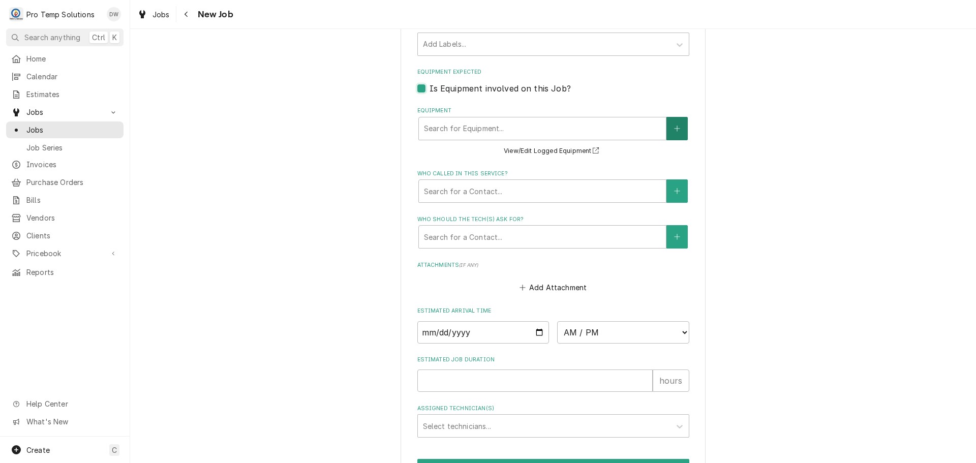
type textarea "x"
click at [675, 131] on icon "Create New Equipment" at bounding box center [677, 128] width 6 height 7
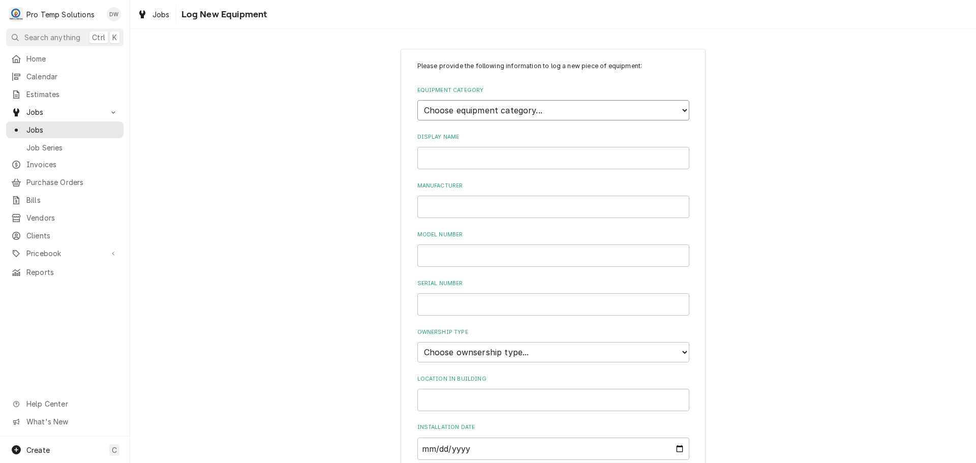
click at [671, 109] on select "Choose equipment category... Cooking Equipment Fryers Ice Machines Ovens and Ra…" at bounding box center [553, 110] width 272 height 20
select select "8"
click at [417, 100] on select "Choose equipment category... Cooking Equipment Fryers Ice Machines Ovens and Ra…" at bounding box center [553, 110] width 272 height 20
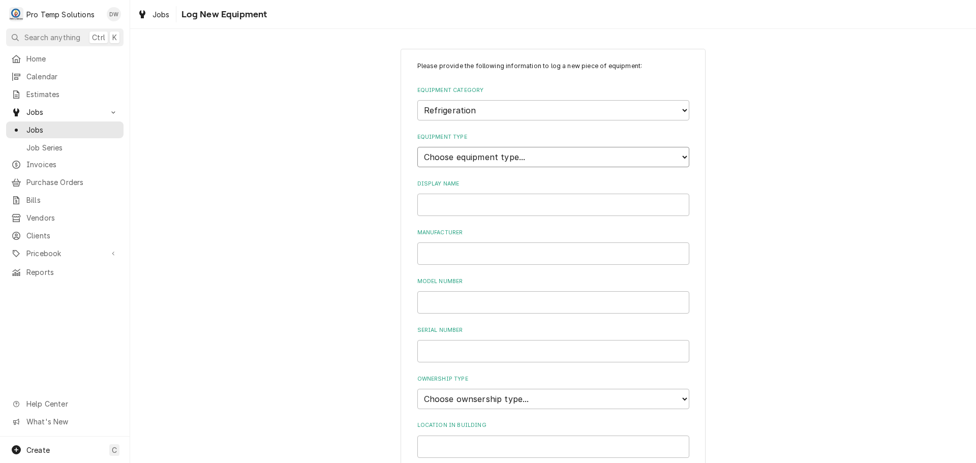
click at [678, 155] on select "Choose equipment type... Bar Refrigeration Blast Chiller Chef Base Freezer Chef…" at bounding box center [553, 157] width 272 height 20
select select "75"
click at [417, 147] on select "Choose equipment type... Bar Refrigeration Blast Chiller Chef Base Freezer Chef…" at bounding box center [553, 157] width 272 height 20
click at [517, 209] on input "Display Name" at bounding box center [553, 205] width 272 height 22
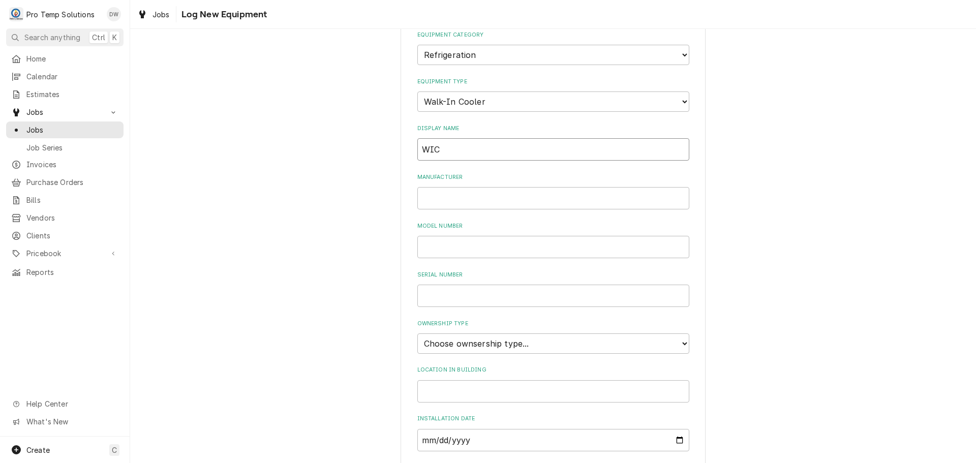
scroll to position [203, 0]
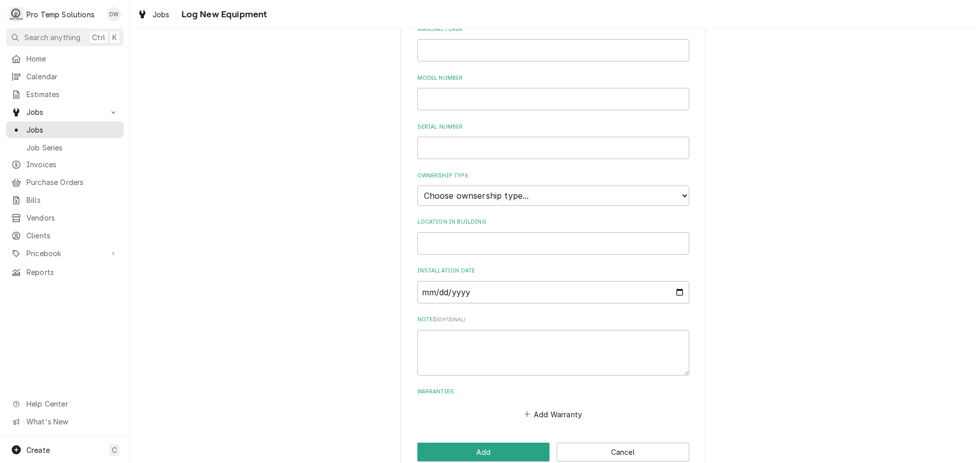
type input "WIC"
click at [503, 198] on select "Choose ownsership type... Unknown Owned Leased Rented" at bounding box center [553, 196] width 272 height 20
select select "0"
click at [417, 186] on select "Choose ownsership type... Unknown Owned Leased Rented" at bounding box center [553, 196] width 272 height 20
click at [463, 246] on input "Location in Building" at bounding box center [553, 243] width 272 height 22
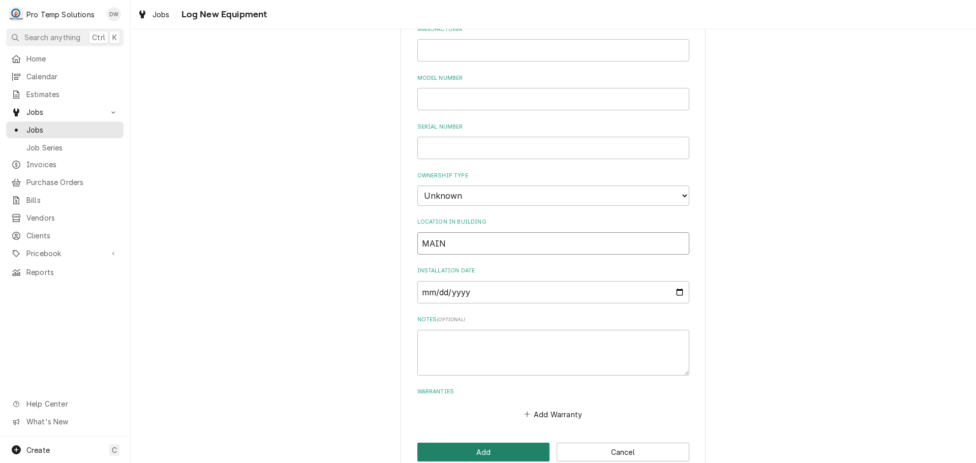
type input "MAIN"
click at [478, 443] on button "Add" at bounding box center [483, 452] width 133 height 19
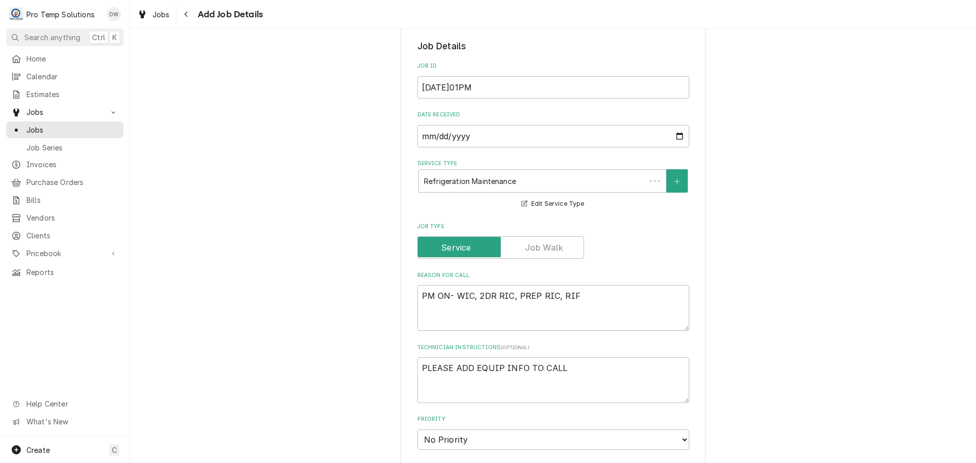
scroll to position [643, 0]
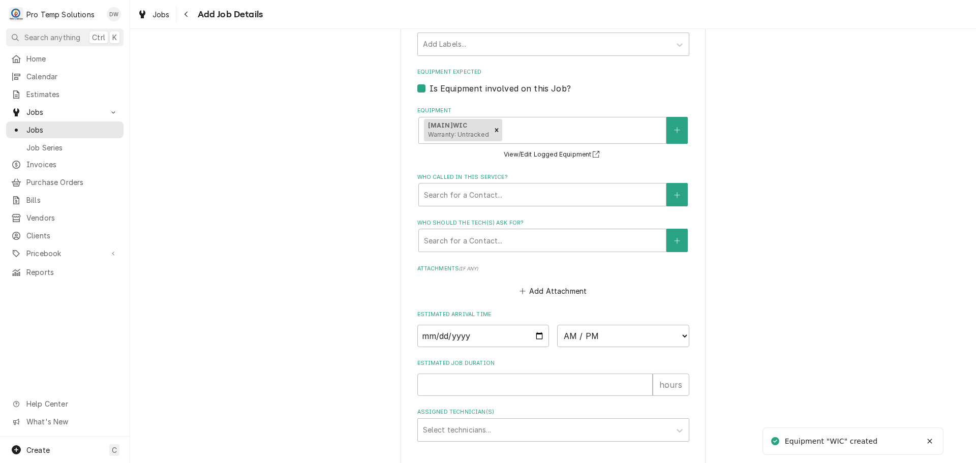
type textarea "x"
click at [676, 128] on icon "Create New Equipment" at bounding box center [677, 130] width 6 height 7
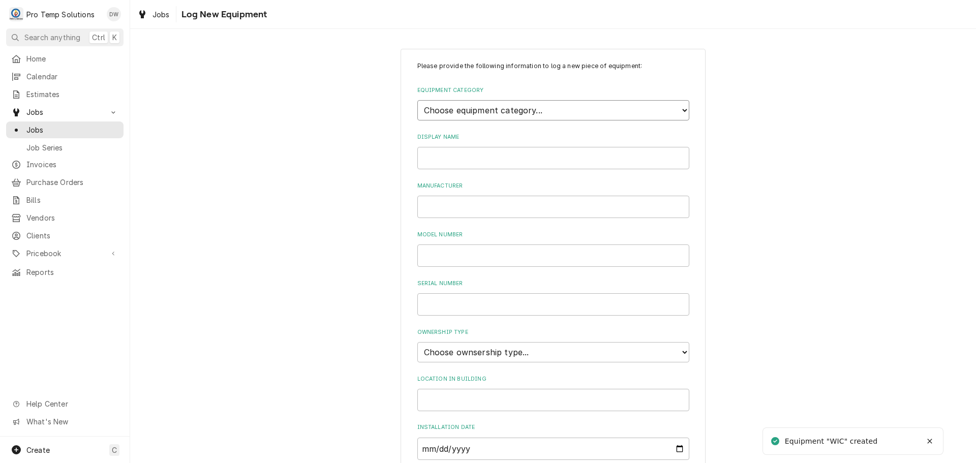
click at [679, 107] on select "Choose equipment category... Cooking Equipment Fryers Ice Machines Ovens and Ra…" at bounding box center [553, 110] width 272 height 20
select select "8"
click at [417, 100] on select "Choose equipment category... Cooking Equipment Fryers Ice Machines Ovens and Ra…" at bounding box center [553, 110] width 272 height 20
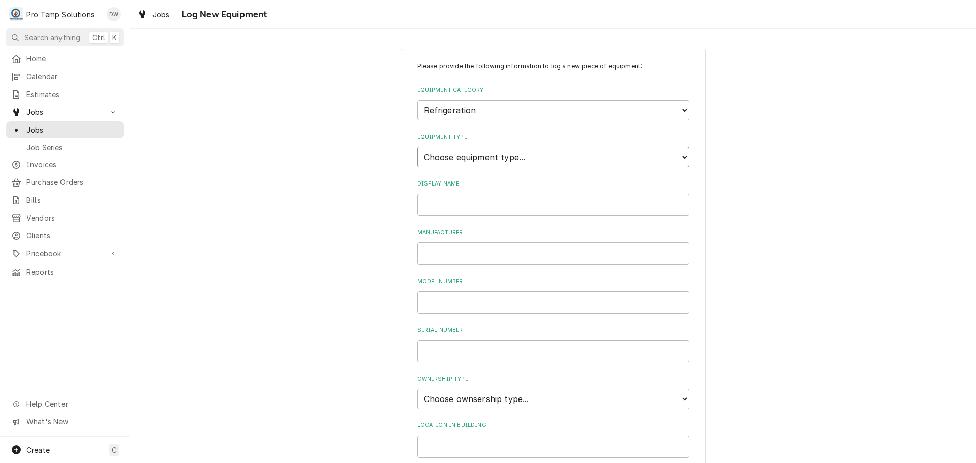
click at [659, 152] on select "Choose equipment type... Bar Refrigeration Blast Chiller Chef Base Freezer Chef…" at bounding box center [553, 157] width 272 height 20
select select "76"
click at [417, 147] on select "Choose equipment type... Bar Refrigeration Blast Chiller Chef Base Freezer Chef…" at bounding box center [553, 157] width 272 height 20
click at [528, 204] on input "Display Name" at bounding box center [553, 205] width 272 height 22
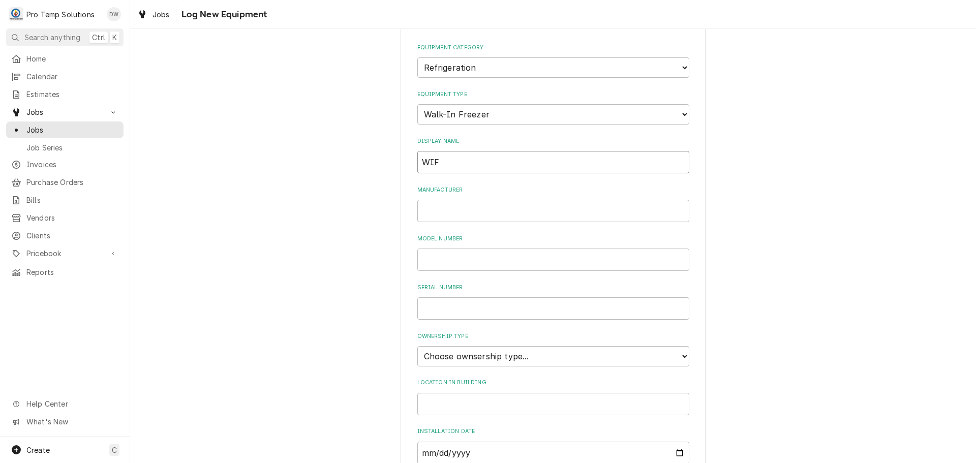
scroll to position [102, 0]
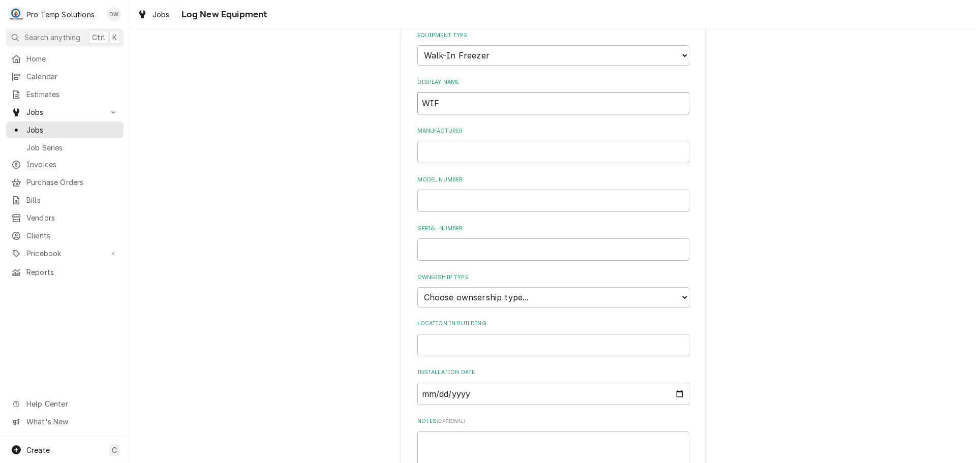
type input "WIF"
click at [484, 298] on select "Choose ownsership type... Unknown Owned Leased Rented" at bounding box center [553, 297] width 272 height 20
select select "0"
click at [417, 287] on select "Choose ownsership type... Unknown Owned Leased Rented" at bounding box center [553, 297] width 272 height 20
click at [456, 336] on input "Location in Building" at bounding box center [553, 345] width 272 height 22
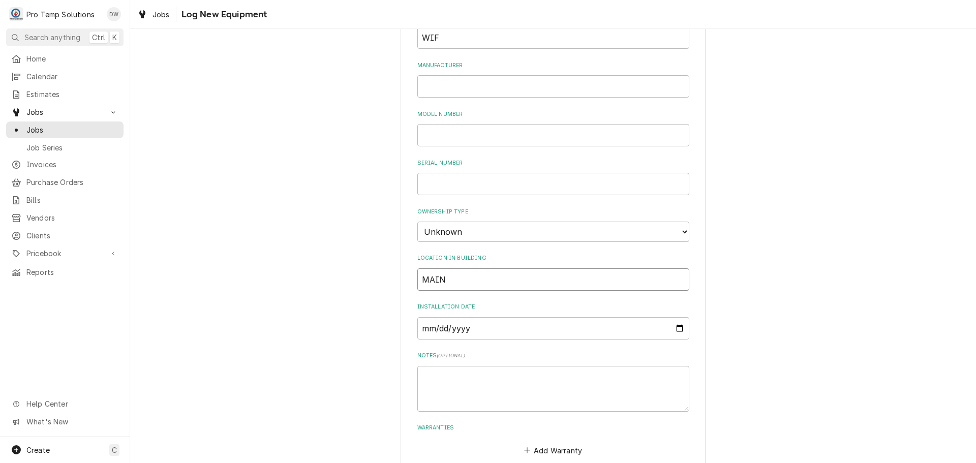
scroll to position [224, 0]
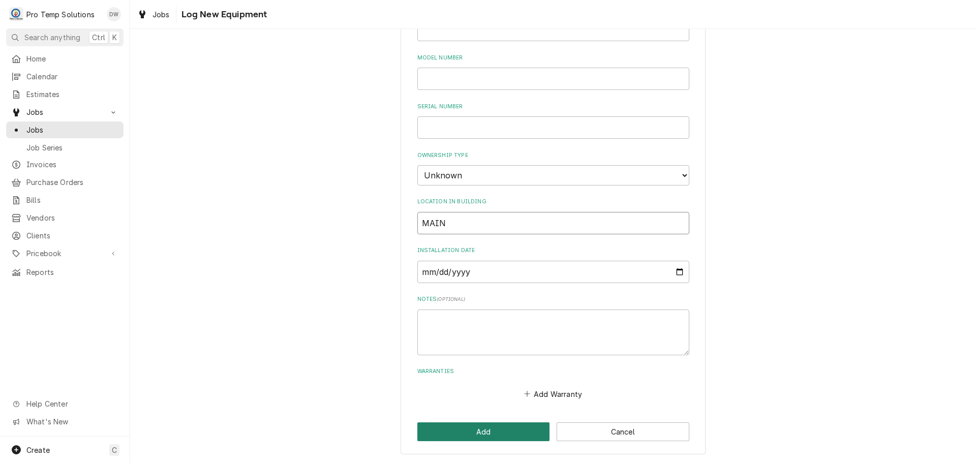
type input "MAIN"
click at [486, 432] on button "Add" at bounding box center [483, 431] width 133 height 19
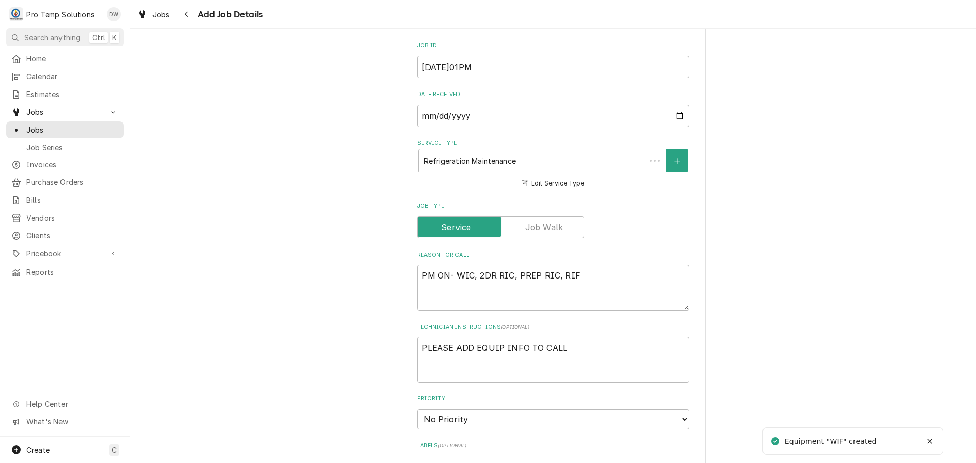
scroll to position [643, 0]
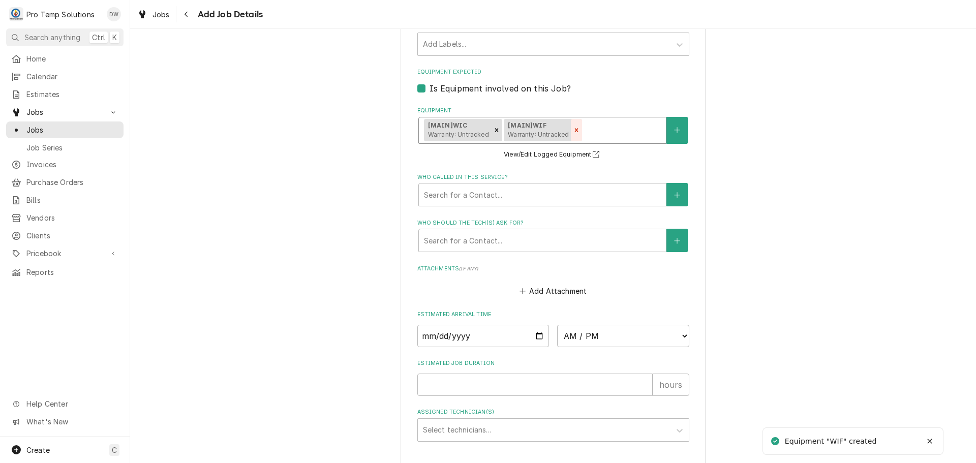
click at [571, 126] on div "Remove [object Object]" at bounding box center [576, 130] width 11 height 22
type textarea "x"
click at [675, 129] on icon "Create New Equipment" at bounding box center [677, 130] width 6 height 7
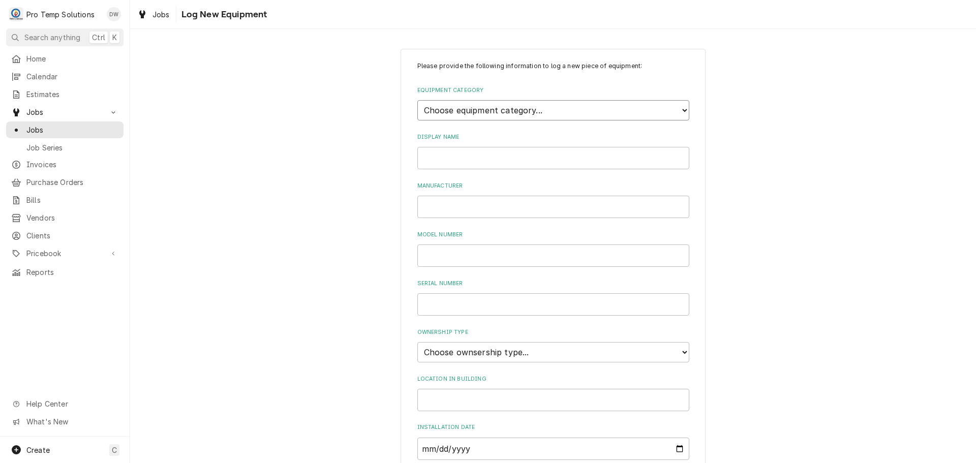
click at [671, 108] on select "Choose equipment category... Cooking Equipment Fryers Ice Machines Ovens and Ra…" at bounding box center [553, 110] width 272 height 20
select select "8"
click at [417, 100] on select "Choose equipment category... Cooking Equipment Fryers Ice Machines Ovens and Ra…" at bounding box center [553, 110] width 272 height 20
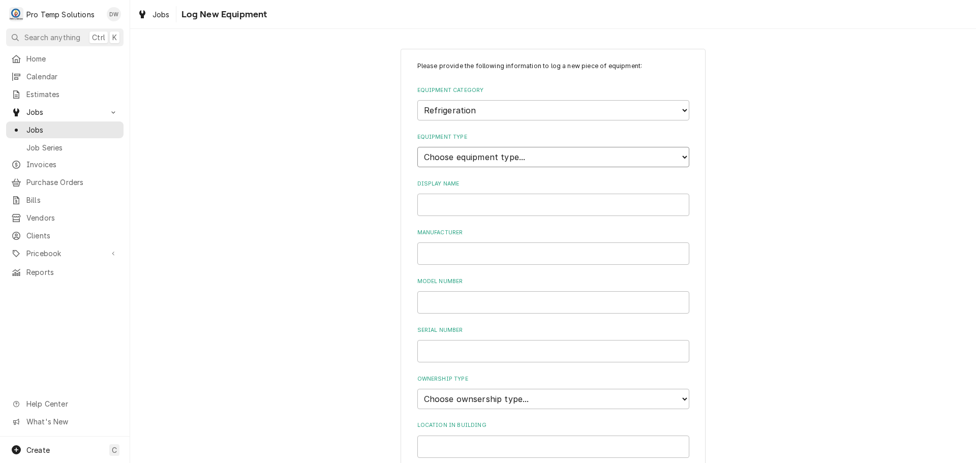
click at [638, 155] on select "Choose equipment type... Bar Refrigeration Blast Chiller Chef Base Freezer Chef…" at bounding box center [553, 157] width 272 height 20
select select "71"
click at [417, 147] on select "Choose equipment type... Bar Refrigeration Blast Chiller Chef Base Freezer Chef…" at bounding box center [553, 157] width 272 height 20
click at [549, 205] on input "Display Name" at bounding box center [553, 205] width 272 height 22
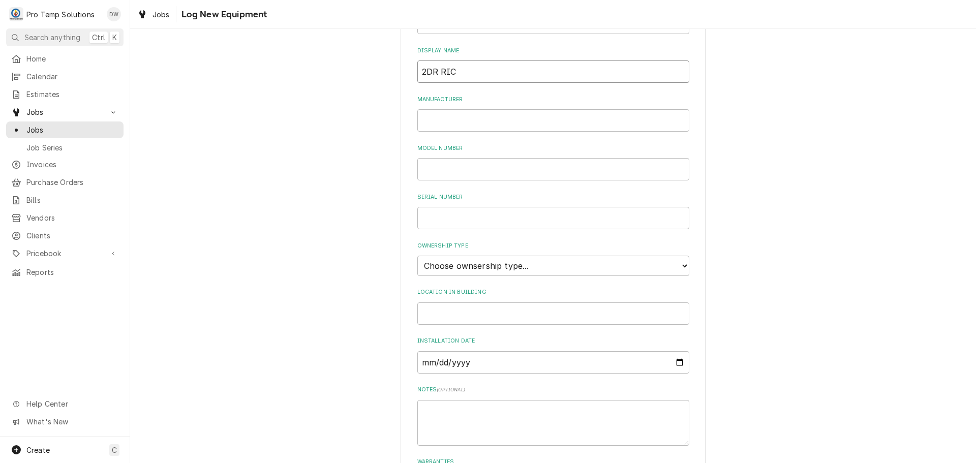
scroll to position [203, 0]
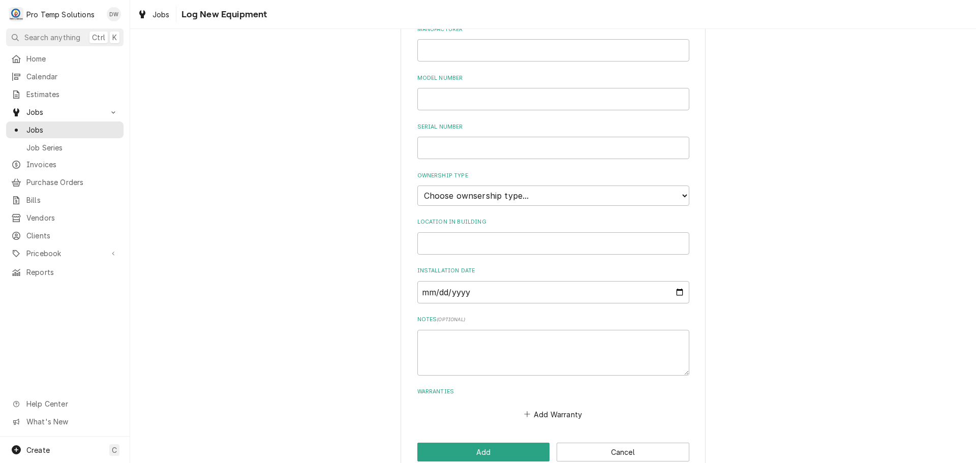
type input "2DR RIC"
click at [474, 194] on select "Choose ownsership type... Unknown Owned Leased Rented" at bounding box center [553, 196] width 272 height 20
select select "0"
click at [417, 186] on select "Choose ownsership type... Unknown Owned Leased Rented" at bounding box center [553, 196] width 272 height 20
click at [447, 237] on input "Location in Building" at bounding box center [553, 243] width 272 height 22
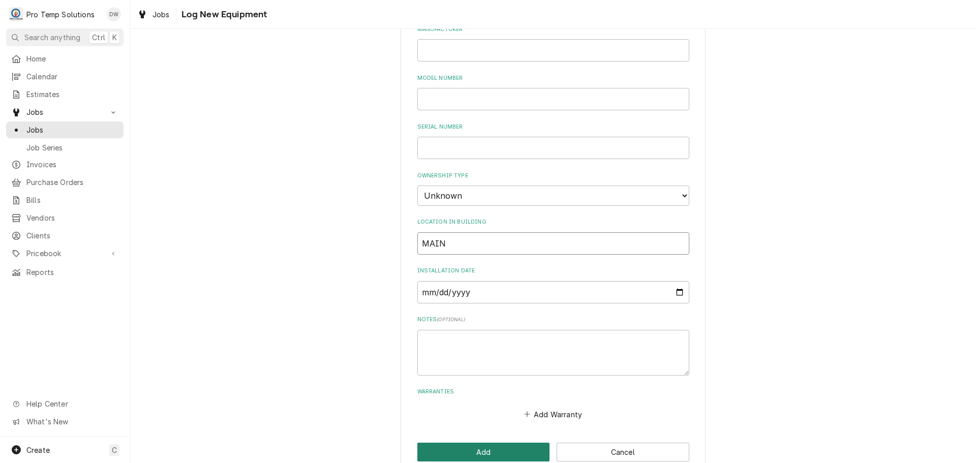
type input "MAIN"
click at [486, 457] on button "Add" at bounding box center [483, 452] width 133 height 19
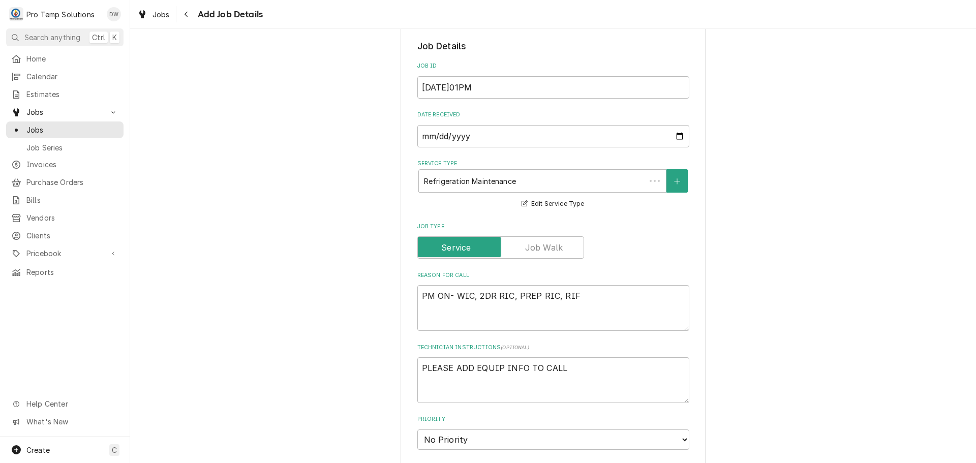
scroll to position [643, 0]
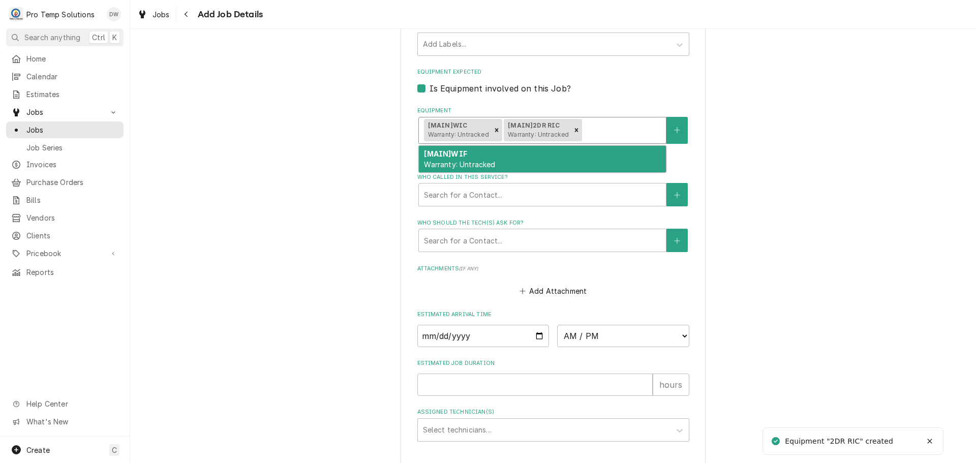
click at [621, 134] on div "Equipment" at bounding box center [622, 130] width 77 height 18
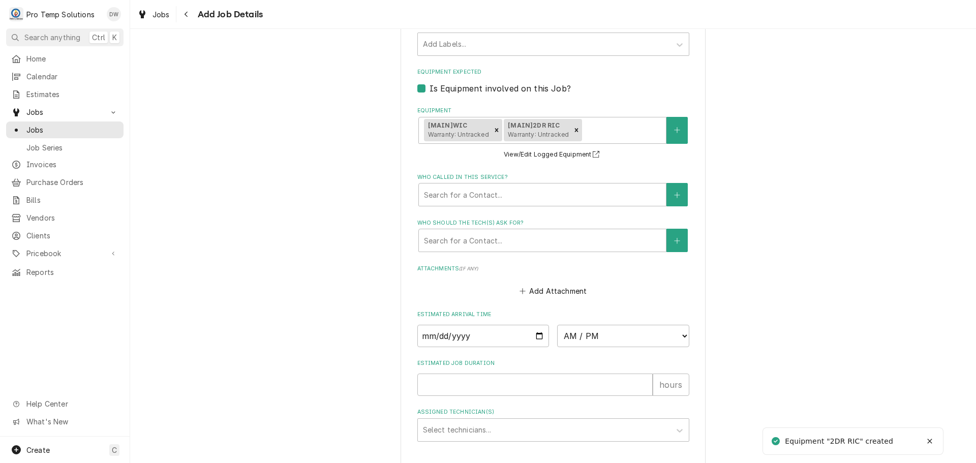
click at [674, 129] on icon "Create New Equipment" at bounding box center [677, 130] width 6 height 7
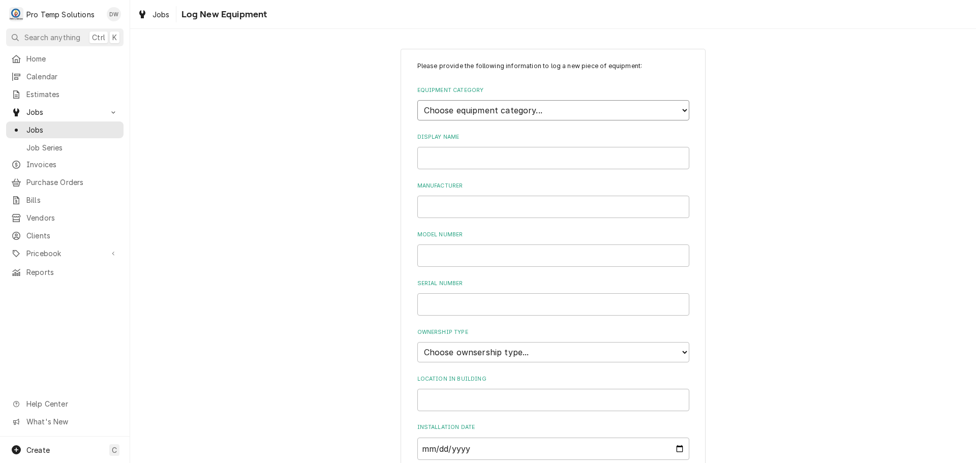
click at [606, 108] on select "Choose equipment category... Cooking Equipment Fryers Ice Machines Ovens and Ra…" at bounding box center [553, 110] width 272 height 20
click at [417, 100] on select "Choose equipment category... Cooking Equipment Fryers Ice Machines Ovens and Ra…" at bounding box center [553, 110] width 272 height 20
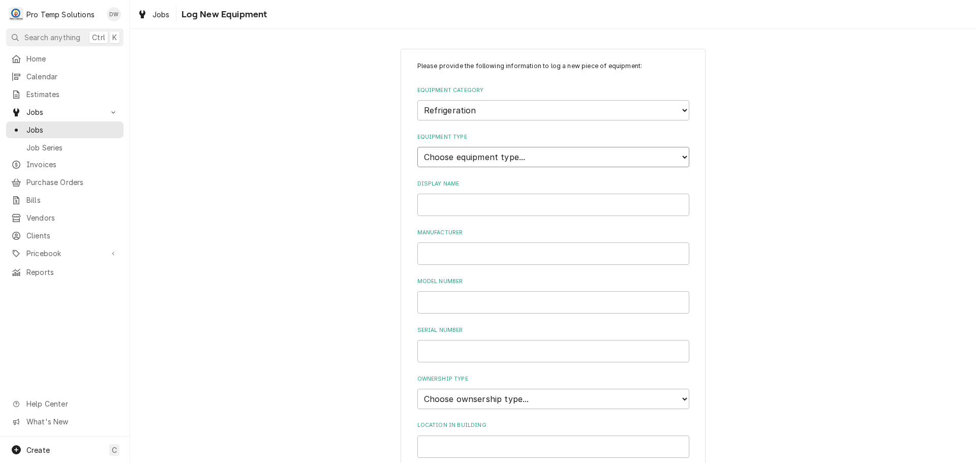
click at [659, 160] on select "Choose equipment type... Bar Refrigeration Blast Chiller Chef Base Freezer Chef…" at bounding box center [553, 157] width 272 height 20
click at [417, 147] on select "Choose equipment type... Bar Refrigeration Blast Chiller Chef Base Freezer Chef…" at bounding box center [553, 157] width 272 height 20
click at [556, 210] on input "Display Name" at bounding box center [553, 205] width 272 height 22
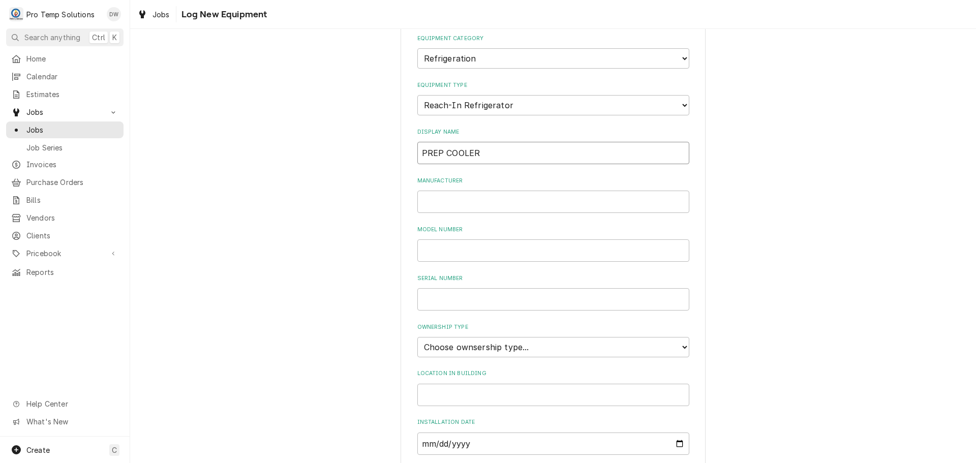
scroll to position [203, 0]
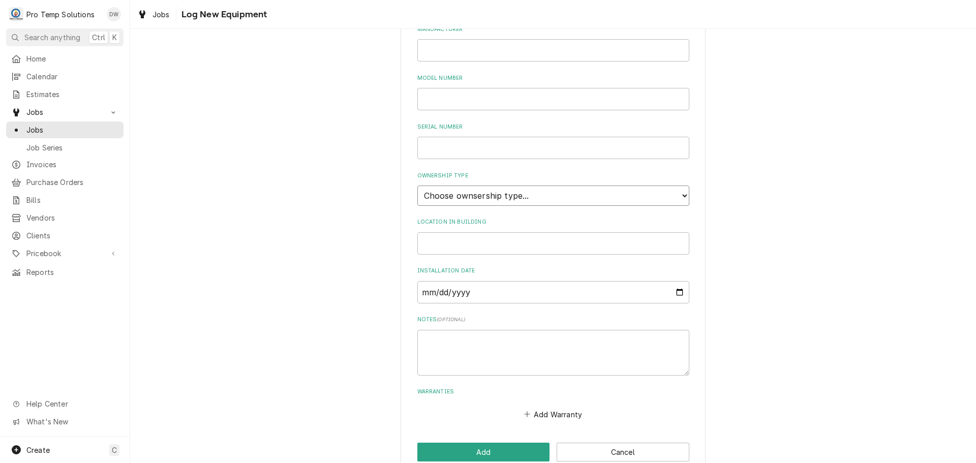
click at [486, 194] on select "Choose ownsership type... Unknown Owned Leased Rented" at bounding box center [553, 196] width 272 height 20
click at [417, 186] on select "Choose ownsership type... Unknown Owned Leased Rented" at bounding box center [553, 196] width 272 height 20
click at [454, 245] on input "Location in Building" at bounding box center [553, 243] width 272 height 22
click at [489, 448] on button "Add" at bounding box center [483, 452] width 133 height 19
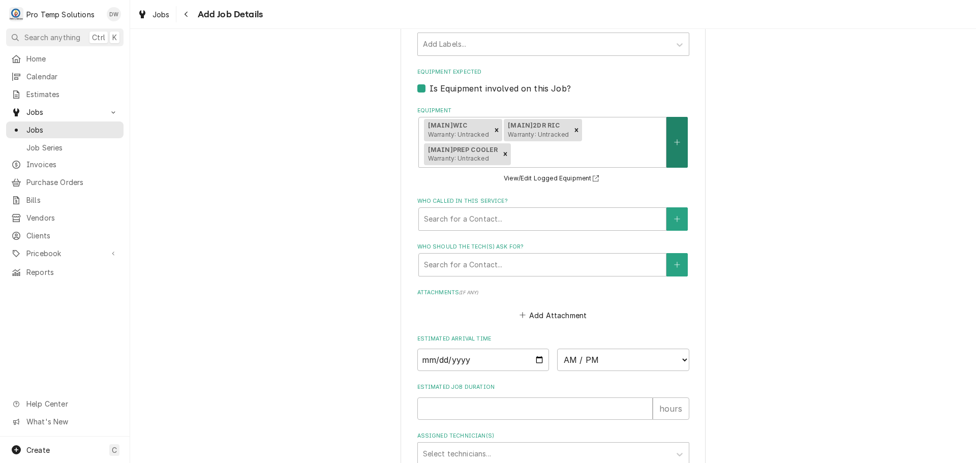
click at [674, 142] on icon "Create New Equipment" at bounding box center [677, 142] width 6 height 6
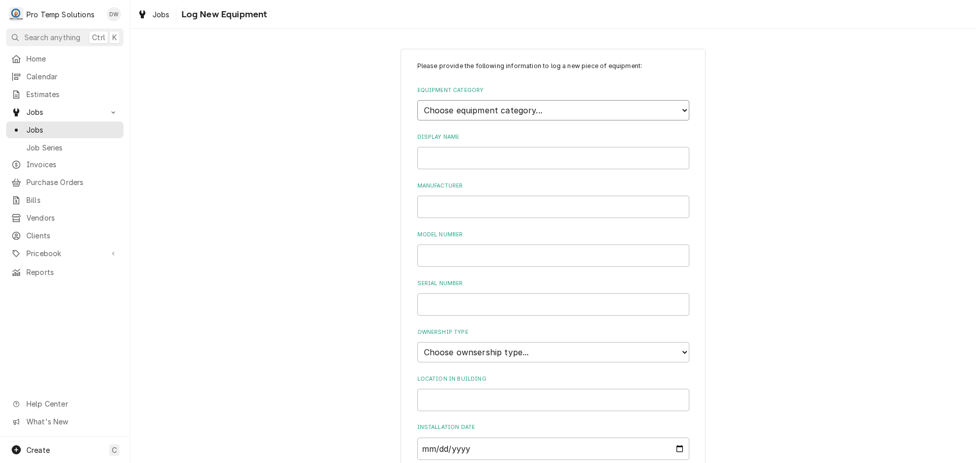
click at [656, 103] on select "Choose equipment category... Cooking Equipment Fryers Ice Machines Ovens and Ra…" at bounding box center [553, 110] width 272 height 20
click at [417, 100] on select "Choose equipment category... Cooking Equipment Fryers Ice Machines Ovens and Ra…" at bounding box center [553, 110] width 272 height 20
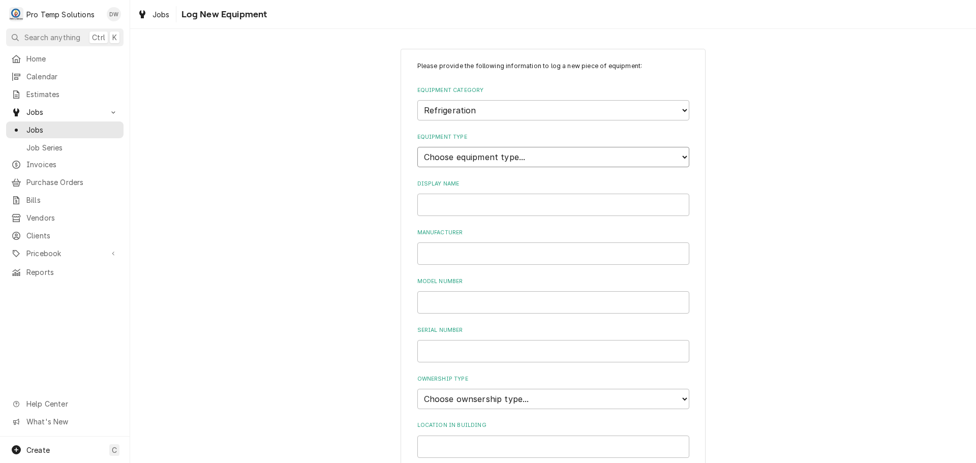
click at [614, 159] on select "Choose equipment type... Bar Refrigeration Blast Chiller Chef Base Freezer Chef…" at bounding box center [553, 157] width 272 height 20
click at [417, 147] on select "Choose equipment type... Bar Refrigeration Blast Chiller Chef Base Freezer Chef…" at bounding box center [553, 157] width 272 height 20
click at [517, 209] on input "Display Name" at bounding box center [553, 205] width 272 height 22
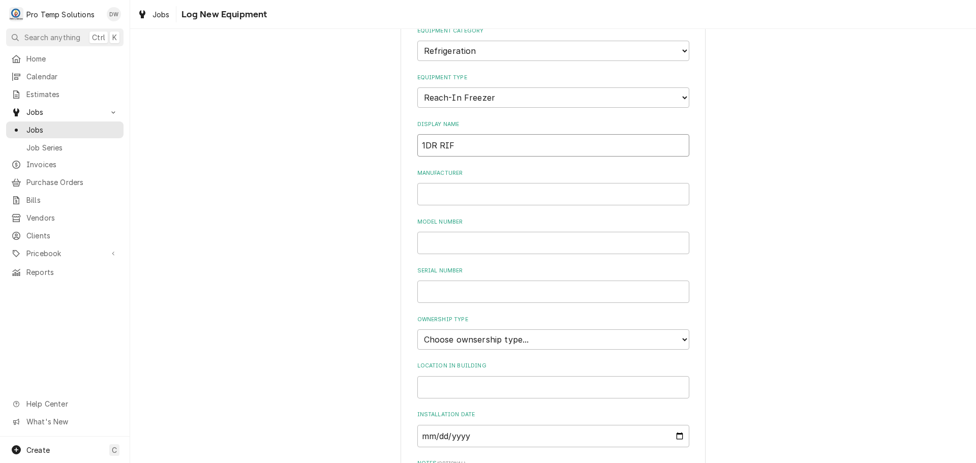
scroll to position [203, 0]
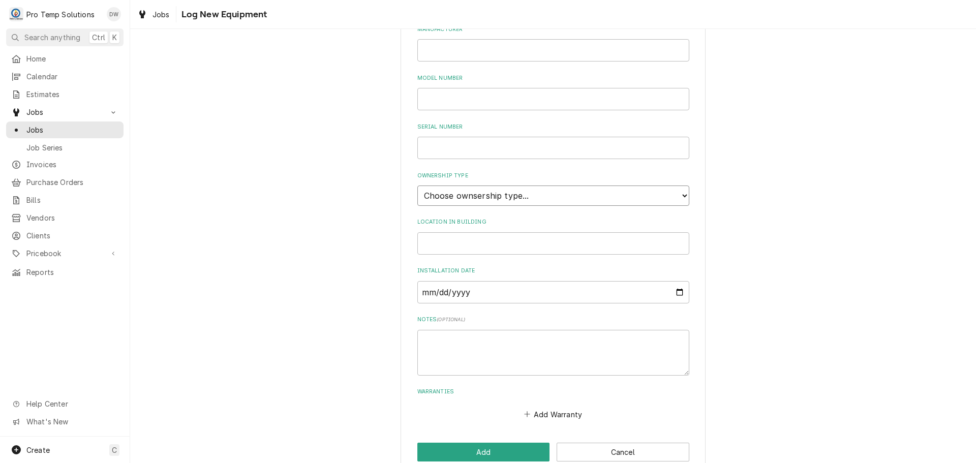
click at [493, 194] on select "Choose ownsership type... Unknown Owned Leased Rented" at bounding box center [553, 196] width 272 height 20
click at [417, 186] on select "Choose ownsership type... Unknown Owned Leased Rented" at bounding box center [553, 196] width 272 height 20
click at [460, 243] on input "Location in Building" at bounding box center [553, 243] width 272 height 22
click at [480, 450] on button "Add" at bounding box center [483, 452] width 133 height 19
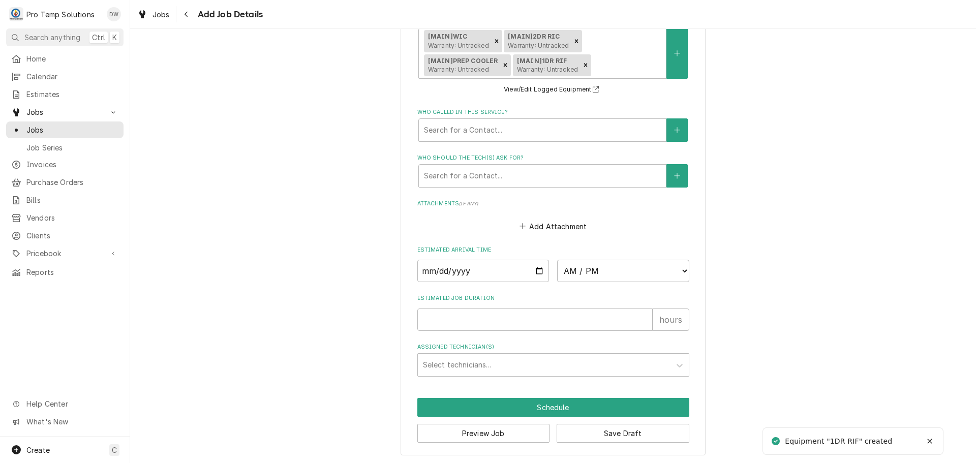
scroll to position [734, 0]
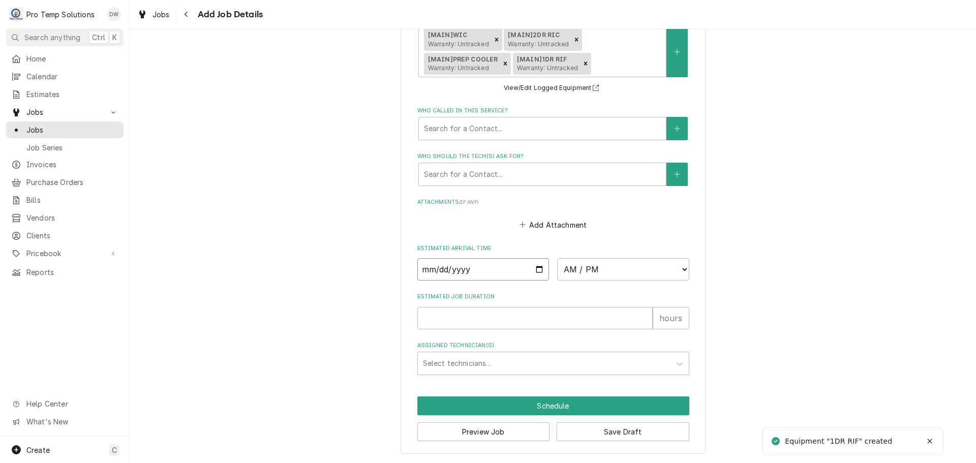
click at [534, 270] on input "Date" at bounding box center [483, 269] width 132 height 22
click at [674, 264] on select "AM / PM 6:00 AM 6:15 AM 6:30 AM 6:45 AM 7:00 AM 7:15 AM 7:30 AM 7:45 AM 8:00 AM…" at bounding box center [623, 269] width 132 height 22
click at [557, 258] on select "AM / PM 6:00 AM 6:15 AM 6:30 AM 6:45 AM 7:00 AM 7:15 AM 7:30 AM 7:45 AM 8:00 AM…" at bounding box center [623, 269] width 132 height 22
click at [586, 320] on input "Estimated Job Duration" at bounding box center [534, 318] width 235 height 22
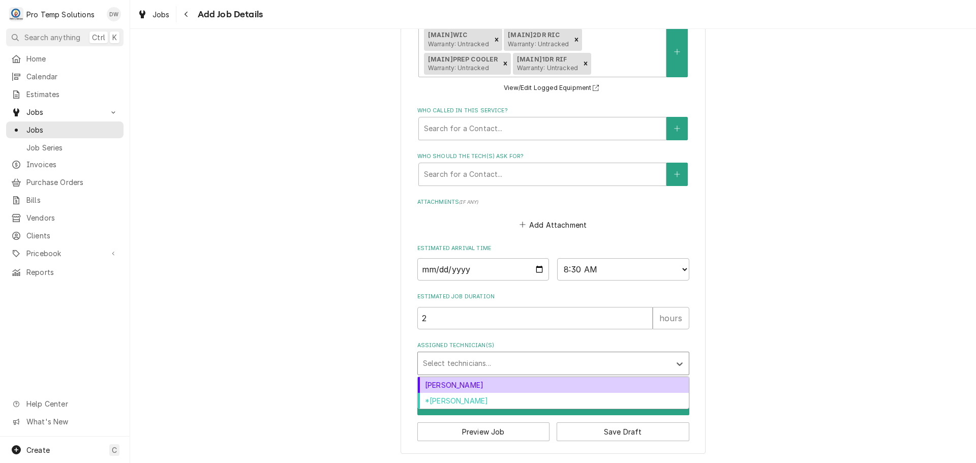
click at [533, 359] on div "Assigned Technician(s)" at bounding box center [544, 363] width 242 height 18
click at [482, 382] on div "[PERSON_NAME]" at bounding box center [553, 385] width 271 height 16
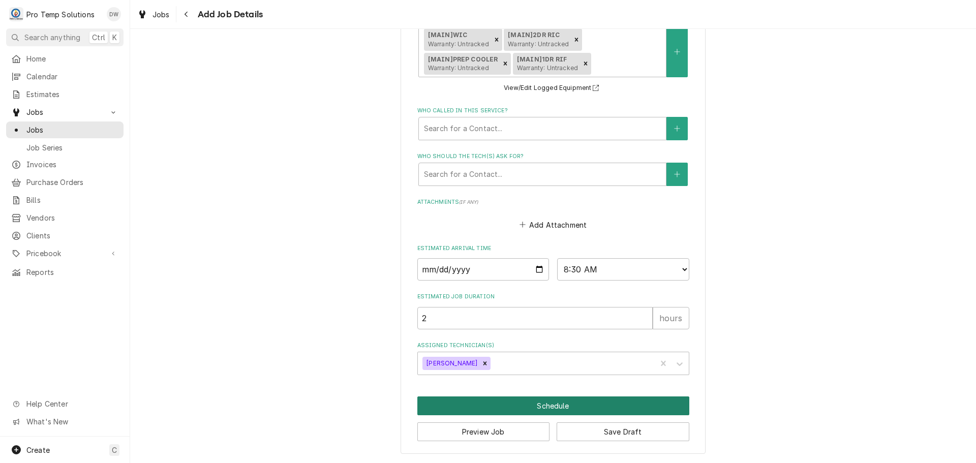
click at [556, 407] on button "Schedule" at bounding box center [553, 405] width 272 height 19
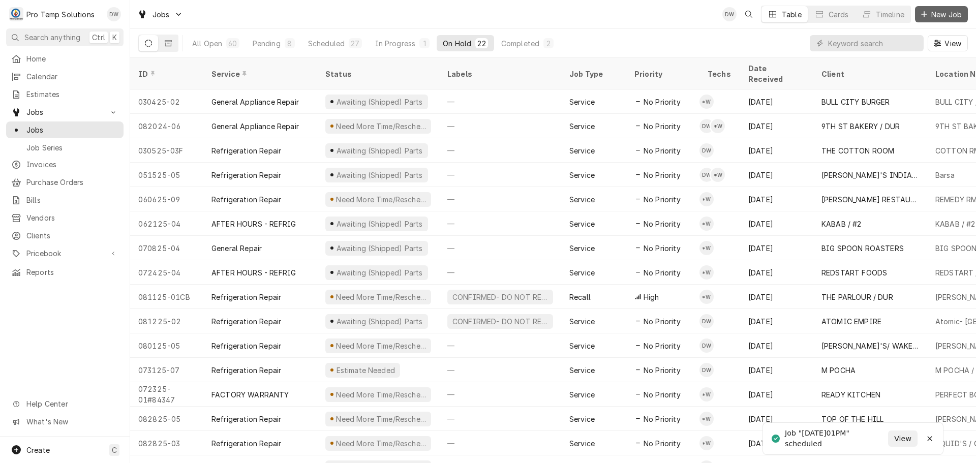
click at [935, 14] on span "New Job" at bounding box center [946, 14] width 35 height 11
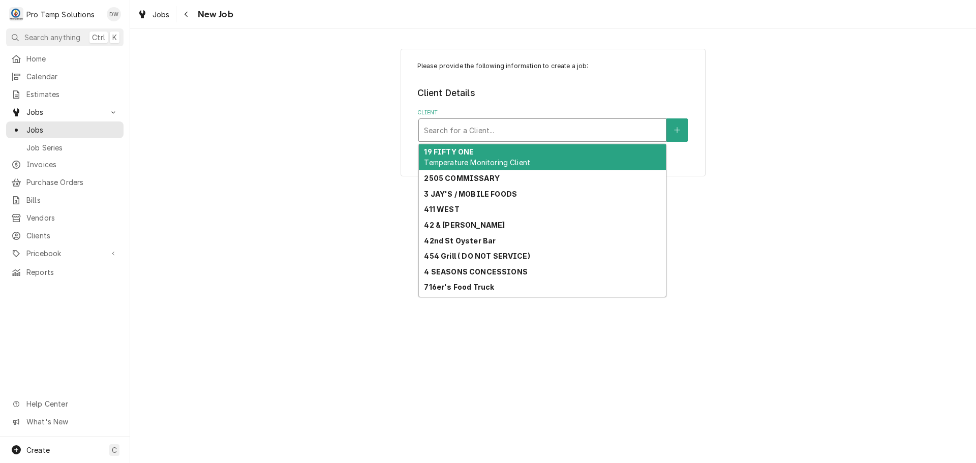
click at [573, 130] on div "Client" at bounding box center [542, 130] width 237 height 18
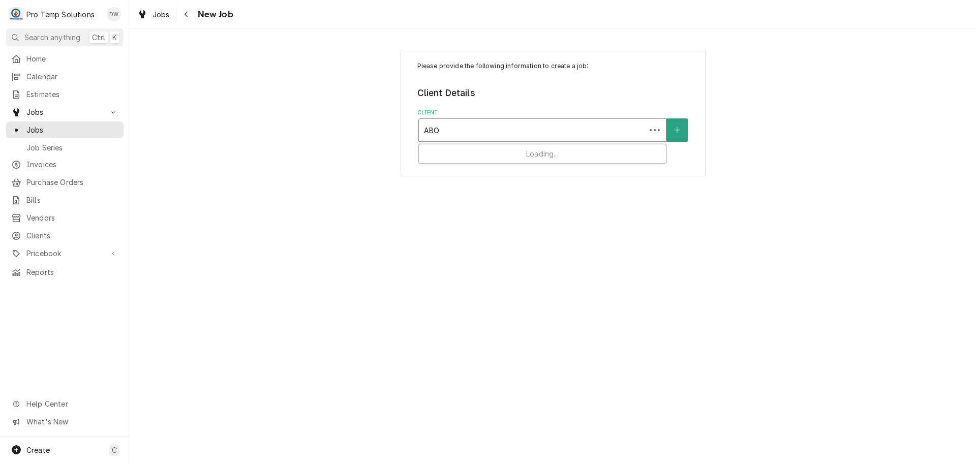
type input "ABOL"
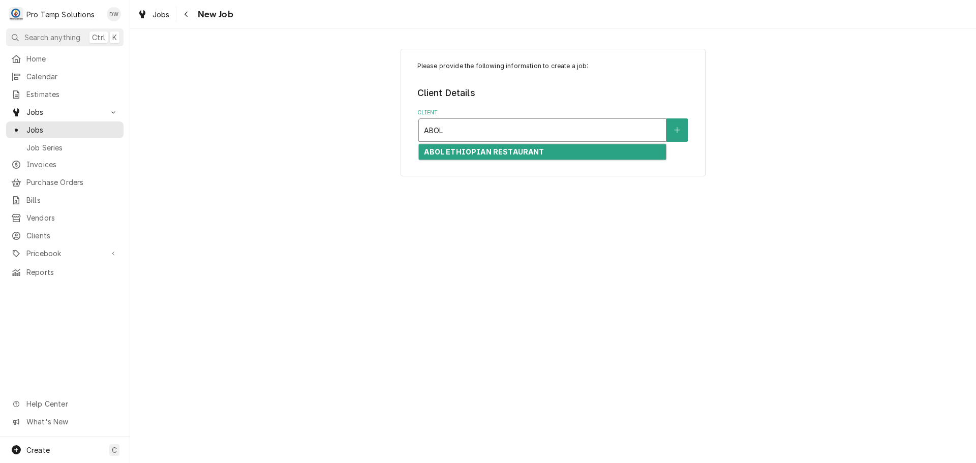
click at [512, 154] on strong "ABOL ETHIOPIAN RESTAURANT" at bounding box center [484, 151] width 120 height 9
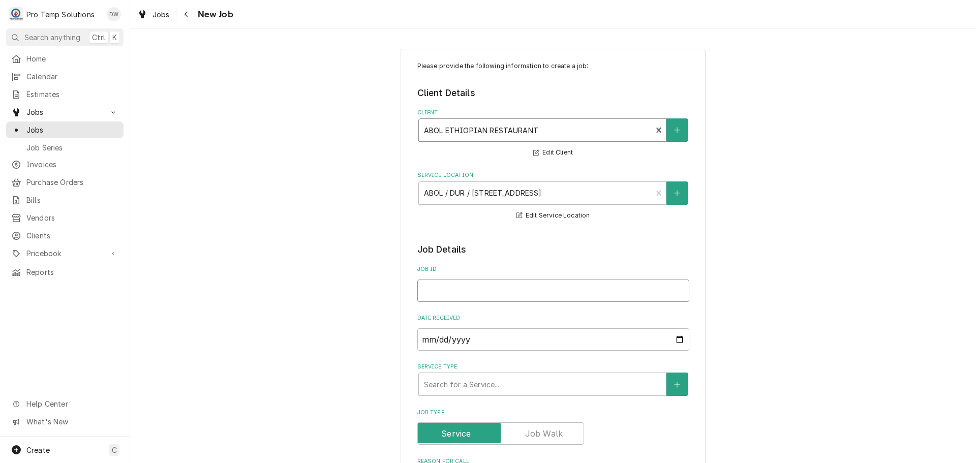
click at [454, 290] on input "Job ID" at bounding box center [553, 291] width 272 height 22
type textarea "x"
type input "0"
type textarea "x"
type input "09"
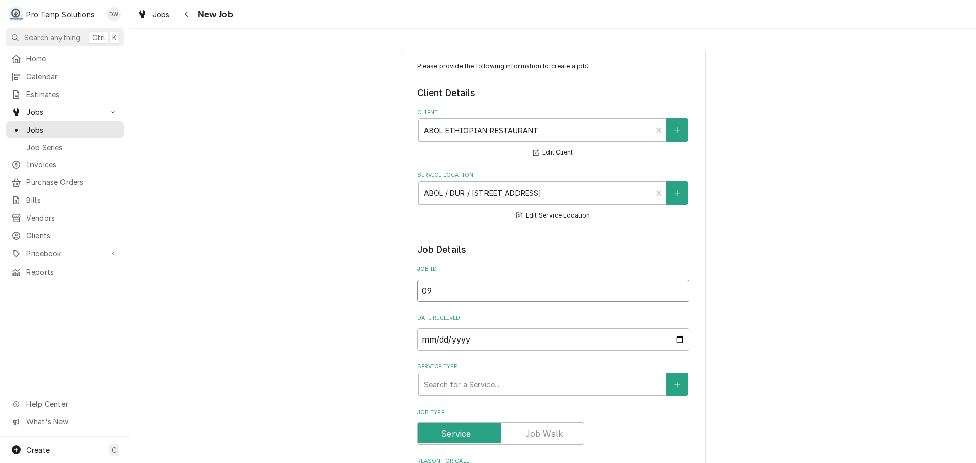
type textarea "x"
type input "091"
type textarea "x"
type input "0912"
type textarea "x"
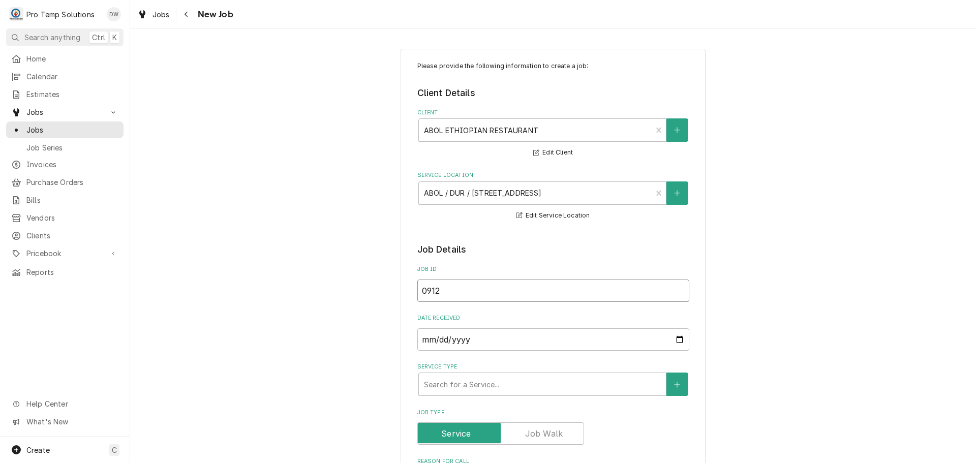
type input "09122"
type textarea "x"
type input "091225"
type textarea "x"
type input "091225-"
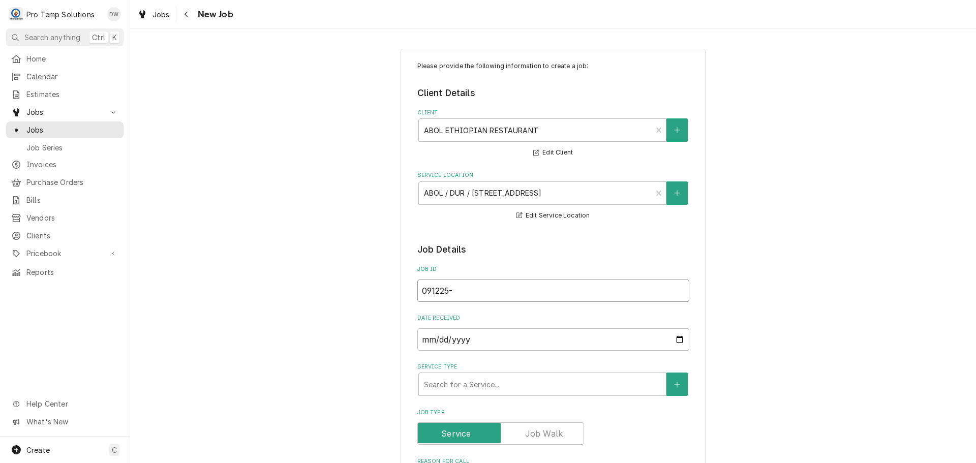
type textarea "x"
type input "091225-0"
type textarea "x"
type input "091225-02"
type textarea "x"
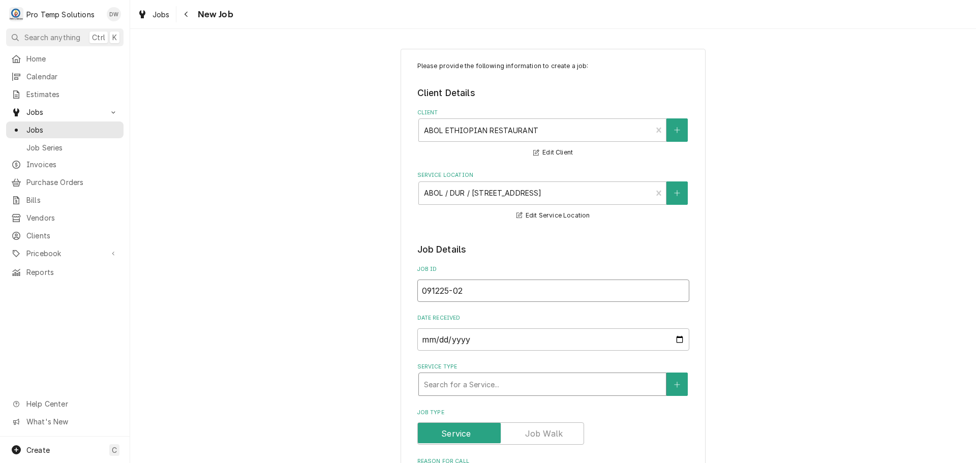
type input "091225-02"
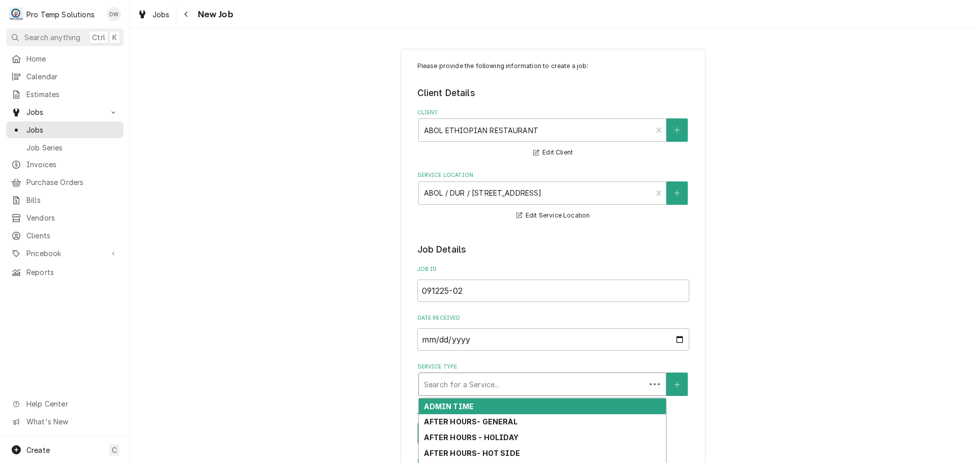
click at [561, 379] on div "Service Type" at bounding box center [532, 384] width 217 height 18
type textarea "x"
type input "E"
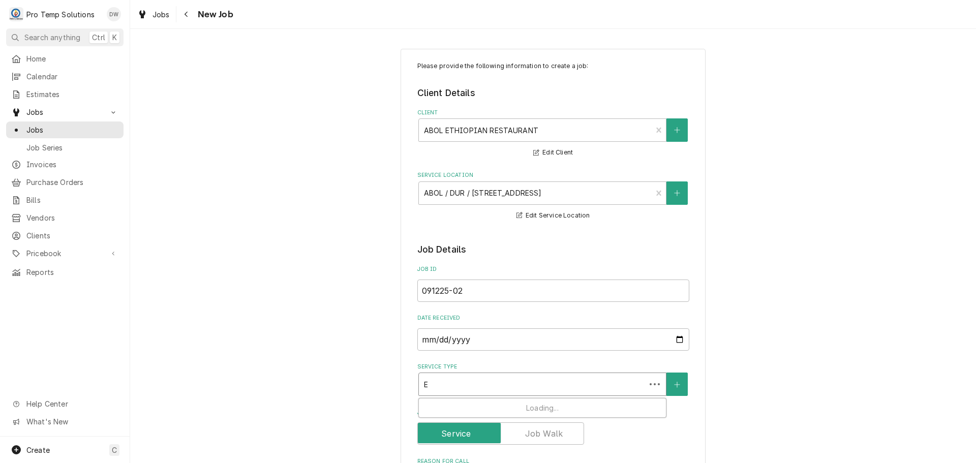
type textarea "x"
type input "EF"
type textarea "x"
type input "EFR"
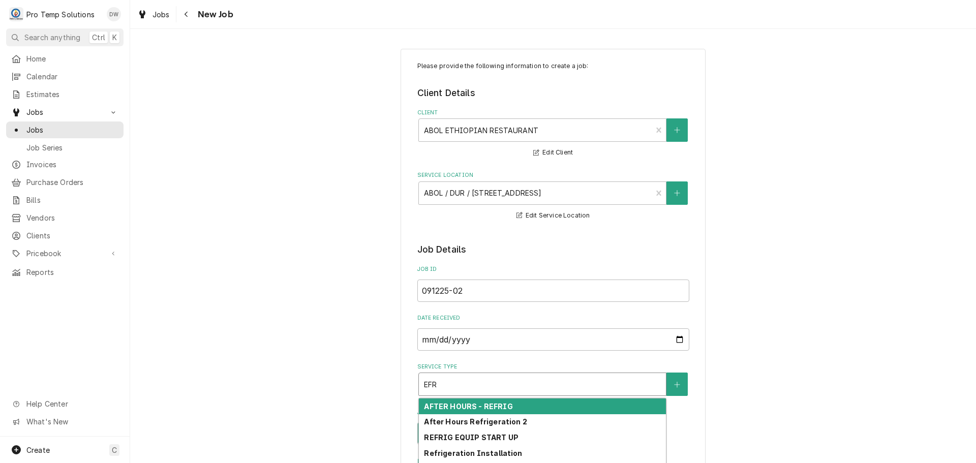
type textarea "x"
type input "EFRI"
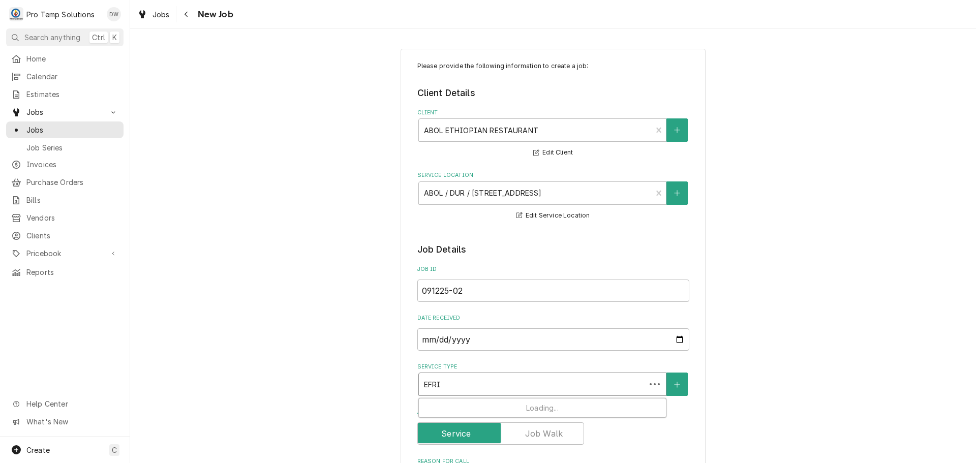
type textarea "x"
type input "EFRIG"
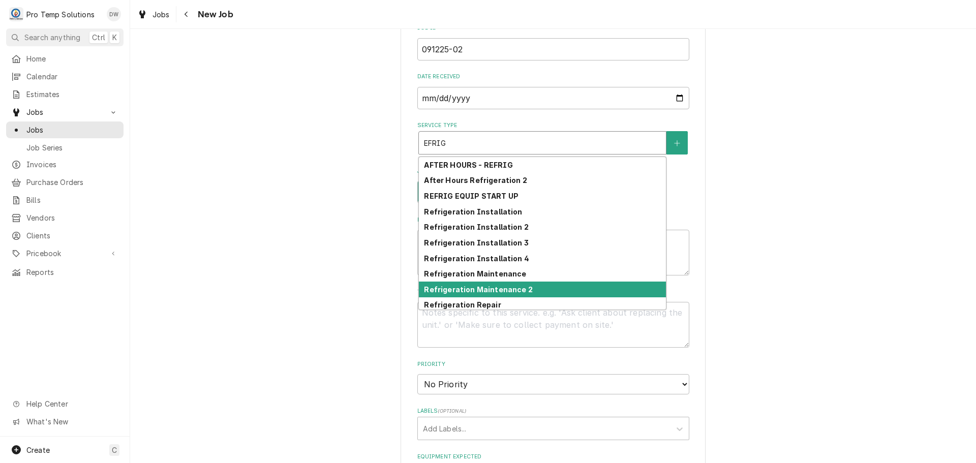
scroll to position [254, 0]
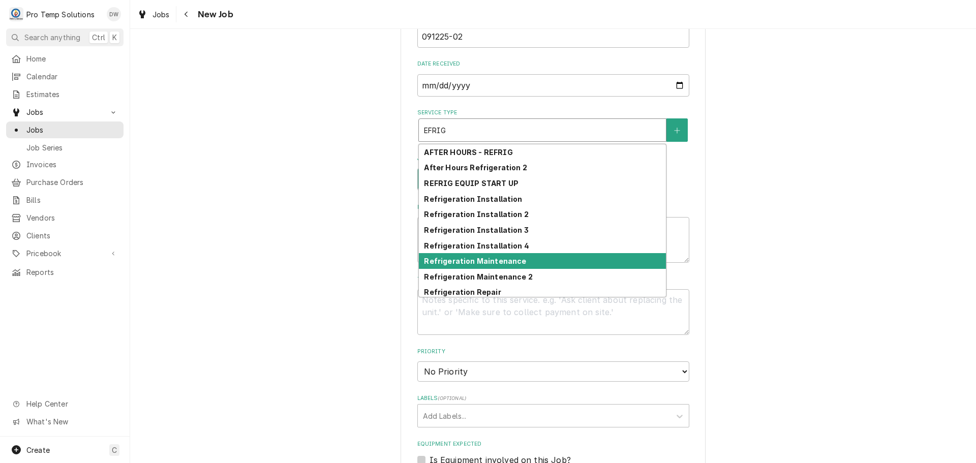
click at [548, 260] on div "Refrigeration Maintenance" at bounding box center [542, 261] width 247 height 16
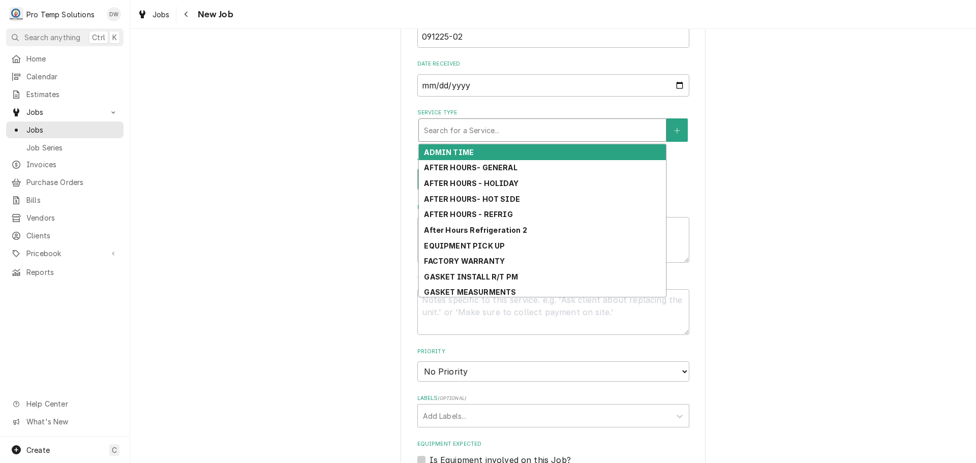
click at [577, 129] on div "Service Type" at bounding box center [542, 130] width 237 height 18
type textarea "x"
type input "R"
type textarea "x"
type input "RE"
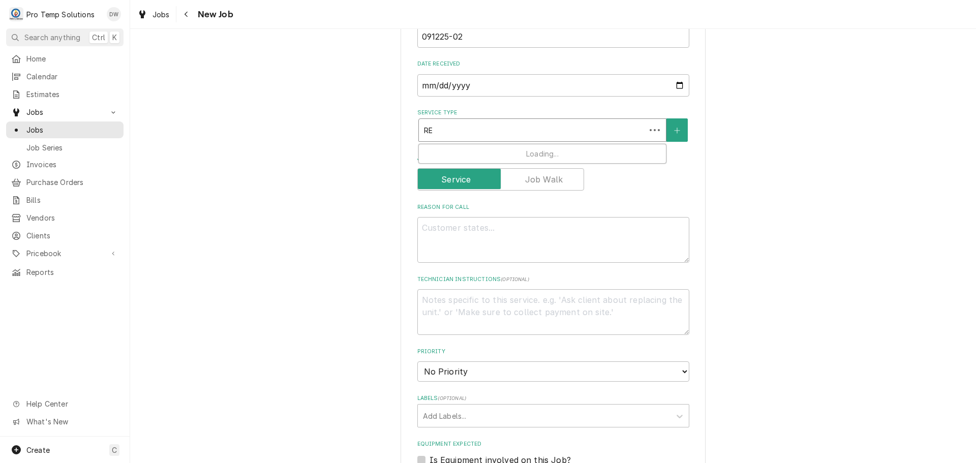
type textarea "x"
type input "REF"
type textarea "x"
type input "REFR"
type textarea "x"
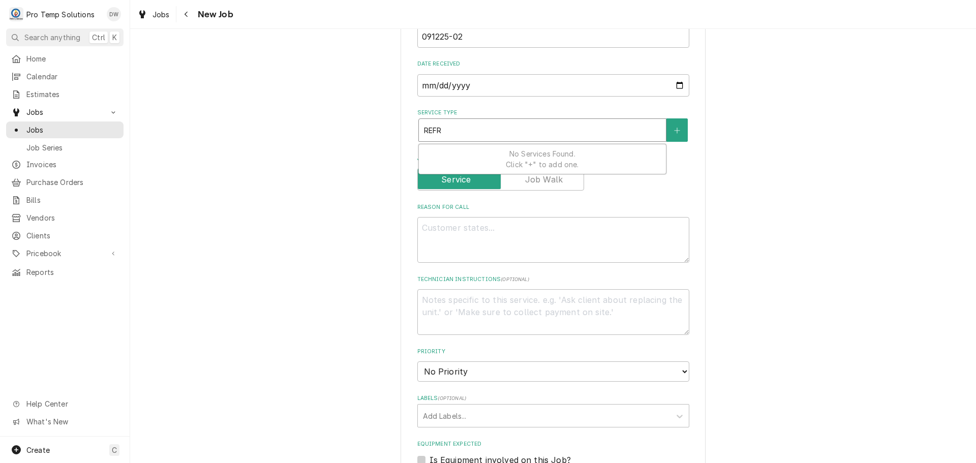
type input "REFRI"
type textarea "x"
type input "REFRIG"
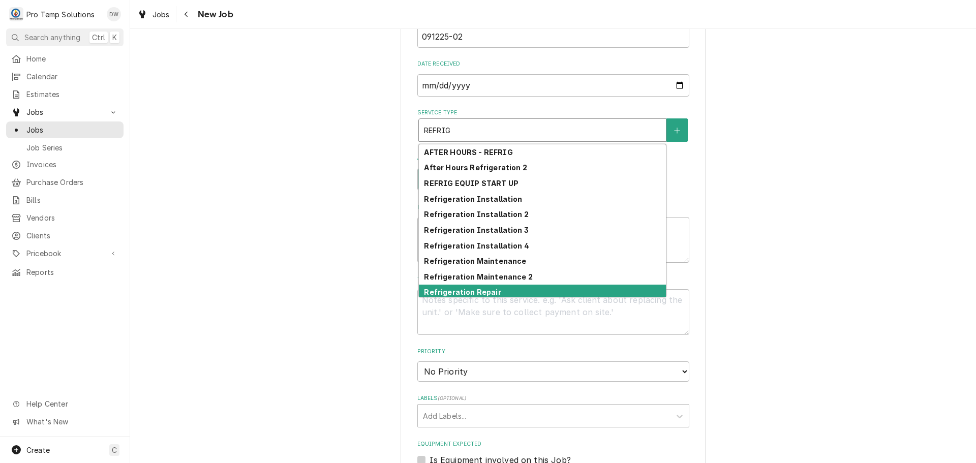
click at [530, 286] on div "Refrigeration Repair" at bounding box center [542, 293] width 247 height 16
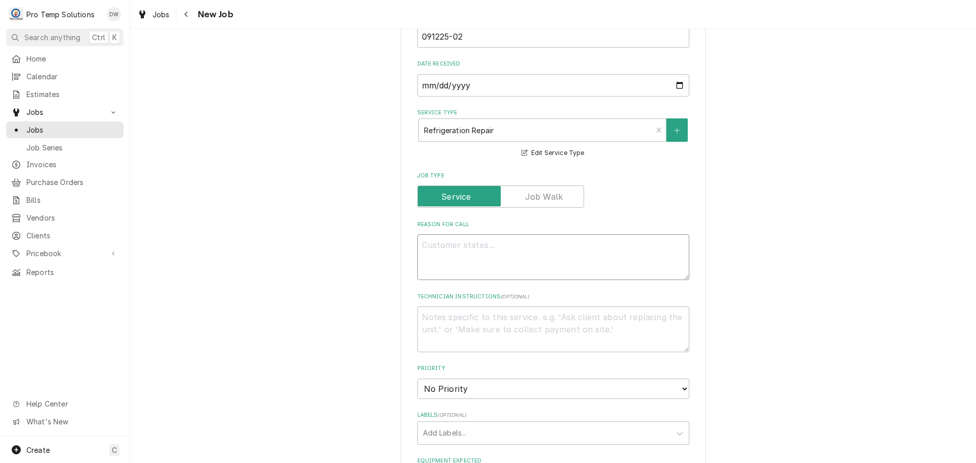
click at [512, 249] on textarea "Reason For Call" at bounding box center [553, 257] width 272 height 46
type textarea "x"
type textarea "W"
type textarea "x"
type textarea "WI"
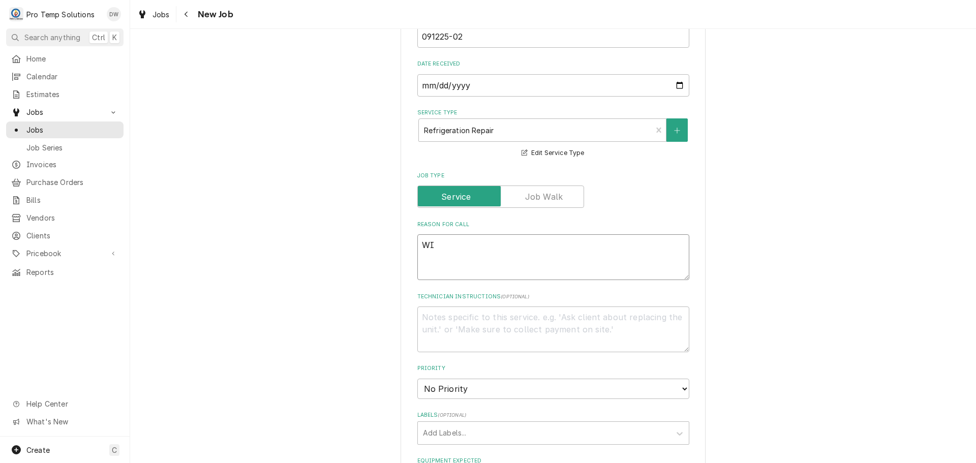
type textarea "x"
type textarea "WIF"
type textarea "x"
type textarea "WIF"
type textarea "x"
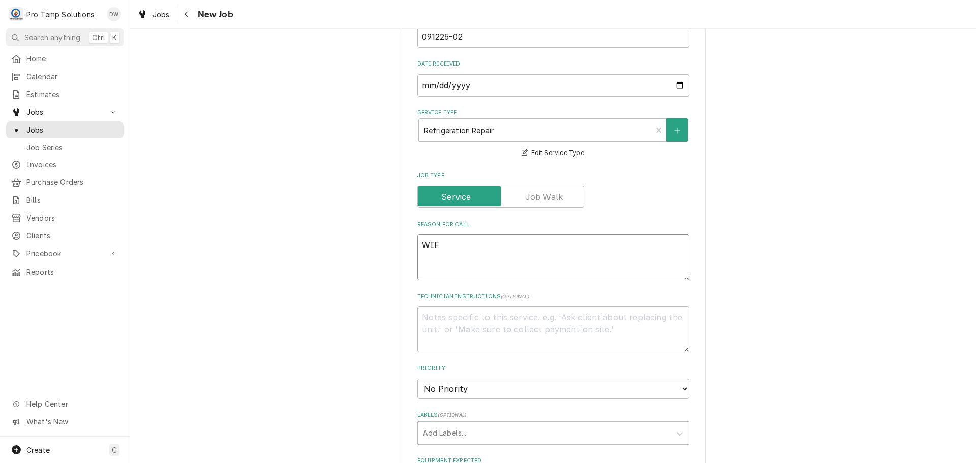
type textarea "WIF D"
type textarea "x"
type textarea "WIF DO"
type textarea "x"
type textarea "WIF DOO"
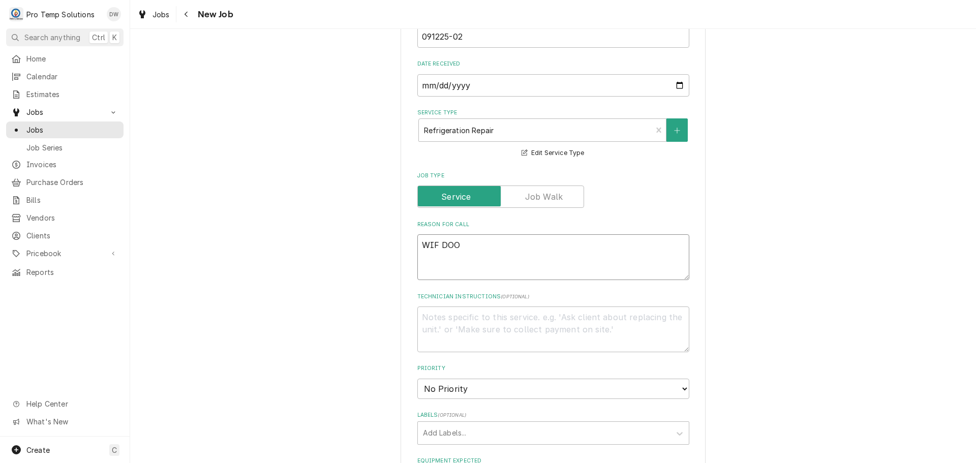
type textarea "x"
type textarea "WIF DOOR"
type textarea "x"
type textarea "WIF DOOR"
type textarea "x"
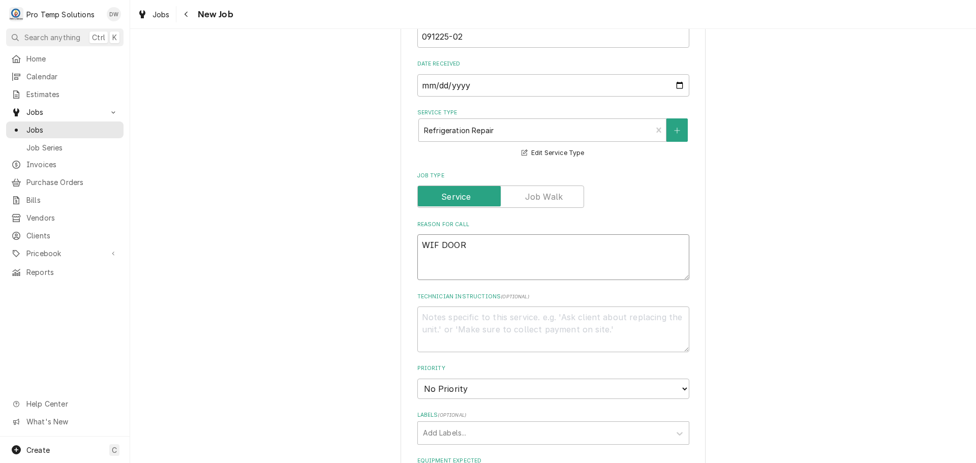
type textarea "WIF DOOR I"
type textarea "x"
type textarea "WIF DOOR IC"
type textarea "x"
type textarea "WIF DOOR ICI"
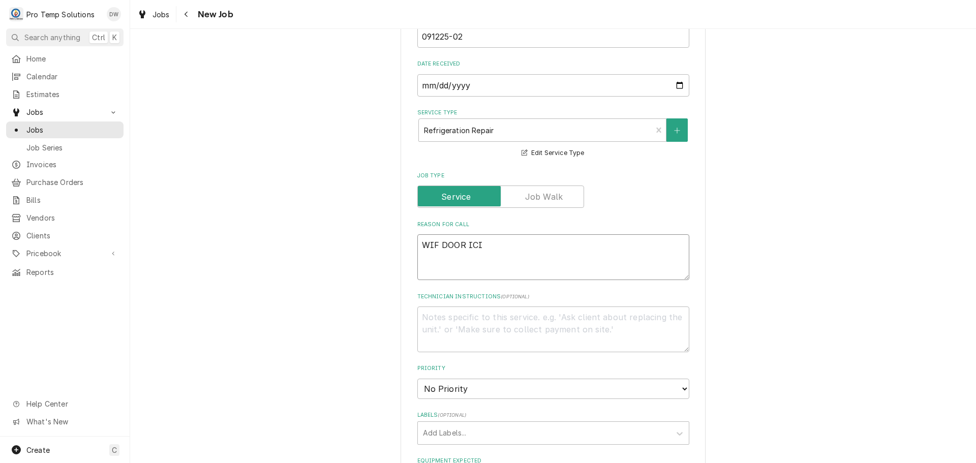
type textarea "x"
type textarea "WIF DOOR ICIN"
type textarea "x"
type textarea "WIF DOOR ICING"
type textarea "x"
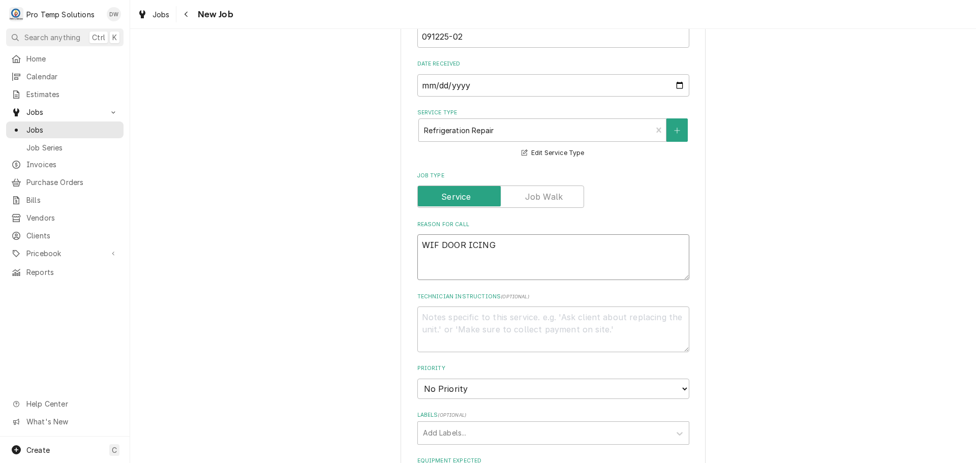
type textarea "WIF DOOR ICING"
type textarea "x"
type textarea "WIF DOOR ICING U"
type textarea "x"
type textarea "WIF DOOR ICING UP"
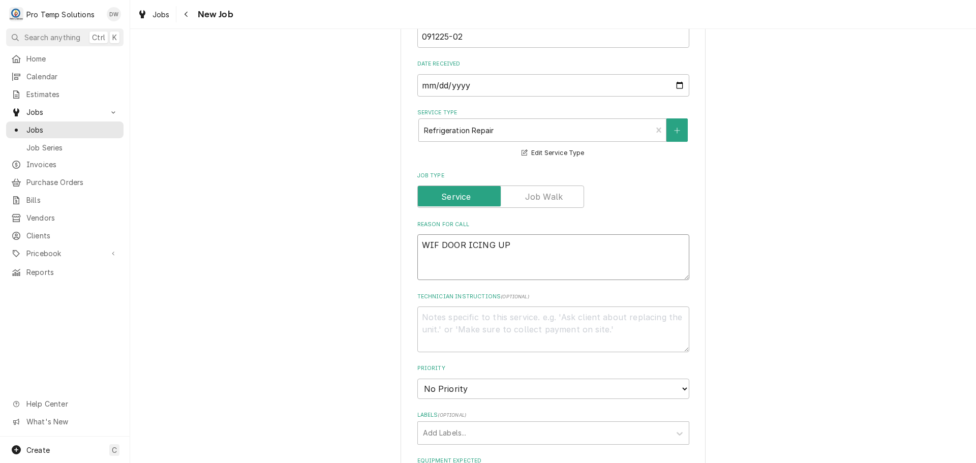
type textarea "x"
type textarea "WIF DOOR ICING UP-"
type textarea "x"
type textarea "WIF DOOR ICING UP-"
type textarea "x"
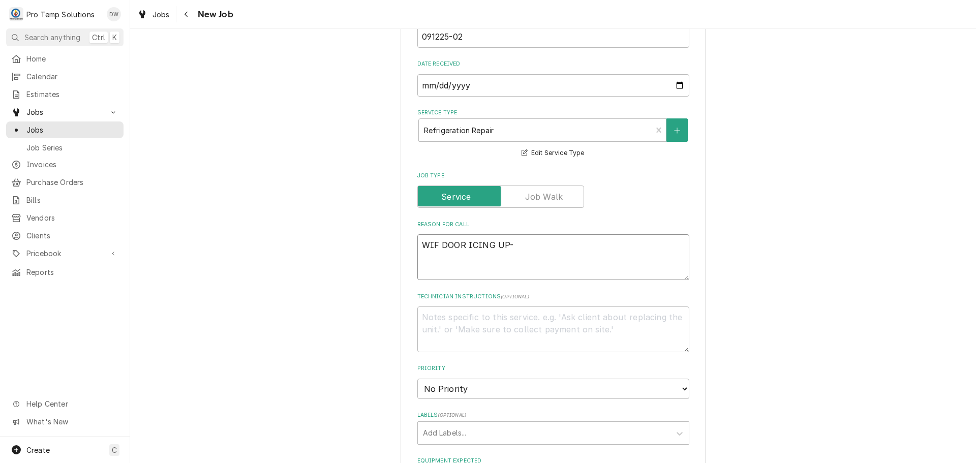
type textarea "WIF DOOR ICING UP- L"
type textarea "x"
type textarea "WIF DOOR ICING UP- LA"
type textarea "x"
type textarea "WIF DOOR ICING UP- LAT"
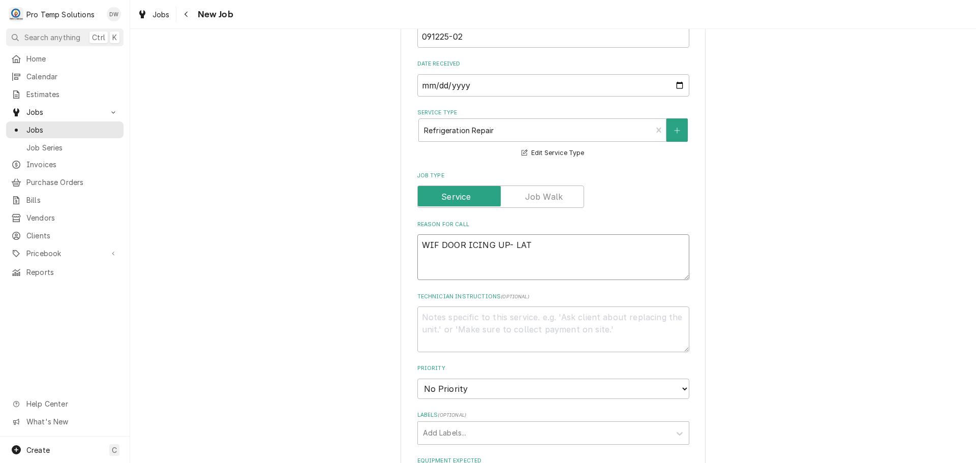
type textarea "x"
type textarea "WIF DOOR ICING UP- LATC"
type textarea "x"
type textarea "WIF DOOR ICING UP- LATCH"
type textarea "x"
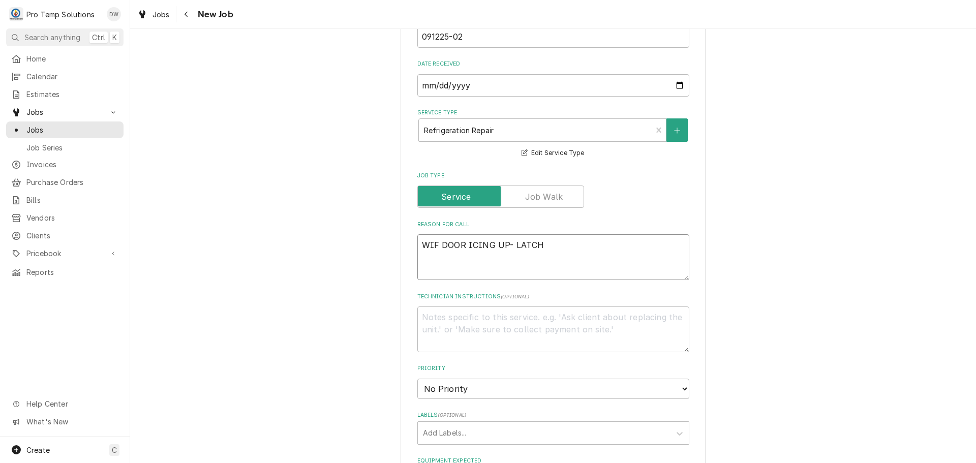
type textarea "WIF DOOR ICING UP- LATCH"
type textarea "x"
type textarea "WIF DOOR ICING UP- LATCH W"
type textarea "x"
type textarea "WIF DOOR ICING UP- LATCH WO"
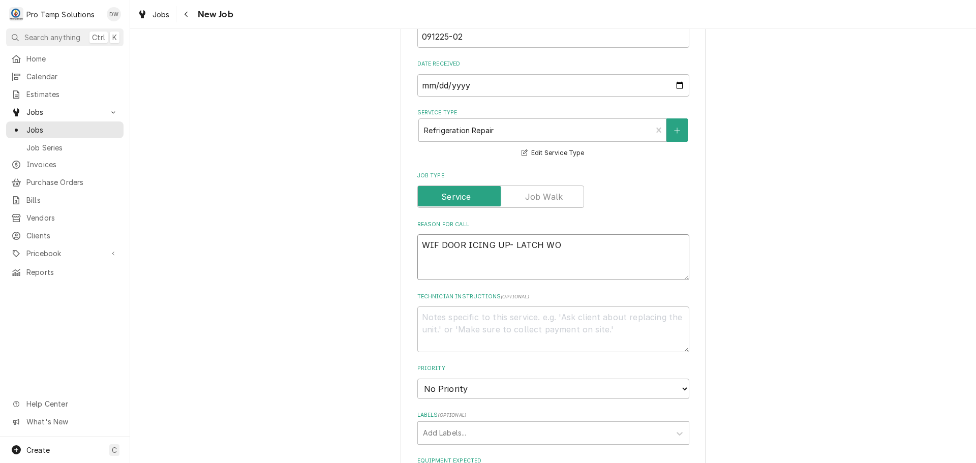
type textarea "x"
type textarea "WIF DOOR ICING UP- LATCH WON"
type textarea "x"
type textarea "WIF DOOR ICING UP- LATCH WONT"
type textarea "x"
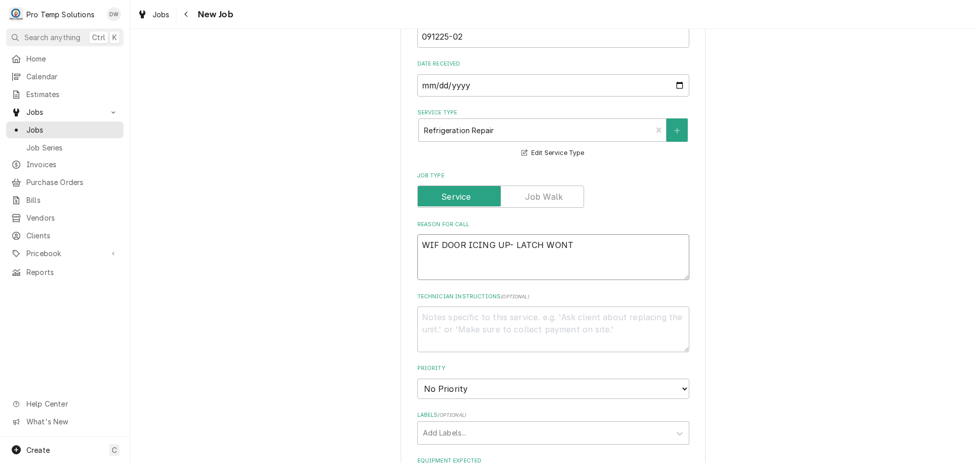
type textarea "WIF DOOR ICING UP- LATCH WONT"
type textarea "x"
type textarea "WIF DOOR ICING UP- LATCH WONT S"
type textarea "x"
type textarea "WIF DOOR ICING UP- LATCH WONT ST"
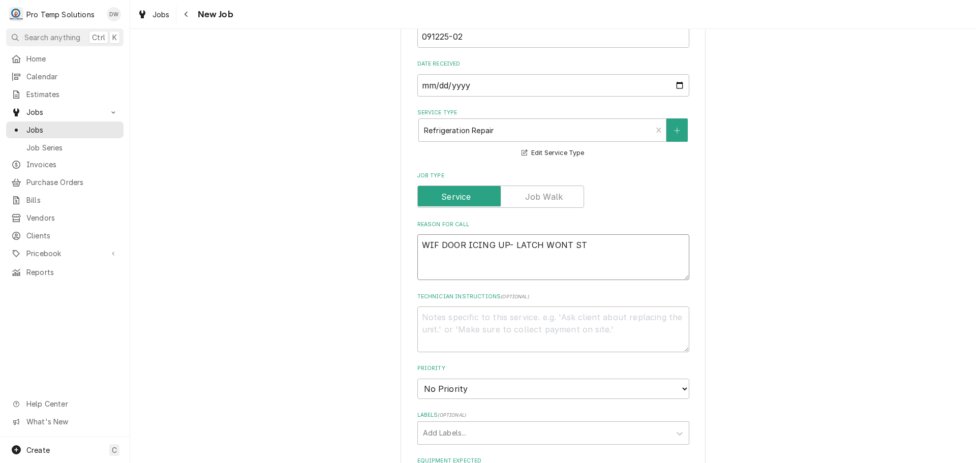
type textarea "x"
type textarea "WIF DOOR ICING UP- LATCH WONT STA"
type textarea "x"
type textarea "WIF DOOR ICING UP- LATCH WONT STAY"
type textarea "x"
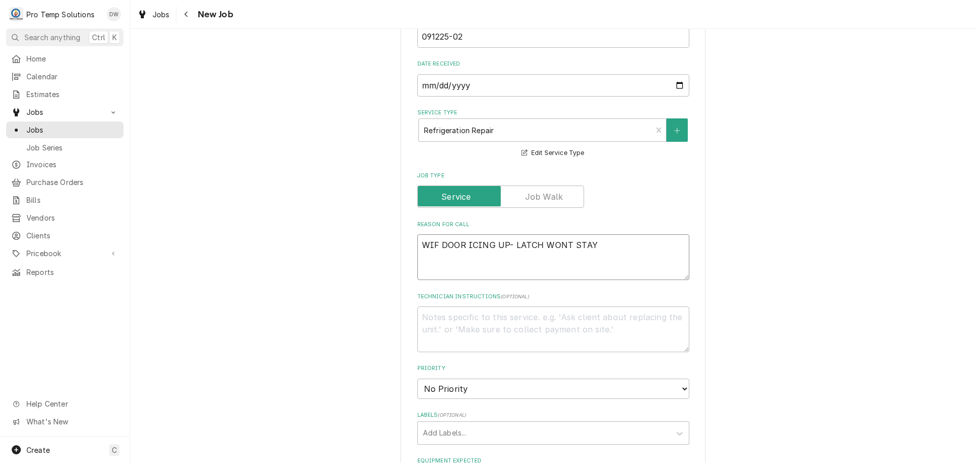
type textarea "WIF DOOR ICING UP- LATCH WONT STAY"
type textarea "x"
type textarea "WIF DOOR ICING UP- LATCH WONT STAY C"
type textarea "x"
type textarea "WIF DOOR ICING UP- LATCH WONT STAY CL"
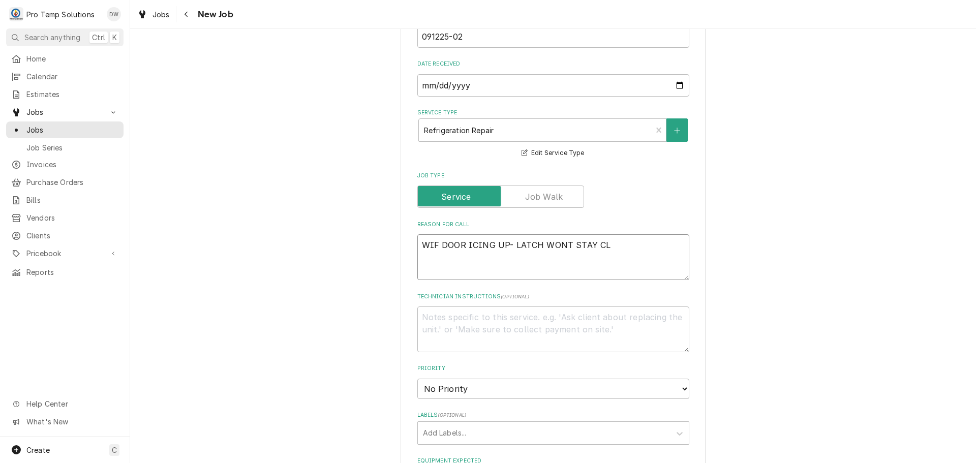
type textarea "x"
type textarea "WIF DOOR ICING UP- LATCH WONT STAY CLO"
type textarea "x"
type textarea "WIF DOOR ICING UP- LATCH WONT STAY CLOS"
type textarea "x"
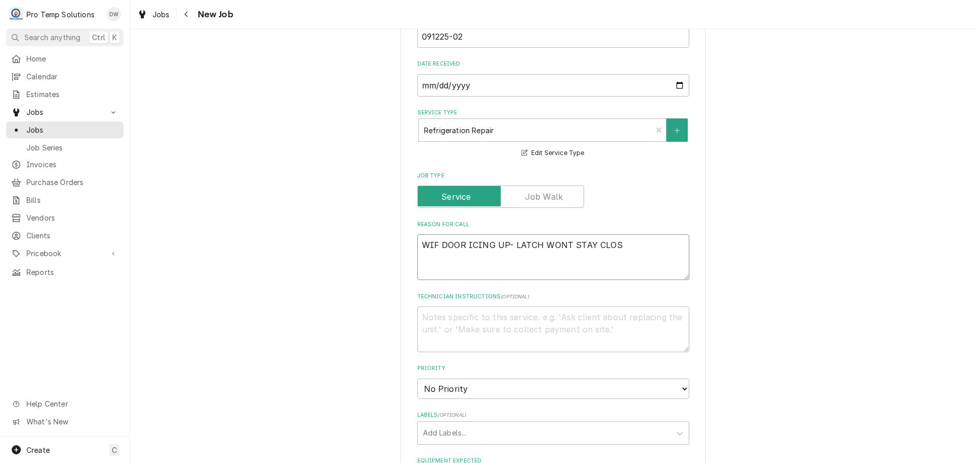
type textarea "WIF DOOR ICING UP- LATCH WONT STAY CLOSE"
type textarea "x"
type textarea "WIF DOOR ICING UP- LATCH WONT STAY CLOSED"
type textarea "x"
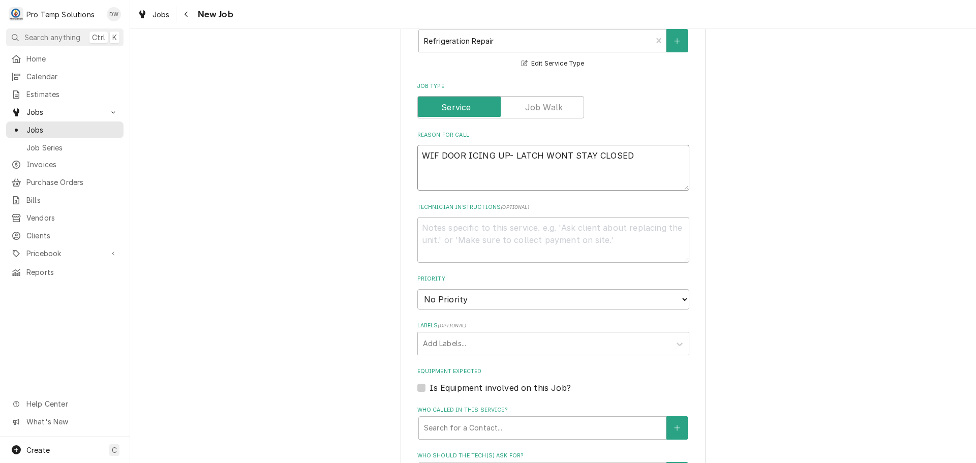
scroll to position [559, 0]
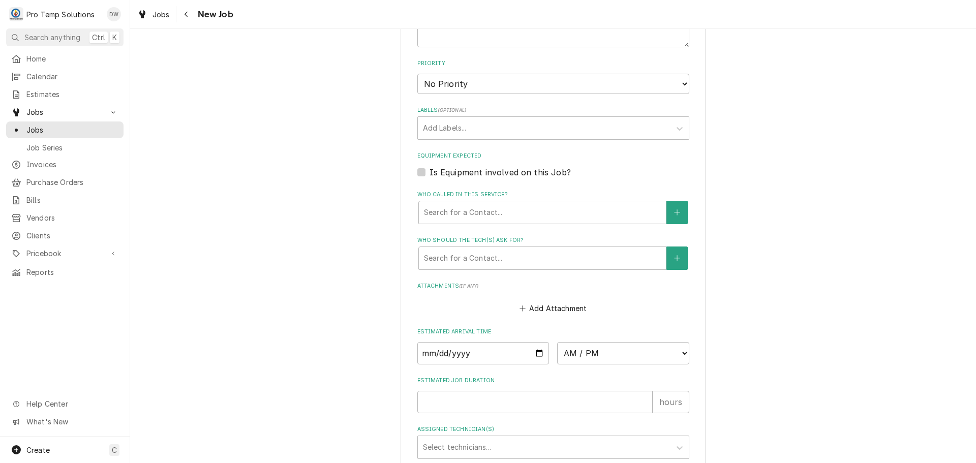
type textarea "WIF DOOR ICING UP- LATCH WONT STAY CLOSED"
click at [430, 168] on label "Is Equipment involved on this Job?" at bounding box center [500, 172] width 141 height 12
click at [430, 168] on input "Equipment Expected" at bounding box center [566, 177] width 272 height 22
checkbox input "true"
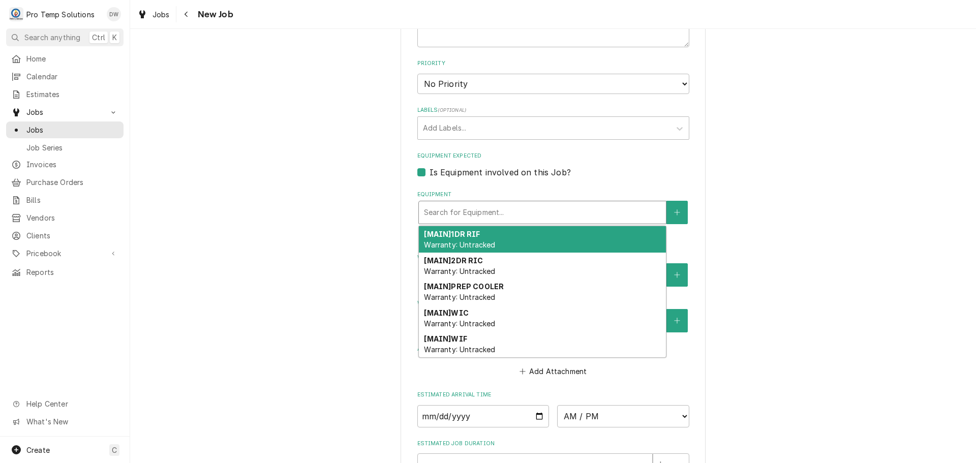
click at [489, 212] on div "Equipment" at bounding box center [542, 212] width 237 height 18
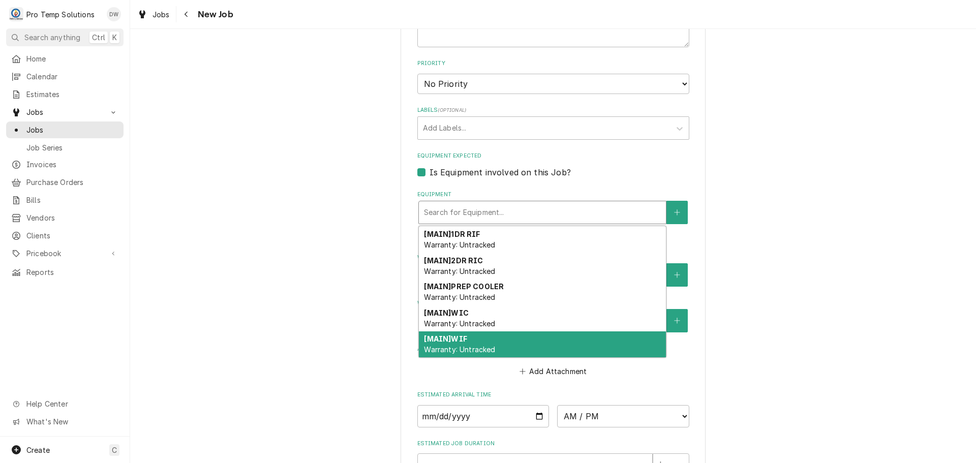
click at [511, 344] on div "[MAIN] WIF Warranty: Untracked" at bounding box center [542, 344] width 247 height 26
type textarea "x"
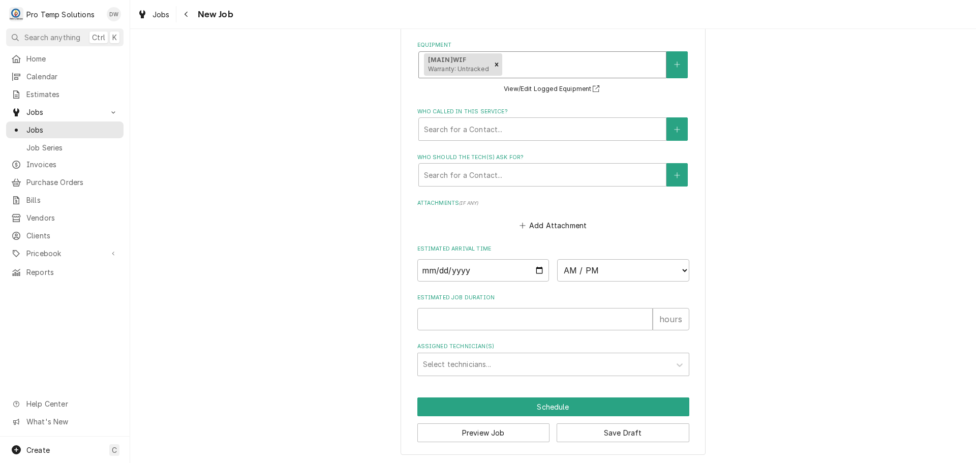
scroll to position [710, 0]
click at [536, 267] on input "Date" at bounding box center [483, 269] width 132 height 22
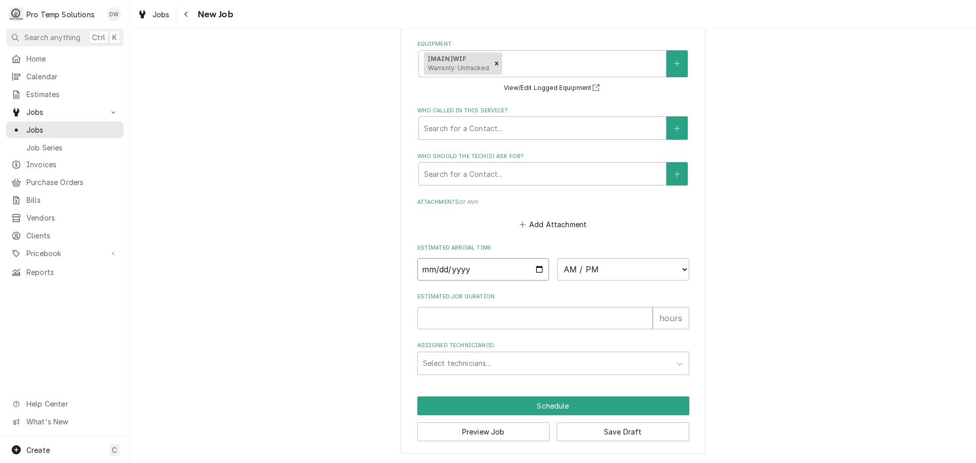
type input "2025-09-12"
type textarea "x"
click at [671, 267] on select "AM / PM 6:00 AM 6:15 AM 6:30 AM 6:45 AM 7:00 AM 7:15 AM 7:30 AM 7:45 AM 8:00 AM…" at bounding box center [623, 269] width 132 height 22
select select "08:30:00"
click at [557, 258] on select "AM / PM 6:00 AM 6:15 AM 6:30 AM 6:45 AM 7:00 AM 7:15 AM 7:30 AM 7:45 AM 8:00 AM…" at bounding box center [623, 269] width 132 height 22
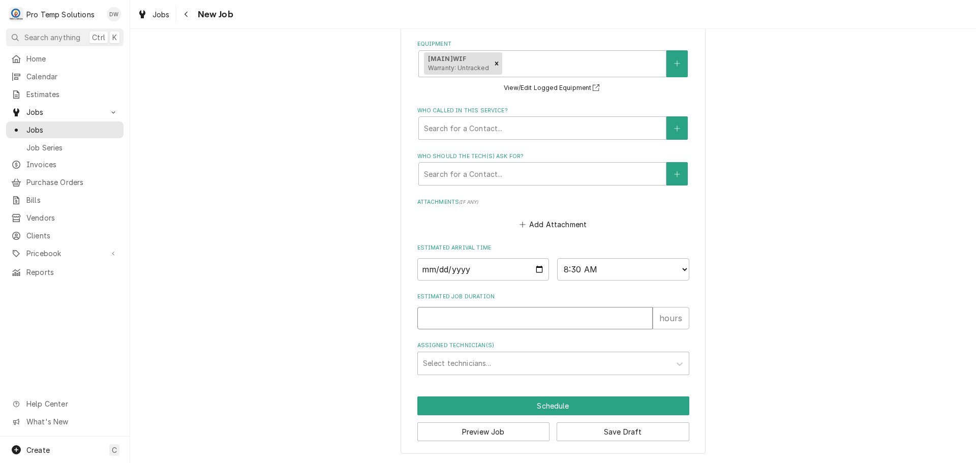
click at [609, 319] on input "Estimated Job Duration" at bounding box center [534, 318] width 235 height 22
type textarea "x"
type input "1"
type textarea "x"
type input "1.5"
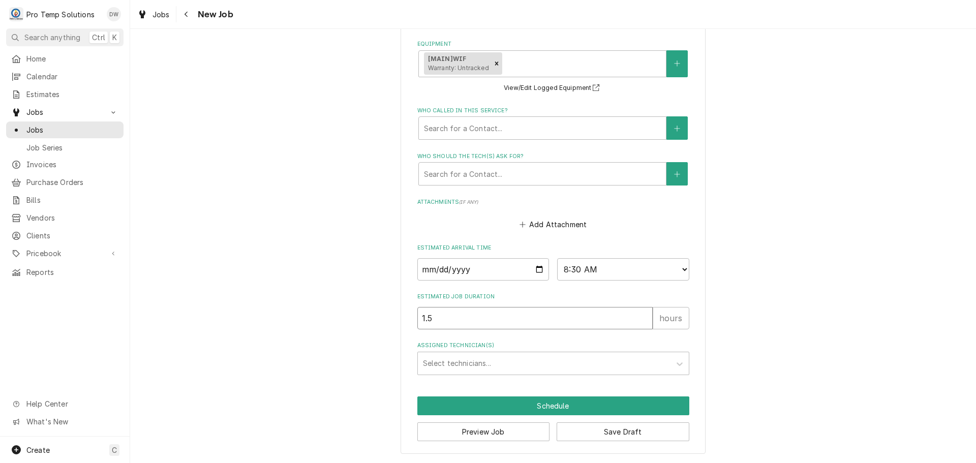
type textarea "x"
type input "1.5"
click at [507, 362] on div "Assigned Technician(s)" at bounding box center [544, 363] width 242 height 18
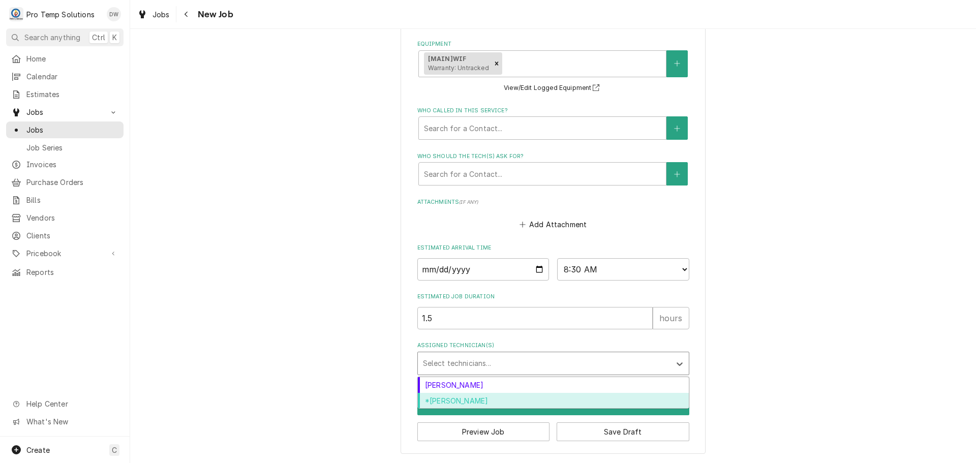
click at [485, 397] on div "*[PERSON_NAME]" at bounding box center [553, 401] width 271 height 16
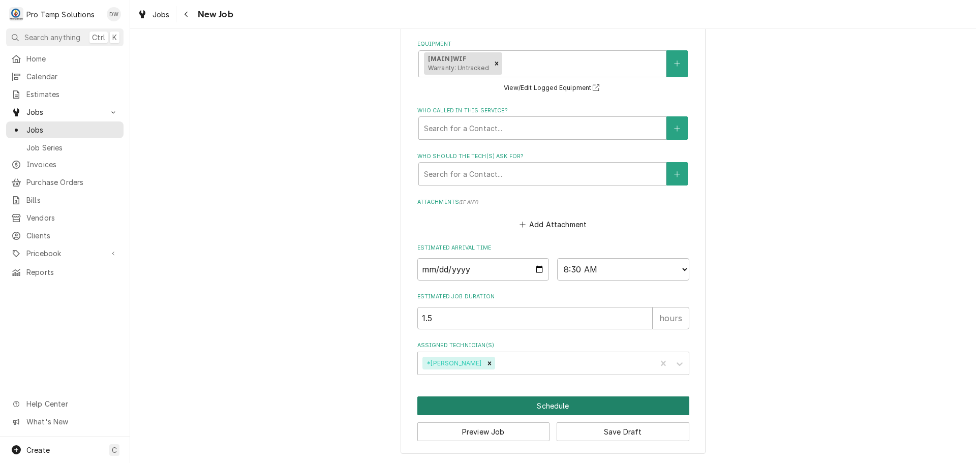
click at [551, 407] on button "Schedule" at bounding box center [553, 405] width 272 height 19
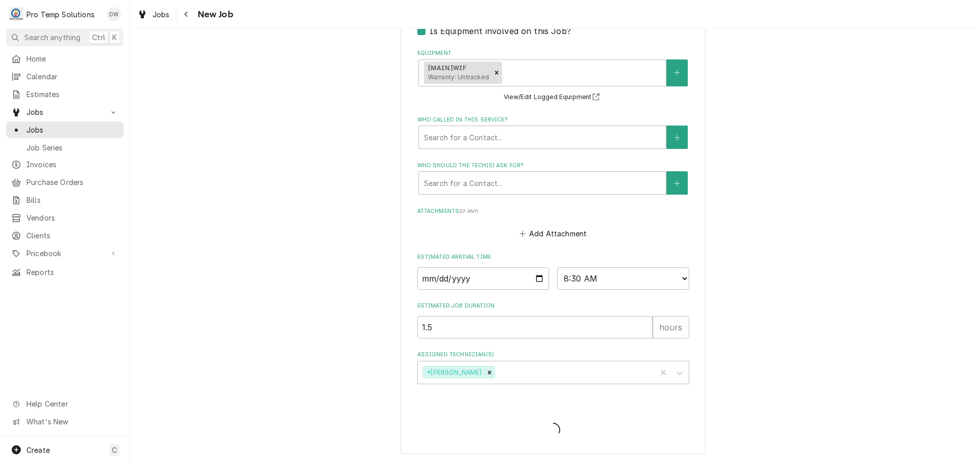
type textarea "x"
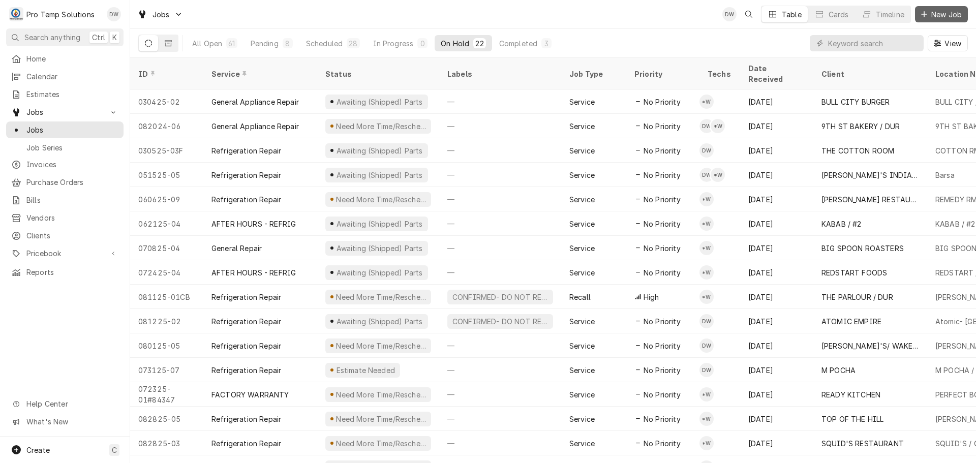
click at [938, 11] on span "New Job" at bounding box center [946, 14] width 35 height 11
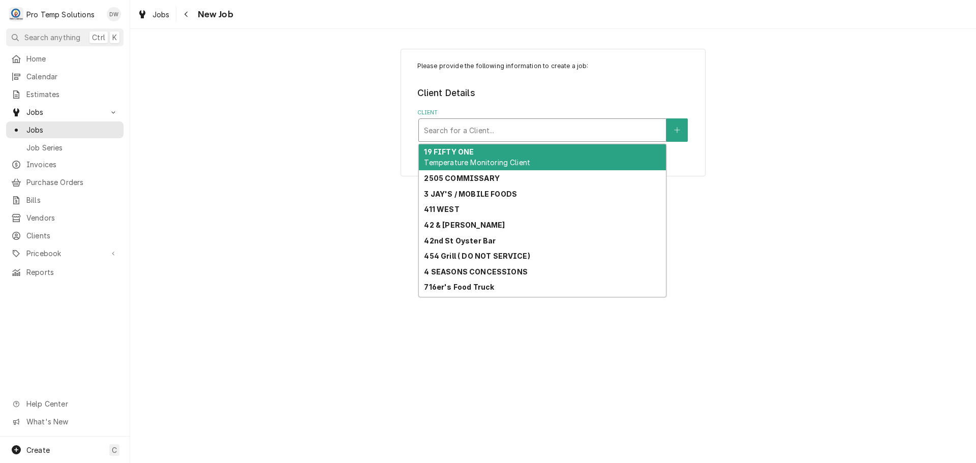
click at [567, 134] on div "Client" at bounding box center [542, 130] width 237 height 18
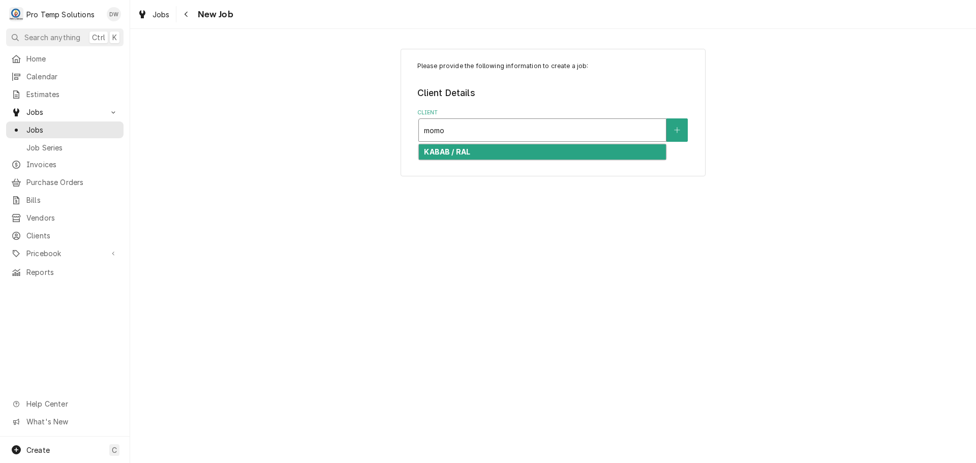
type input "momo"
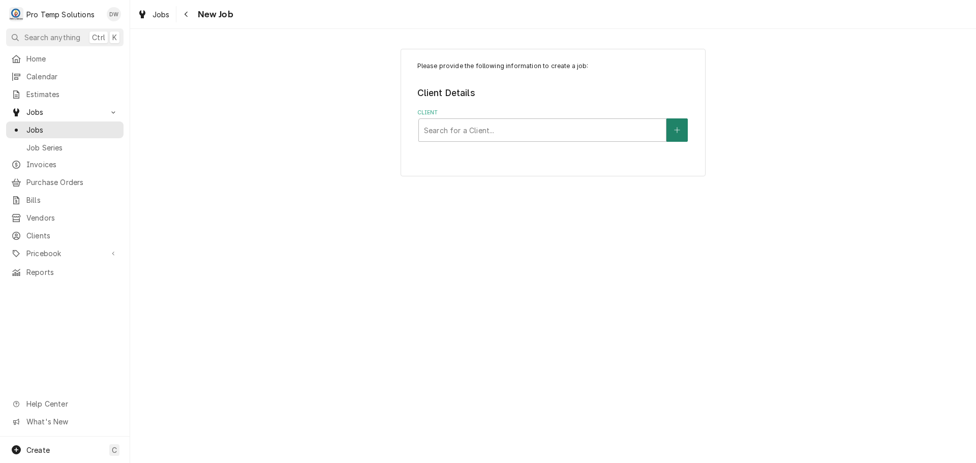
click at [675, 130] on icon "Create New Client" at bounding box center [677, 131] width 6 height 6
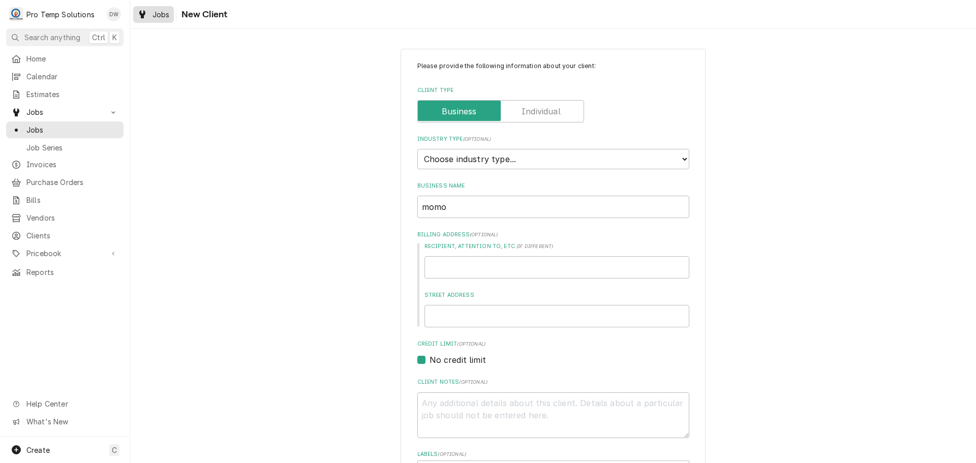
click at [156, 14] on span "Jobs" at bounding box center [160, 14] width 17 height 11
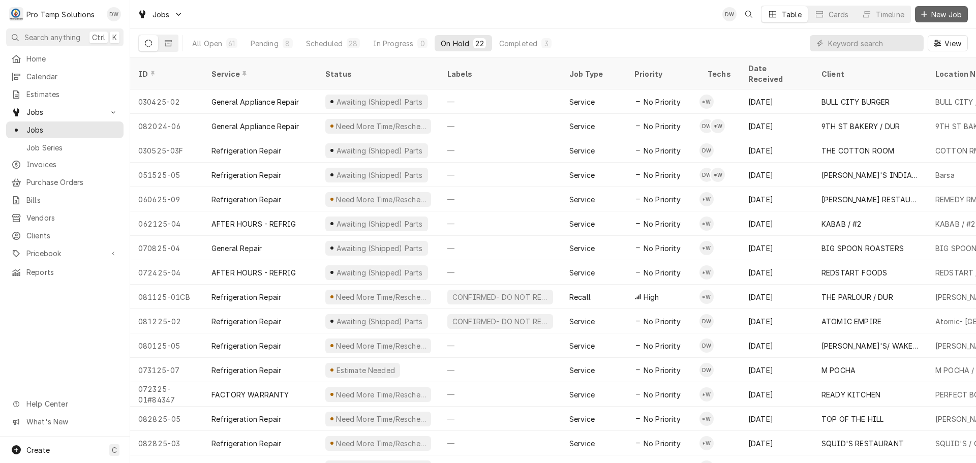
click at [952, 15] on span "New Job" at bounding box center [946, 14] width 35 height 11
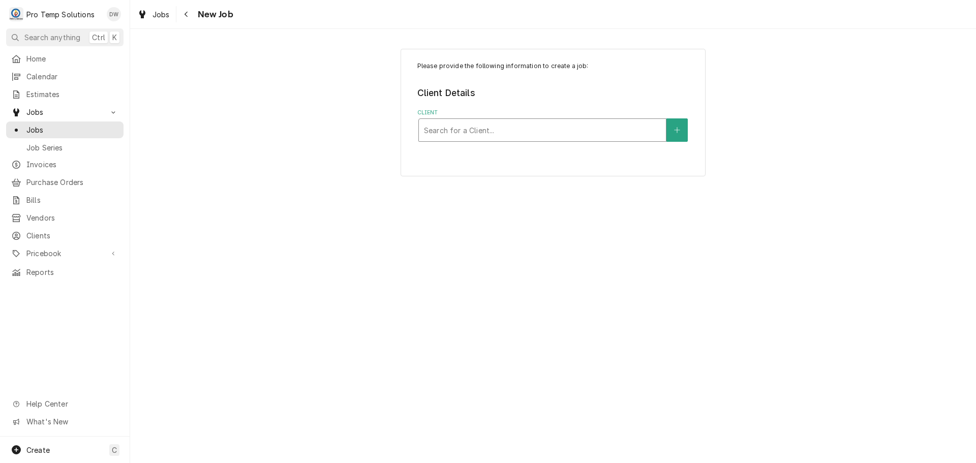
click at [607, 128] on div "Client" at bounding box center [542, 130] width 237 height 18
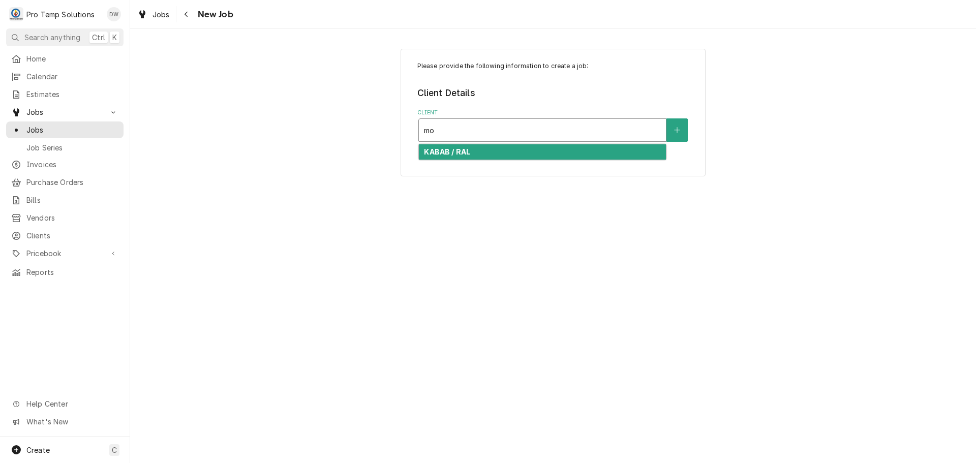
type input "m"
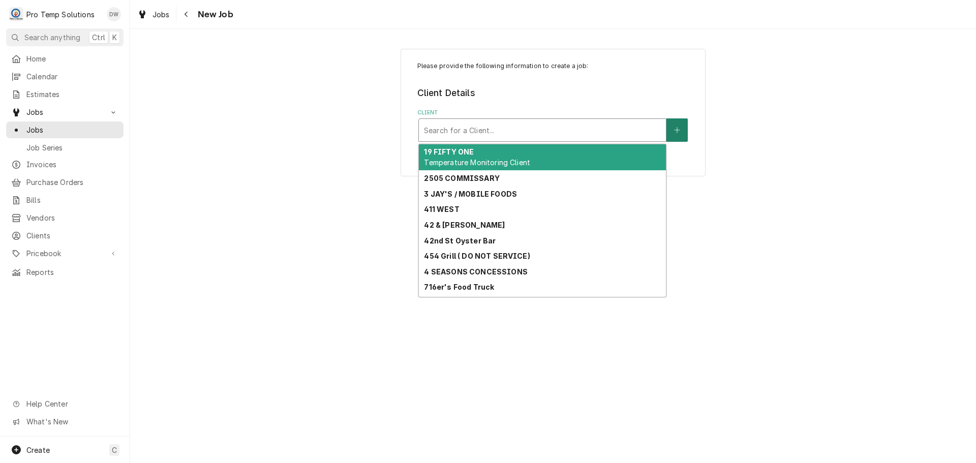
click at [675, 126] on button "Client" at bounding box center [676, 129] width 21 height 23
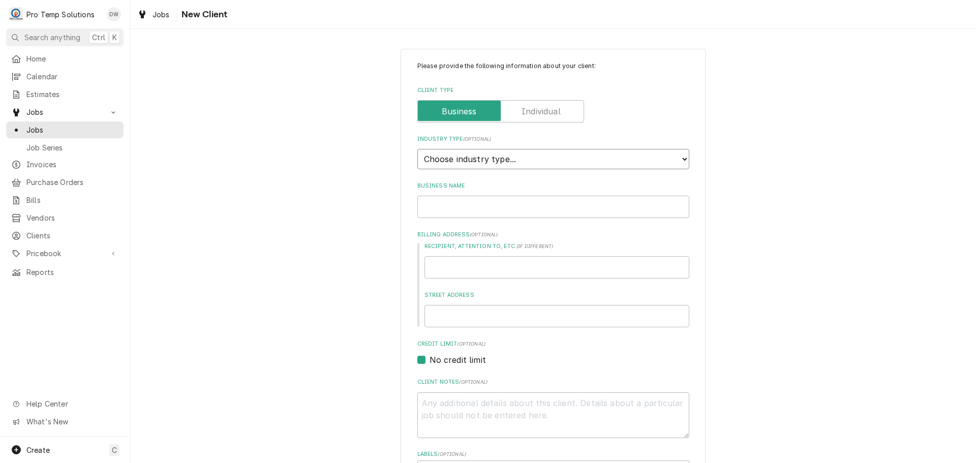
click at [612, 163] on select "Choose industry type... Residential Commercial Industrial Government" at bounding box center [553, 159] width 272 height 20
select select "2"
click at [417, 149] on select "Choose industry type... Residential Commercial Industrial Government" at bounding box center [553, 159] width 272 height 20
click at [594, 202] on input "Business Name" at bounding box center [553, 207] width 272 height 22
type textarea "x"
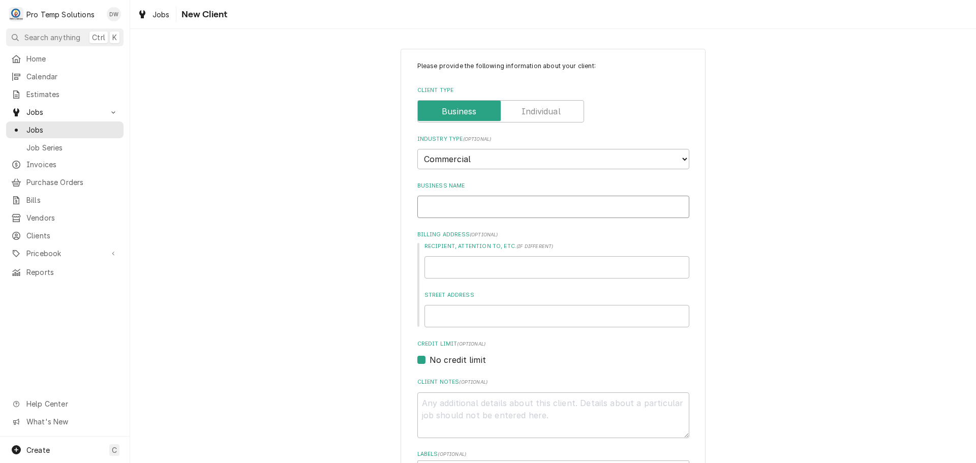
type input "M"
type textarea "x"
type input "MO"
type textarea "x"
type input "MOM"
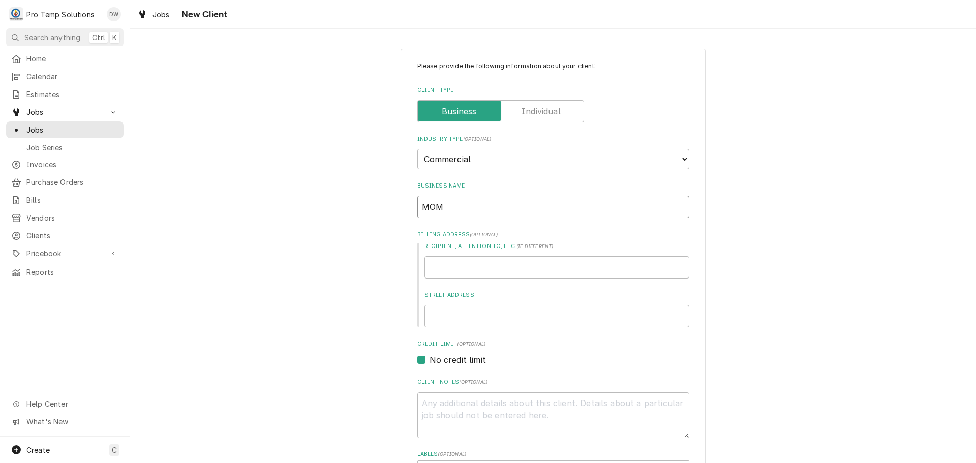
type textarea "x"
type input "MOMO"
type textarea "x"
type input "MOMO'"
type textarea "x"
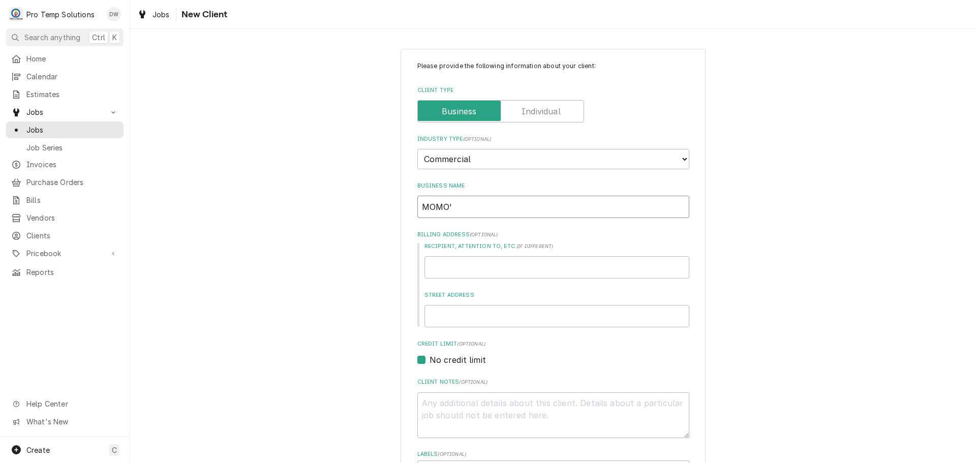
type input "MOMO'S"
type textarea "x"
type input "MOMO'S"
type textarea "x"
type input "MOMO'S /"
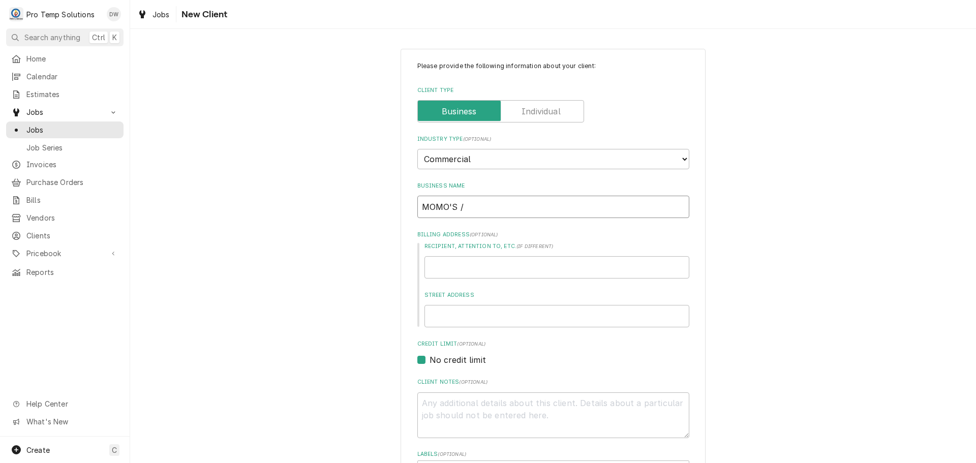
type textarea "x"
type input "MOMO'S /"
type textarea "x"
type input "MOMO'S / K"
type textarea "x"
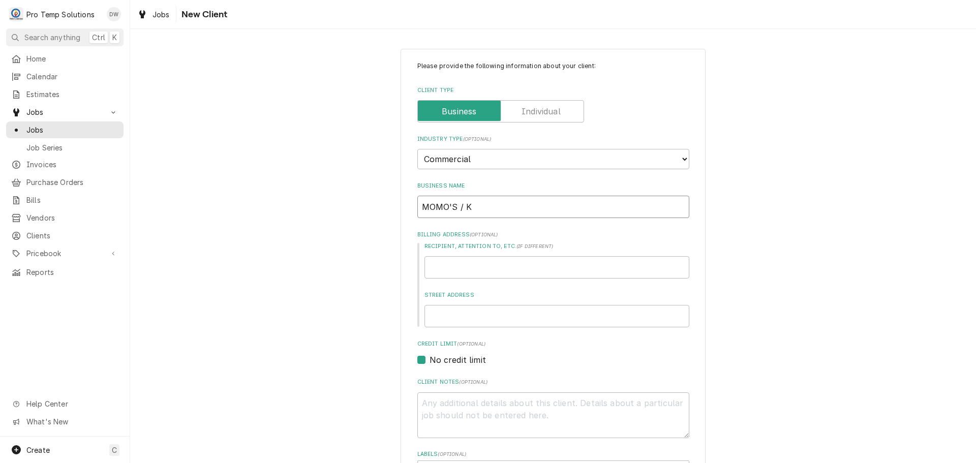
type input "MOMO'S / KA"
type textarea "x"
type input "MOMO'S / KAB"
type textarea "x"
type input "MOMO'S / KABA"
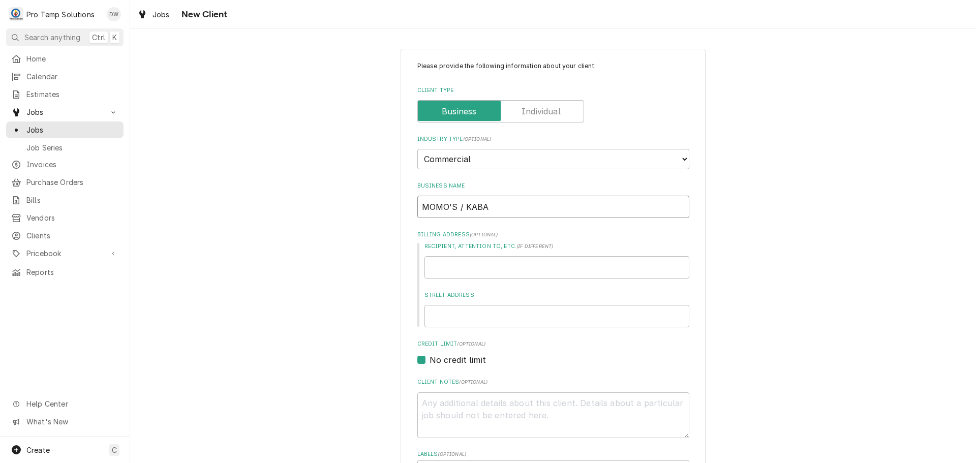
type textarea "x"
type input "MOMO'S / KABAB"
type textarea "x"
type input "MOMO'S / KABAB#"
type textarea "x"
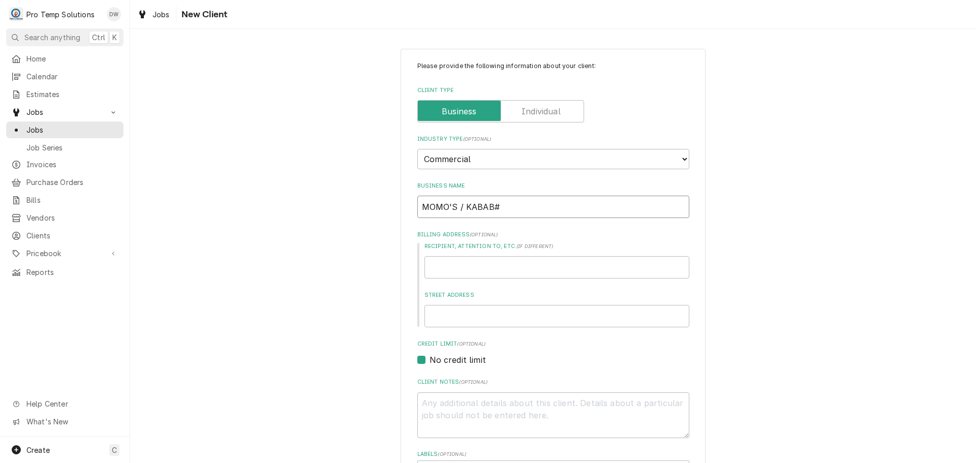
type input "MOMO'S / KABAB#2"
type textarea "x"
type input "MOMO'S / KABAB#2"
click at [525, 312] on input "Street Address" at bounding box center [556, 316] width 265 height 22
type textarea "x"
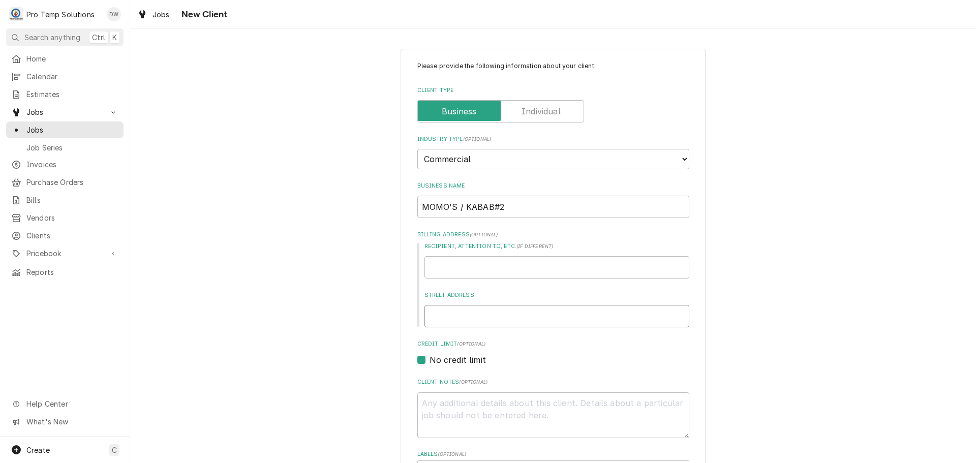
type input "1"
type textarea "x"
type input "10"
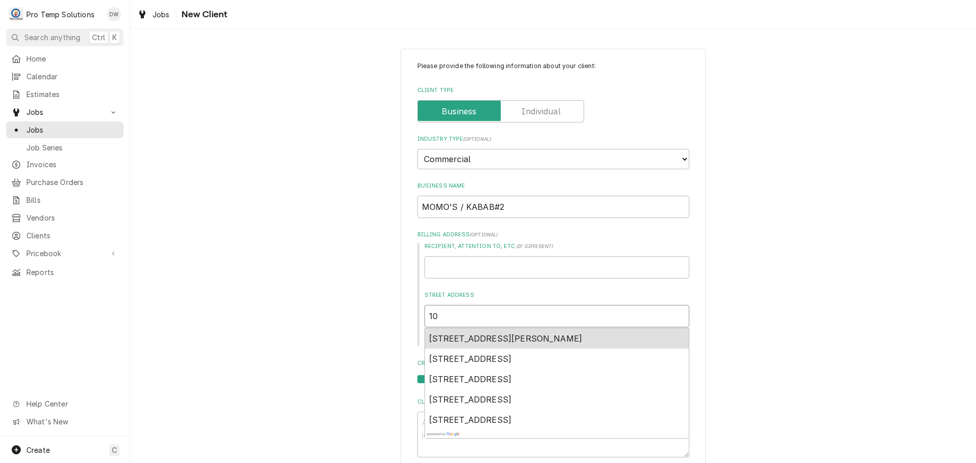
type textarea "x"
type input "101"
type textarea "x"
type input "1011"
type textarea "x"
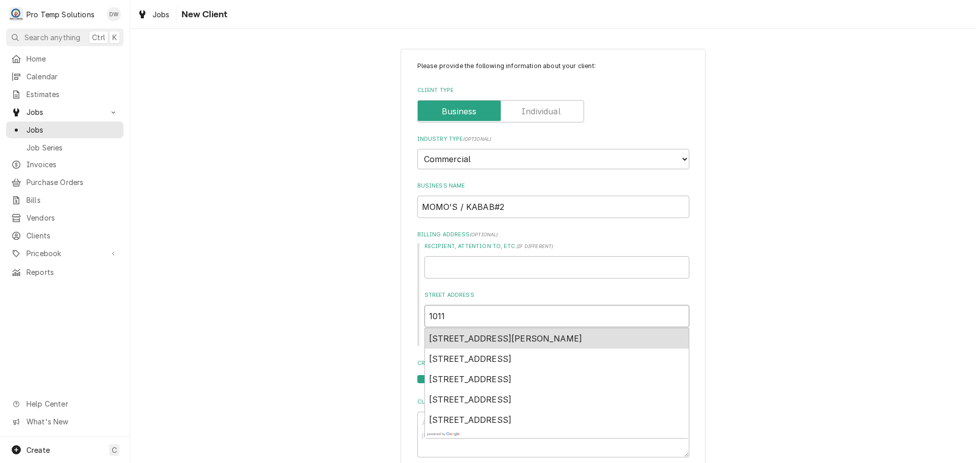
type input "10110"
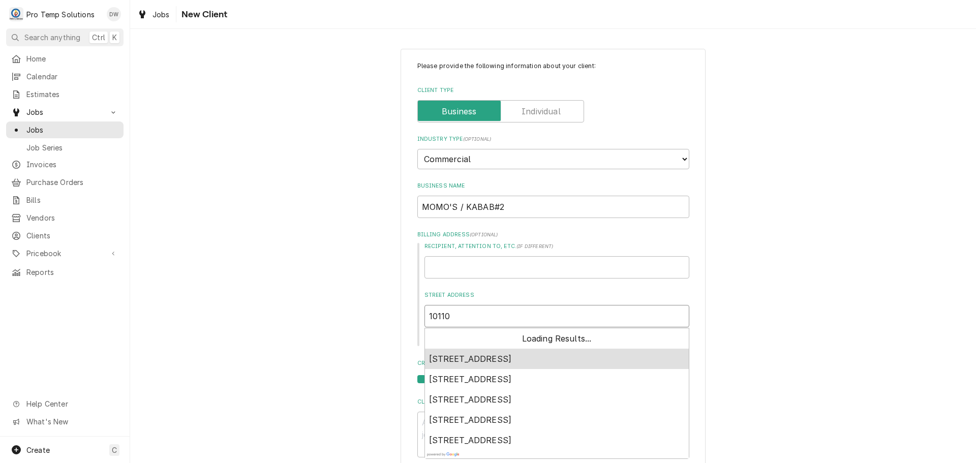
type textarea "x"
type input "10110"
type textarea "x"
type input "10110 G"
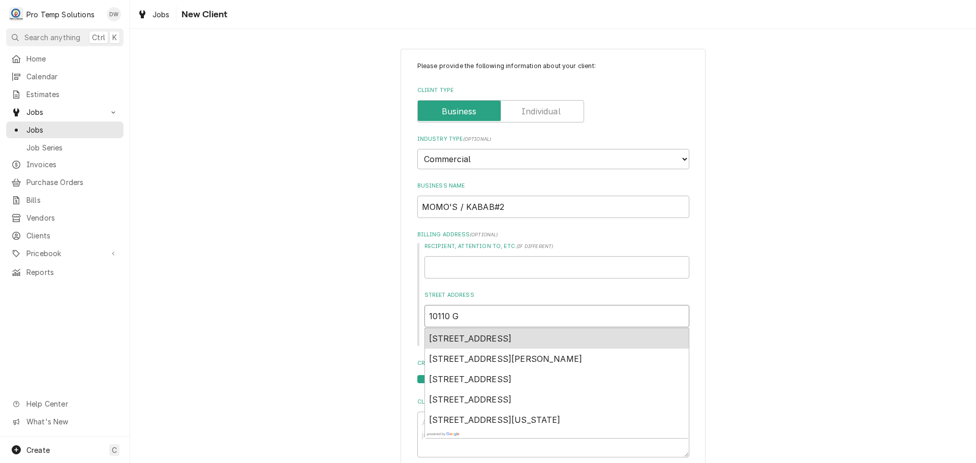
type textarea "x"
type input "10110 GR"
type textarea "x"
type input "10110 GRE"
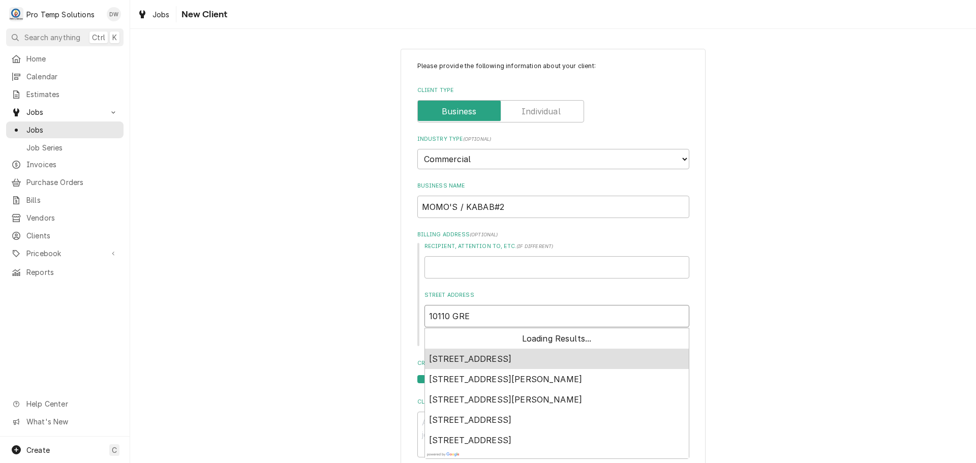
type textarea "x"
type input "10110 GREE"
type textarea "x"
type input "10110 GREEN"
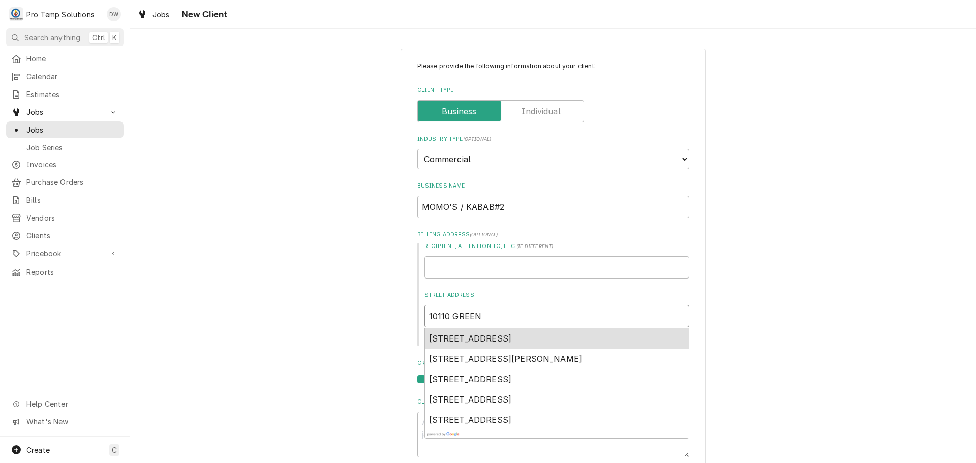
click at [507, 339] on span "10110 Green Level Church Road, Cary, NC, USA" at bounding box center [470, 338] width 83 height 10
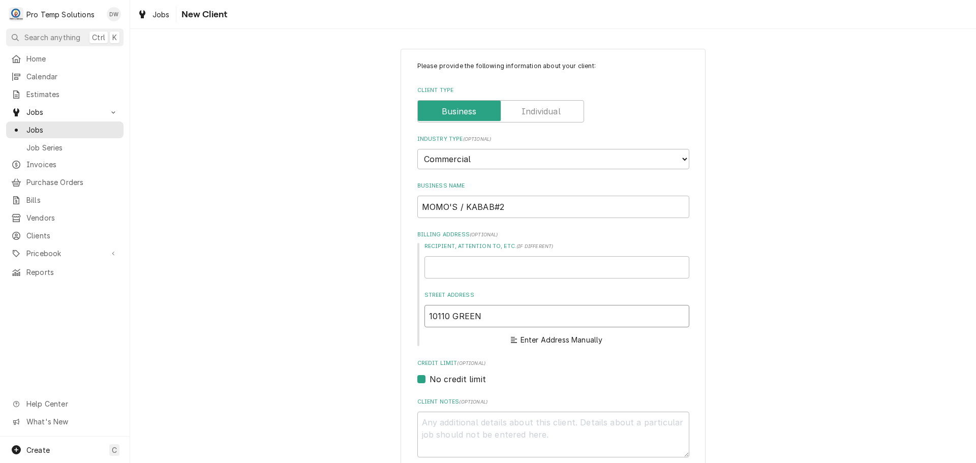
type textarea "x"
type input "10110 Green Level Church Road"
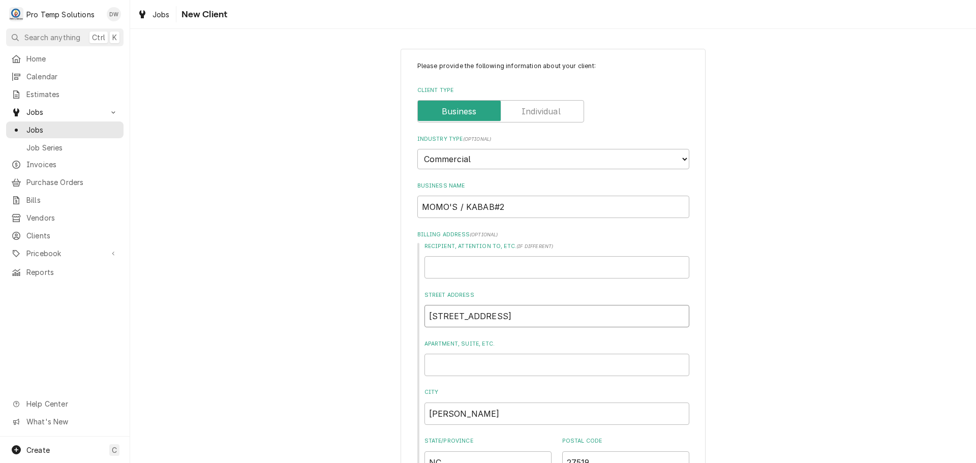
type textarea "x"
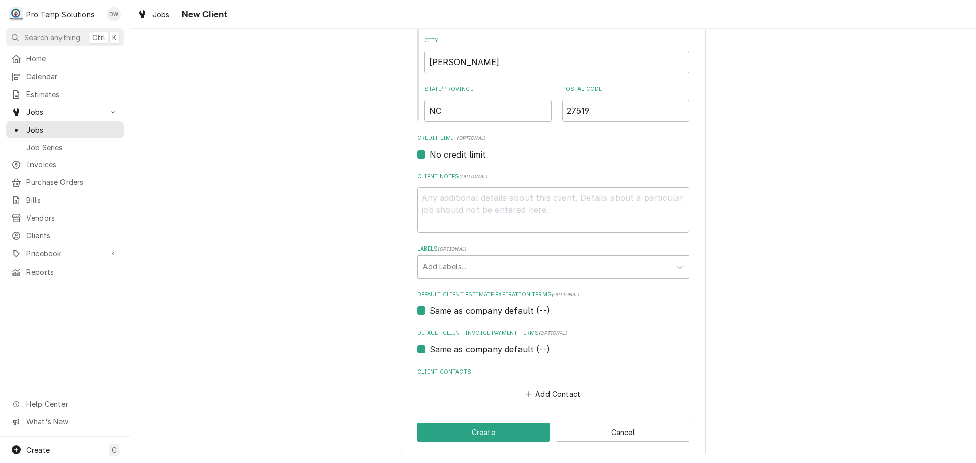
scroll to position [352, 0]
type input "10110 Green Level Church Road"
click at [550, 389] on button "Add Contact" at bounding box center [553, 394] width 58 height 14
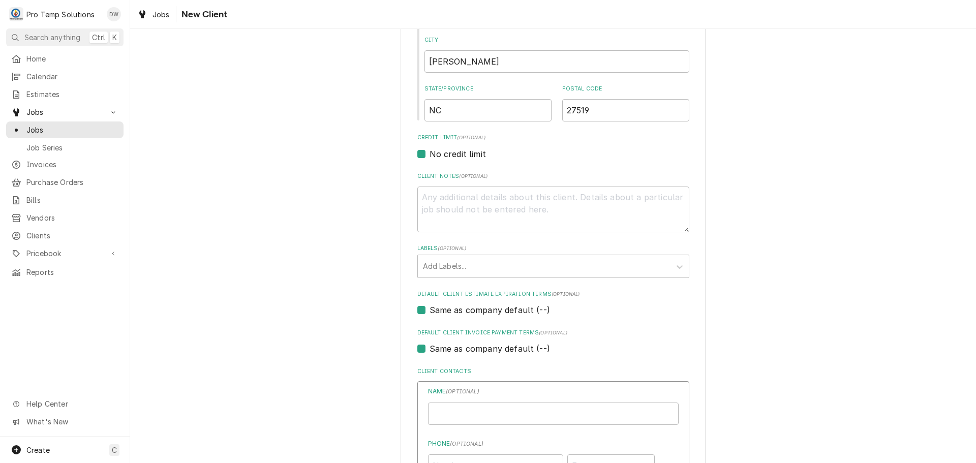
type textarea "x"
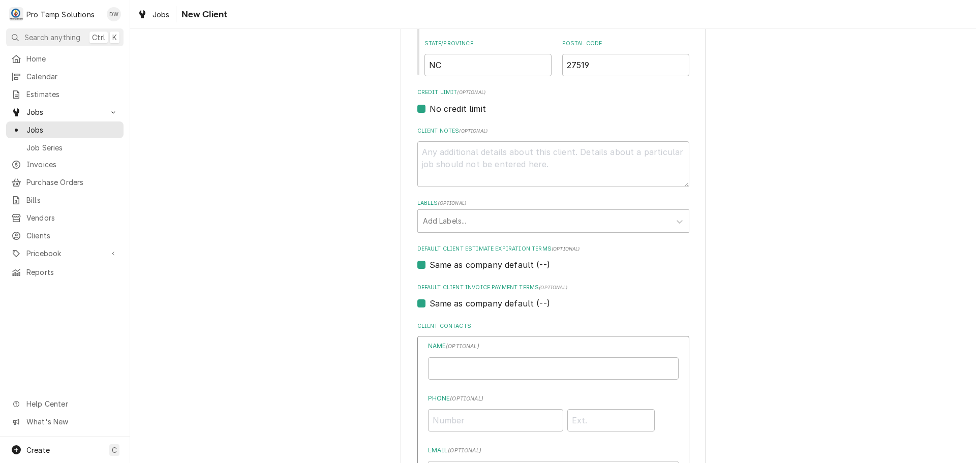
scroll to position [505, 0]
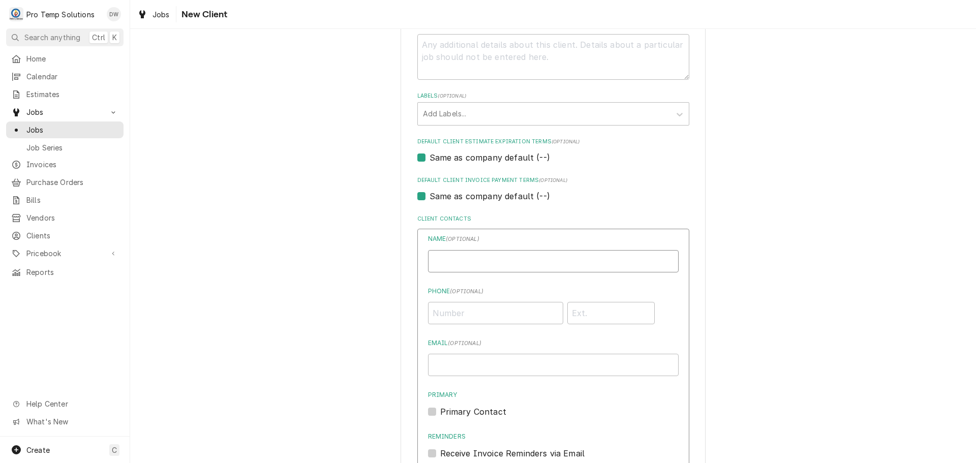
click at [543, 258] on input "Business Name" at bounding box center [553, 261] width 251 height 22
type input "MOMO'S CARY / KABAB #2"
click at [508, 364] on input "Email ( optional )" at bounding box center [553, 365] width 251 height 22
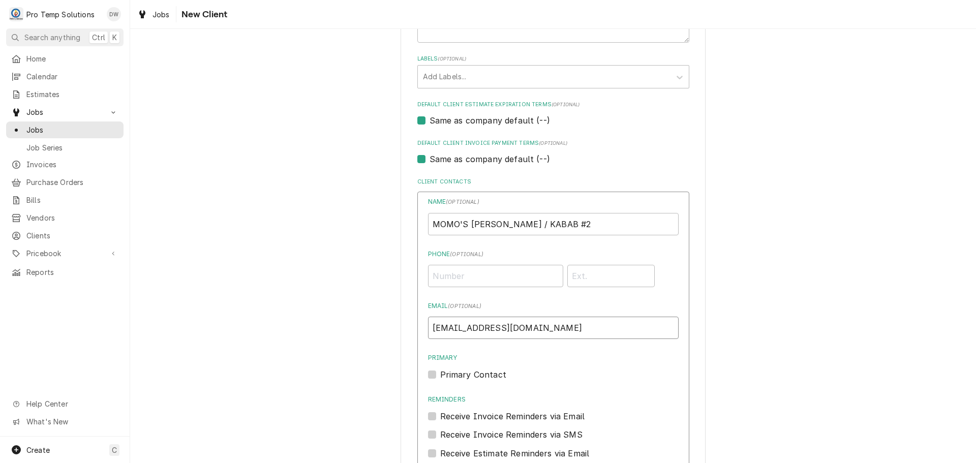
scroll to position [606, 0]
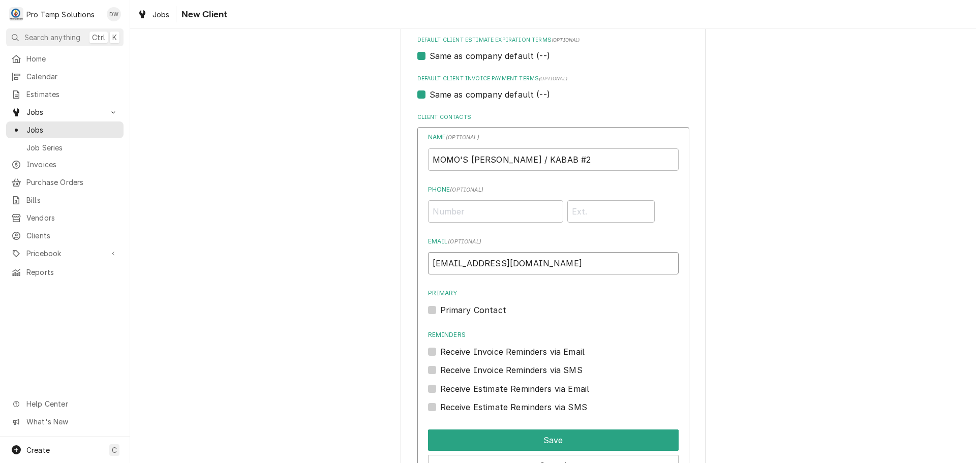
type input "[EMAIL_ADDRESS][DOMAIN_NAME]"
click at [440, 313] on label "Primary Contact" at bounding box center [473, 310] width 66 height 12
click at [440, 313] on input "Primary" at bounding box center [565, 315] width 251 height 22
checkbox input "true"
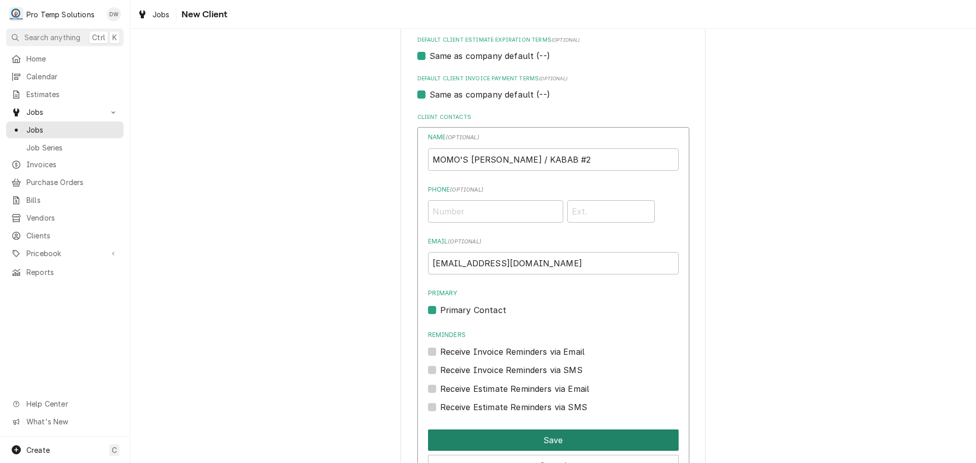
click at [551, 438] on button "Save" at bounding box center [553, 440] width 251 height 21
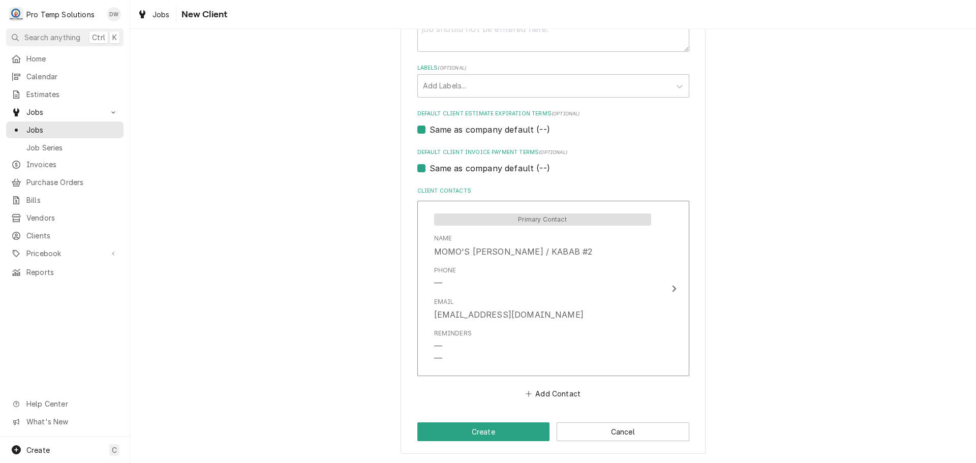
scroll to position [533, 0]
click at [490, 434] on button "Create" at bounding box center [483, 431] width 133 height 19
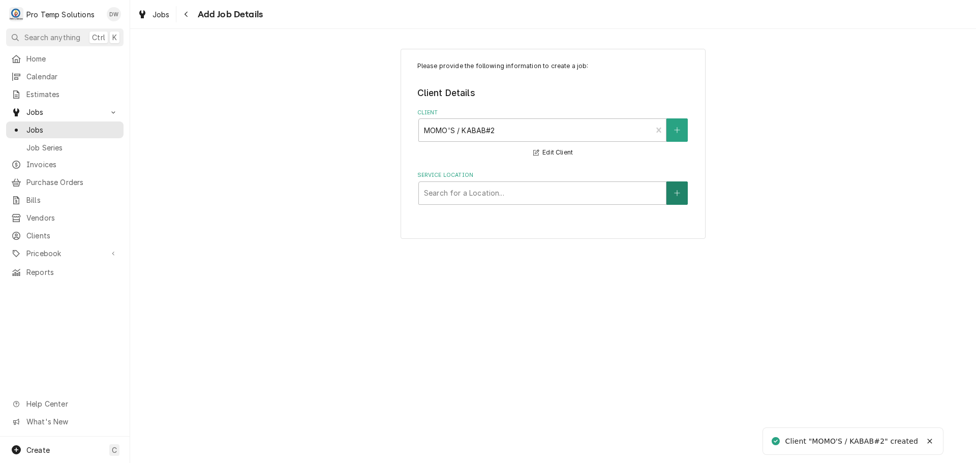
click at [680, 193] on icon "Create New Location" at bounding box center [677, 193] width 6 height 6
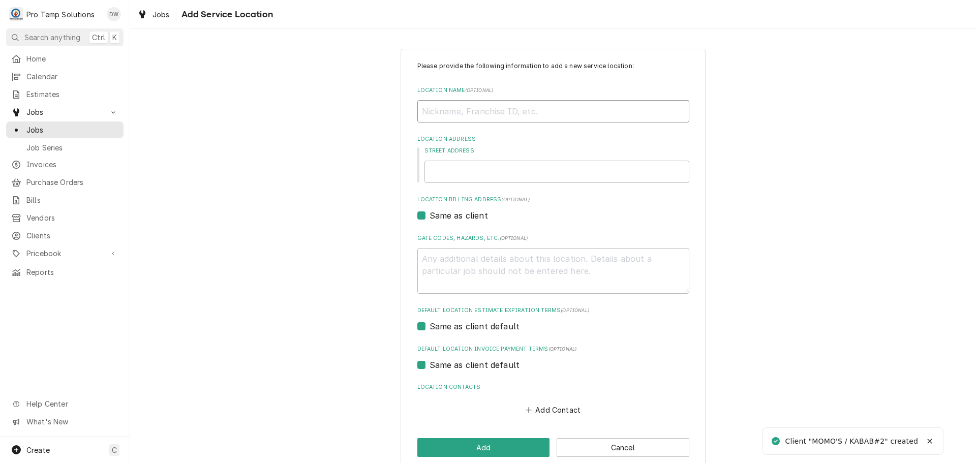
click at [614, 111] on input "Location Name ( optional )" at bounding box center [553, 111] width 272 height 22
type textarea "x"
type input "m"
type textarea "x"
type input "mo"
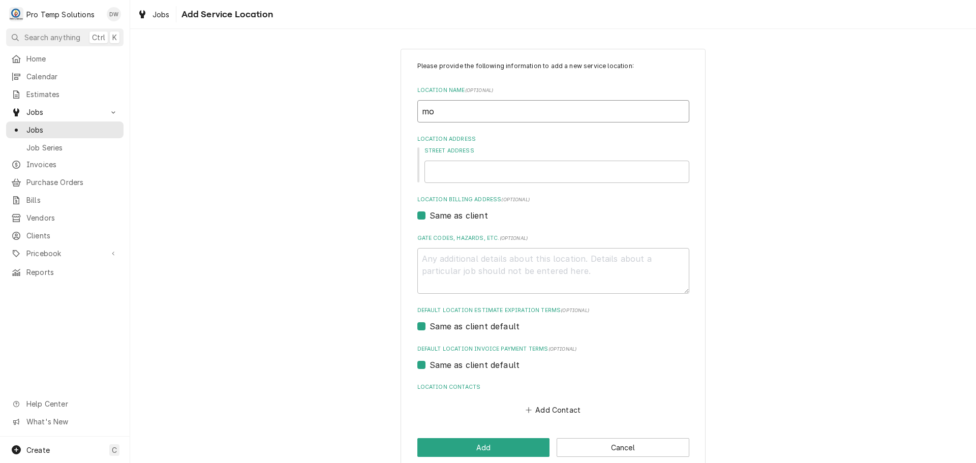
type textarea "x"
type input "mom"
type textarea "x"
type input "momo"
type textarea "x"
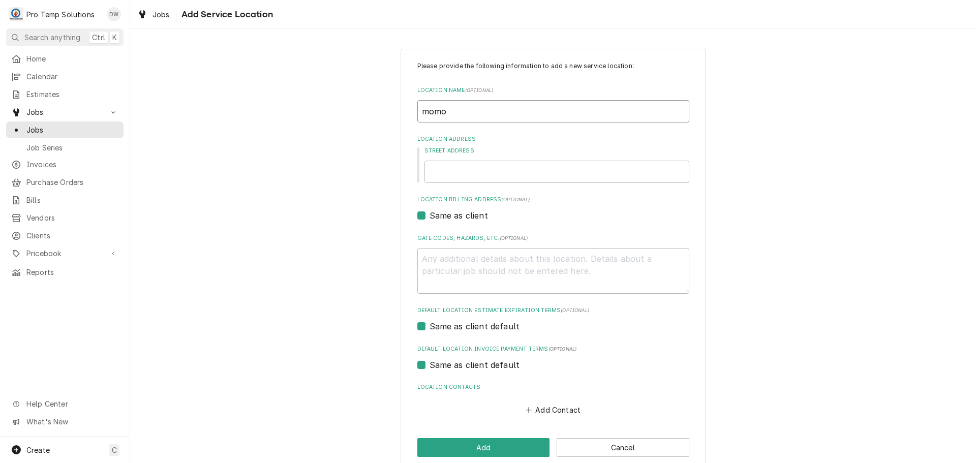
type input "momo'"
type textarea "x"
type input "momo's"
type textarea "x"
type input "momo's"
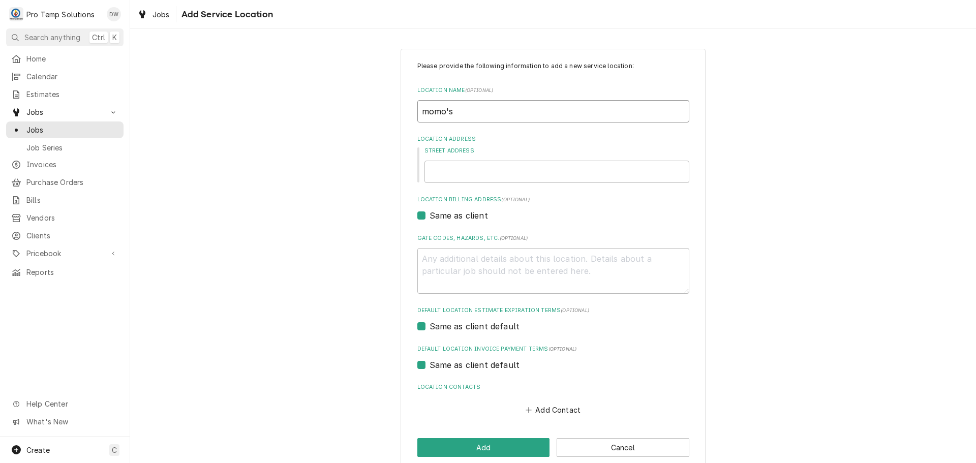
type textarea "x"
type input "momo's c"
type textarea "x"
type input "momo's ca"
type textarea "x"
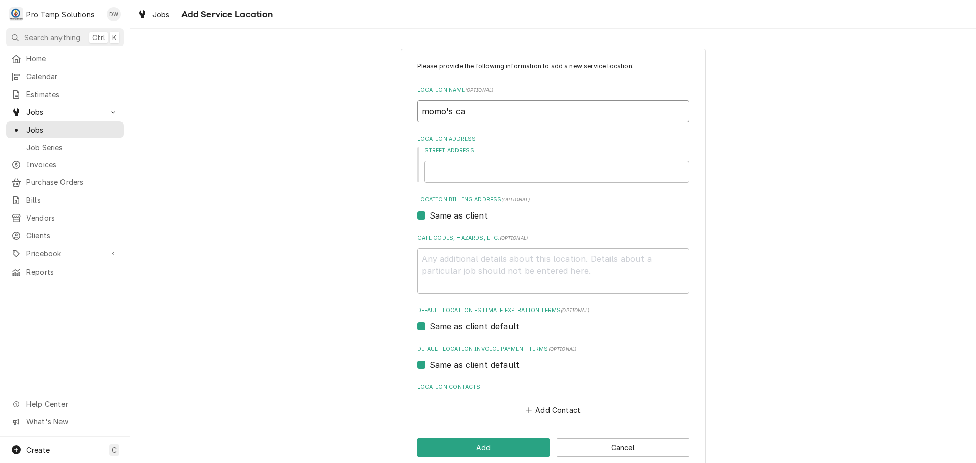
type input "momo's car"
type textarea "x"
type input "momo's cary"
type textarea "x"
type input "momo's cary/"
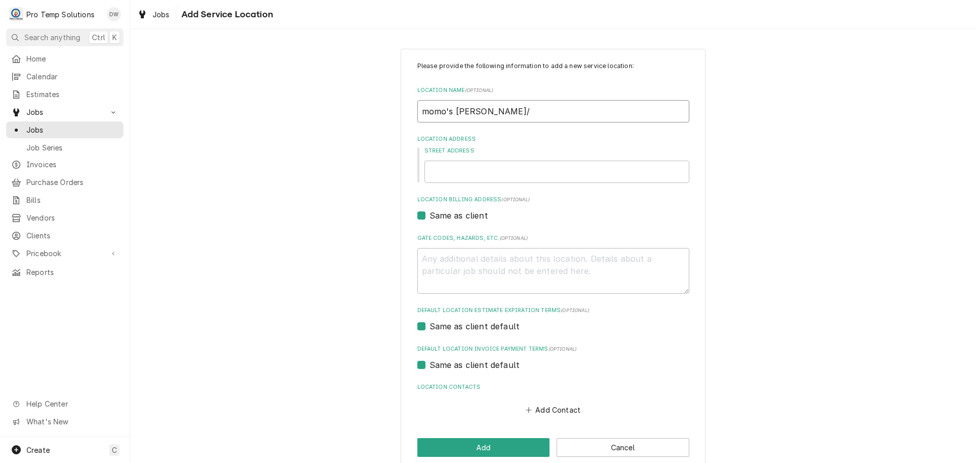
type textarea "x"
type input "momo's cary"
type textarea "x"
type input "momo's car"
type textarea "x"
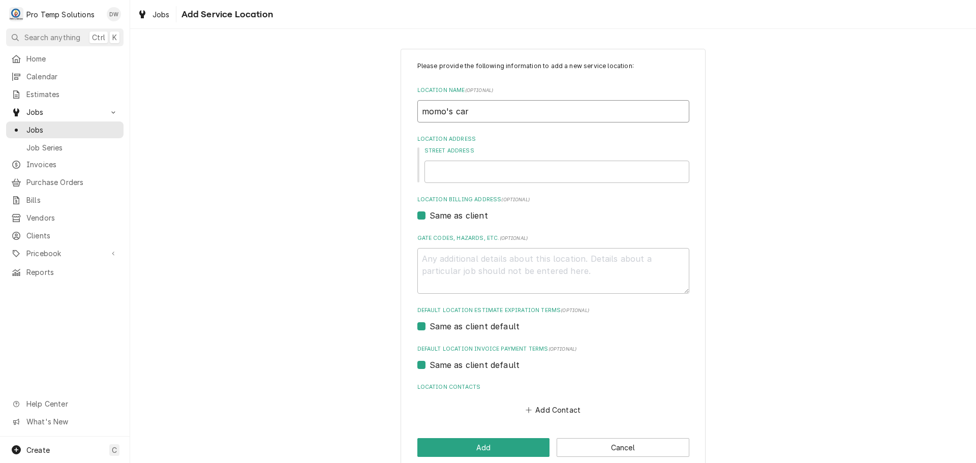
type input "momo's ca"
type textarea "x"
type input "momo's c"
type textarea "x"
type input "momo's"
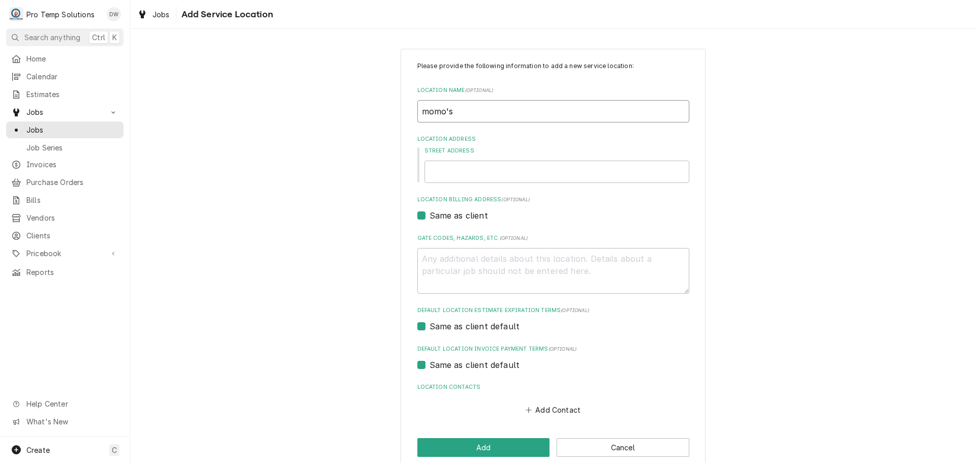
type textarea "x"
type input "momo's"
type textarea "x"
type input "momo'"
type textarea "x"
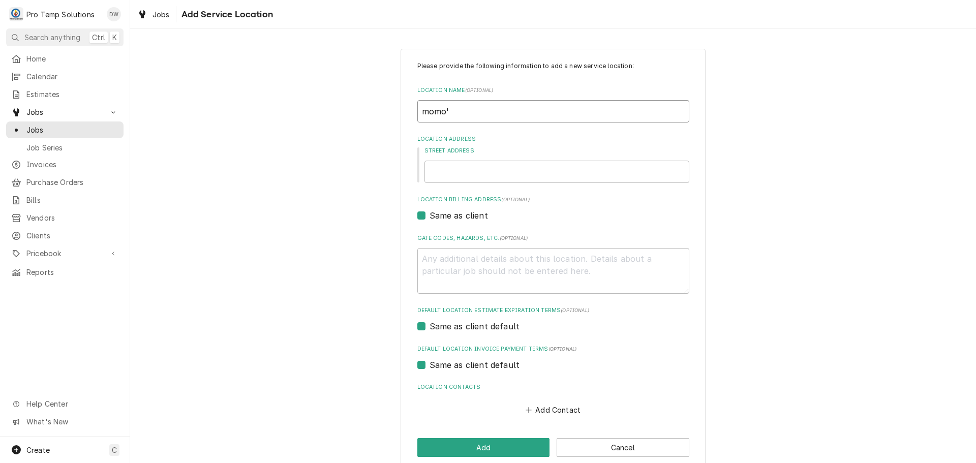
type input "momo"
type textarea "x"
type input "mom"
type textarea "x"
type input "mo"
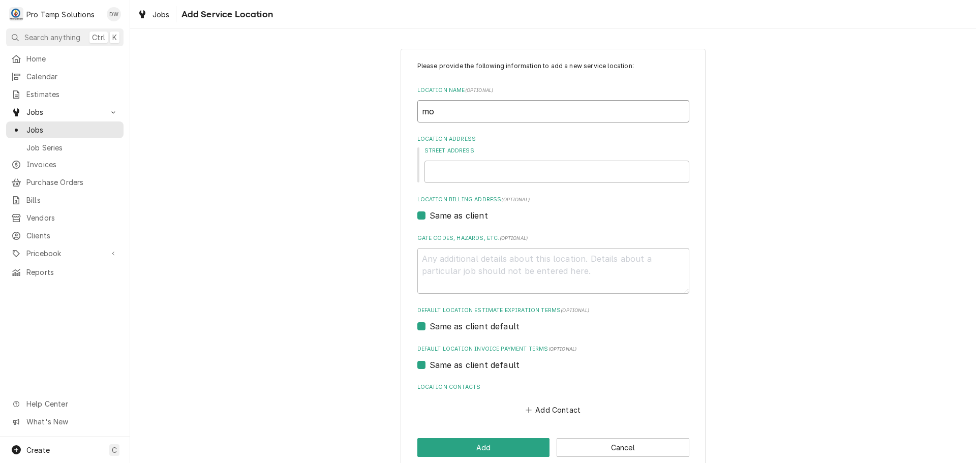
type textarea "x"
type input "m"
type textarea "x"
type input "M"
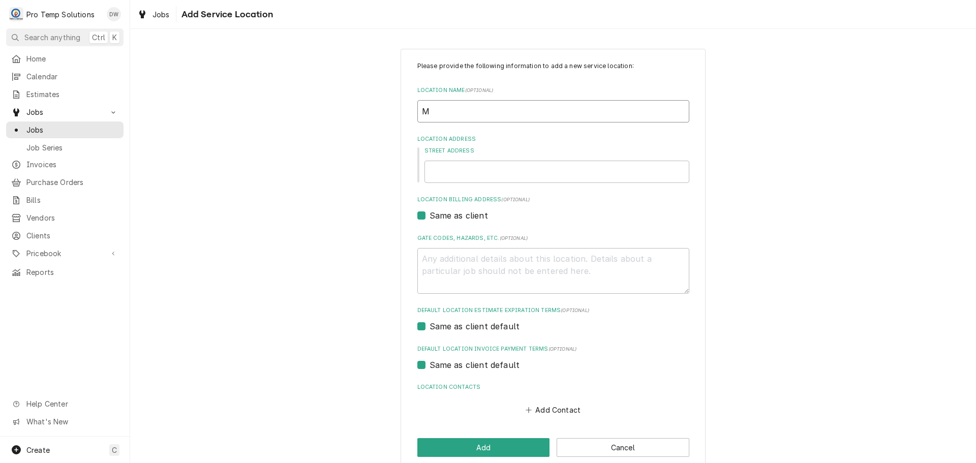
type textarea "x"
type input "MO"
type textarea "x"
type input "MOM"
type textarea "x"
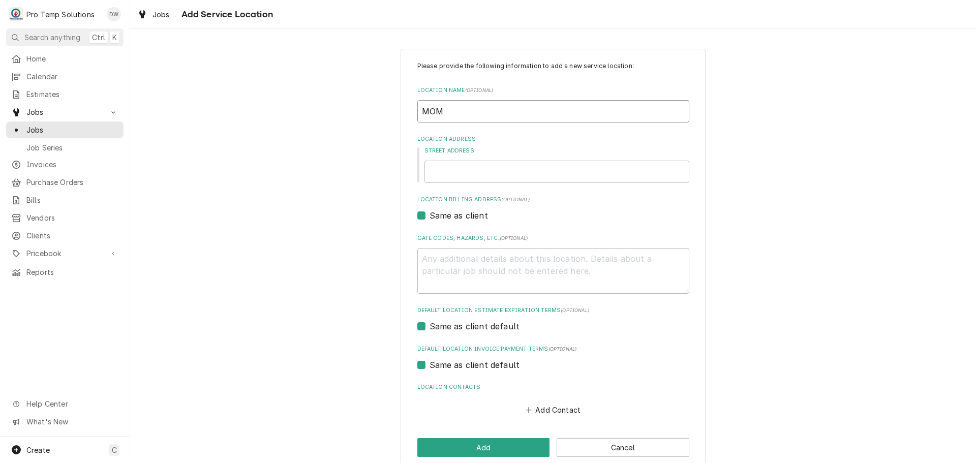
type input "MOMO"
type textarea "x"
type input "MOMO'"
type textarea "x"
type input "MOMO'S"
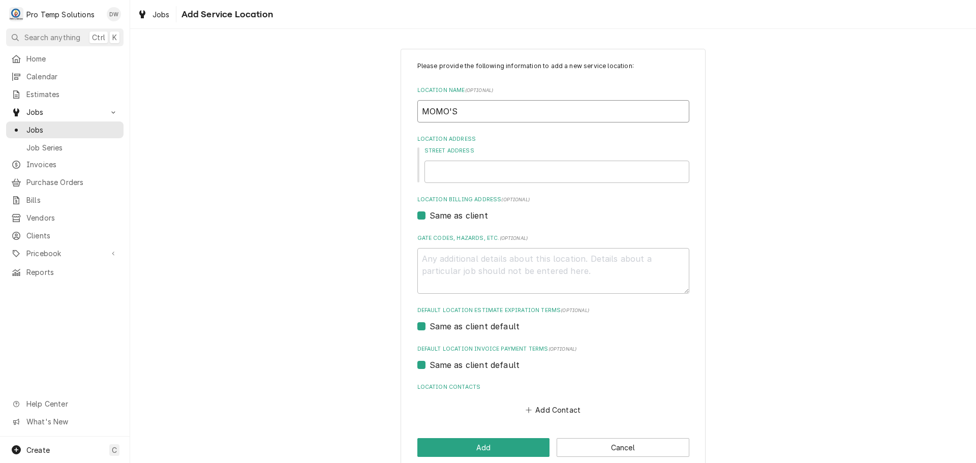
type textarea "x"
type input "MOMO'S"
type textarea "x"
type input "MOMO'S C"
type textarea "x"
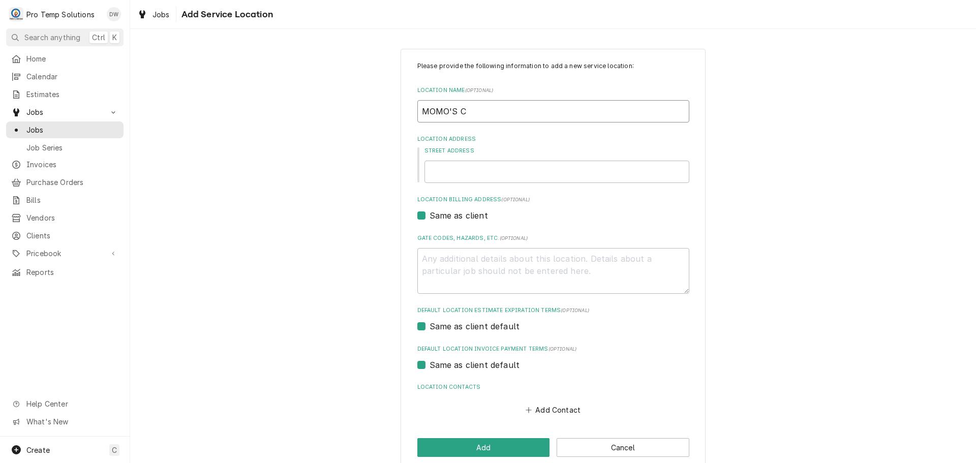
type input "MOMO'S CA"
type textarea "x"
type input "MOMO'S CAR"
type textarea "x"
type input "MOMO'S CARY"
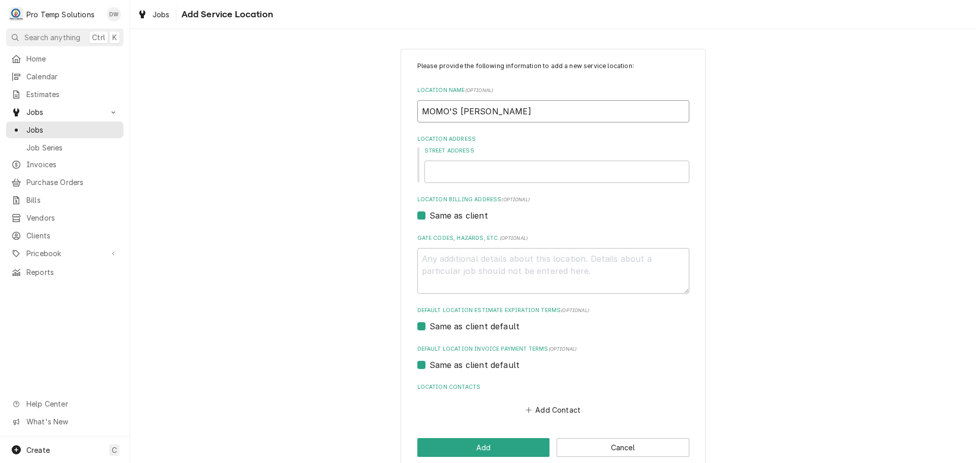
type textarea "x"
type input "MOMO'S CARY"
type textarea "x"
type input "MOMO'S CARY /"
type textarea "x"
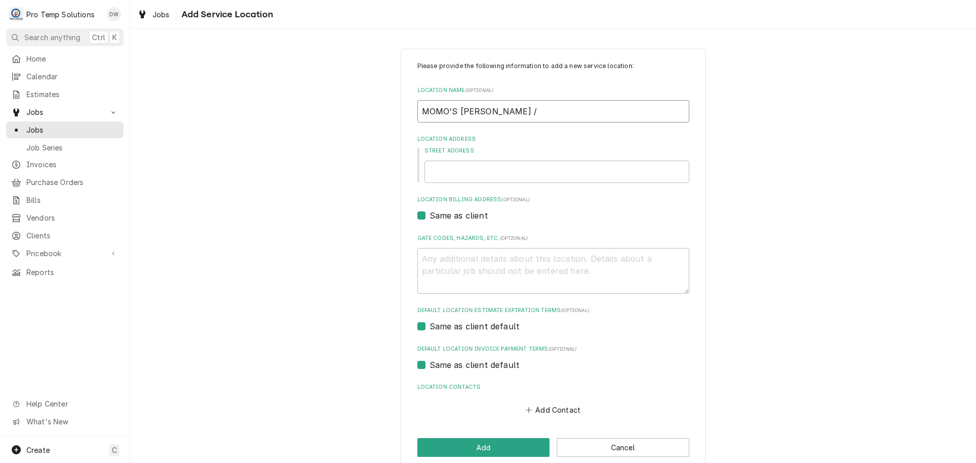
type input "MOMO'S CARY /"
type textarea "x"
type input "MOMO'S CARY / K"
type textarea "x"
type input "MOMO'S CARY / KA"
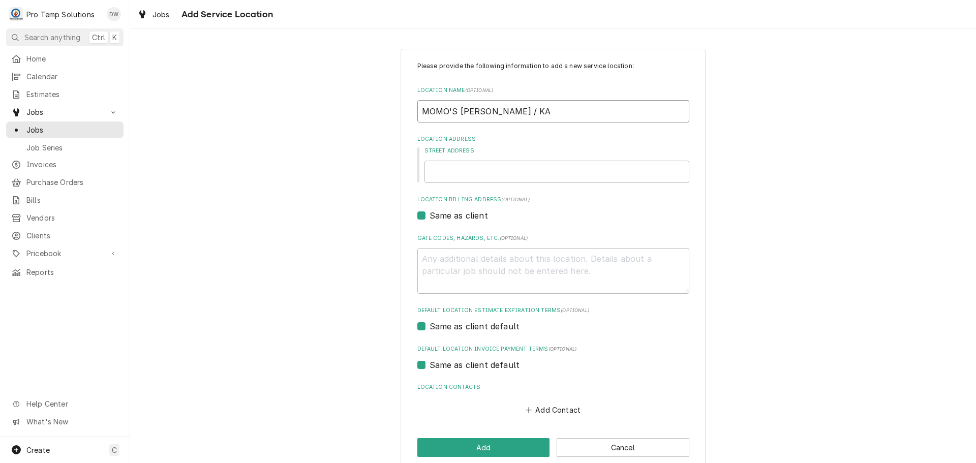
type textarea "x"
type input "MOMO'S CARY / KAB"
type textarea "x"
type input "MOMO'S CARY / KABA"
type textarea "x"
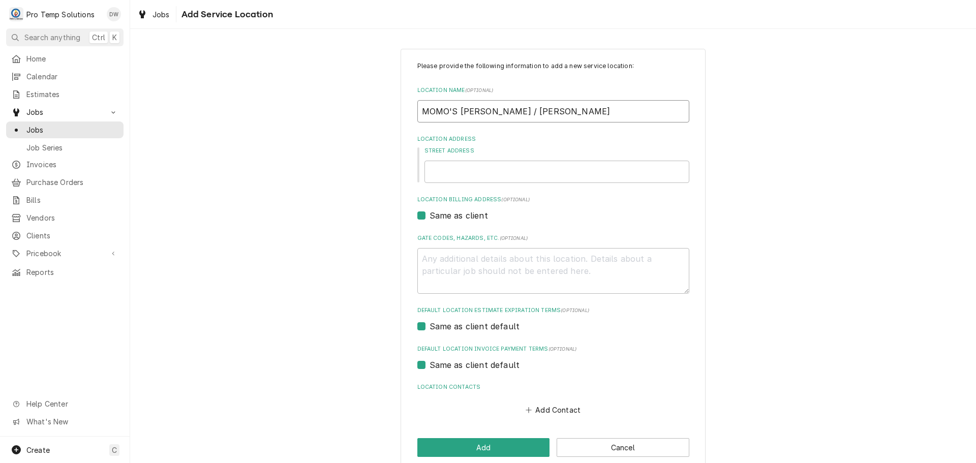
type input "MOMO'S CARY / KABAB"
type textarea "x"
type input "MOMO'S CARY / KABAB"
type textarea "x"
type input "MOMO'S CARY / KABAB #"
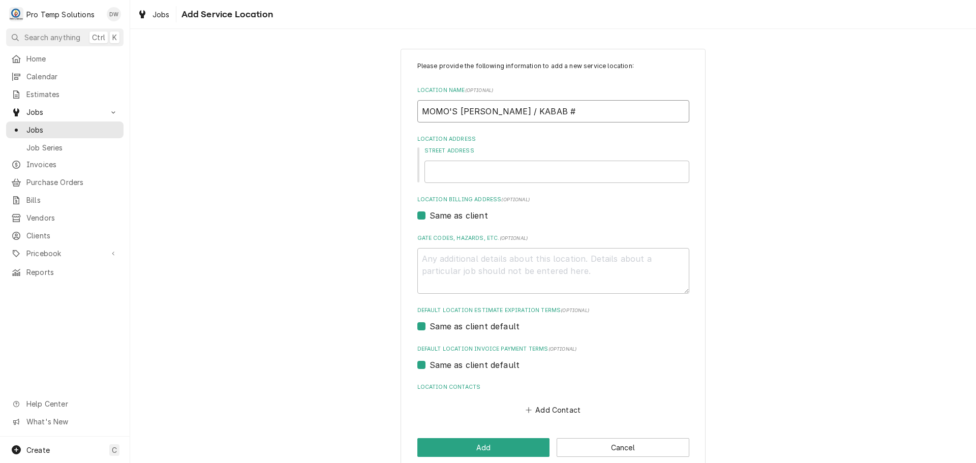
type textarea "x"
type input "MOMO'S CARY / KABAB #2"
type textarea "x"
type input "MOMO'S CARY / KABAB #2"
click at [514, 170] on input "Street Address" at bounding box center [556, 172] width 265 height 22
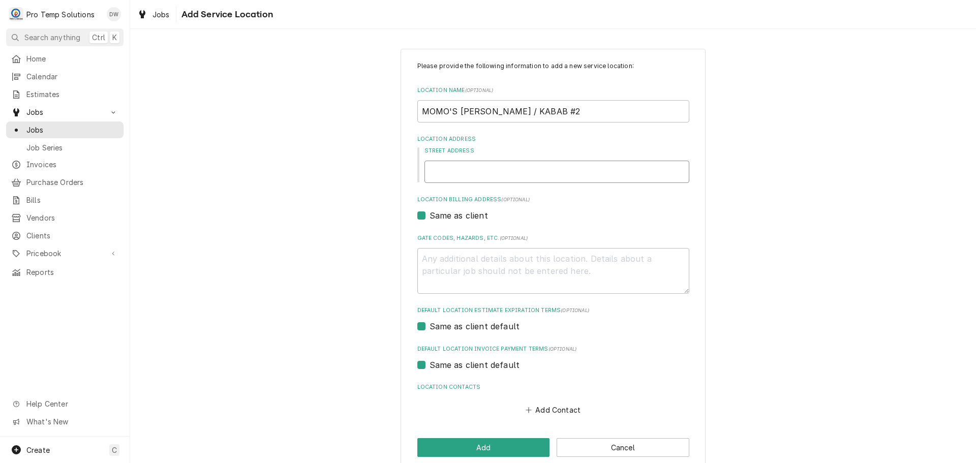
type textarea "x"
type input "1"
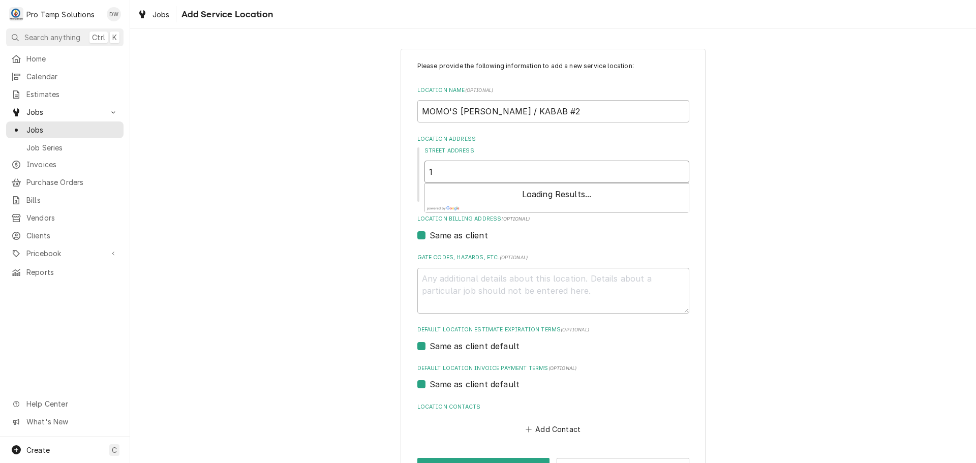
type textarea "x"
type input "10"
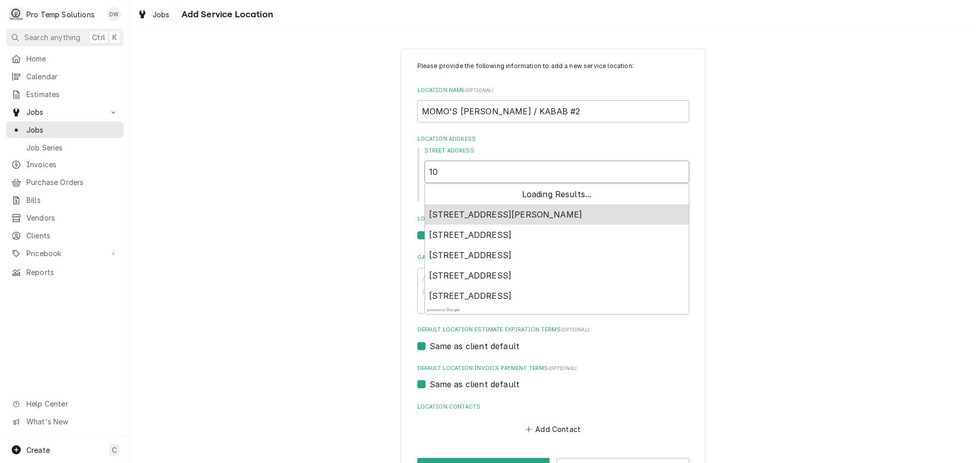
type textarea "x"
type input "101"
type textarea "x"
type input "1011"
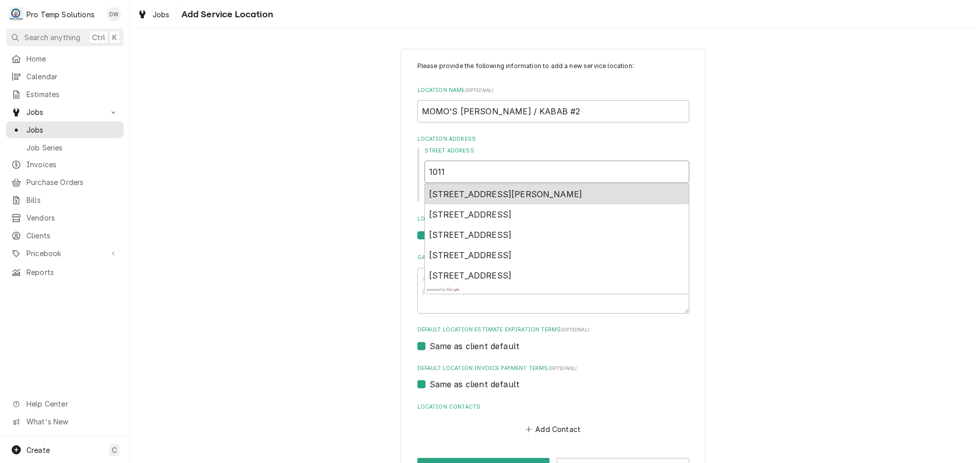
type textarea "x"
type input "10110"
click at [512, 191] on span "10110 Green Level Church Road, Cary, NC, USA" at bounding box center [470, 194] width 83 height 10
type textarea "x"
type input "10110 Green Level Church Road"
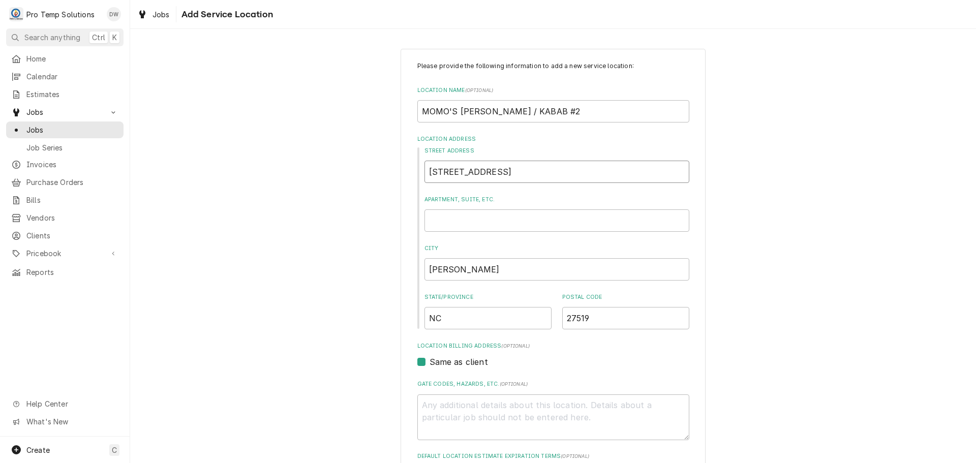
type textarea "x"
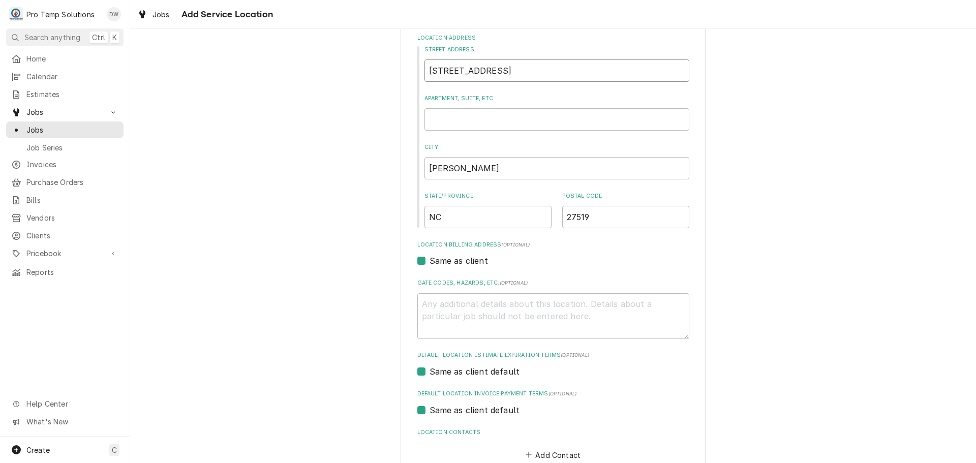
scroll to position [162, 0]
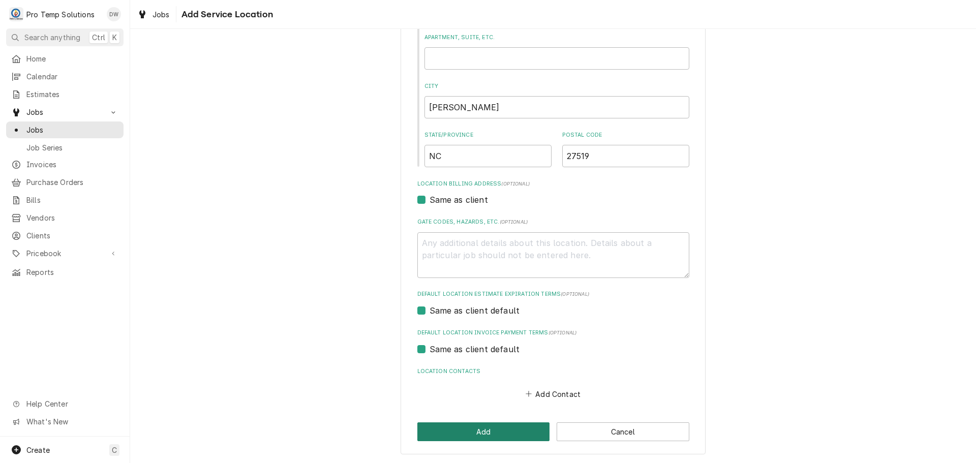
type input "10110 Green Level Church Road"
click at [483, 432] on button "Add" at bounding box center [483, 431] width 133 height 19
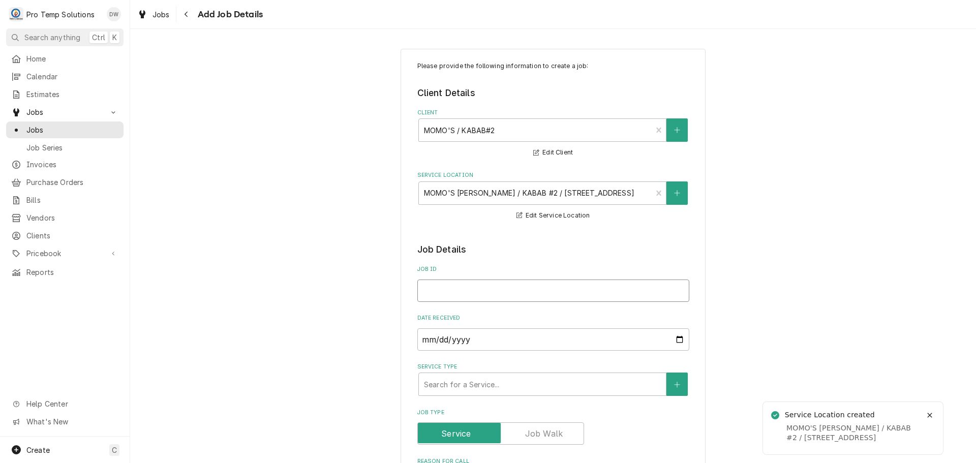
click at [508, 286] on input "Job ID" at bounding box center [553, 291] width 272 height 22
type textarea "x"
type input "0"
type textarea "x"
type input "09"
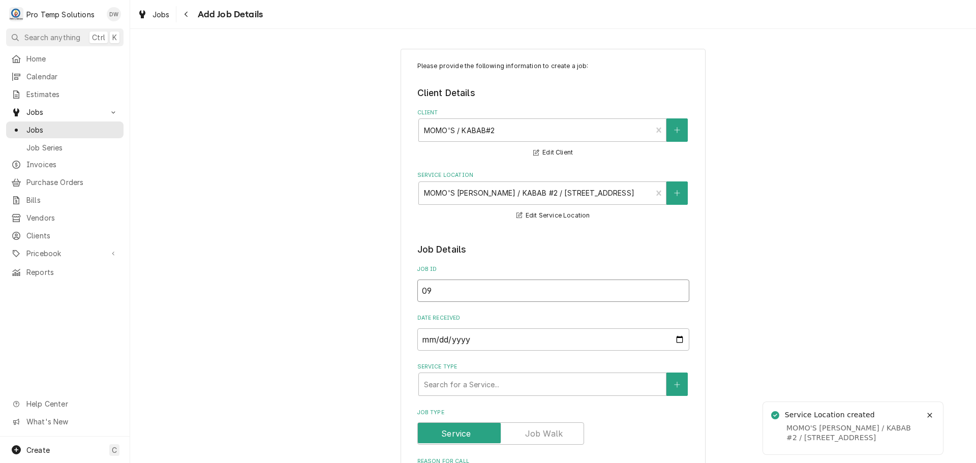
type textarea "x"
type input "090"
type textarea "x"
type input "0905"
type textarea "x"
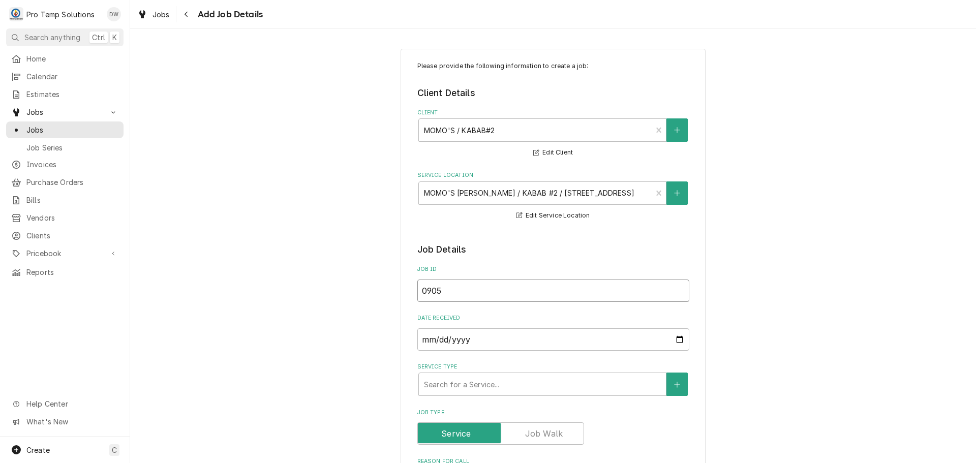
type input "09052"
type textarea "x"
type input "090525"
type textarea "x"
type input "090525-"
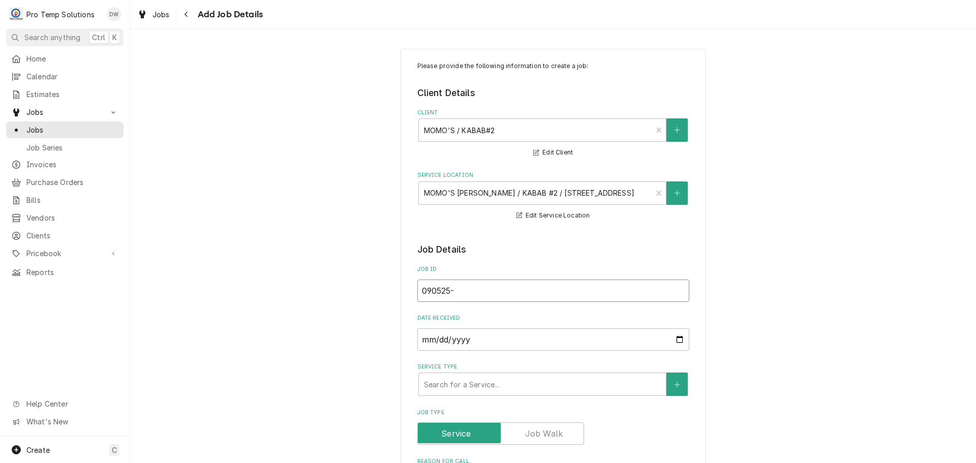
type textarea "x"
type input "090525-0"
type textarea "x"
type input "090525-01"
type textarea "x"
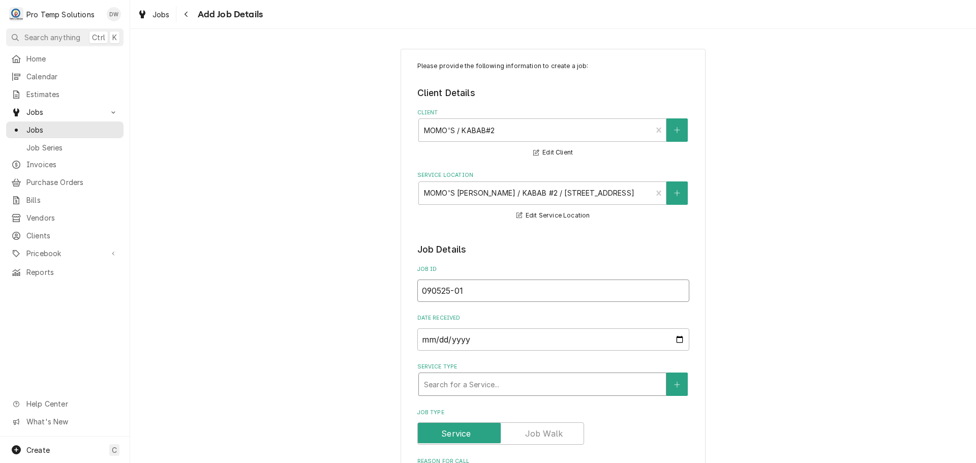
type input "090525-01"
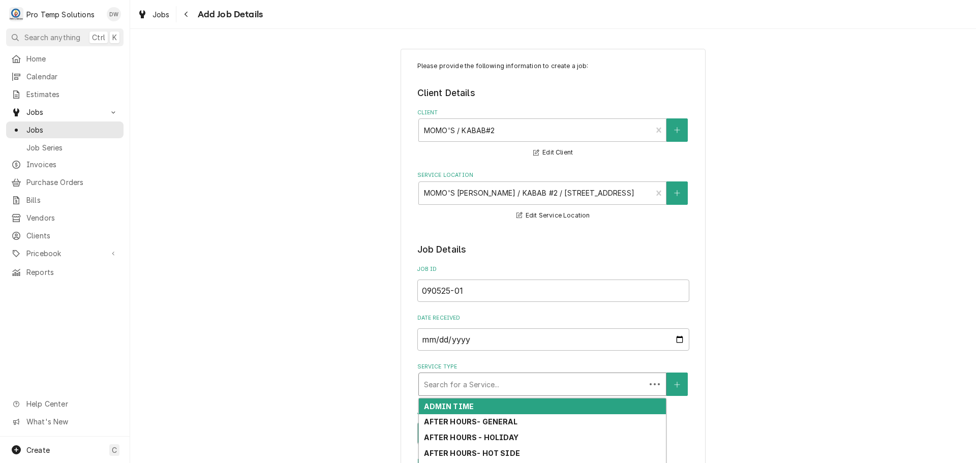
click at [542, 388] on div "Service Type" at bounding box center [532, 384] width 217 height 18
type textarea "x"
type input "H"
type textarea "x"
type input "HO"
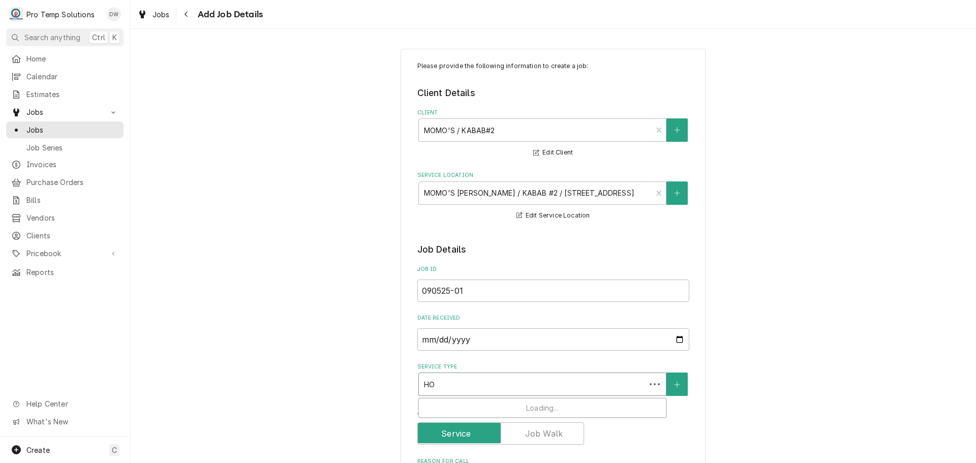
type textarea "x"
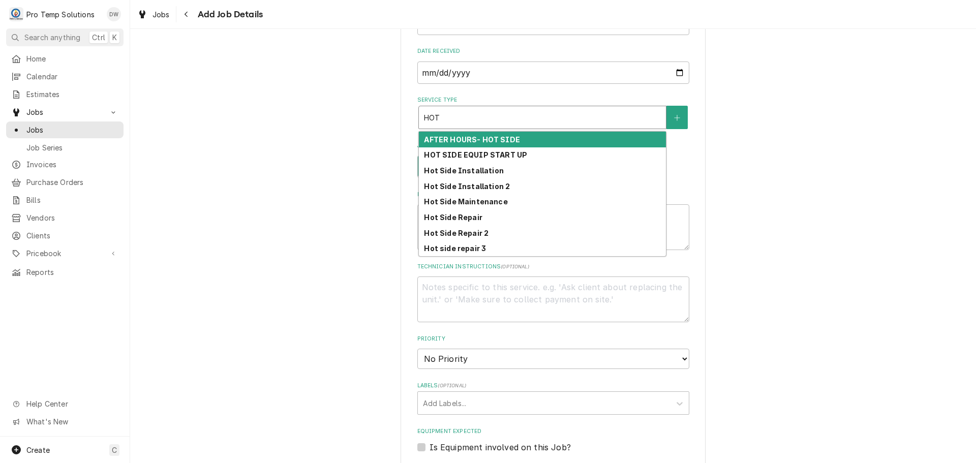
scroll to position [305, 0]
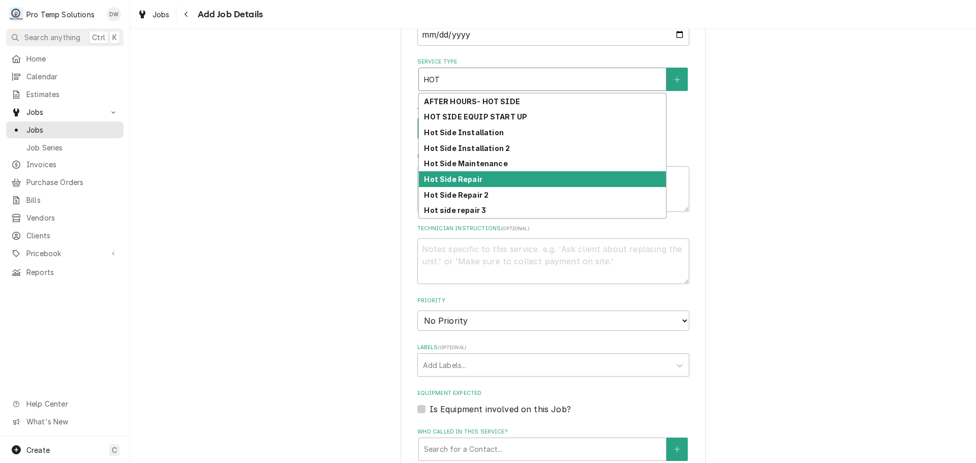
click at [470, 179] on strong "Hot Side Repair" at bounding box center [453, 179] width 58 height 9
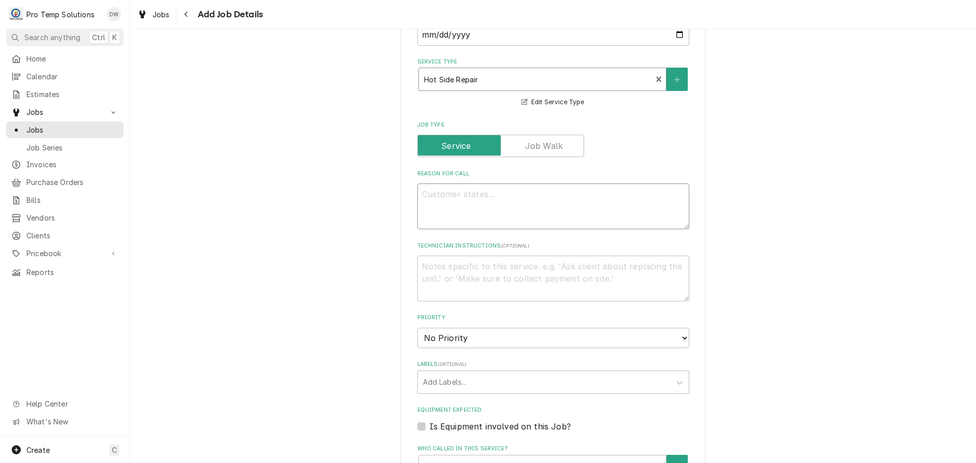
click at [440, 200] on textarea "Reason For Call" at bounding box center [553, 207] width 272 height 46
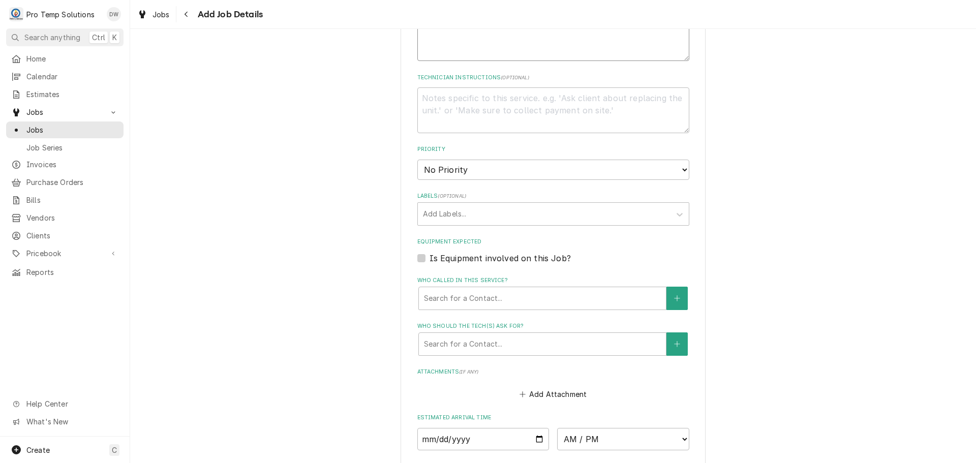
scroll to position [508, 0]
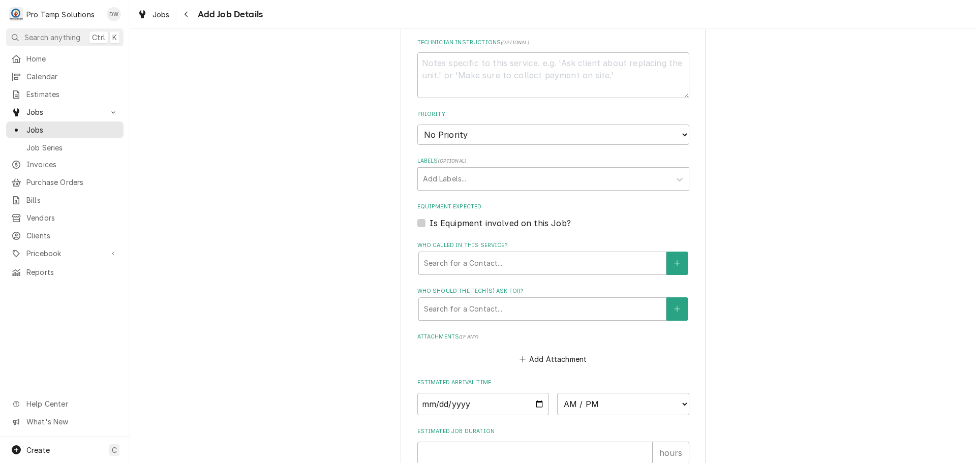
click at [430, 224] on label "Is Equipment involved on this Job?" at bounding box center [500, 223] width 141 height 12
click at [430, 224] on input "Equipment Expected" at bounding box center [566, 228] width 272 height 22
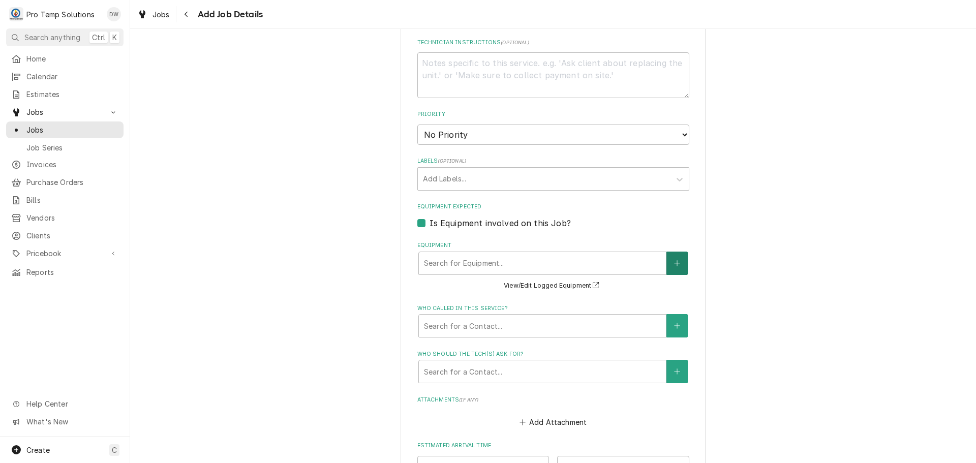
click at [674, 262] on icon "Create New Equipment" at bounding box center [677, 263] width 6 height 7
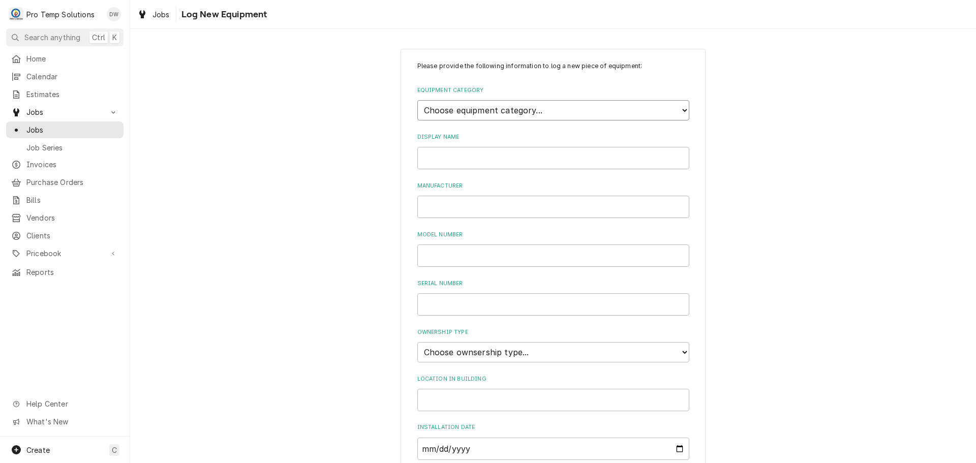
click at [675, 106] on select "Choose equipment category... Cooking Equipment Fryers Ice Machines Ovens and Ra…" at bounding box center [553, 110] width 272 height 20
click at [417, 100] on select "Choose equipment category... Cooking Equipment Fryers Ice Machines Ovens and Ra…" at bounding box center [553, 110] width 272 height 20
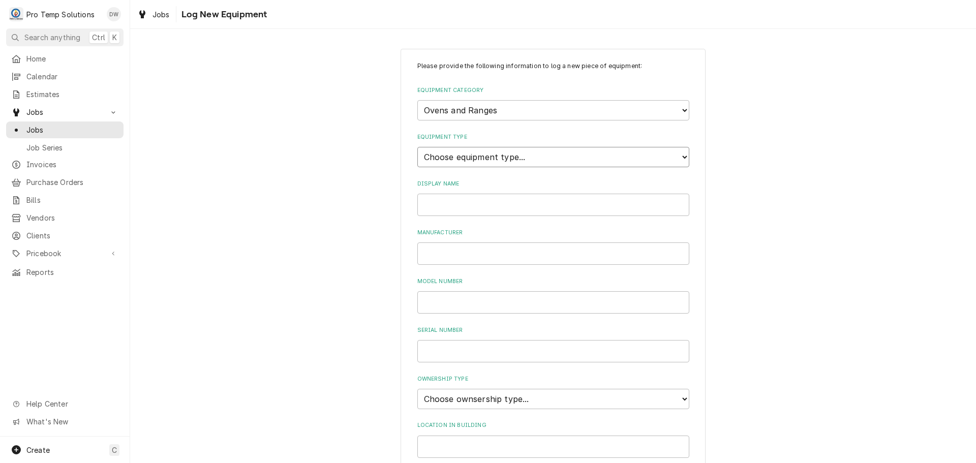
click at [674, 150] on select "Choose equipment type... Combi Oven Convection Oven Countertop Electric Range C…" at bounding box center [553, 157] width 272 height 20
click at [417, 147] on select "Choose equipment type... Combi Oven Convection Oven Countertop Electric Range C…" at bounding box center [553, 157] width 272 height 20
click at [537, 204] on input "Display Name" at bounding box center [553, 205] width 272 height 22
click at [418, 204] on input "RANGE" at bounding box center [553, 205] width 272 height 22
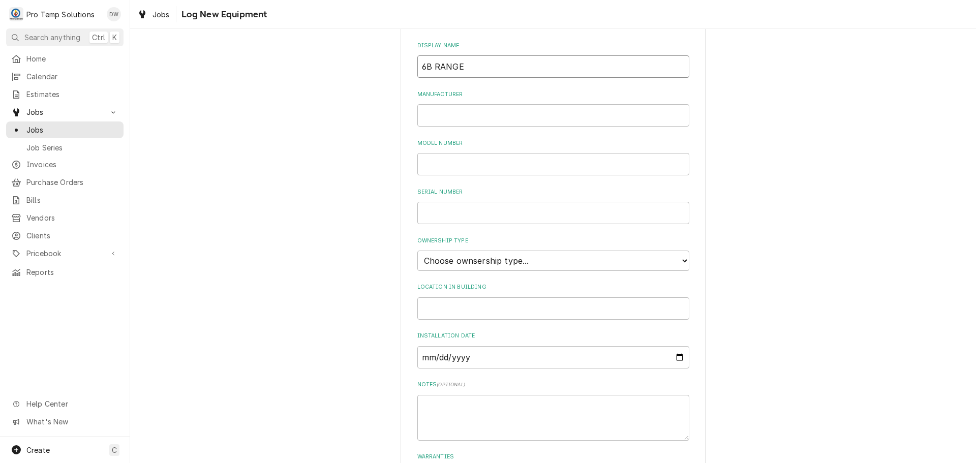
scroll to position [152, 0]
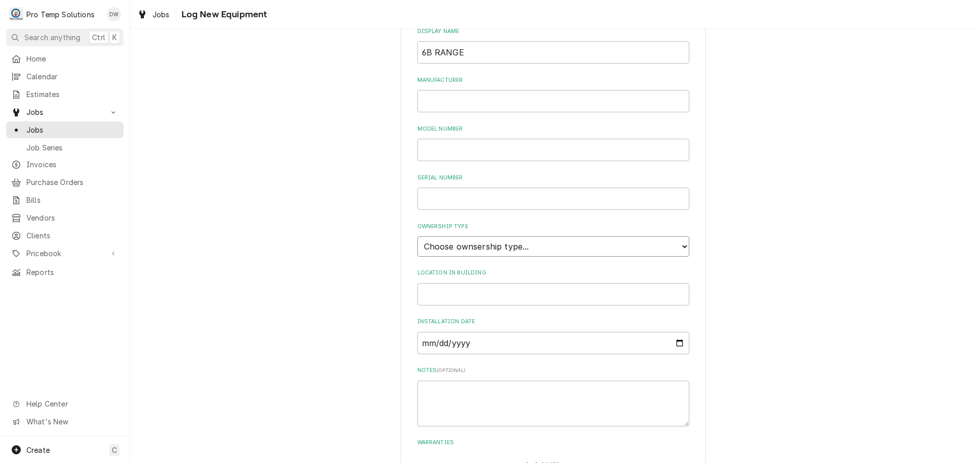
click at [496, 241] on select "Choose ownsership type... Unknown Owned Leased Rented" at bounding box center [553, 246] width 272 height 20
click at [417, 236] on select "Choose ownsership type... Unknown Owned Leased Rented" at bounding box center [553, 246] width 272 height 20
click at [462, 298] on input "Location in Building" at bounding box center [553, 294] width 272 height 22
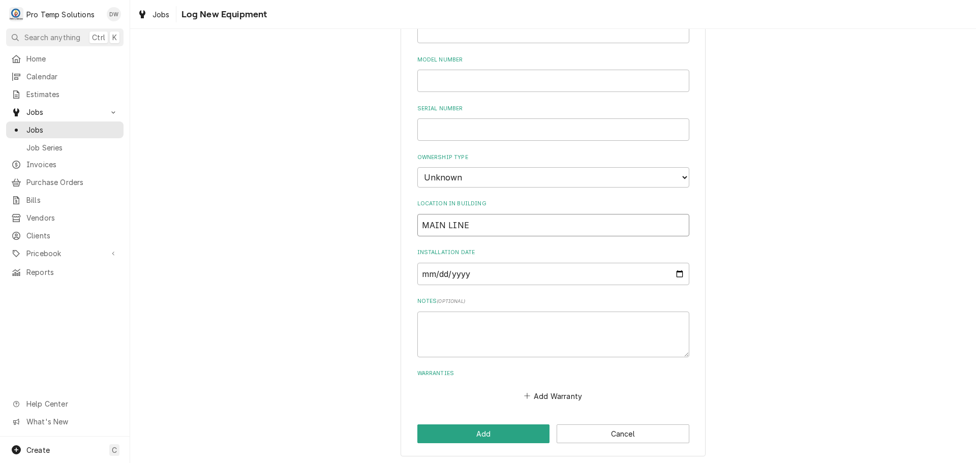
scroll to position [224, 0]
click at [473, 432] on button "Add" at bounding box center [483, 431] width 133 height 19
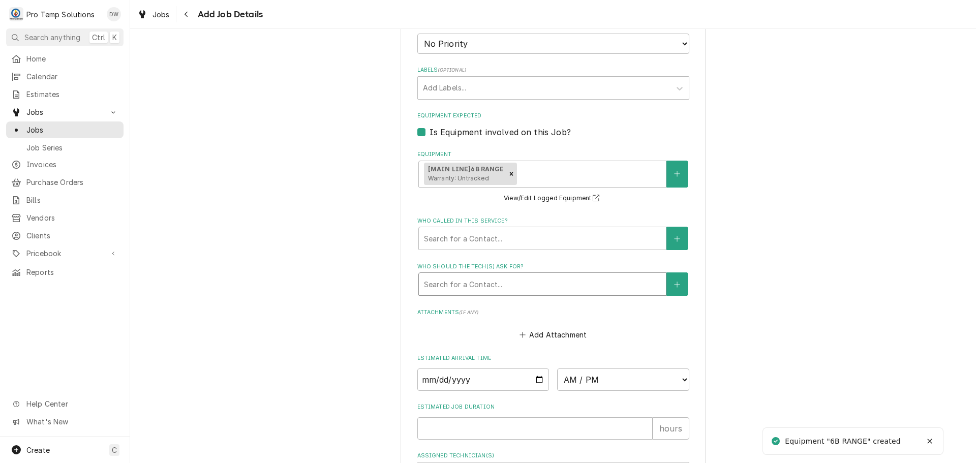
scroll to position [710, 0]
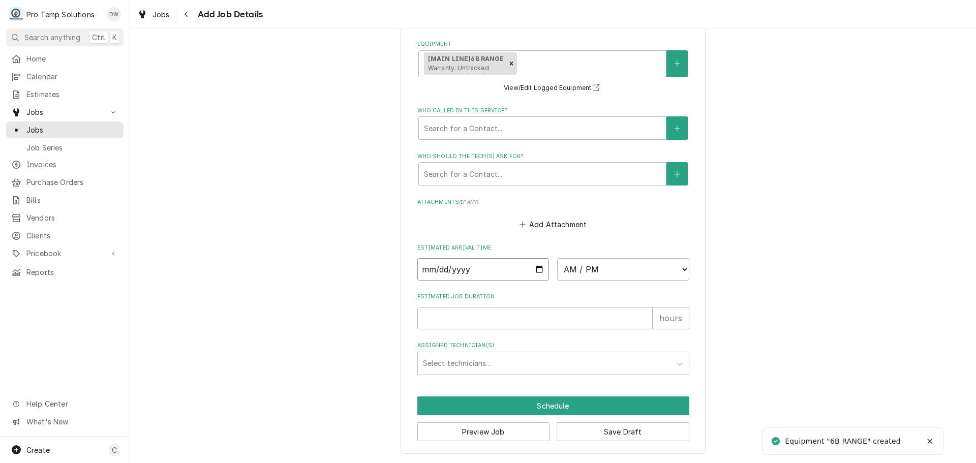
click at [538, 269] on input "Date" at bounding box center [483, 269] width 132 height 22
click at [680, 266] on select "AM / PM 6:00 AM 6:15 AM 6:30 AM 6:45 AM 7:00 AM 7:15 AM 7:30 AM 7:45 AM 8:00 AM…" at bounding box center [623, 269] width 132 height 22
click at [557, 258] on select "AM / PM 6:00 AM 6:15 AM 6:30 AM 6:45 AM 7:00 AM 7:15 AM 7:30 AM 7:45 AM 8:00 AM…" at bounding box center [623, 269] width 132 height 22
click at [579, 319] on input "Estimated Job Duration" at bounding box center [534, 318] width 235 height 22
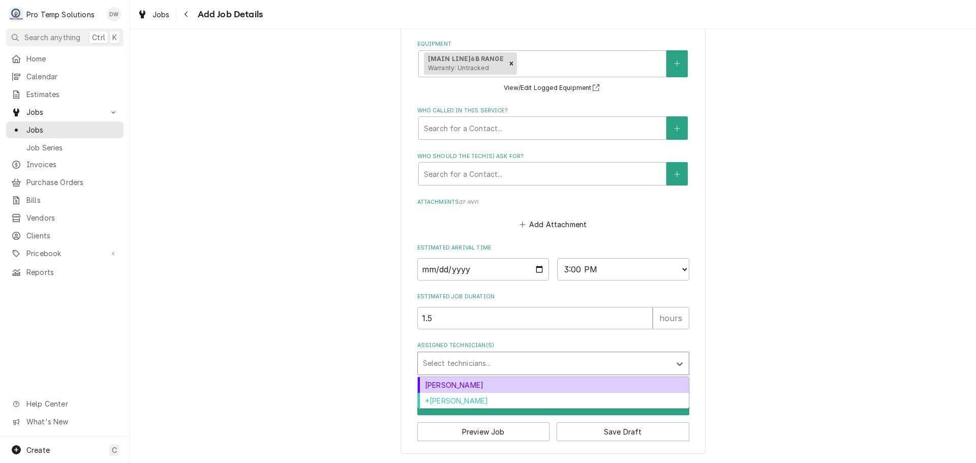
click at [493, 362] on div "Assigned Technician(s)" at bounding box center [544, 363] width 242 height 18
click at [481, 385] on div "[PERSON_NAME]" at bounding box center [553, 385] width 271 height 16
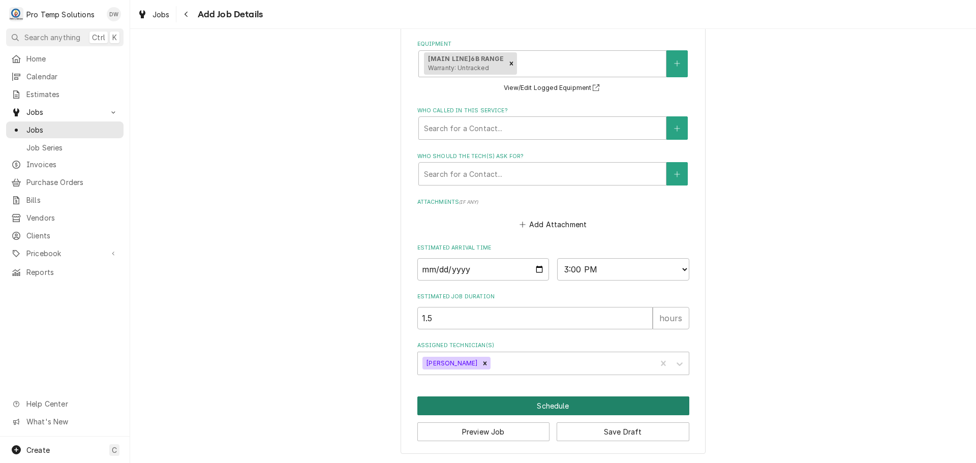
click at [553, 407] on button "Schedule" at bounding box center [553, 405] width 272 height 19
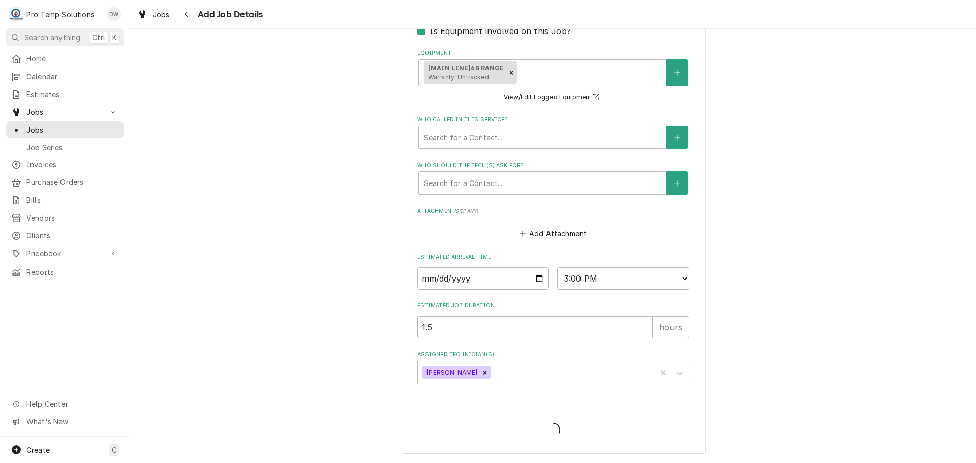
scroll to position [236, 0]
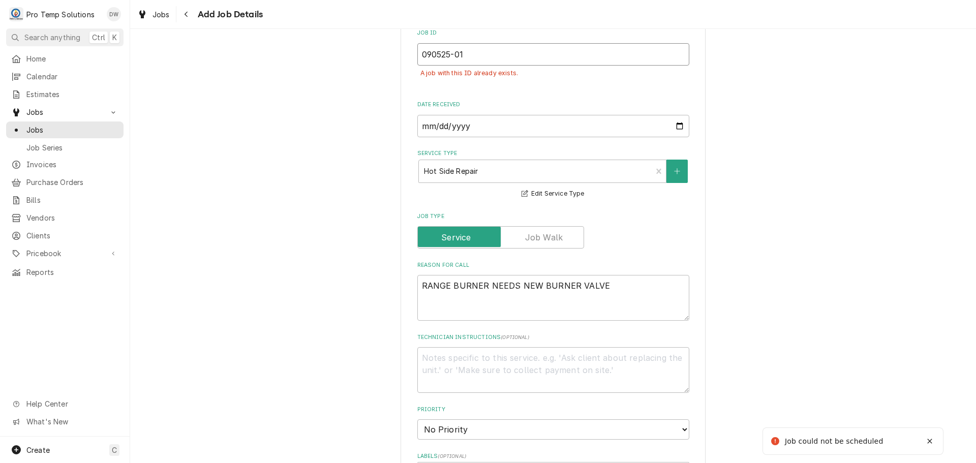
click at [473, 53] on input "090525-01" at bounding box center [553, 54] width 272 height 22
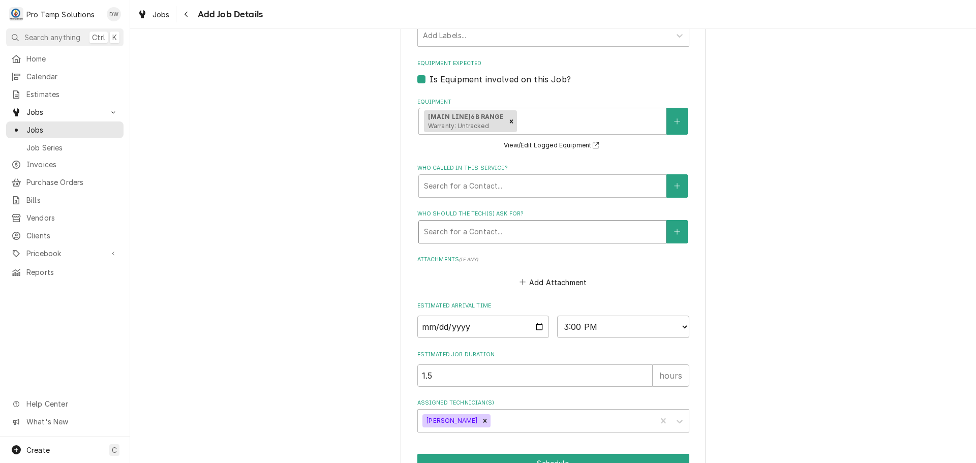
scroll to position [732, 0]
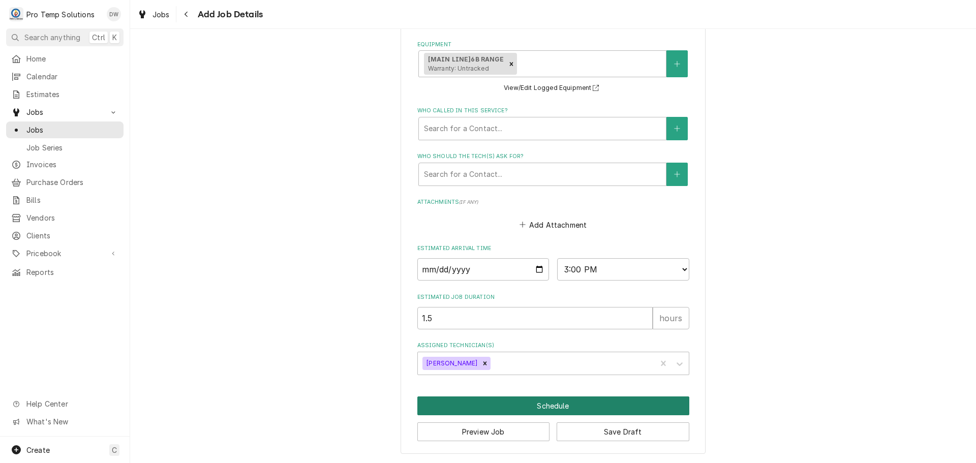
click at [554, 402] on button "Schedule" at bounding box center [553, 405] width 272 height 19
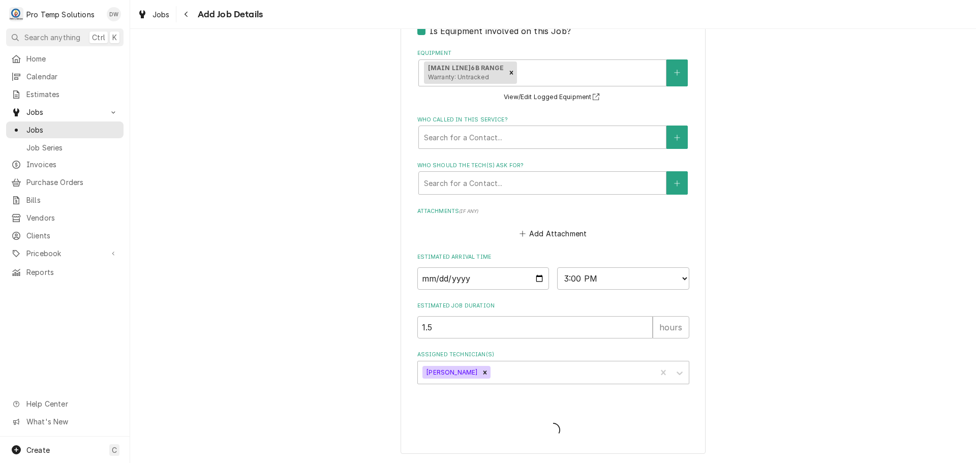
scroll to position [700, 0]
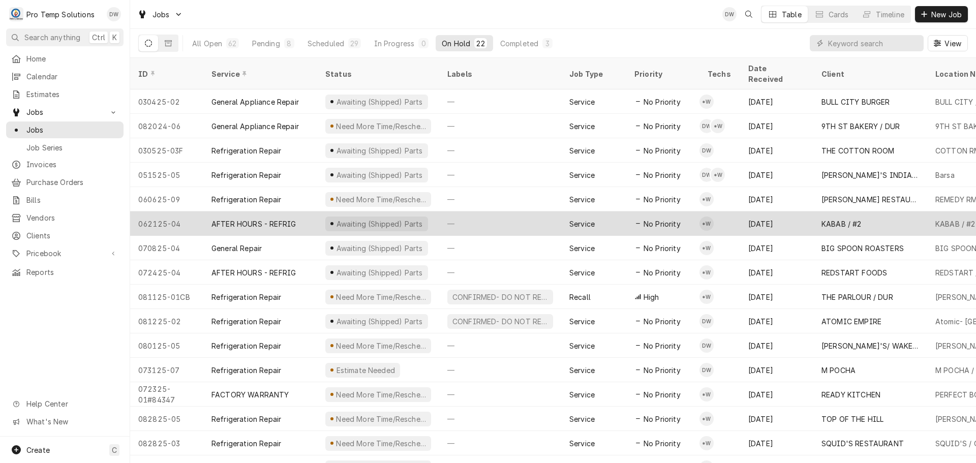
click at [533, 211] on div "—" at bounding box center [500, 223] width 122 height 24
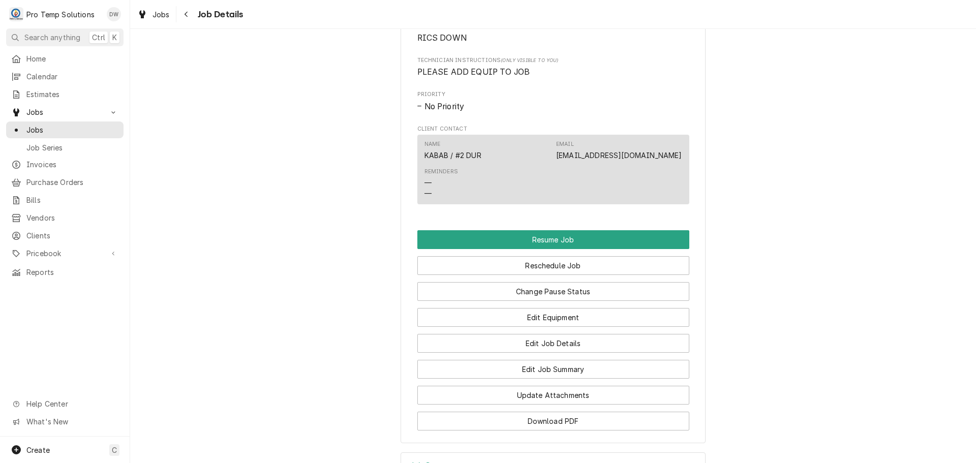
scroll to position [813, 0]
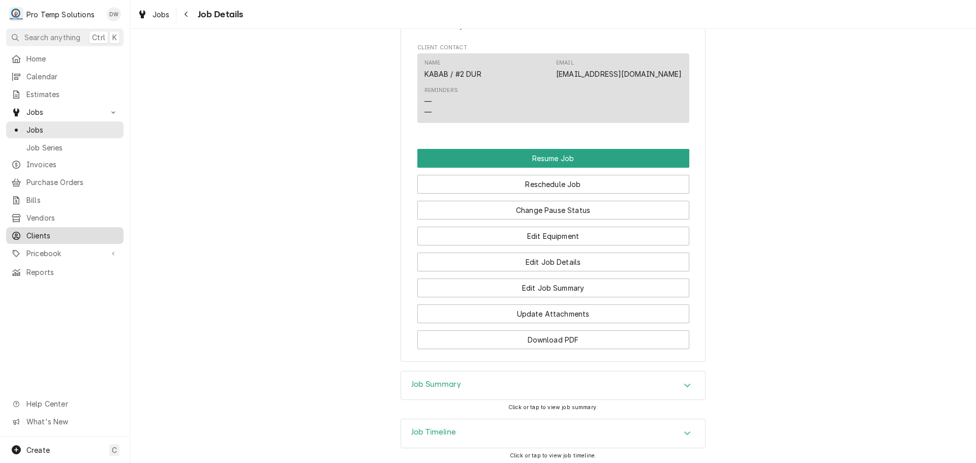
click at [37, 230] on span "Clients" at bounding box center [72, 235] width 92 height 11
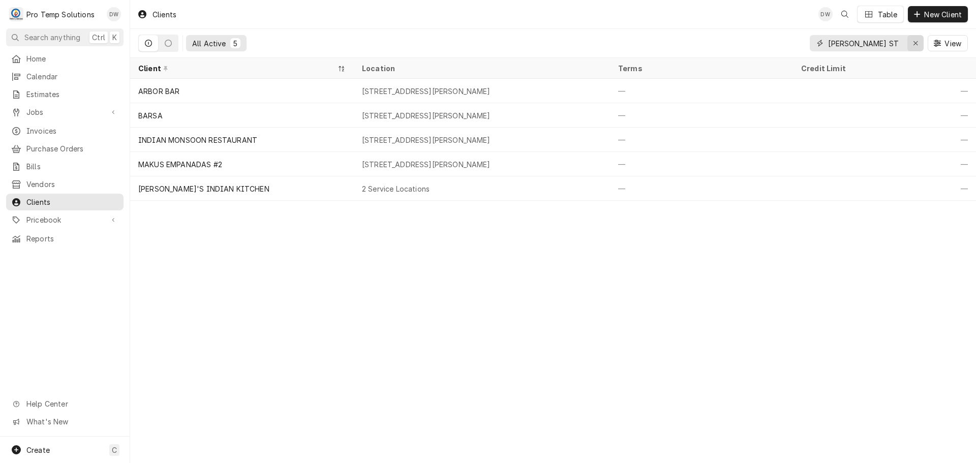
click at [913, 46] on icon "Erase input" at bounding box center [916, 43] width 6 height 7
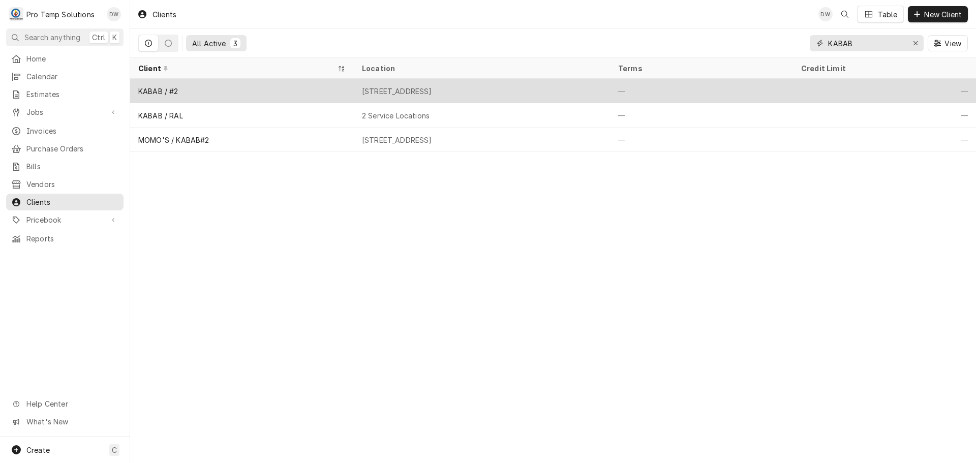
type input "KABAB"
click at [573, 91] on div "[STREET_ADDRESS]" at bounding box center [482, 91] width 256 height 24
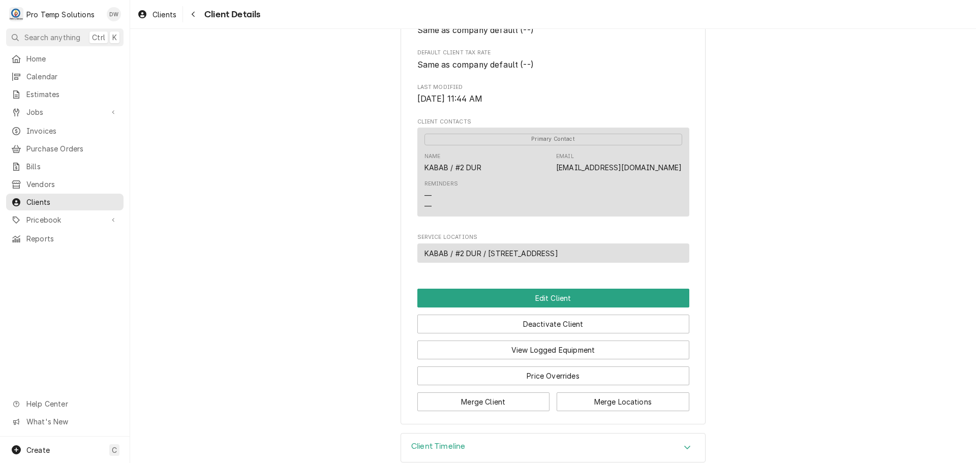
scroll to position [284, 0]
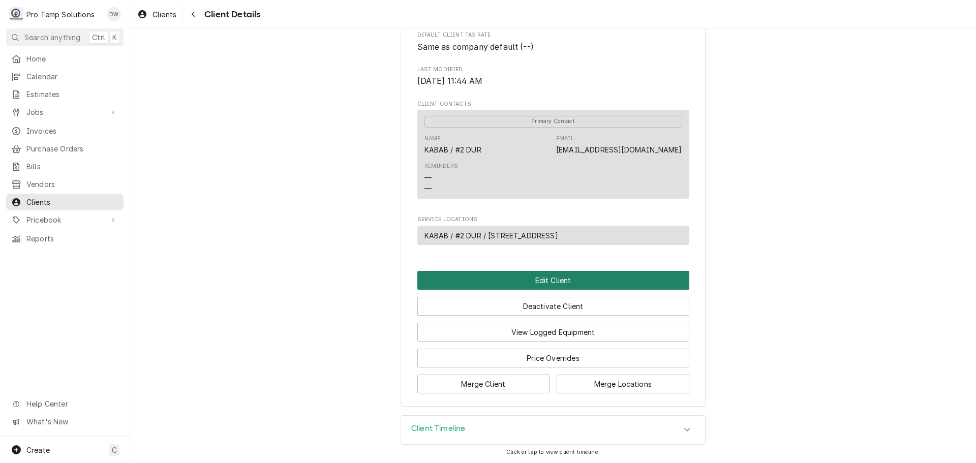
click at [543, 280] on button "Edit Client" at bounding box center [553, 280] width 272 height 19
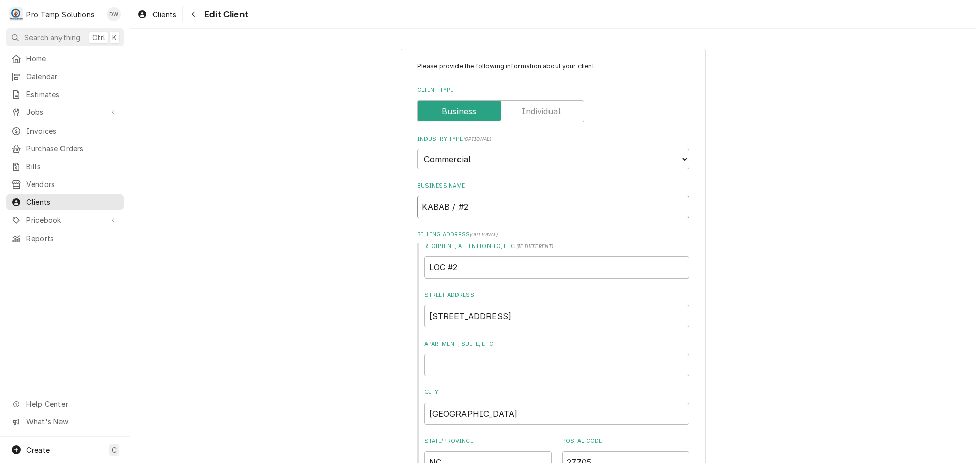
click at [452, 205] on input "KABAB / #2" at bounding box center [553, 207] width 272 height 22
type textarea "x"
type input "KABAB / L#2"
type textarea "x"
type input "KABAB / LO#2"
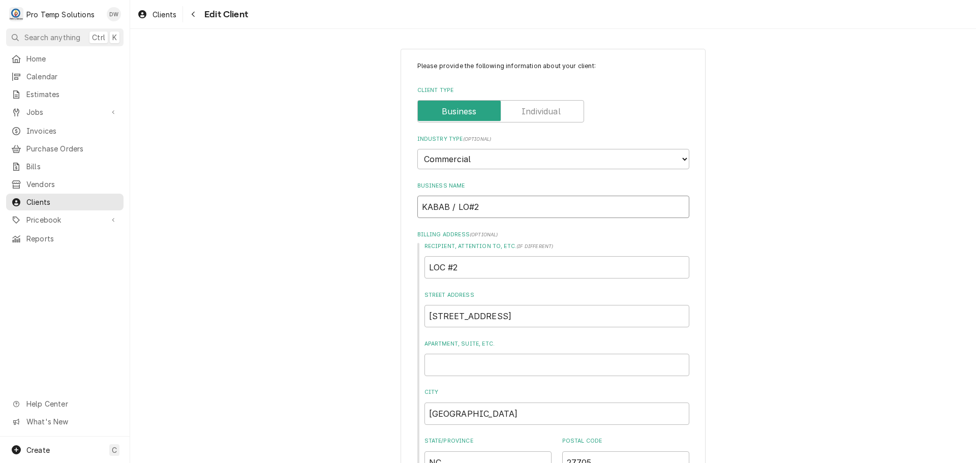
type textarea "x"
type input "KABAB / LOC#2"
type textarea "x"
type input "KABAB / LOCA#2"
type textarea "x"
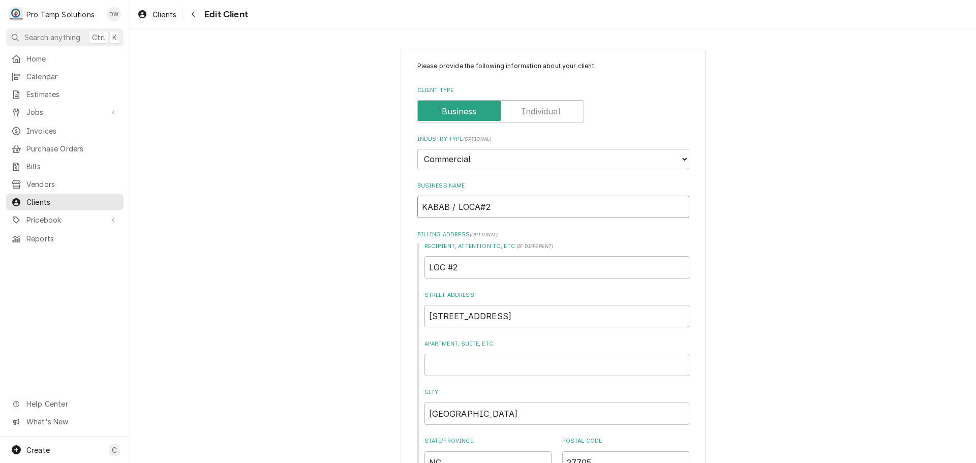
type input "KABAB / LOCAT#2"
type textarea "x"
type input "KABAB / LOCATI#2"
type textarea "x"
type input "KABAB / LOCATIO#2"
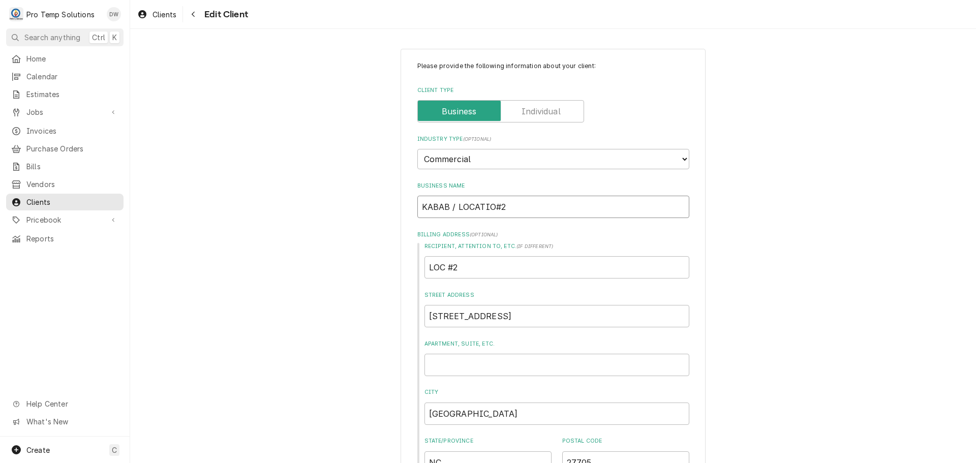
type textarea "x"
type input "KABAB / LOCATION#2"
type textarea "x"
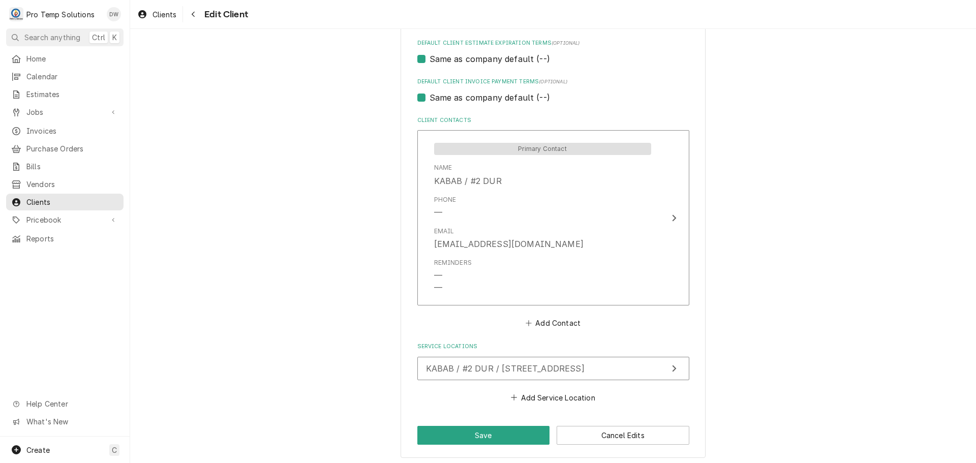
scroll to position [607, 0]
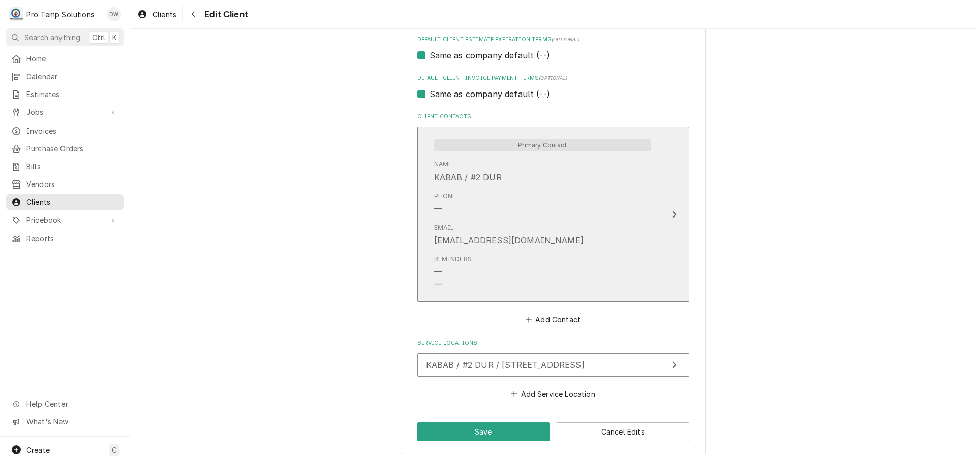
type input "KABAB / LOCATION #2"
click at [671, 211] on icon "Update Contact" at bounding box center [673, 214] width 5 height 8
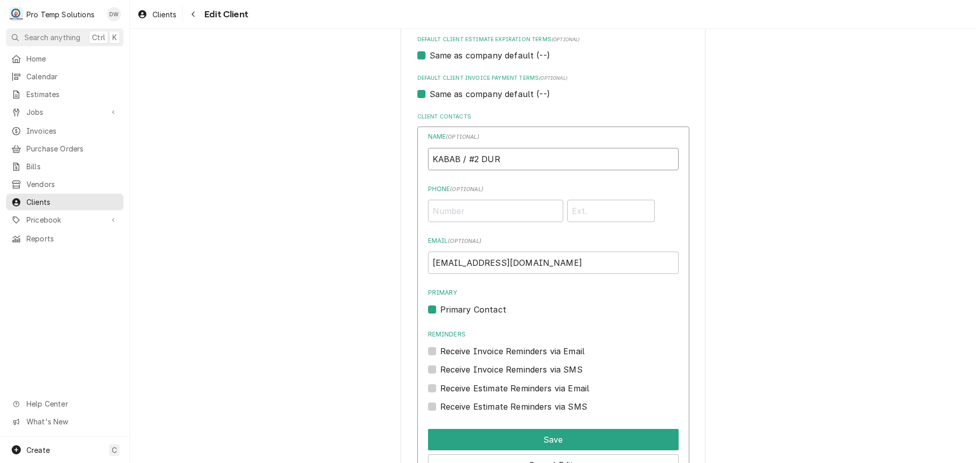
click at [462, 157] on input "KABAB / #2 DUR" at bounding box center [553, 159] width 251 height 22
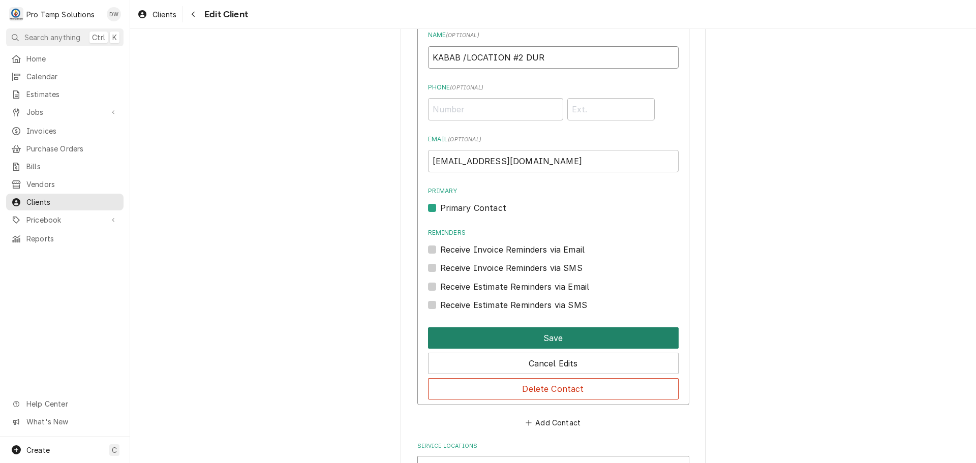
type input "KABAB /LOCATION #2 DUR"
click at [544, 335] on button "Save" at bounding box center [553, 337] width 251 height 21
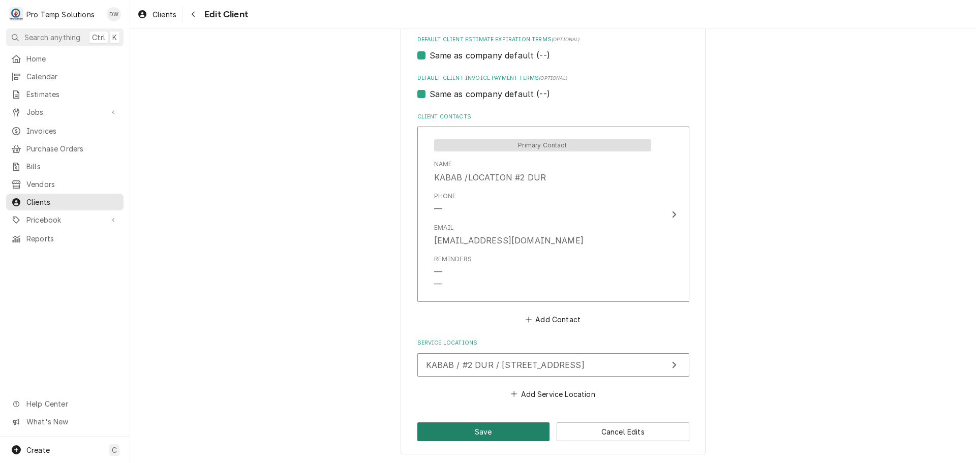
click at [475, 430] on button "Save" at bounding box center [483, 431] width 133 height 19
type textarea "x"
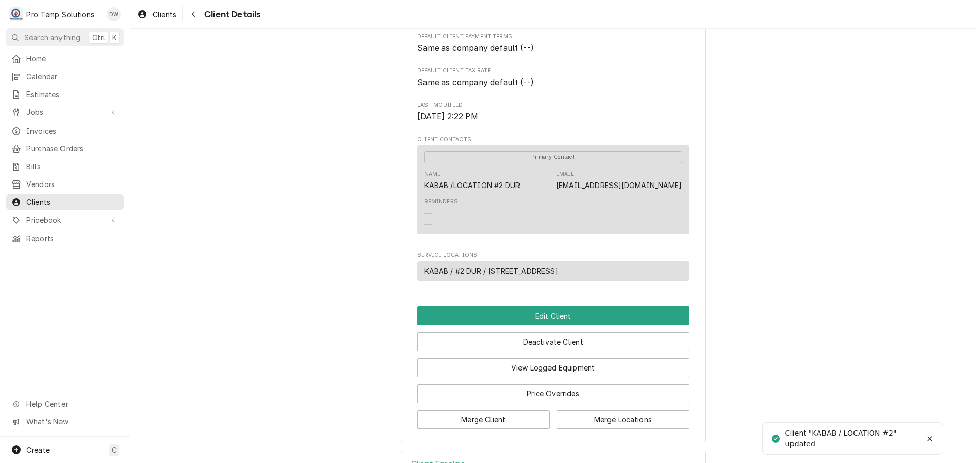
scroll to position [254, 0]
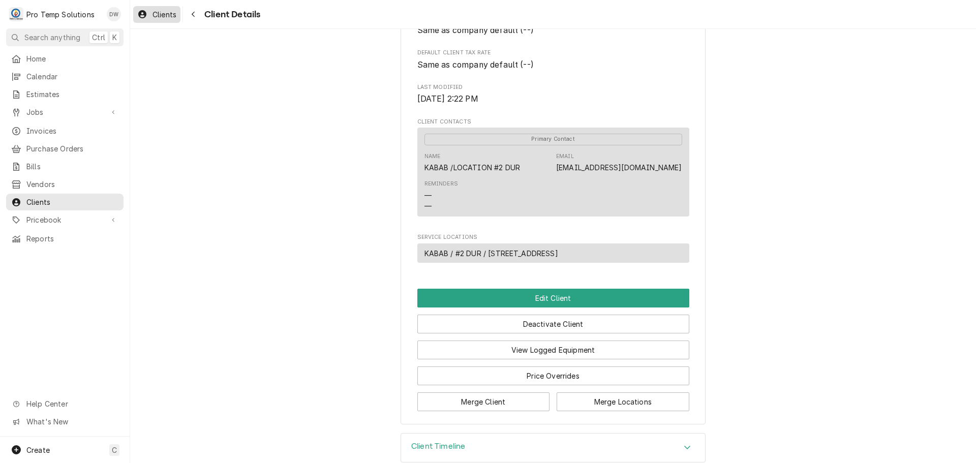
click at [160, 16] on span "Clients" at bounding box center [164, 14] width 24 height 11
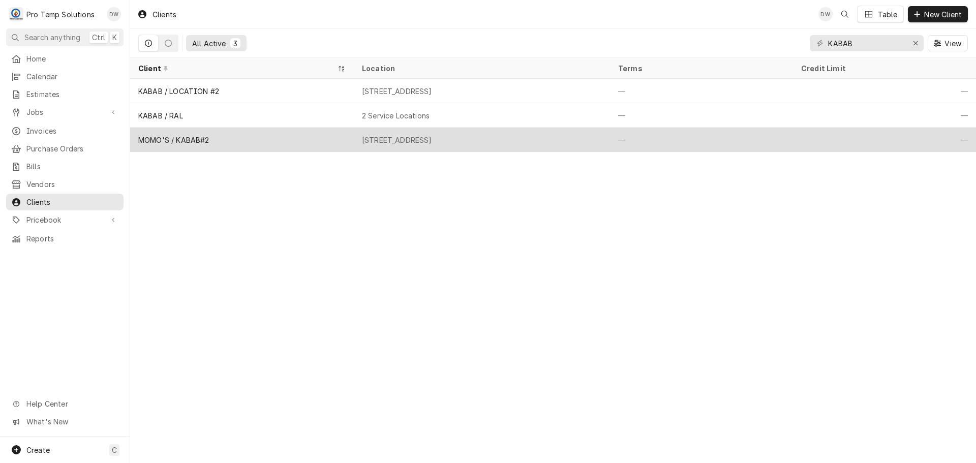
click at [432, 141] on div "10110 Green Level Church Road, Cary, NC 27519" at bounding box center [397, 140] width 70 height 11
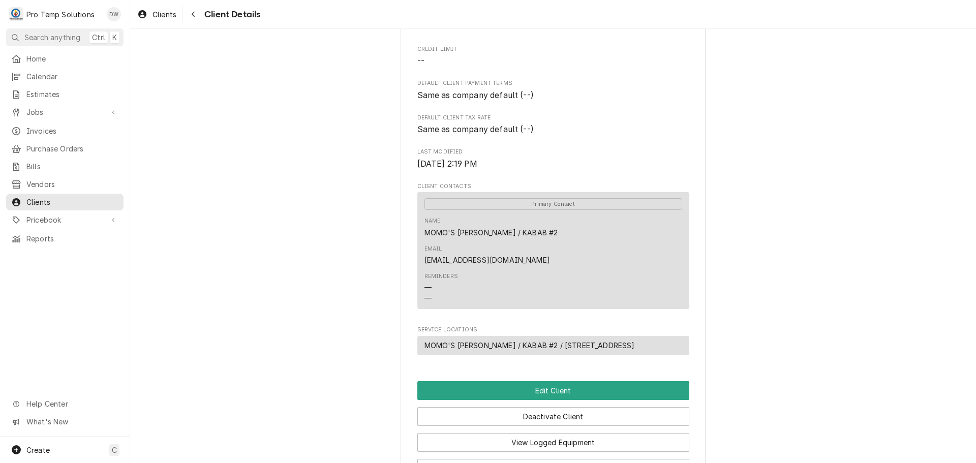
scroll to position [254, 0]
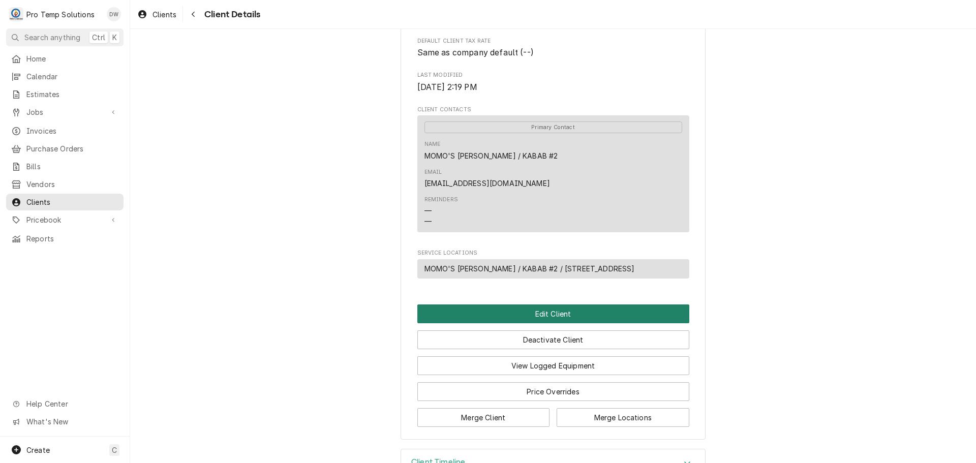
click at [539, 306] on button "Edit Client" at bounding box center [553, 313] width 272 height 19
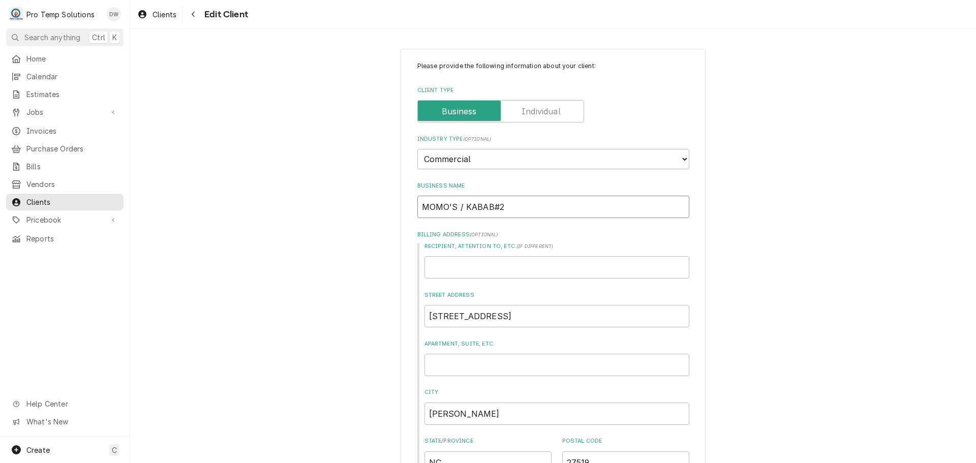
click at [456, 204] on input "MOMO'S / KABAB#2" at bounding box center [553, 207] width 272 height 22
type textarea "x"
type input "MOMO'S C/ KABAB#2"
type textarea "x"
type input "MOMO'S CA/ KABAB#2"
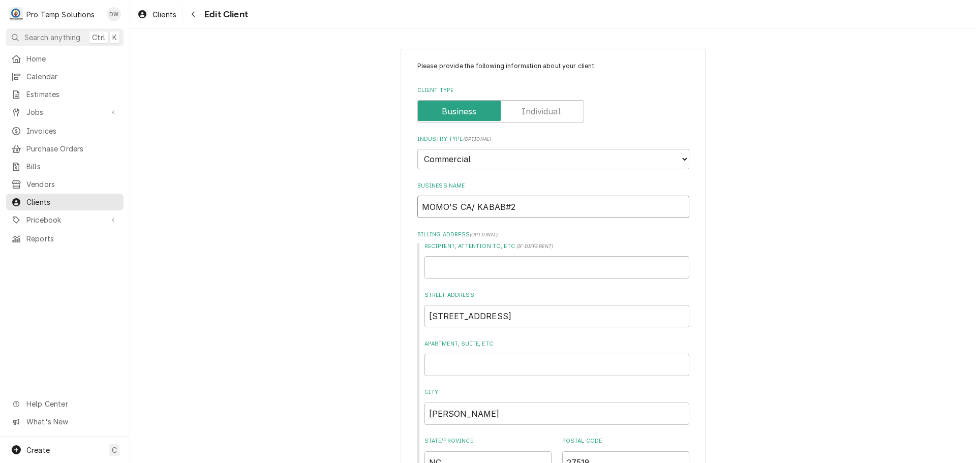
type textarea "x"
type input "MOMO'S CAR/ KABAB#2"
type textarea "x"
type input "MOMO'S CARY/ KABAB#2"
type textarea "x"
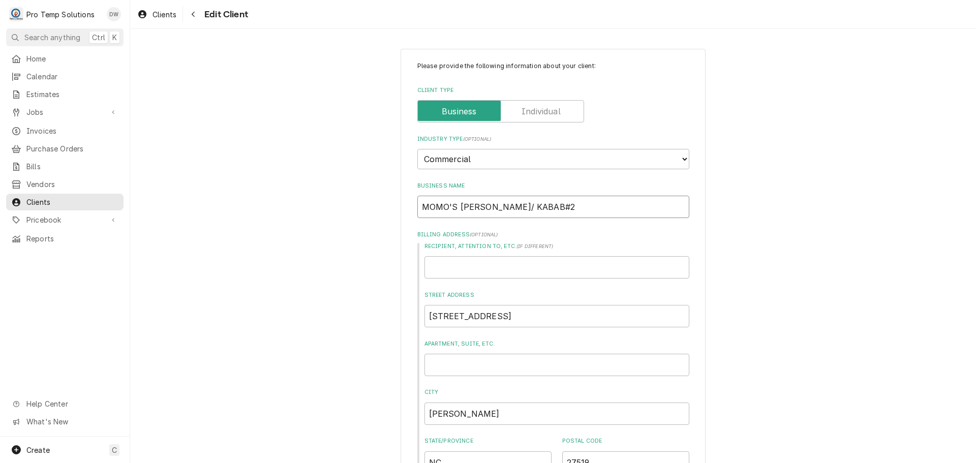
type input "MOMO'S CARY / KABAB#2"
click at [538, 209] on input "MOMO'S CARY / KABAB#2" at bounding box center [553, 207] width 272 height 22
type textarea "x"
type input "MOMO'S CARY / KABAB#"
type textarea "x"
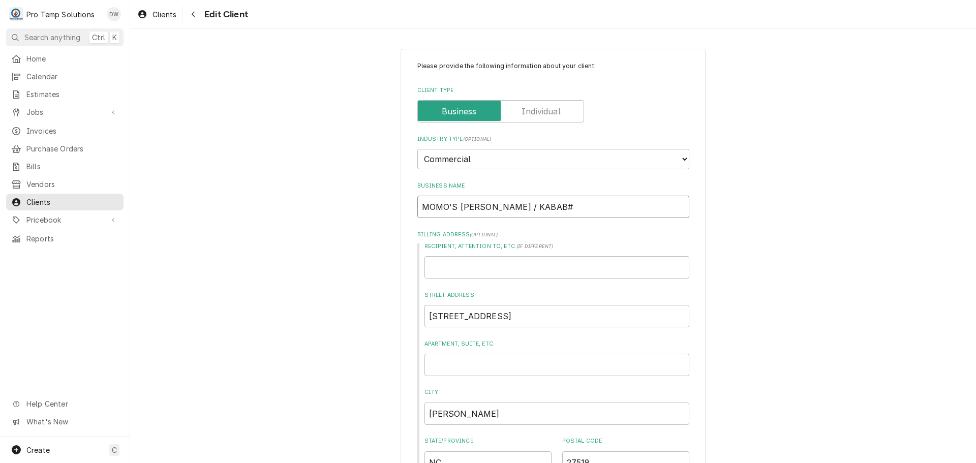
type input "MOMO'S [PERSON_NAME] / KABAB"
type textarea "x"
type input "MOMO'S [PERSON_NAME] / KABAB"
type textarea "x"
type input "MOMO'S [PERSON_NAME] / KABAB B"
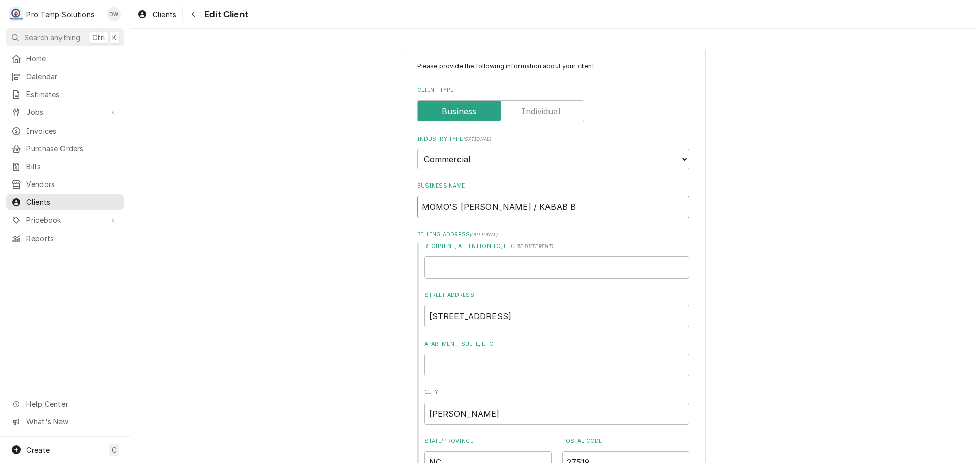
type textarea "x"
type input "MOMO'S [PERSON_NAME] / KABAB BI"
type textarea "x"
type input "MOMO'S [PERSON_NAME] / KABAB BIL"
type textarea "x"
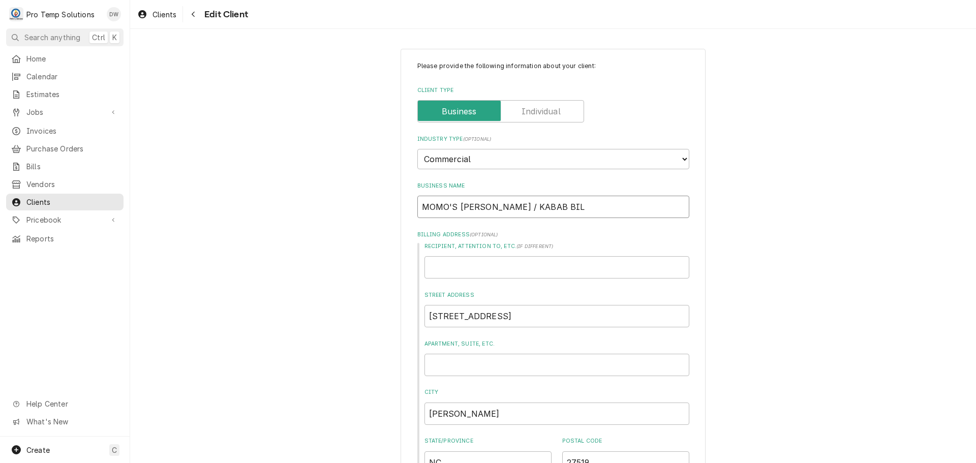
type input "MOMO'S [PERSON_NAME] / KABAB BILL"
type textarea "x"
type input "MOMO'S [PERSON_NAME] / KABAB BILLI"
type textarea "x"
type input "MOMO'S [PERSON_NAME] / [PERSON_NAME]"
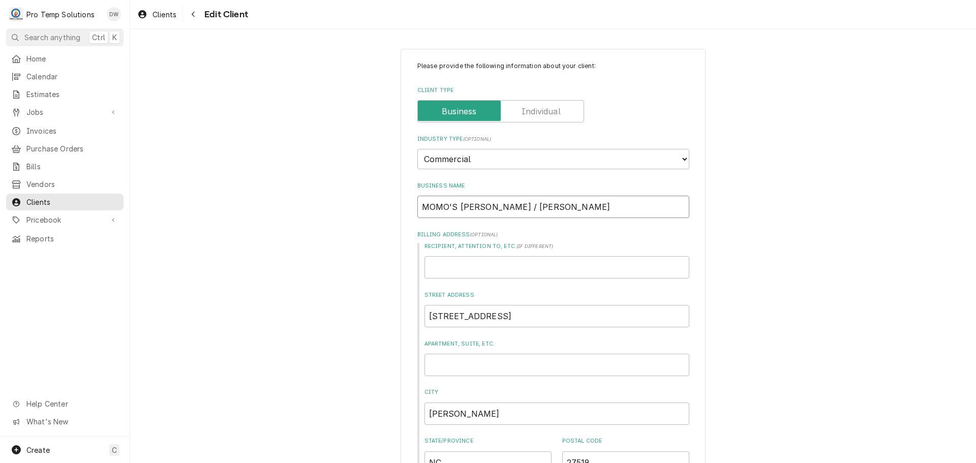
type textarea "x"
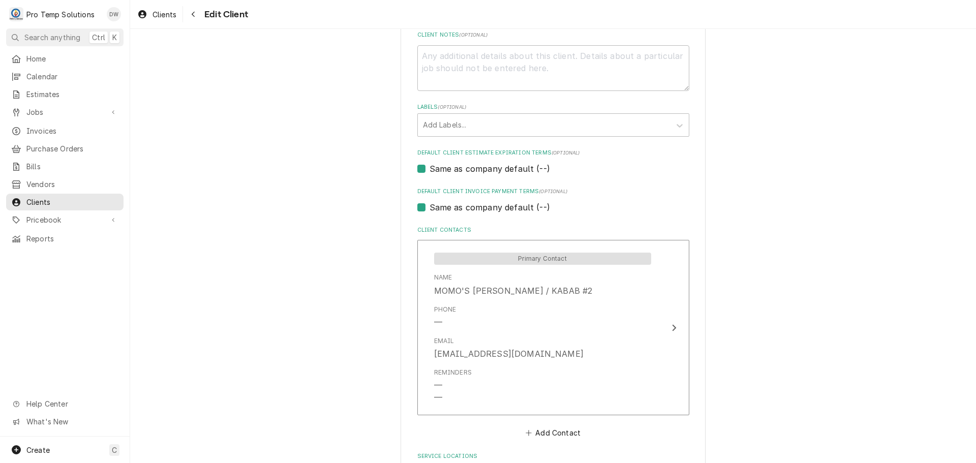
scroll to position [508, 0]
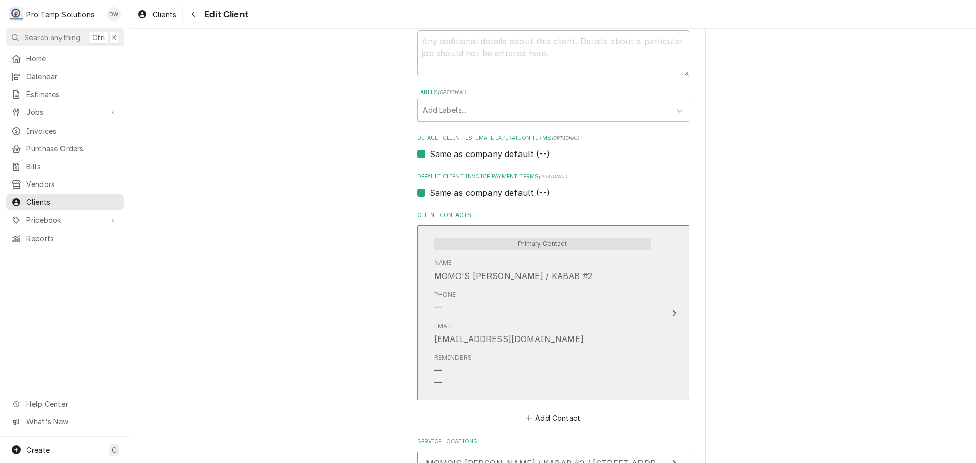
type input "MOMO'S [PERSON_NAME] / KABAB BILLING"
click at [671, 311] on icon "Update Contact" at bounding box center [673, 313] width 5 height 8
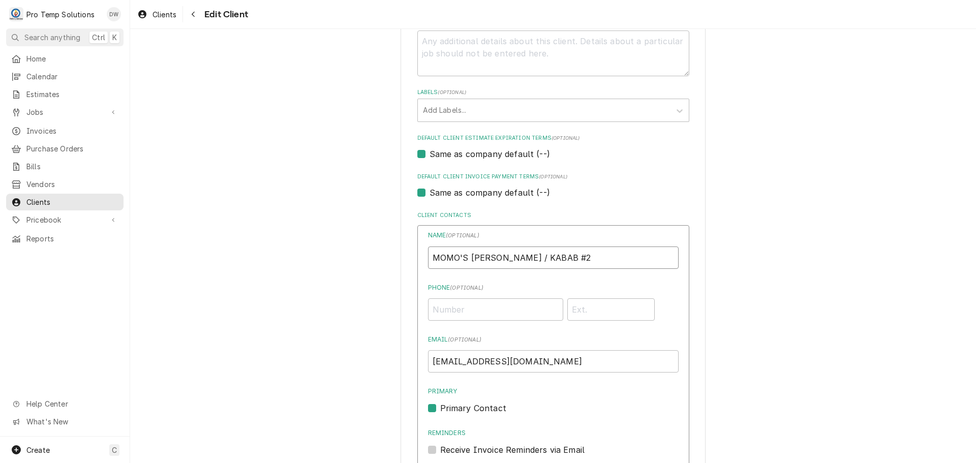
click at [547, 256] on input "MOMO'S [PERSON_NAME] / KABAB #2" at bounding box center [553, 258] width 251 height 22
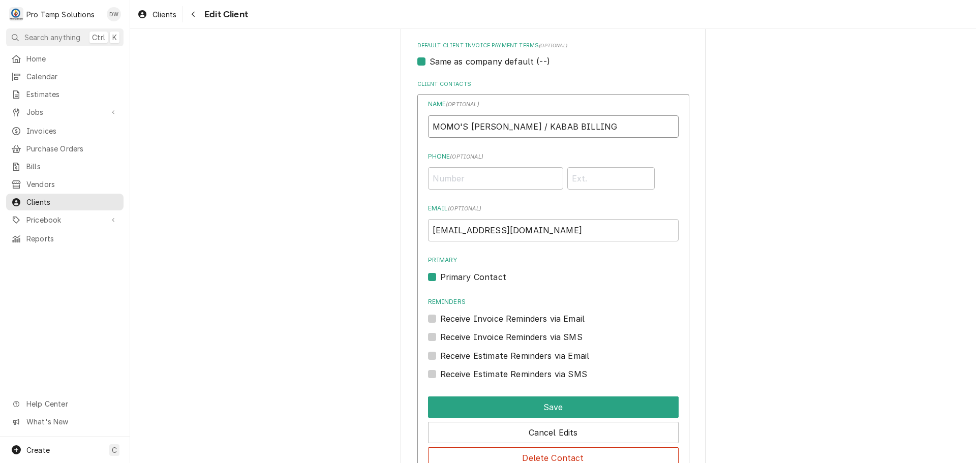
scroll to position [712, 0]
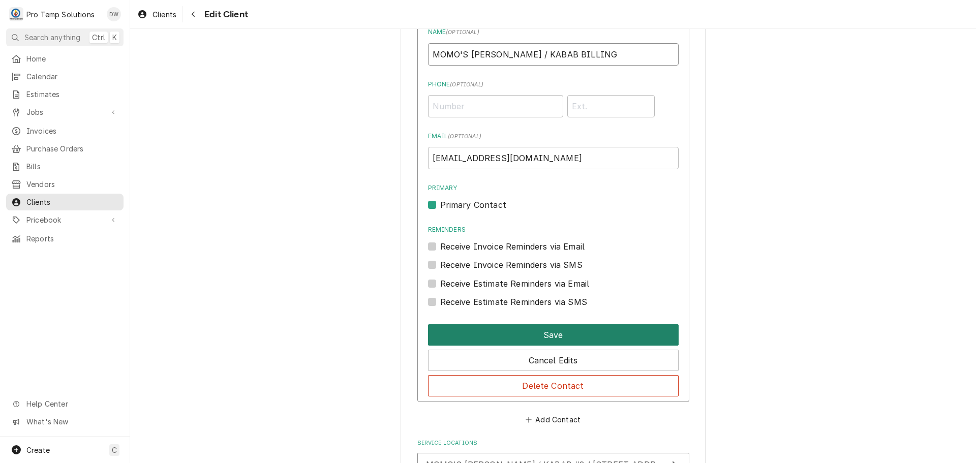
type input "MOMO'S [PERSON_NAME] / KABAB BILLING"
click at [547, 330] on button "Save" at bounding box center [553, 334] width 251 height 21
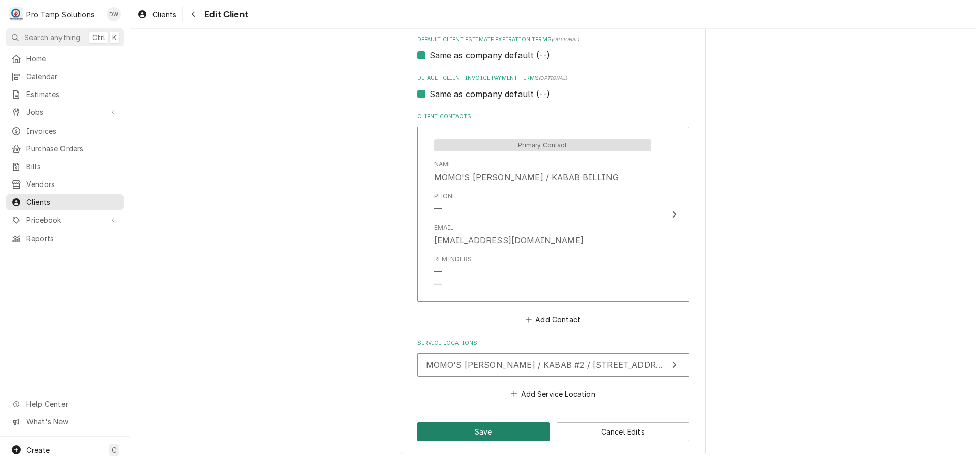
click at [482, 431] on button "Save" at bounding box center [483, 431] width 133 height 19
type textarea "x"
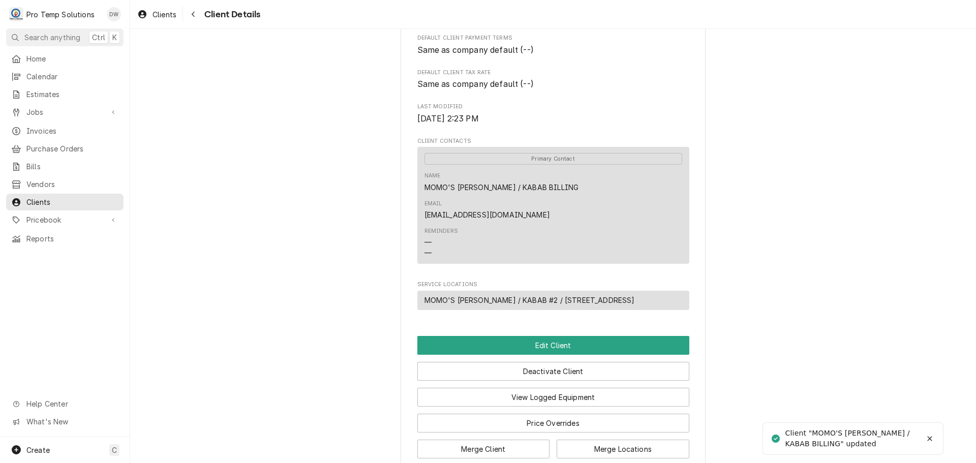
scroll to position [254, 0]
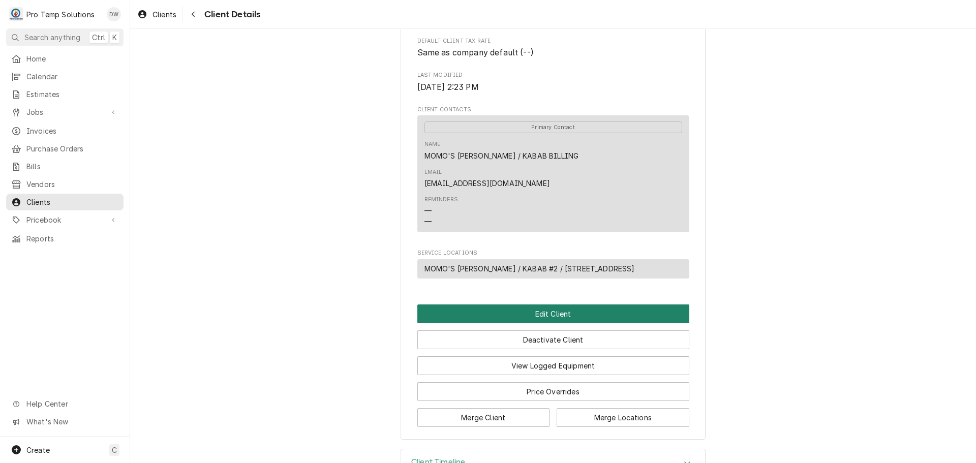
click at [544, 309] on button "Edit Client" at bounding box center [553, 313] width 272 height 19
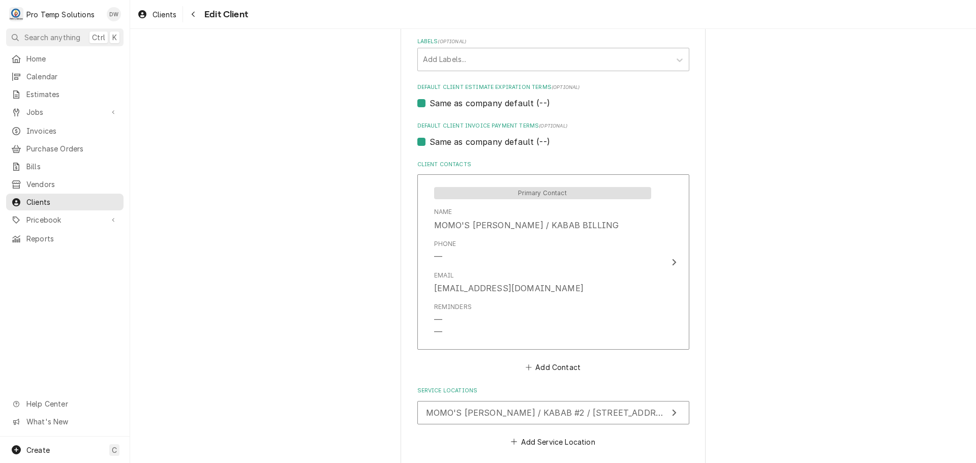
scroll to position [607, 0]
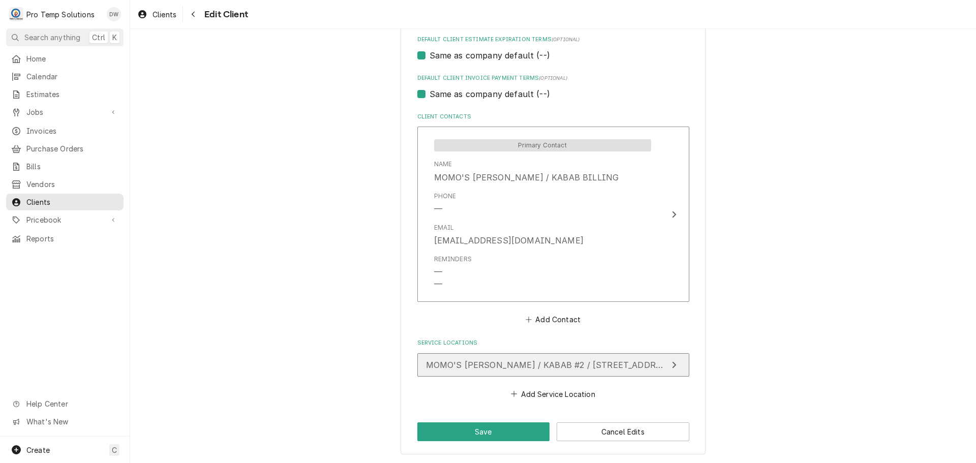
click at [672, 365] on icon "Update Service Location" at bounding box center [674, 364] width 4 height 7
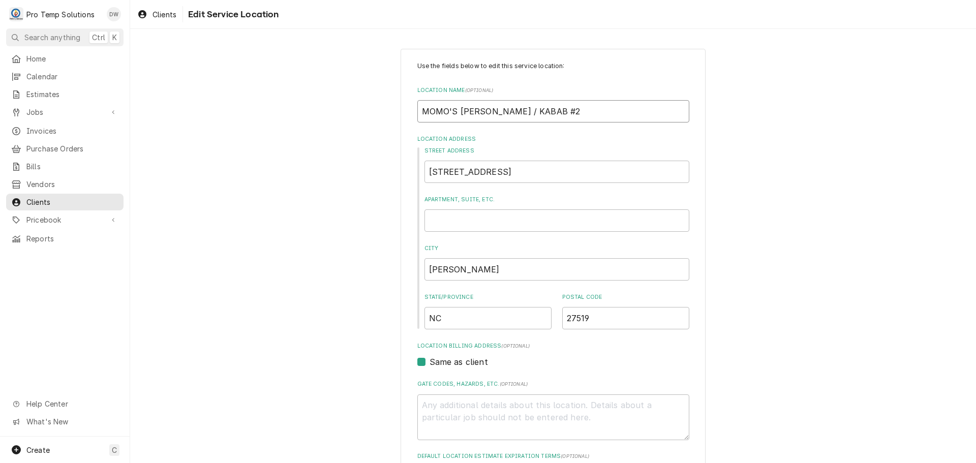
click at [531, 109] on input "MOMO'S [PERSON_NAME] / KABAB #2" at bounding box center [553, 111] width 272 height 22
type textarea "x"
type input "MOMO'S [PERSON_NAME] / KABAB #"
type textarea "x"
type input "MOMO'S [PERSON_NAME] / KABAB"
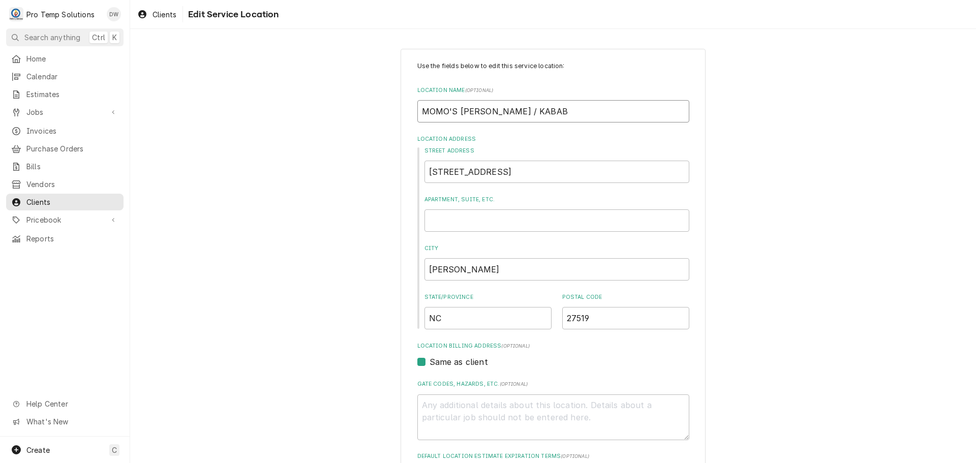
type textarea "x"
type input "MOMO'S [PERSON_NAME] / KABAB B"
type textarea "x"
type input "MOMO'S [PERSON_NAME] / KABAB BI"
type textarea "x"
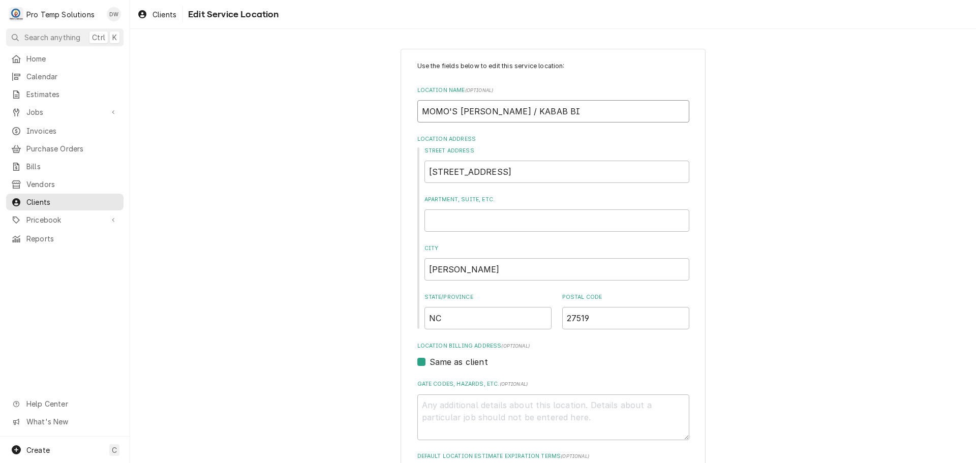
type input "MOMO'S [PERSON_NAME] / KABAB BIL"
type textarea "x"
type input "MOMO'S [PERSON_NAME] / KABAB BILL"
type textarea "x"
type input "MOMO'S [PERSON_NAME] / KABAB BILLI"
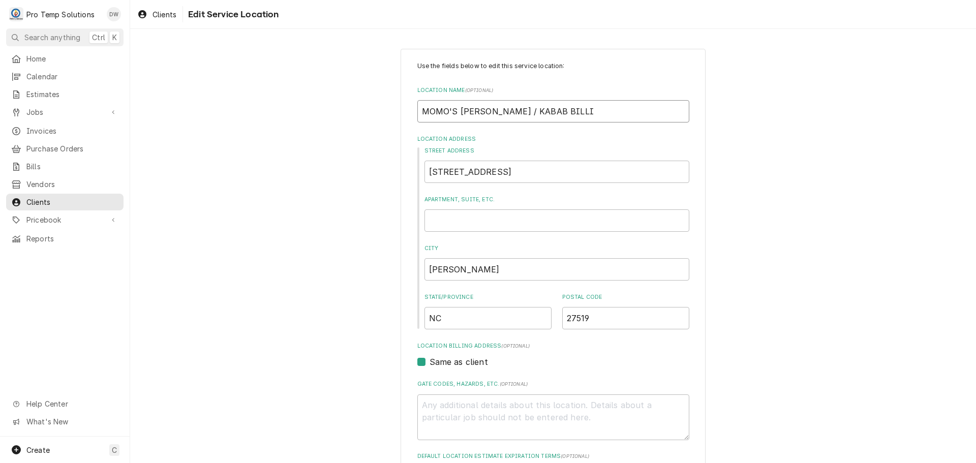
type textarea "x"
type input "MOMO'S [PERSON_NAME] / [PERSON_NAME]"
type textarea "x"
type input "MOMO'S [PERSON_NAME] / KABAB BILLING"
type textarea "x"
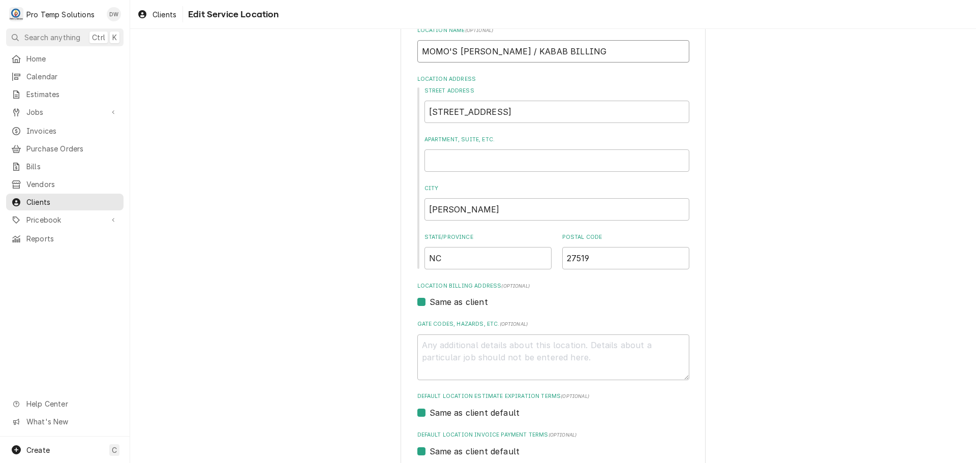
scroll to position [162, 0]
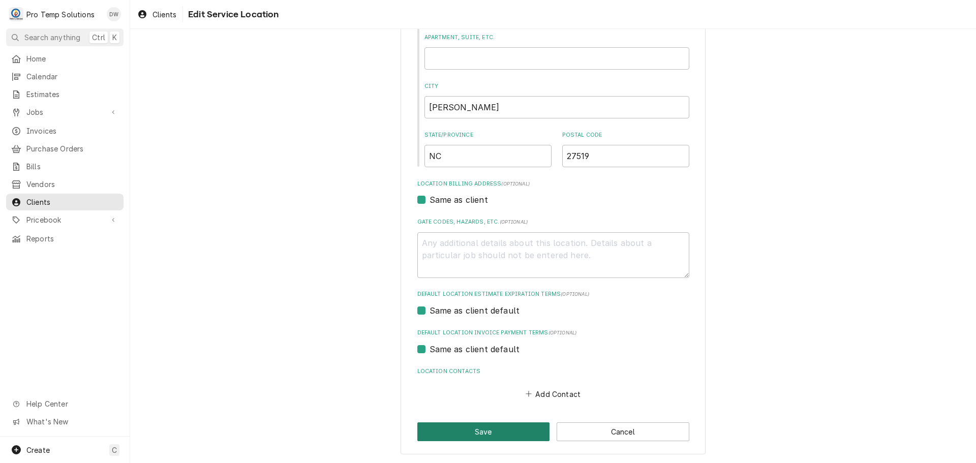
type input "MOMO'S [PERSON_NAME] / KABAB BILLING"
click at [476, 429] on button "Save" at bounding box center [483, 431] width 133 height 19
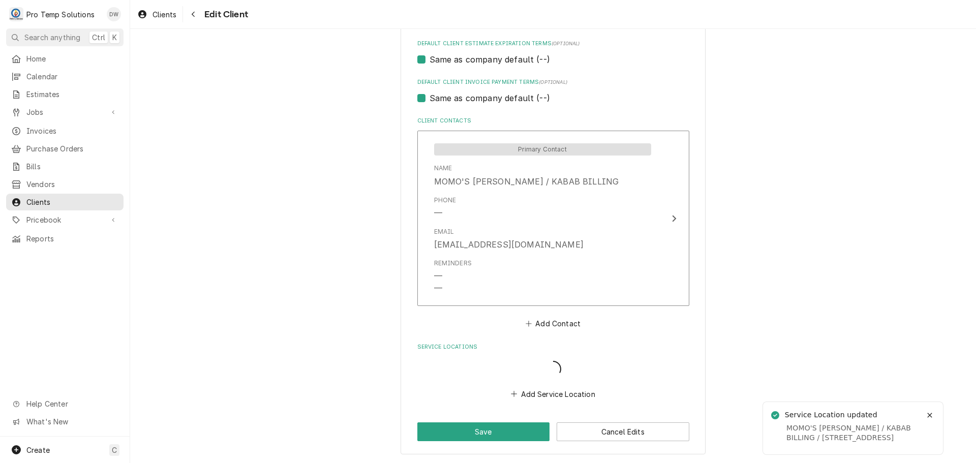
scroll to position [607, 0]
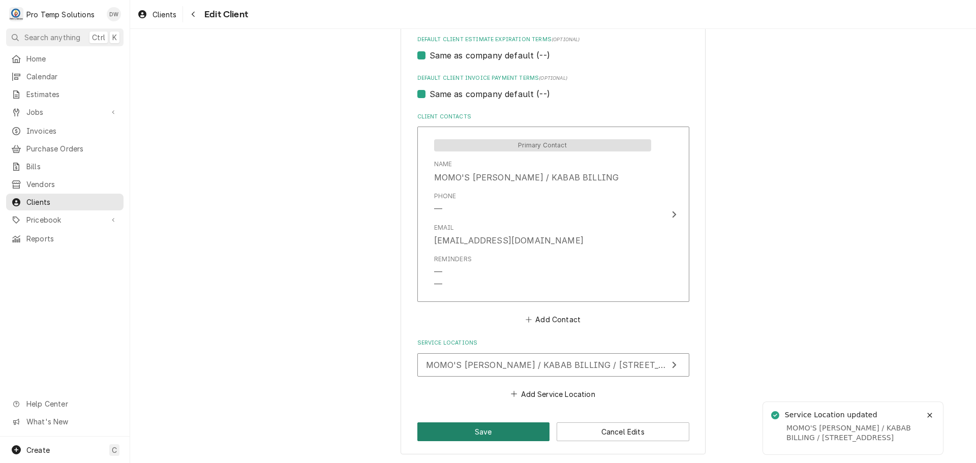
click at [481, 428] on button "Save" at bounding box center [483, 431] width 133 height 19
type textarea "x"
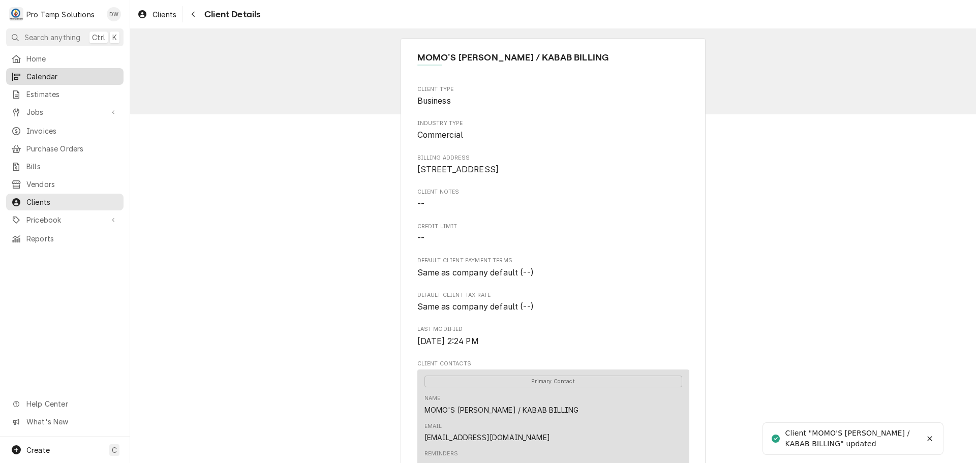
click at [38, 75] on span "Calendar" at bounding box center [72, 76] width 92 height 11
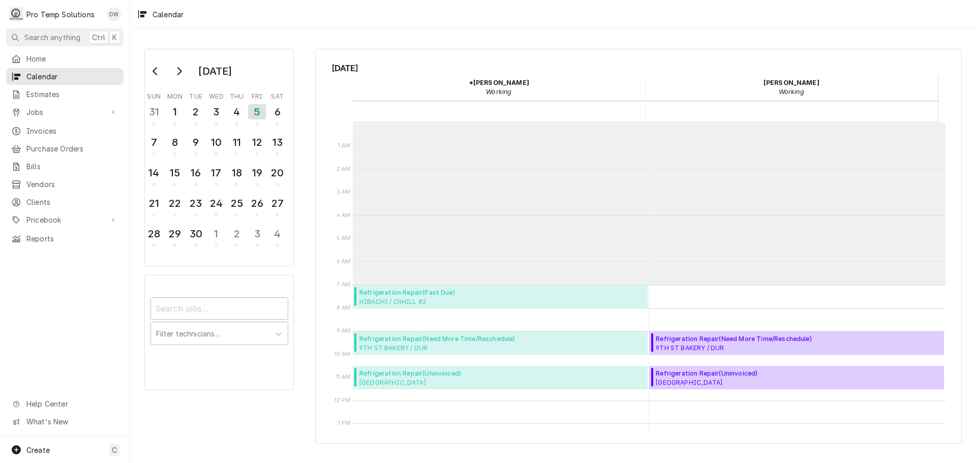
scroll to position [162, 0]
